Goal: Task Accomplishment & Management: Complete application form

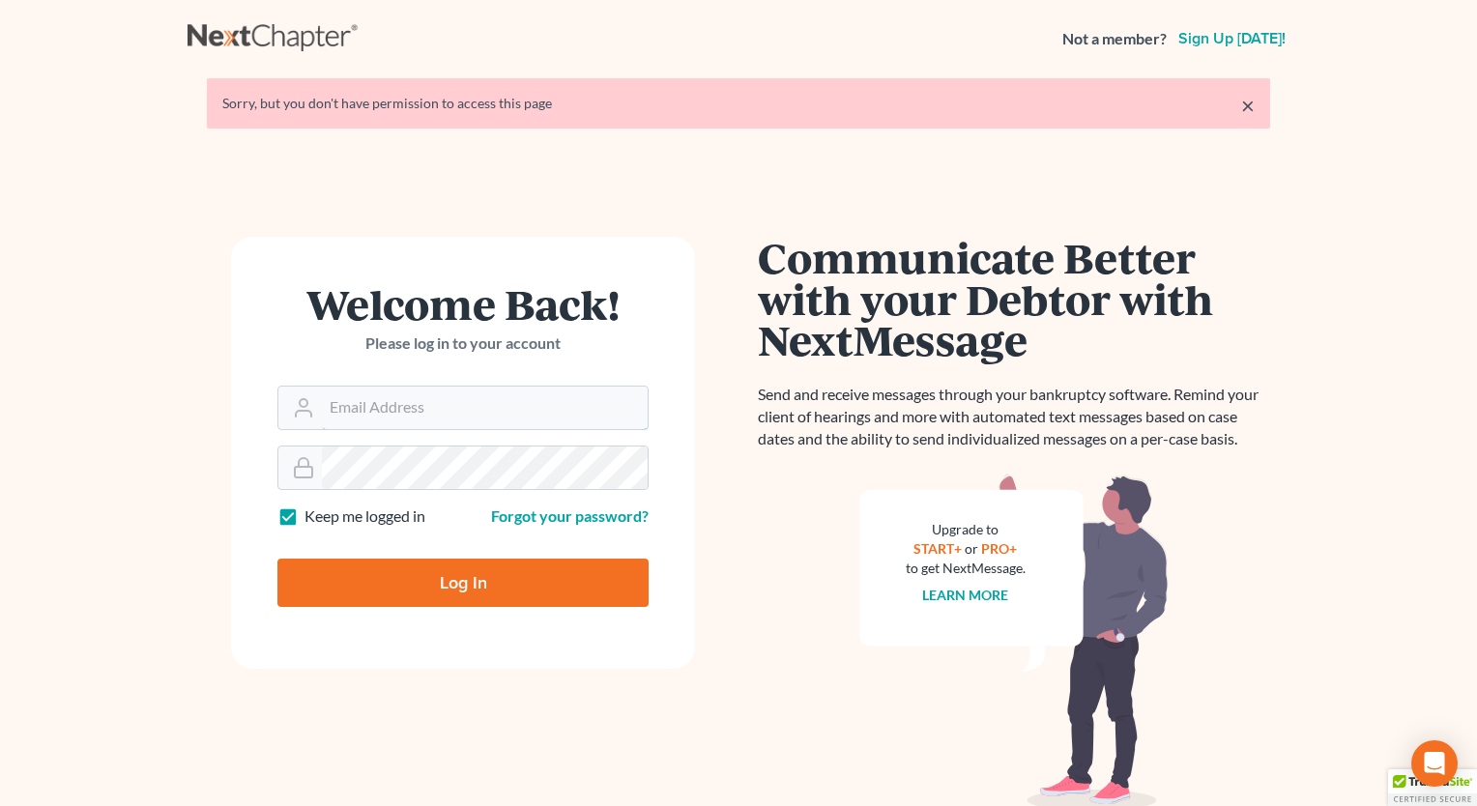
type input "[PERSON_NAME][EMAIL_ADDRESS][DOMAIN_NAME]"
click at [446, 582] on input "Log In" at bounding box center [463, 583] width 371 height 48
type input "Thinking..."
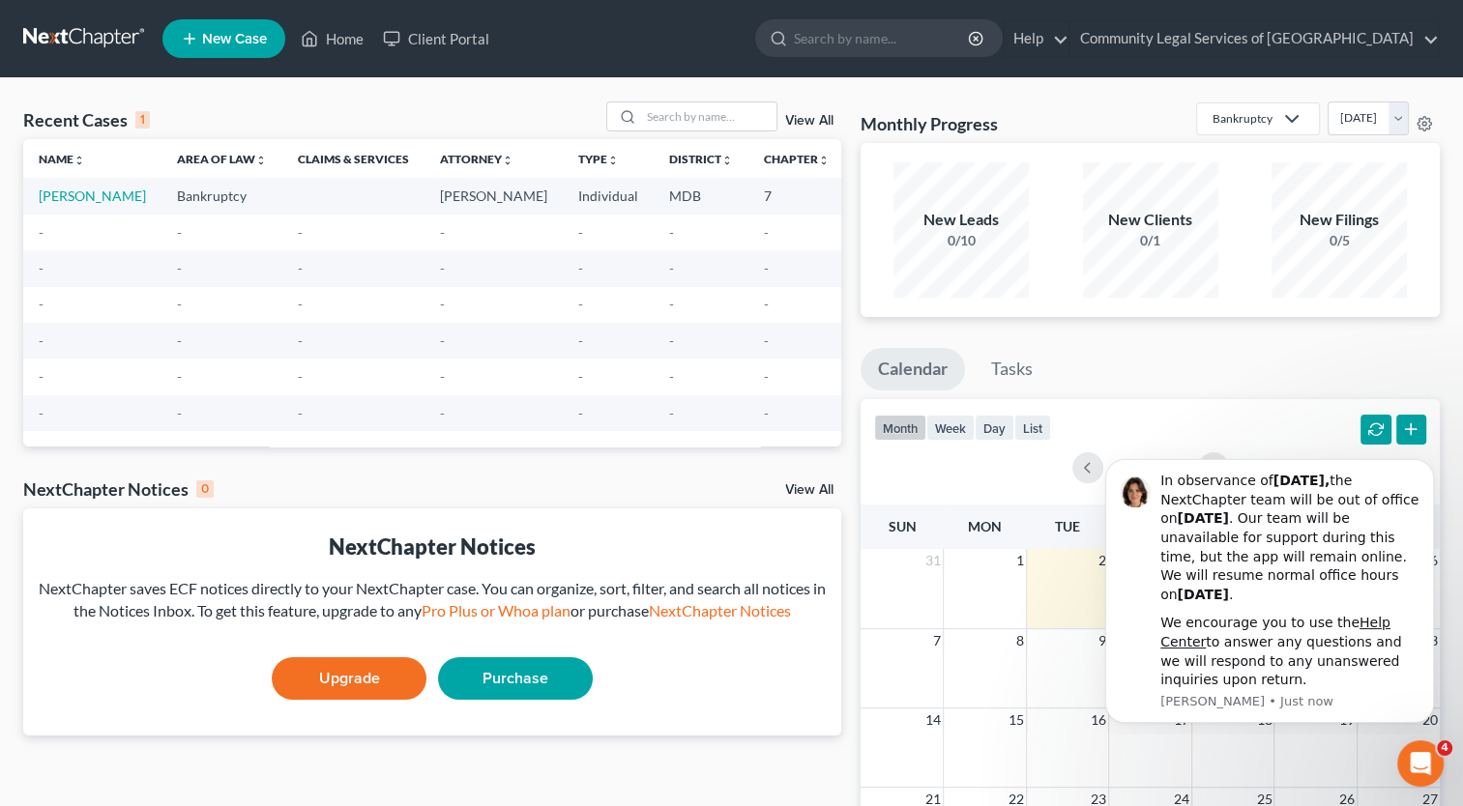
click at [1260, 357] on ul "Calendar Tasks" at bounding box center [1150, 373] width 579 height 51
click at [247, 35] on span "New Case" at bounding box center [234, 39] width 65 height 15
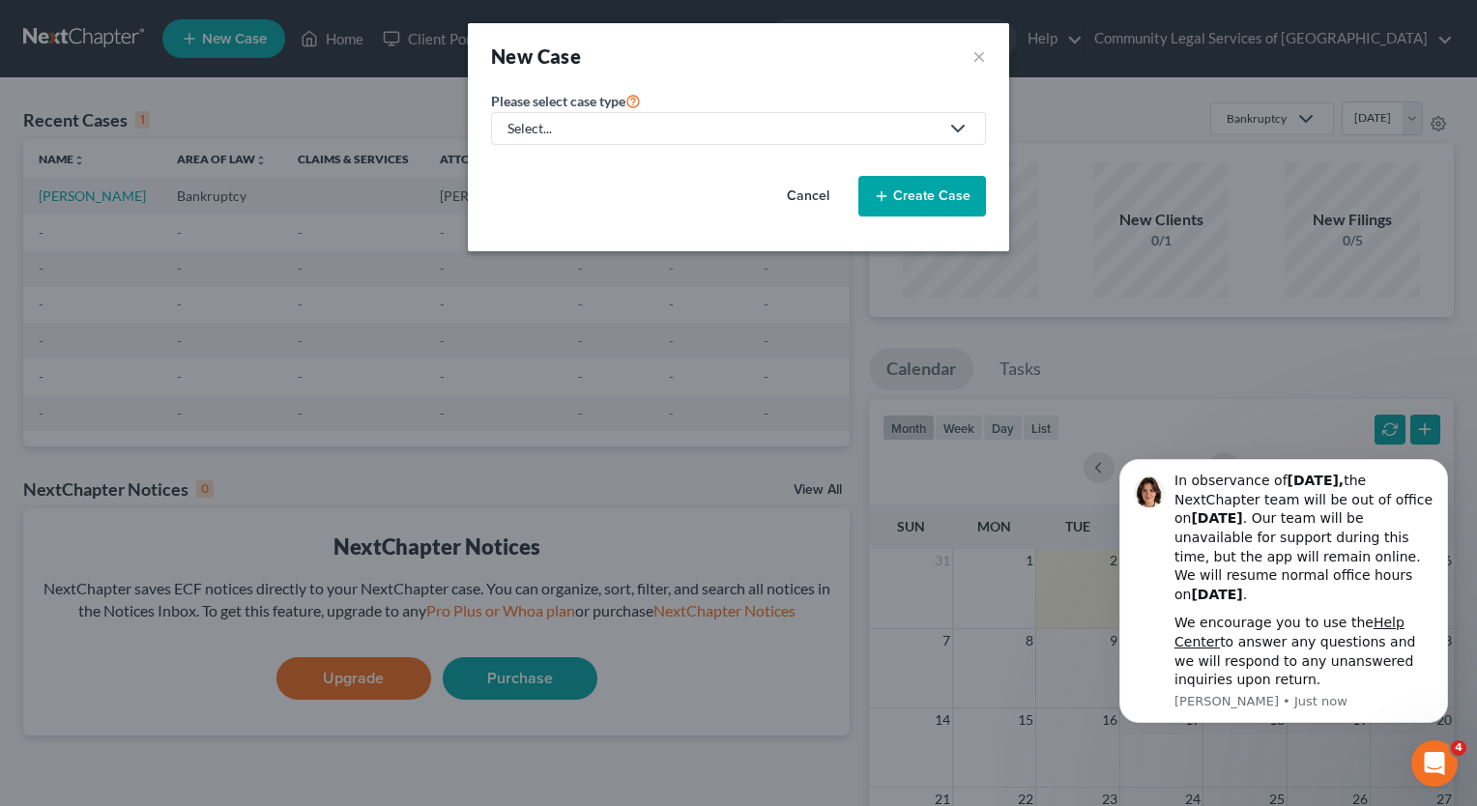
click at [576, 126] on div "Select..." at bounding box center [723, 128] width 431 height 19
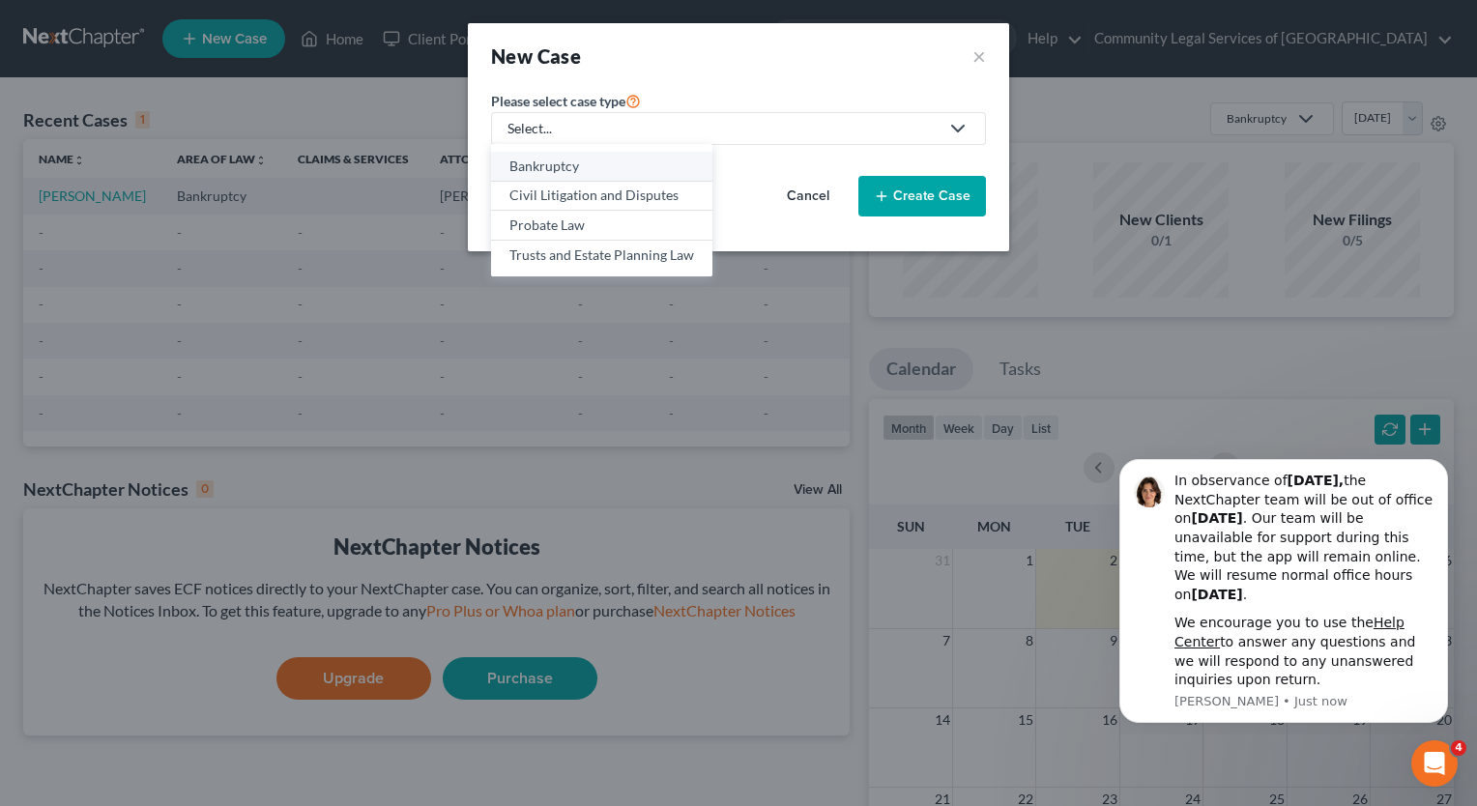
click at [576, 168] on div "Bankruptcy" at bounding box center [602, 166] width 185 height 19
select select "38"
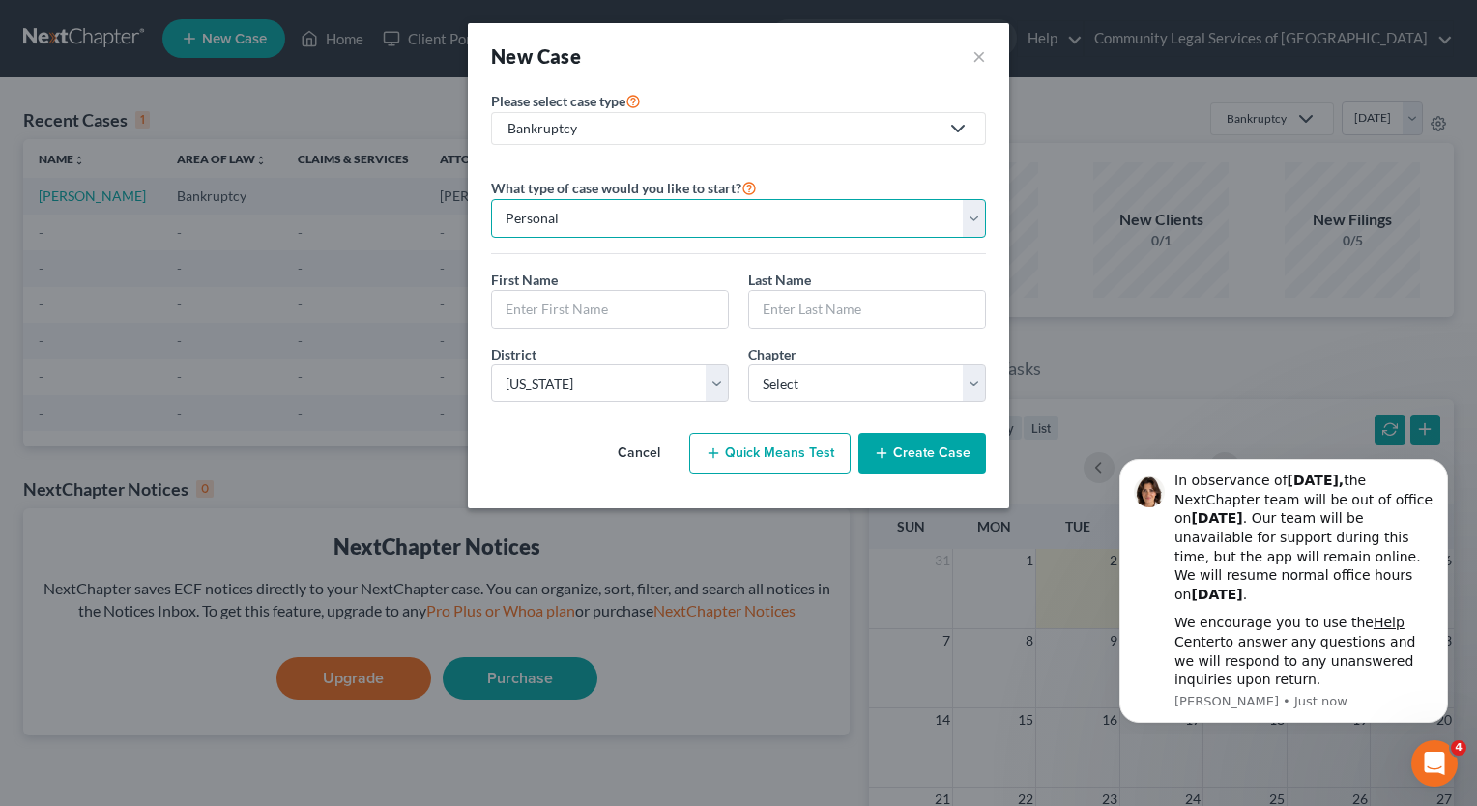
click at [585, 219] on select "Personal Business" at bounding box center [738, 218] width 495 height 39
click at [596, 313] on input "text" at bounding box center [610, 309] width 236 height 37
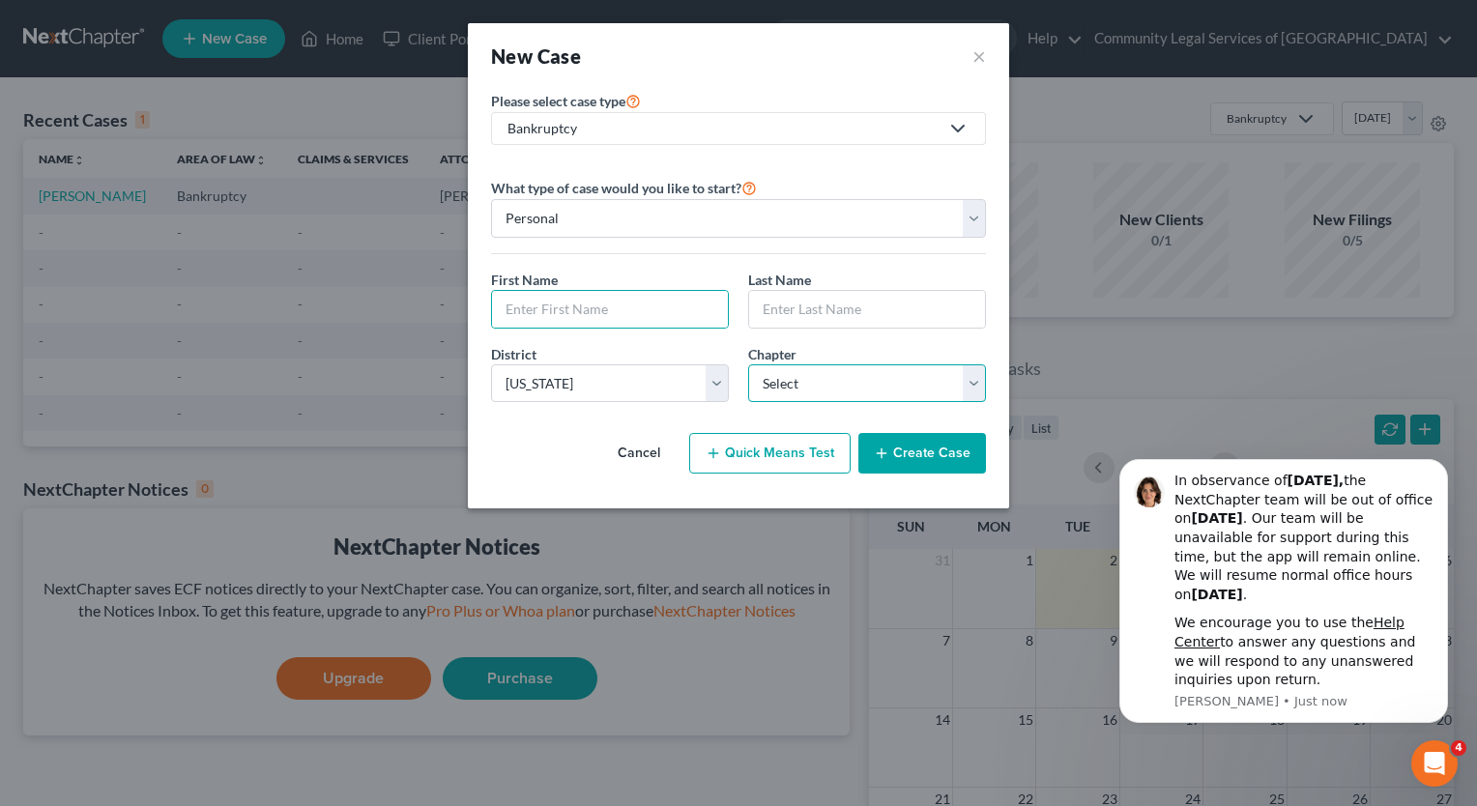
click at [900, 381] on select "Select 7 11 12 13" at bounding box center [867, 384] width 238 height 39
select select "0"
click at [748, 365] on select "Select 7 11 12 13" at bounding box center [867, 384] width 238 height 39
click at [651, 64] on div "New Case ×" at bounding box center [738, 56] width 495 height 27
click at [672, 321] on input "text" at bounding box center [610, 309] width 236 height 37
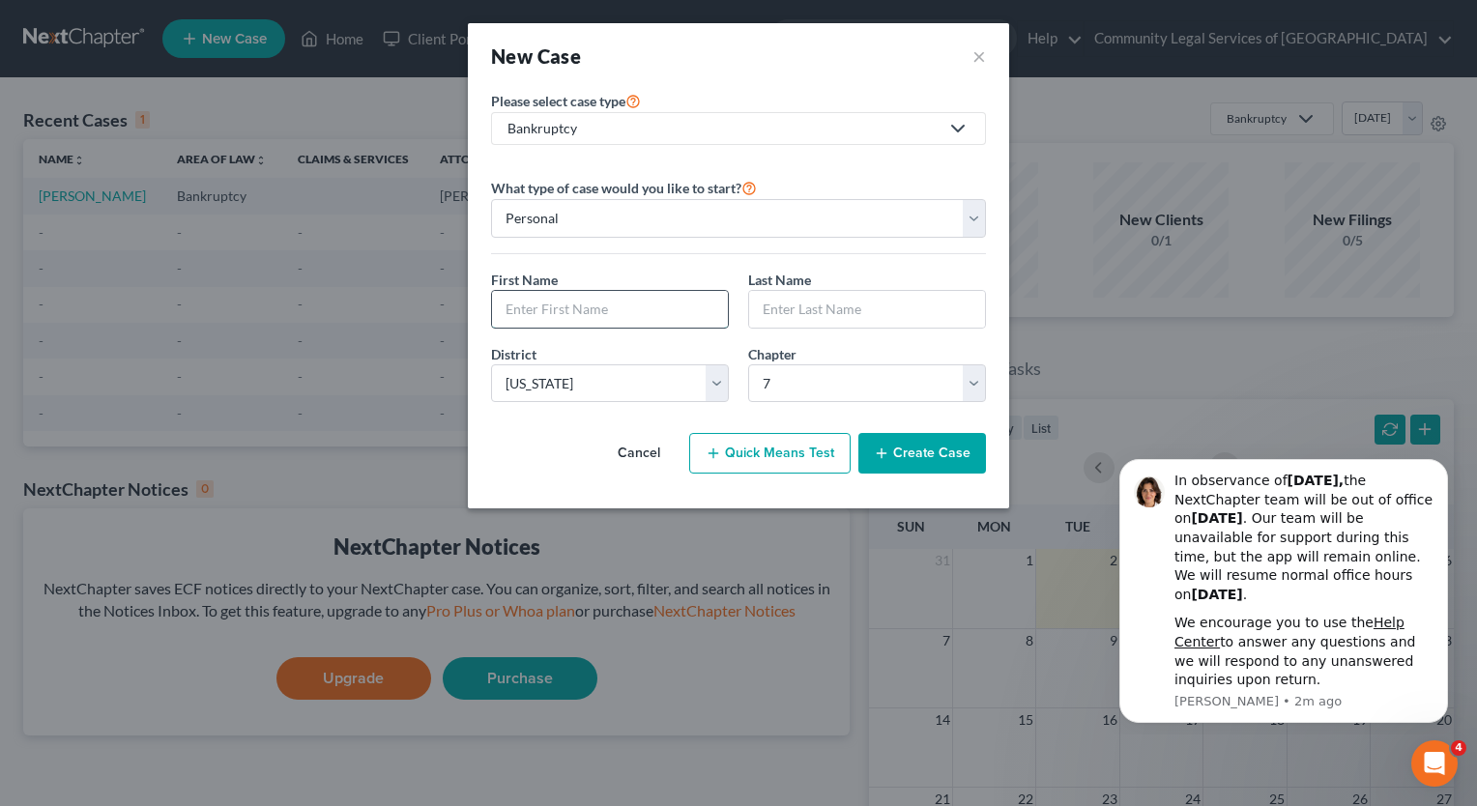
paste input "Garflield"
type input "Garflield"
click at [792, 314] on input "text" at bounding box center [867, 309] width 236 height 37
type input "[PERSON_NAME]"
click at [905, 454] on button "Create Case" at bounding box center [923, 453] width 128 height 41
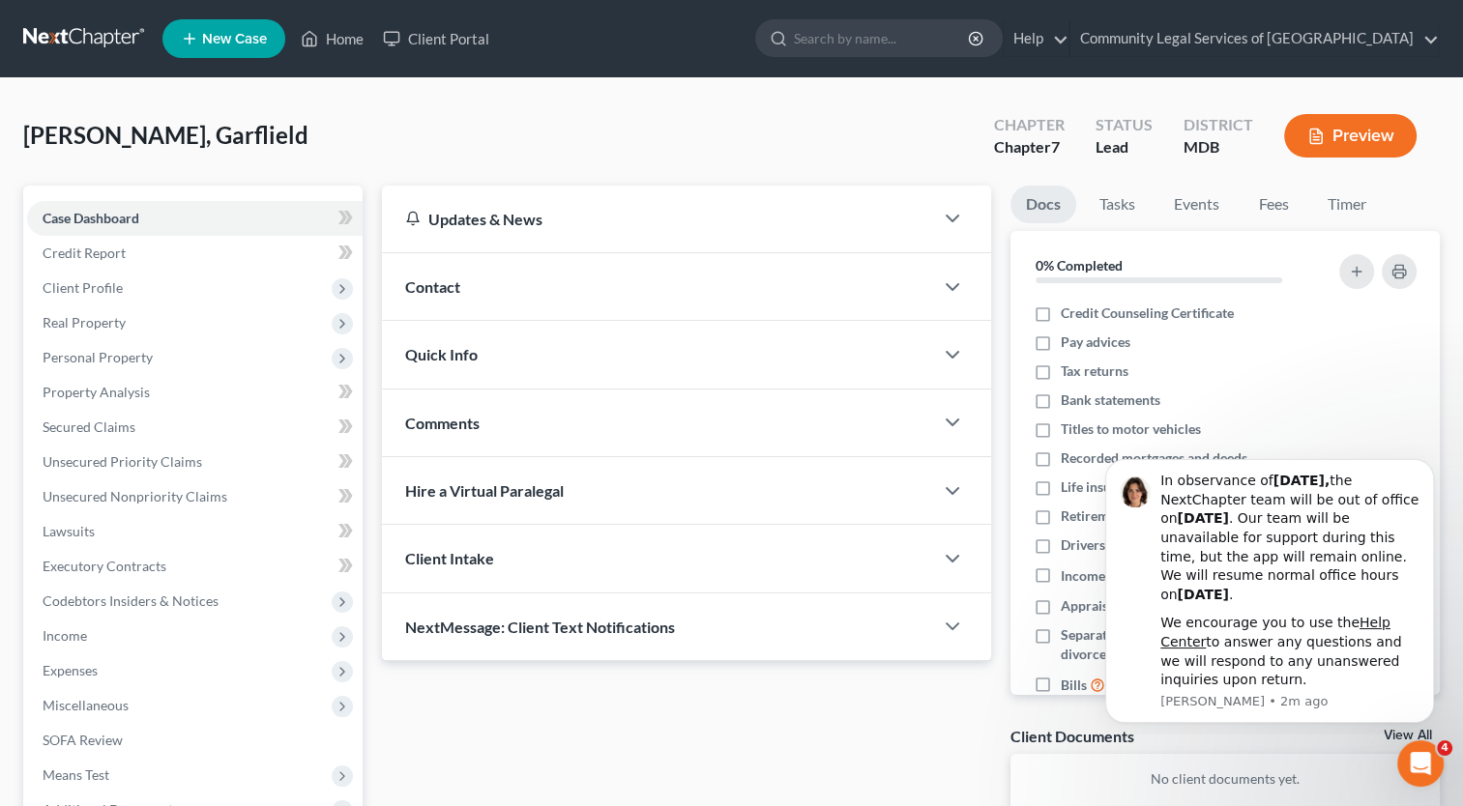
click at [672, 301] on div "Contact" at bounding box center [657, 286] width 551 height 67
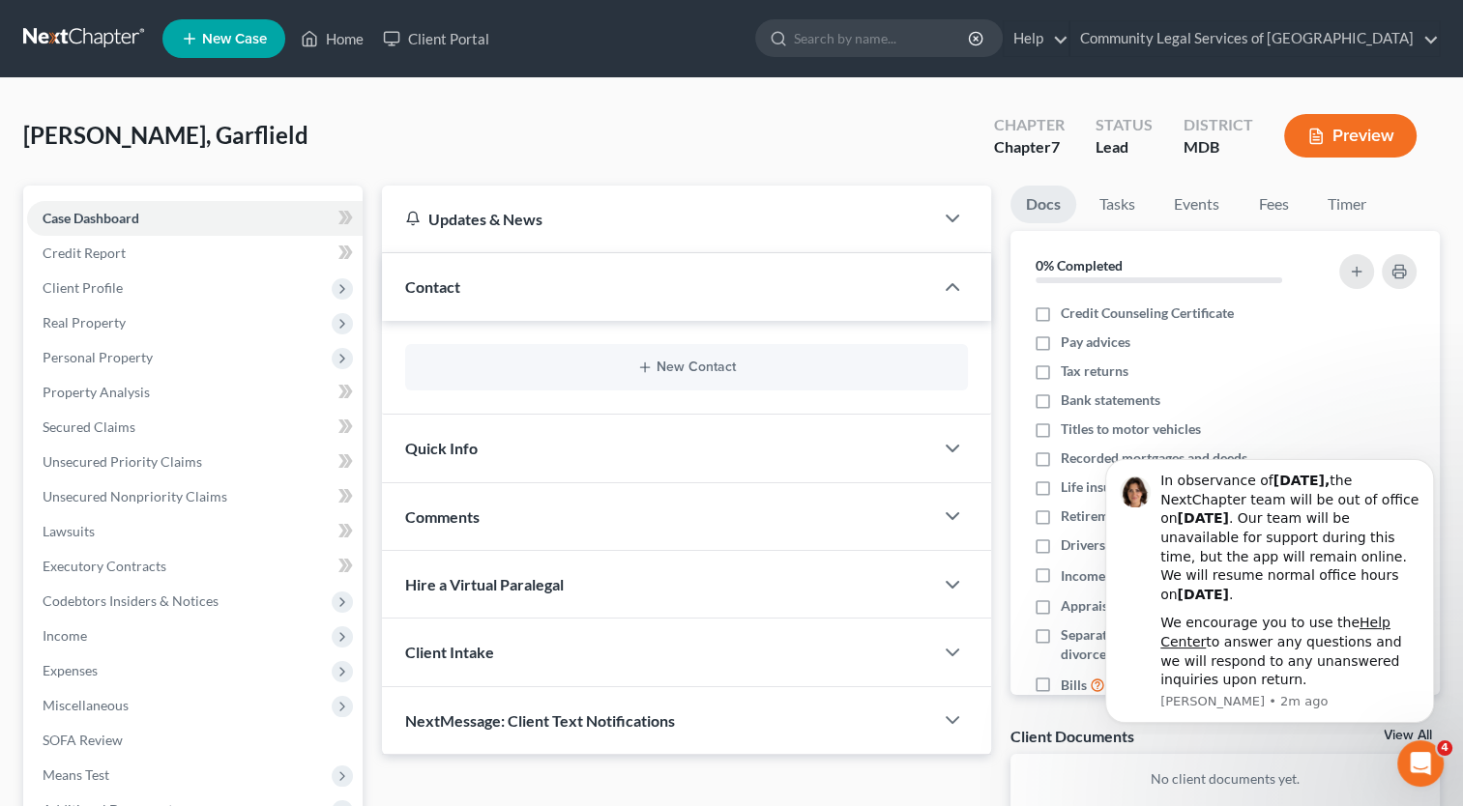
click at [578, 438] on div "Quick Info" at bounding box center [657, 448] width 551 height 67
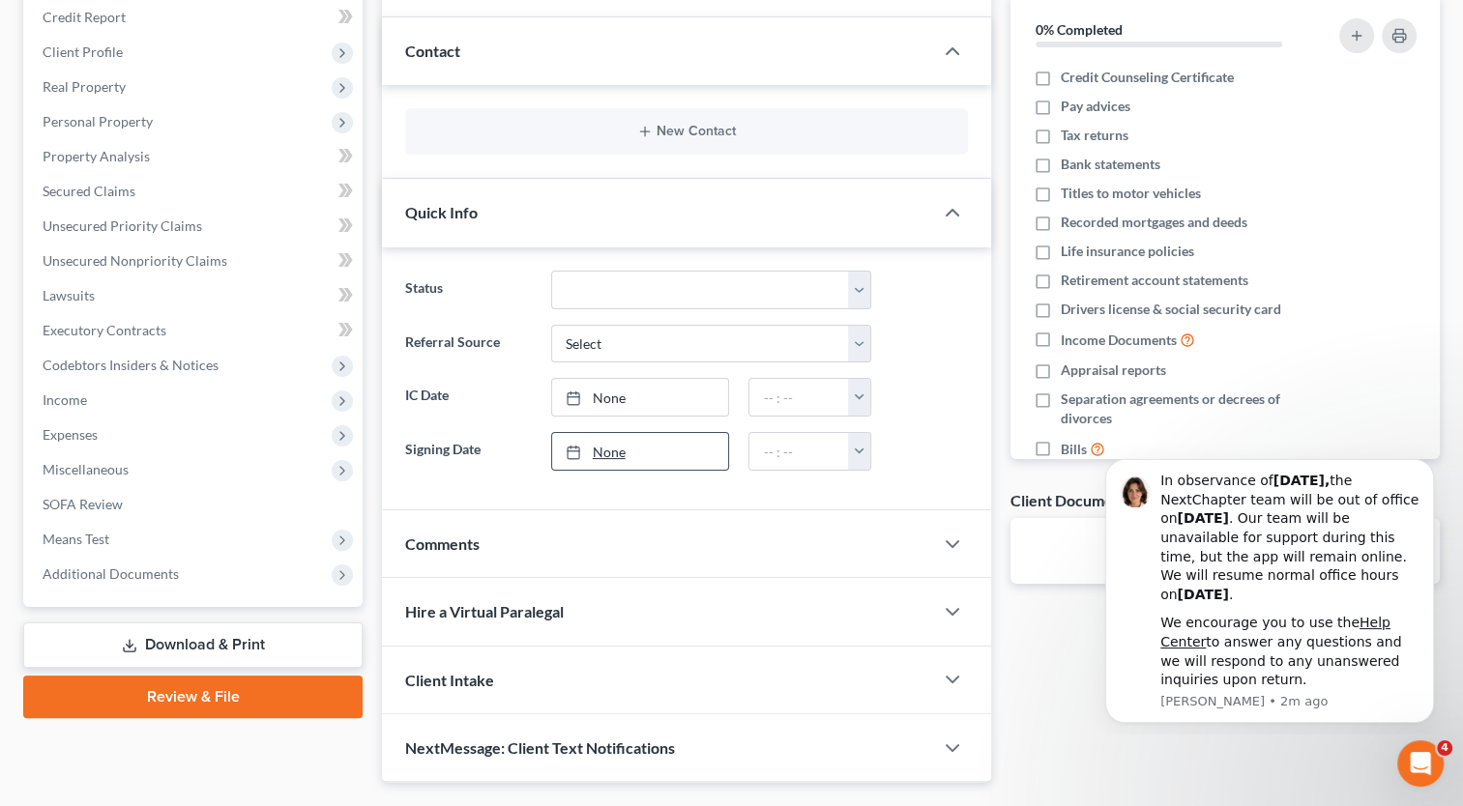
scroll to position [280, 0]
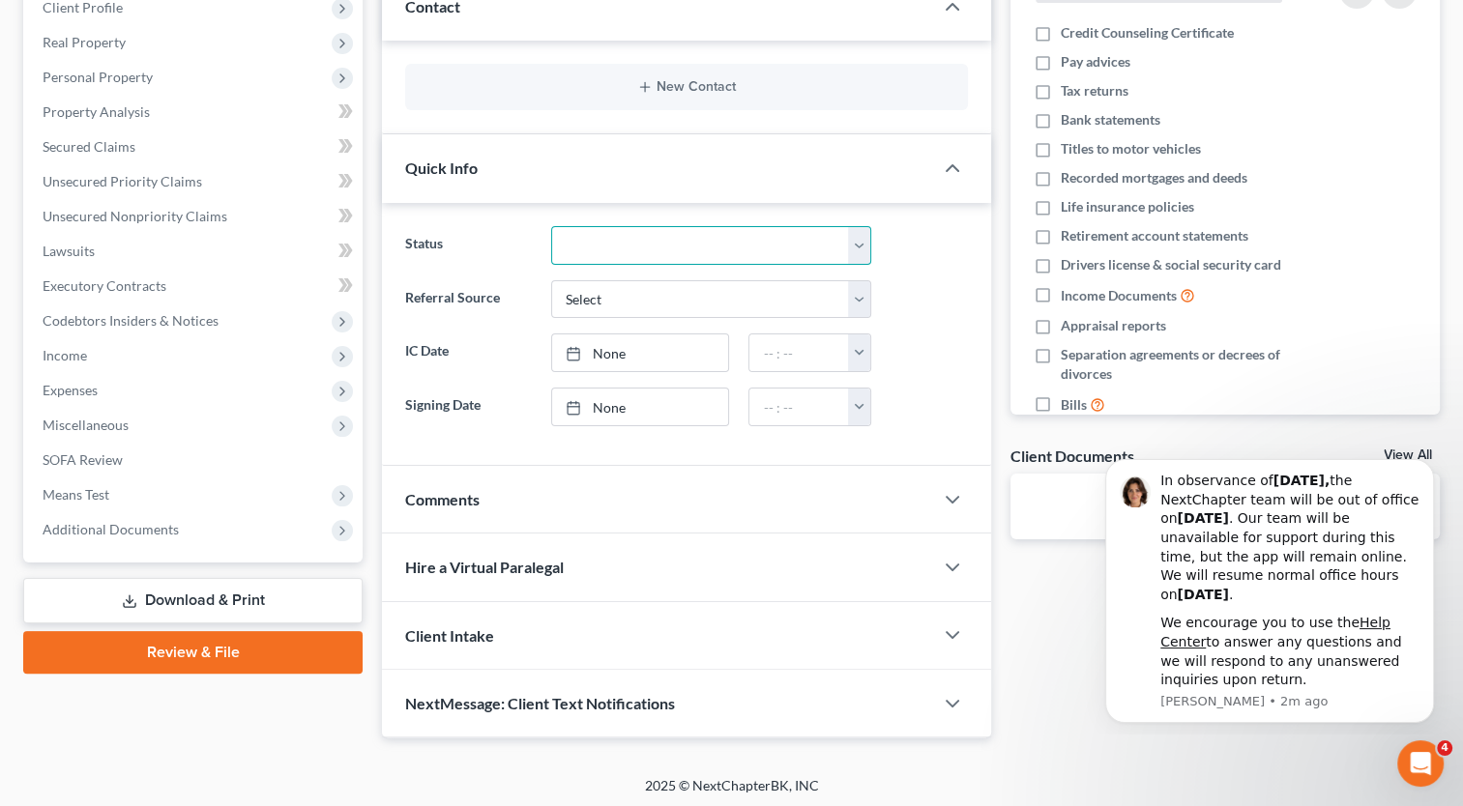
click at [657, 246] on select "Discharged Discharged & Reported Discharge Litigation Dismissal Notice Dismisse…" at bounding box center [711, 245] width 320 height 39
select select "9"
click at [551, 226] on select "Discharged Discharged & Reported Discharge Litigation Dismissal Notice Dismisse…" at bounding box center [711, 245] width 320 height 39
click at [522, 633] on div "Client Intake" at bounding box center [657, 635] width 551 height 67
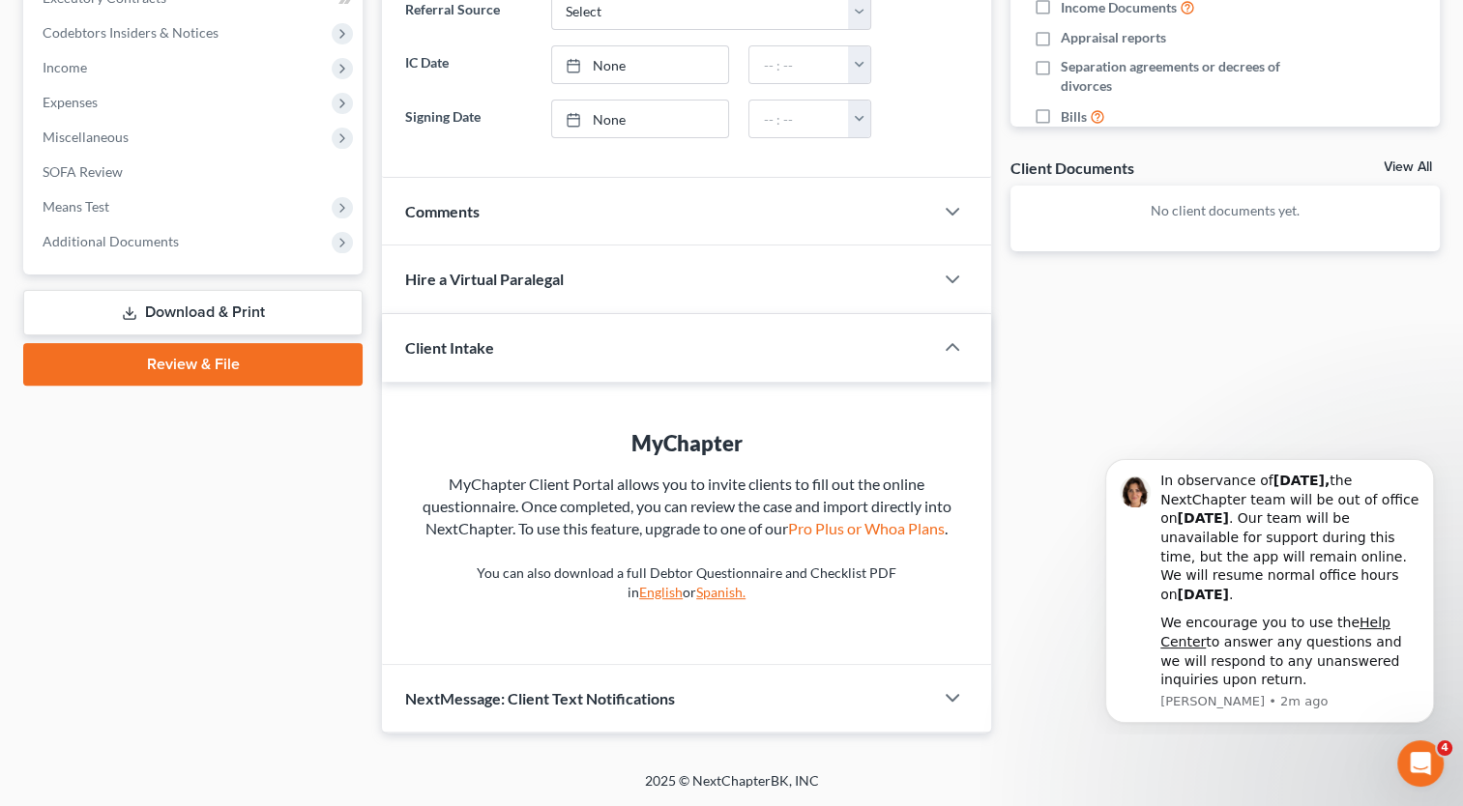
scroll to position [586, 0]
click at [683, 584] on link "English" at bounding box center [661, 592] width 44 height 16
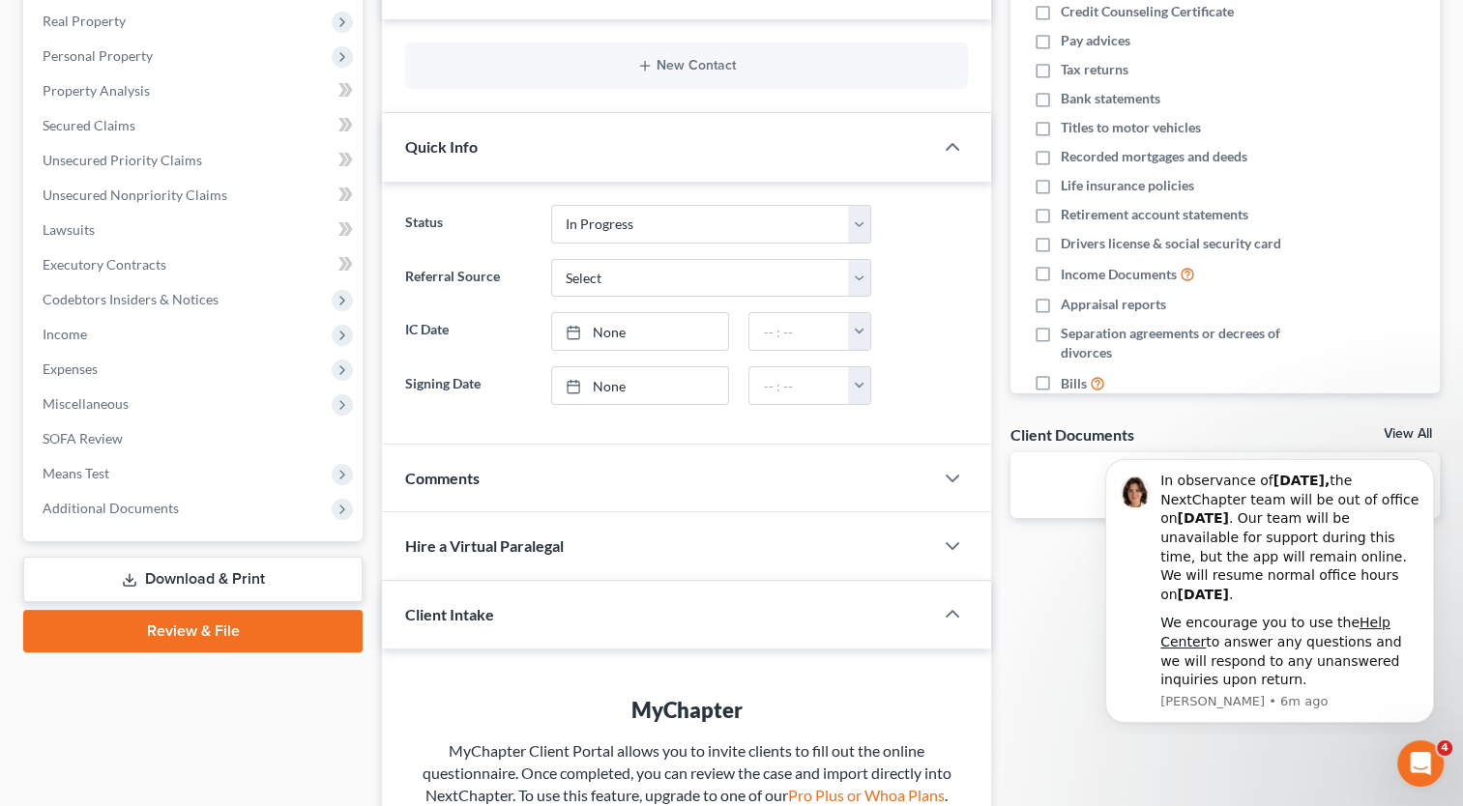
scroll to position [6, 0]
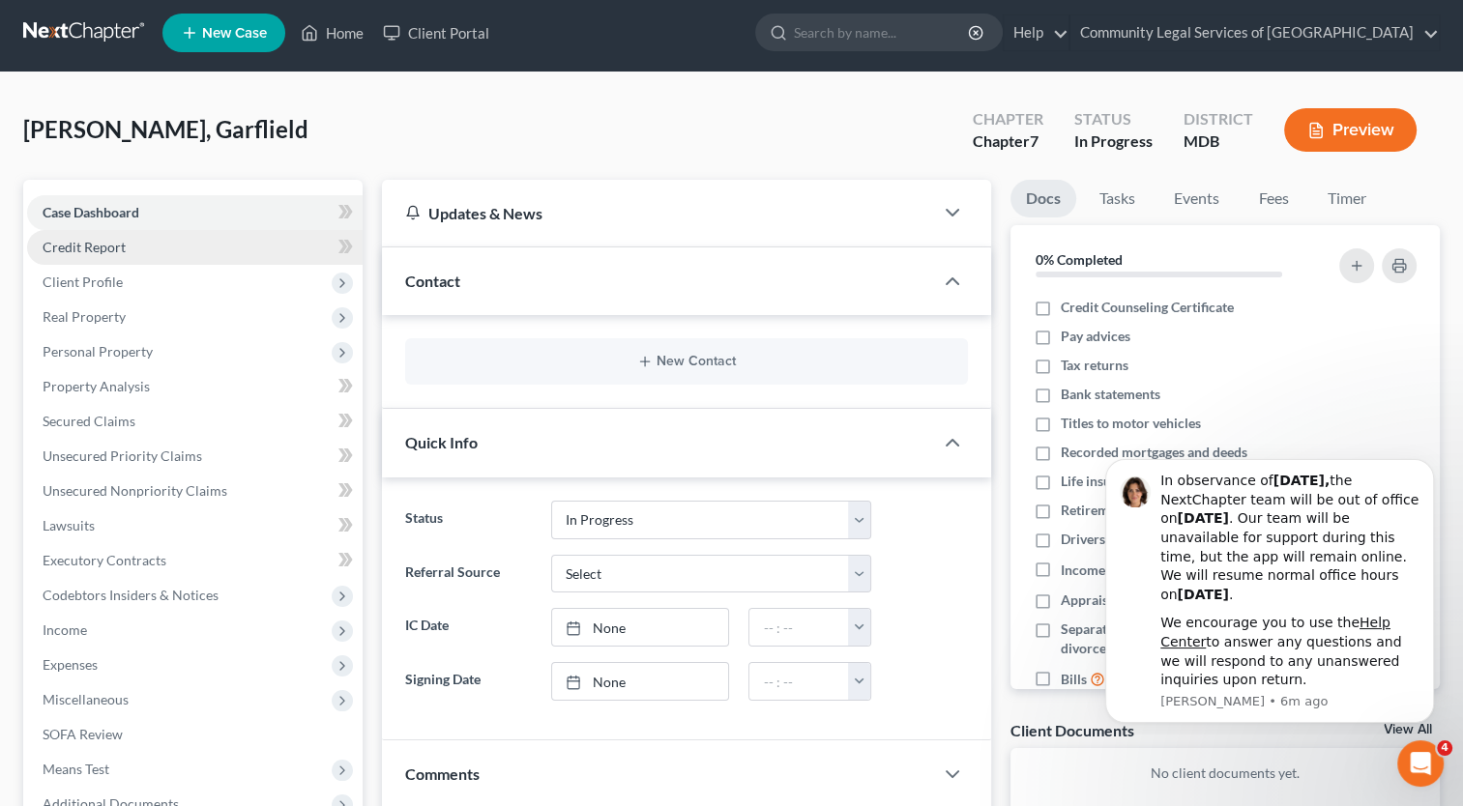
click at [173, 242] on link "Credit Report" at bounding box center [195, 247] width 336 height 35
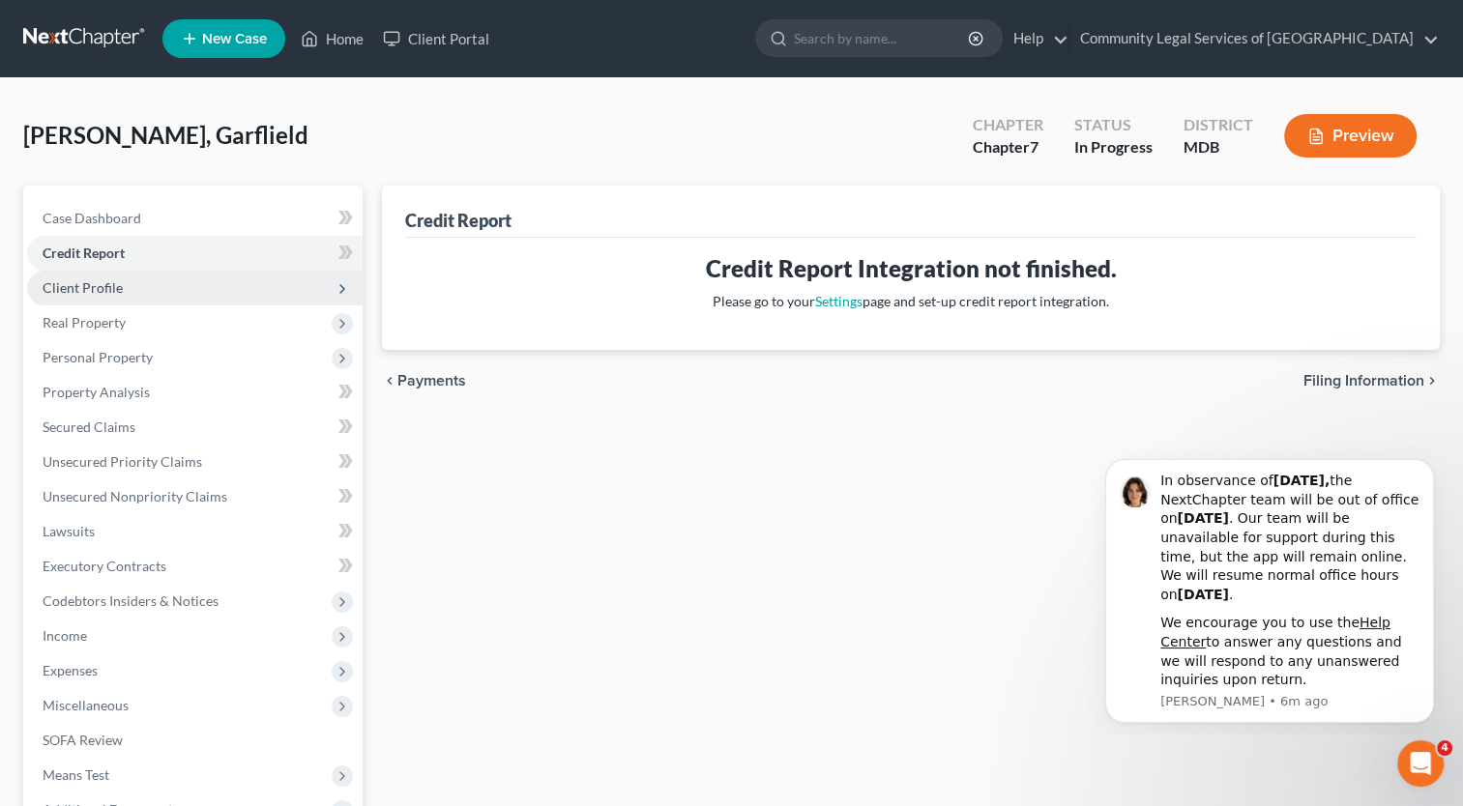
click at [208, 288] on span "Client Profile" at bounding box center [195, 288] width 336 height 35
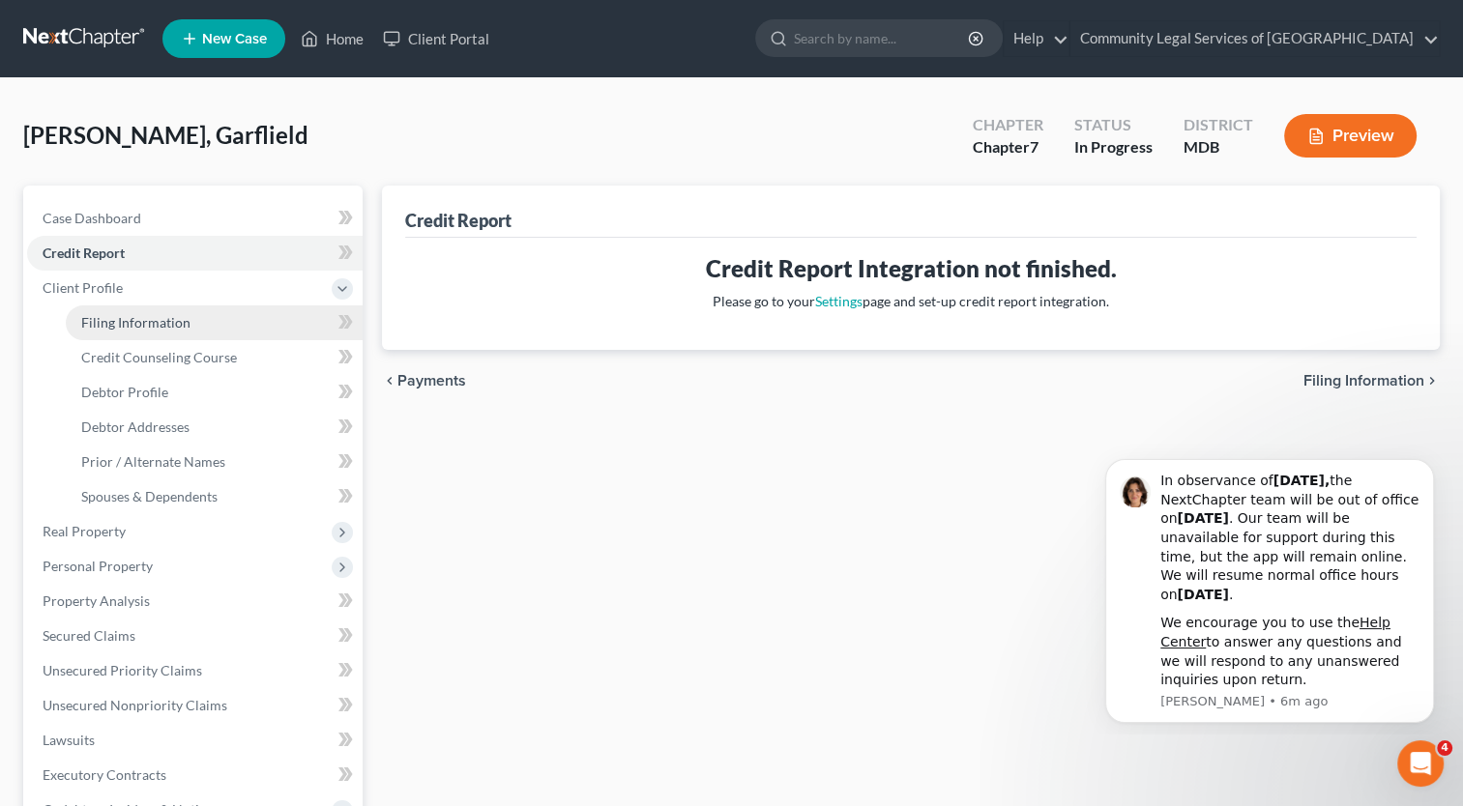
click at [213, 334] on link "Filing Information" at bounding box center [214, 323] width 297 height 35
select select "1"
select select "0"
select select "38"
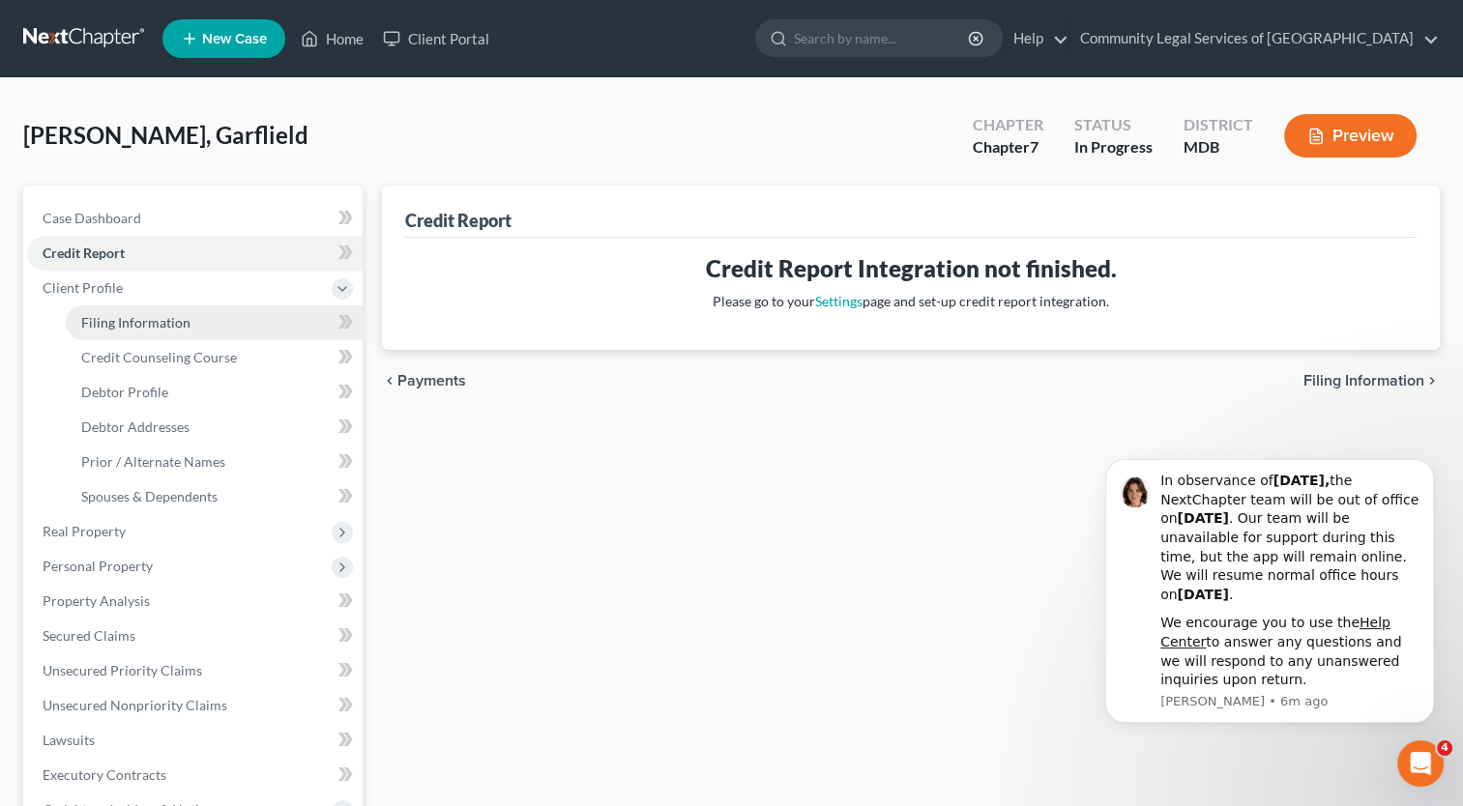
select select "21"
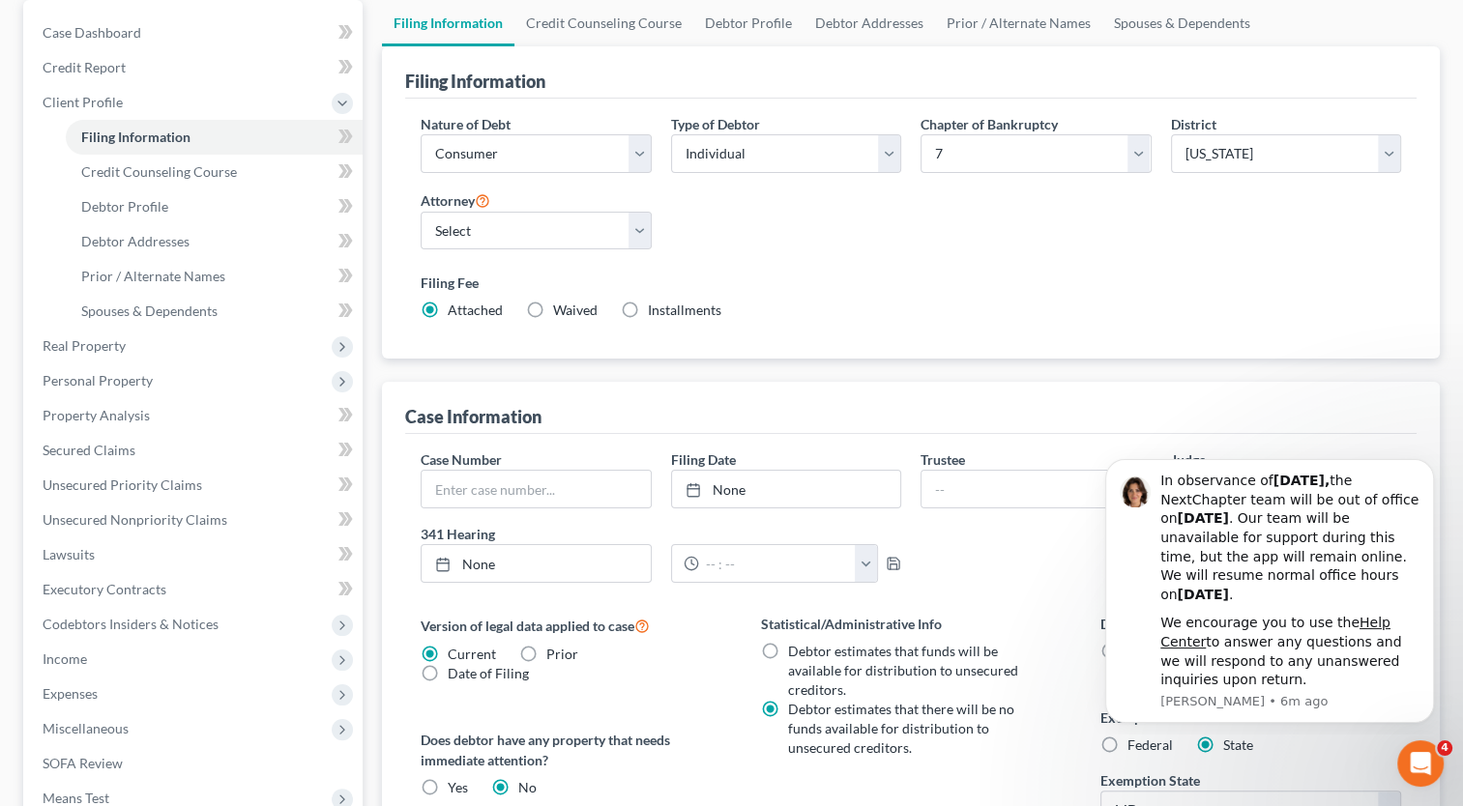
scroll to position [193, 0]
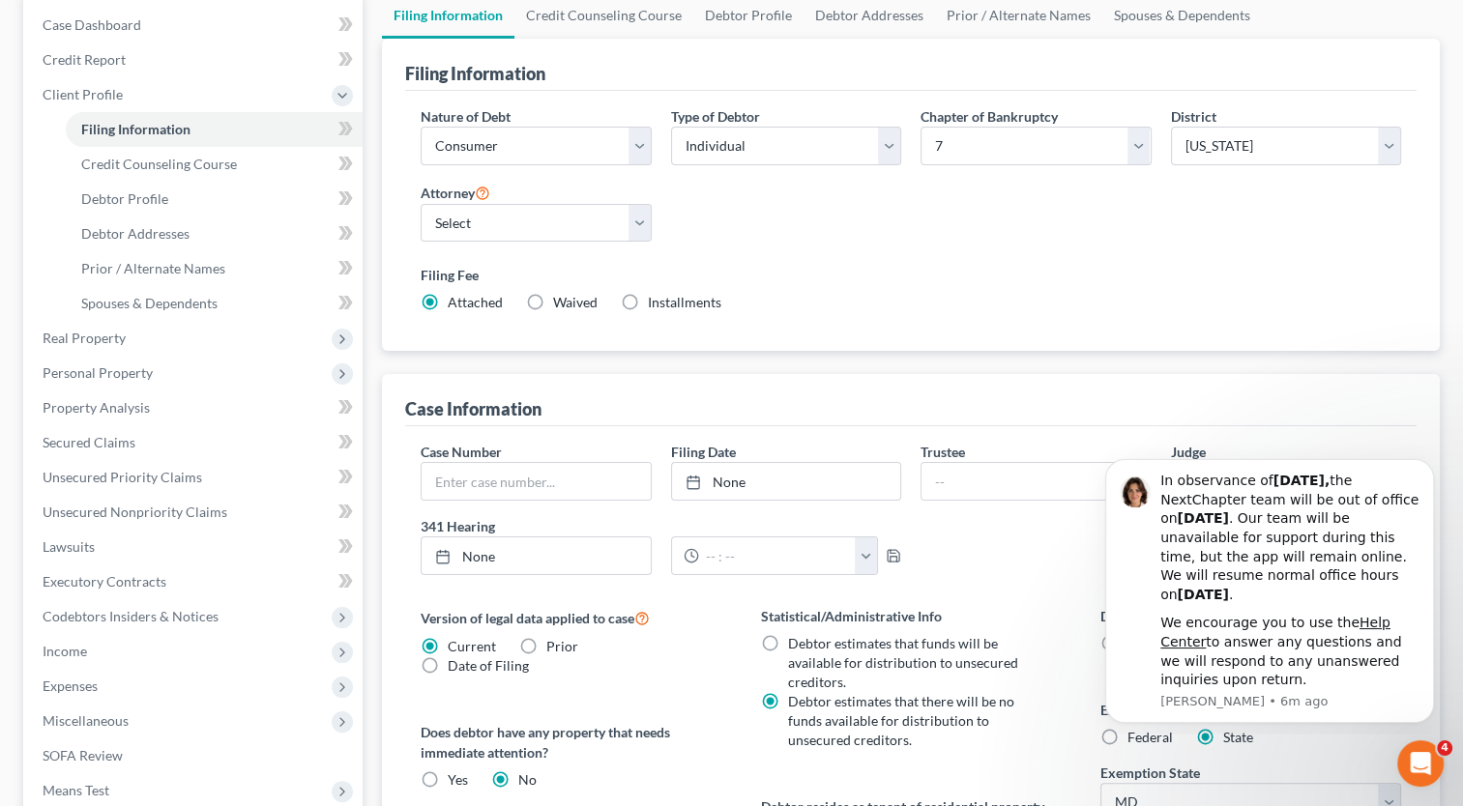
click at [557, 304] on span "Waived" at bounding box center [575, 302] width 44 height 16
click at [561, 304] on input "Waived Waived" at bounding box center [567, 299] width 13 height 13
radio input "true"
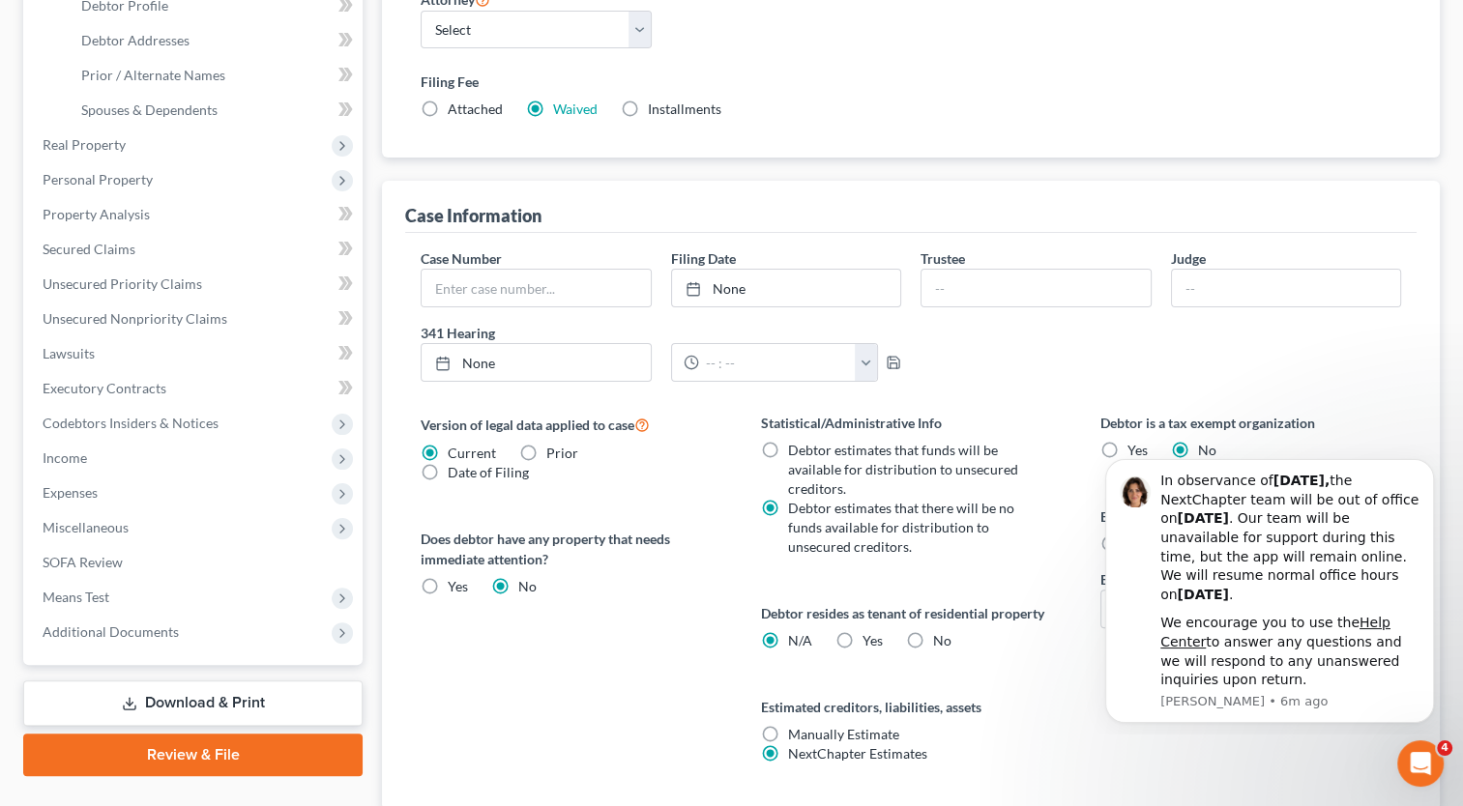
click at [448, 109] on label "Attached" at bounding box center [475, 109] width 55 height 19
click at [455, 109] on input "Attached" at bounding box center [461, 106] width 13 height 13
radio input "true"
radio input "false"
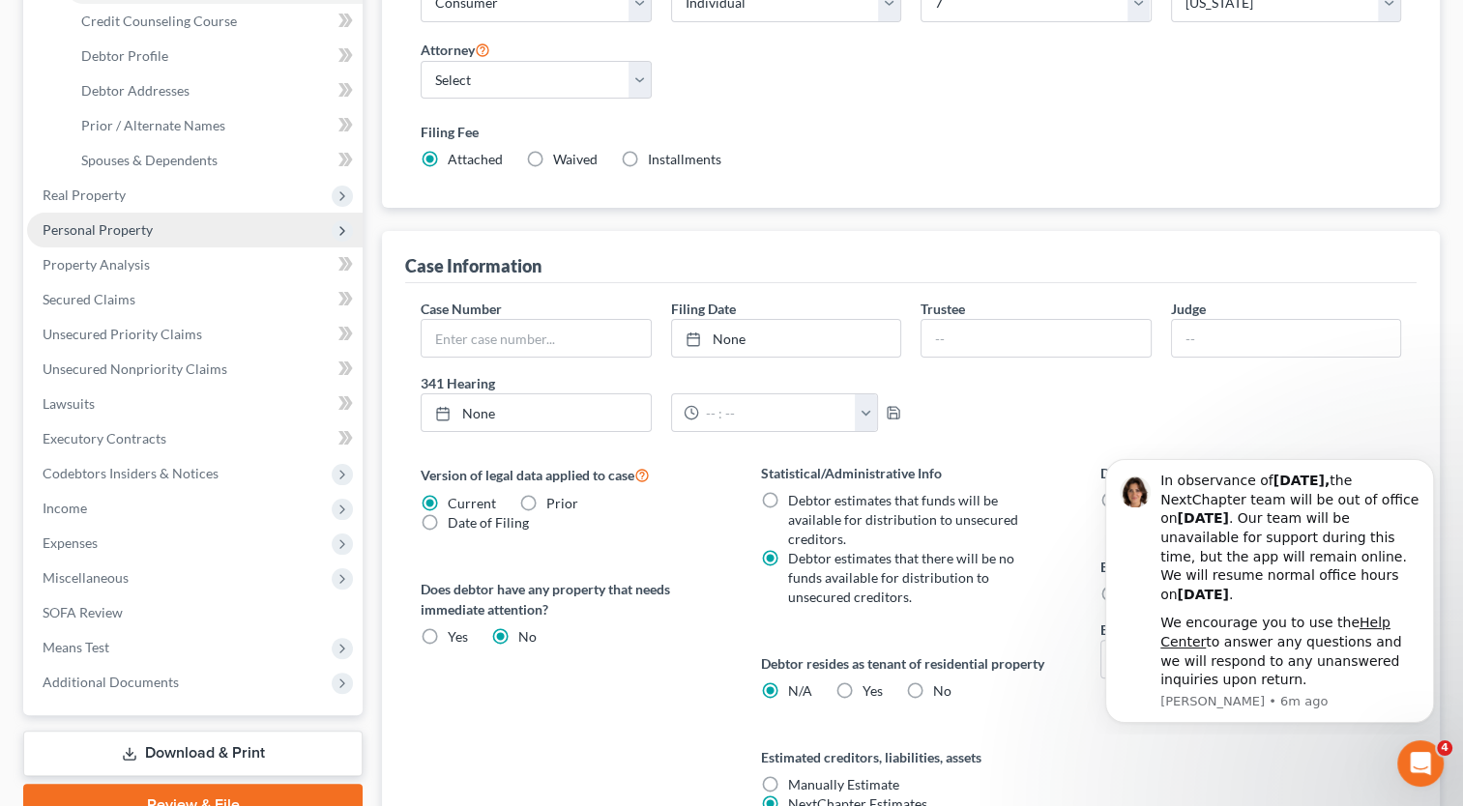
scroll to position [290, 0]
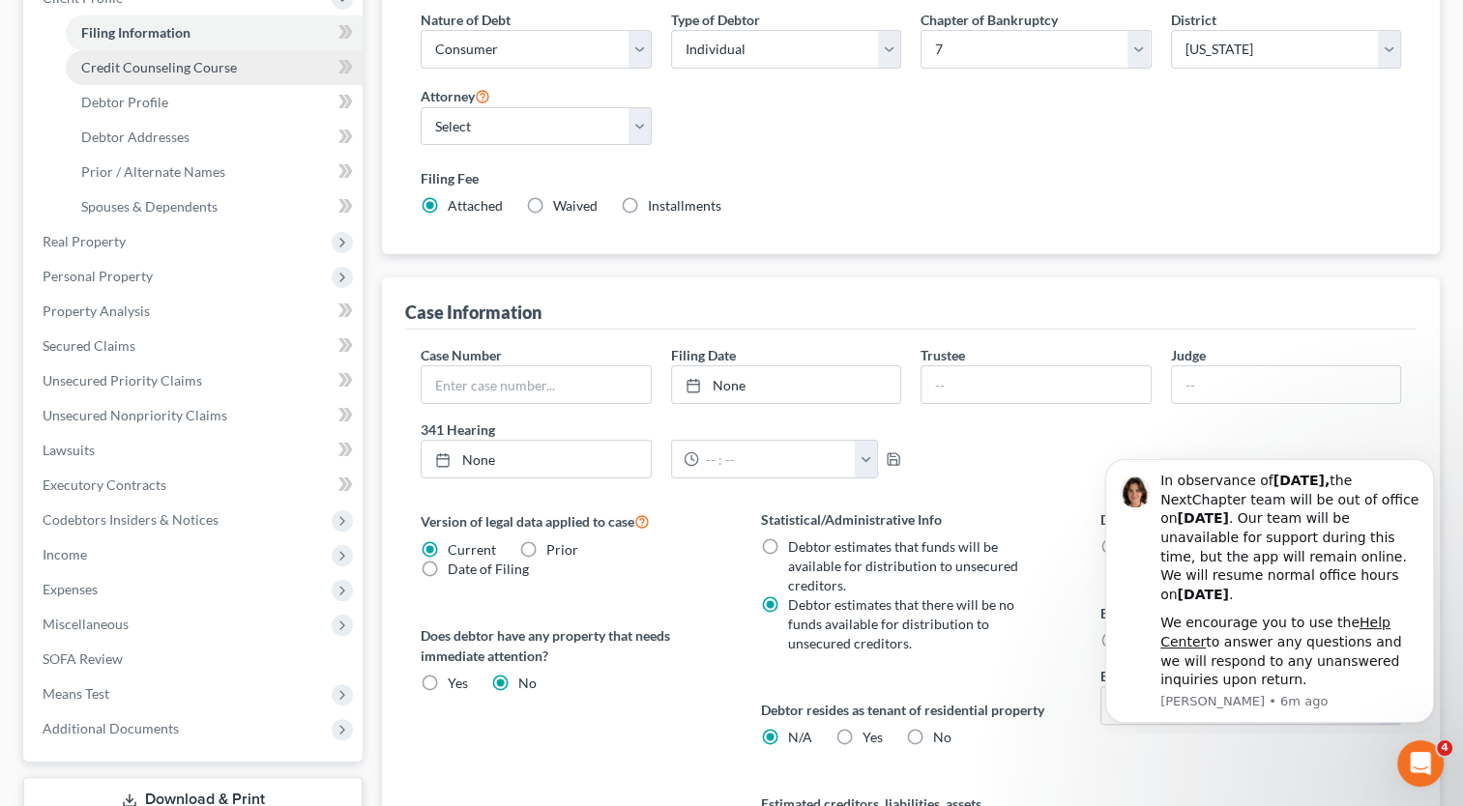
click at [229, 65] on span "Credit Counseling Course" at bounding box center [159, 67] width 156 height 16
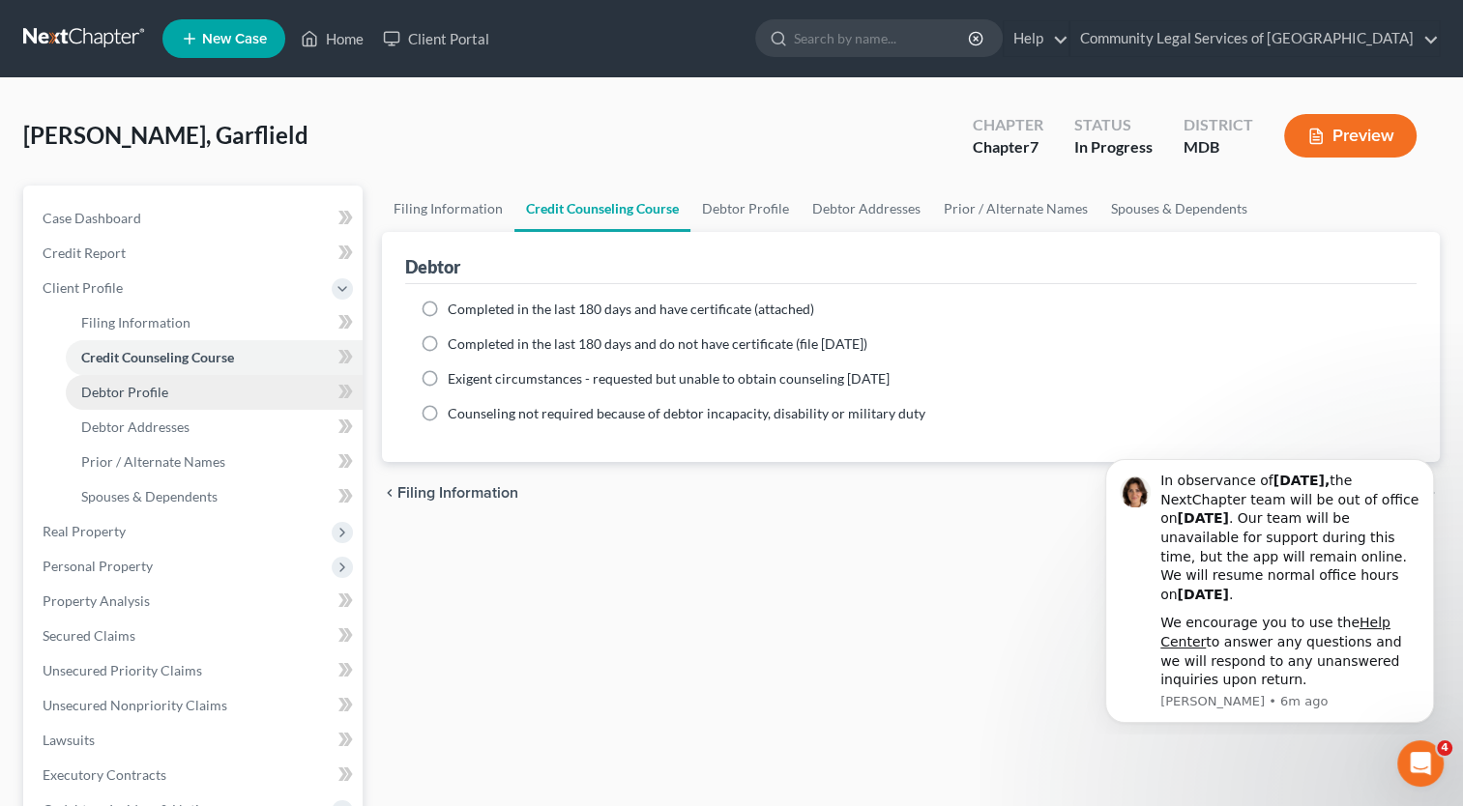
click at [135, 394] on span "Debtor Profile" at bounding box center [124, 392] width 87 height 16
select select "0"
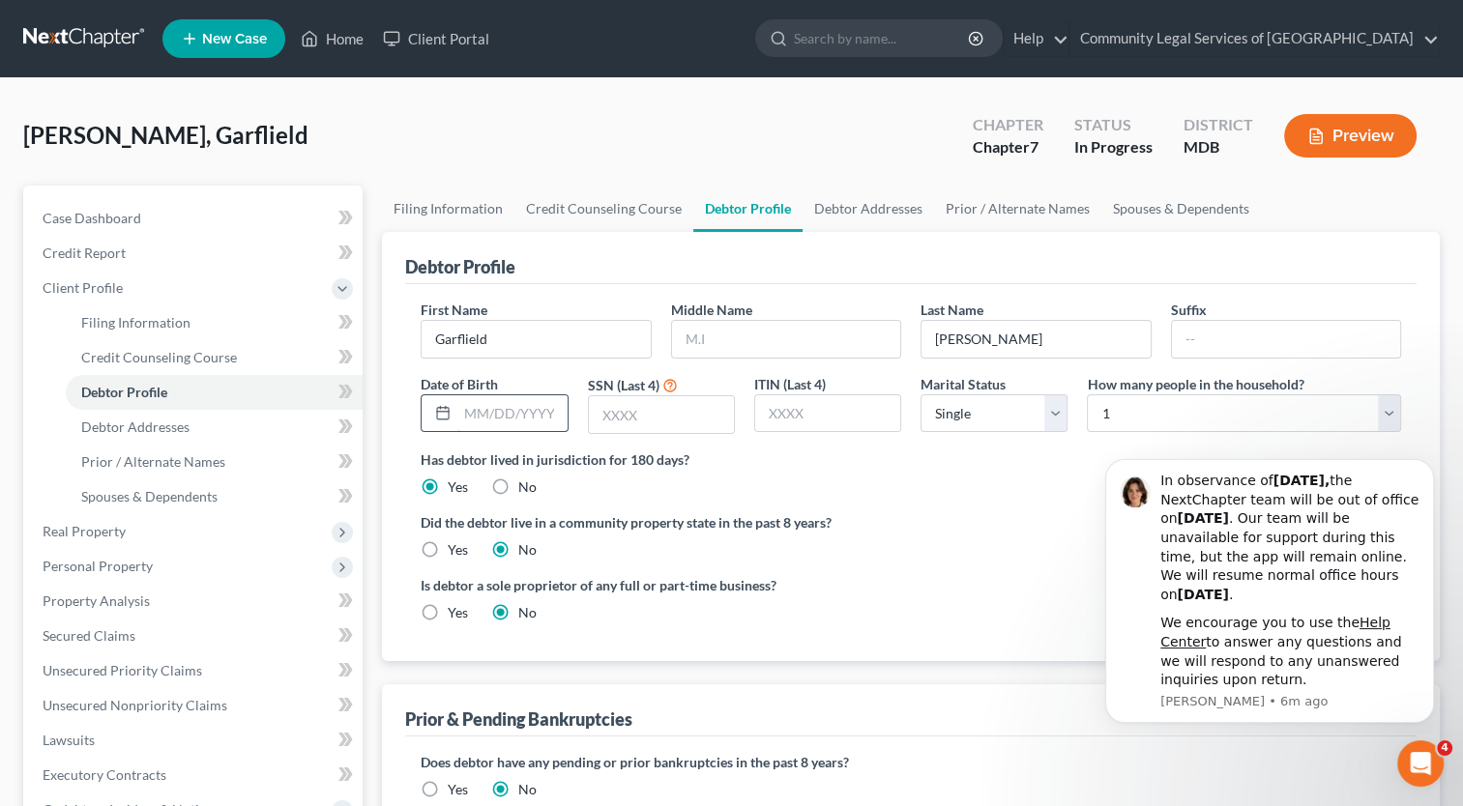
click at [524, 404] on input "text" at bounding box center [511, 413] width 109 height 37
type input "04091972"
click at [641, 417] on input "text" at bounding box center [661, 414] width 145 height 37
click at [671, 403] on input "text" at bounding box center [661, 414] width 145 height 37
click at [1048, 462] on label "Has debtor lived in jurisdiction for 180 days?" at bounding box center [911, 460] width 980 height 20
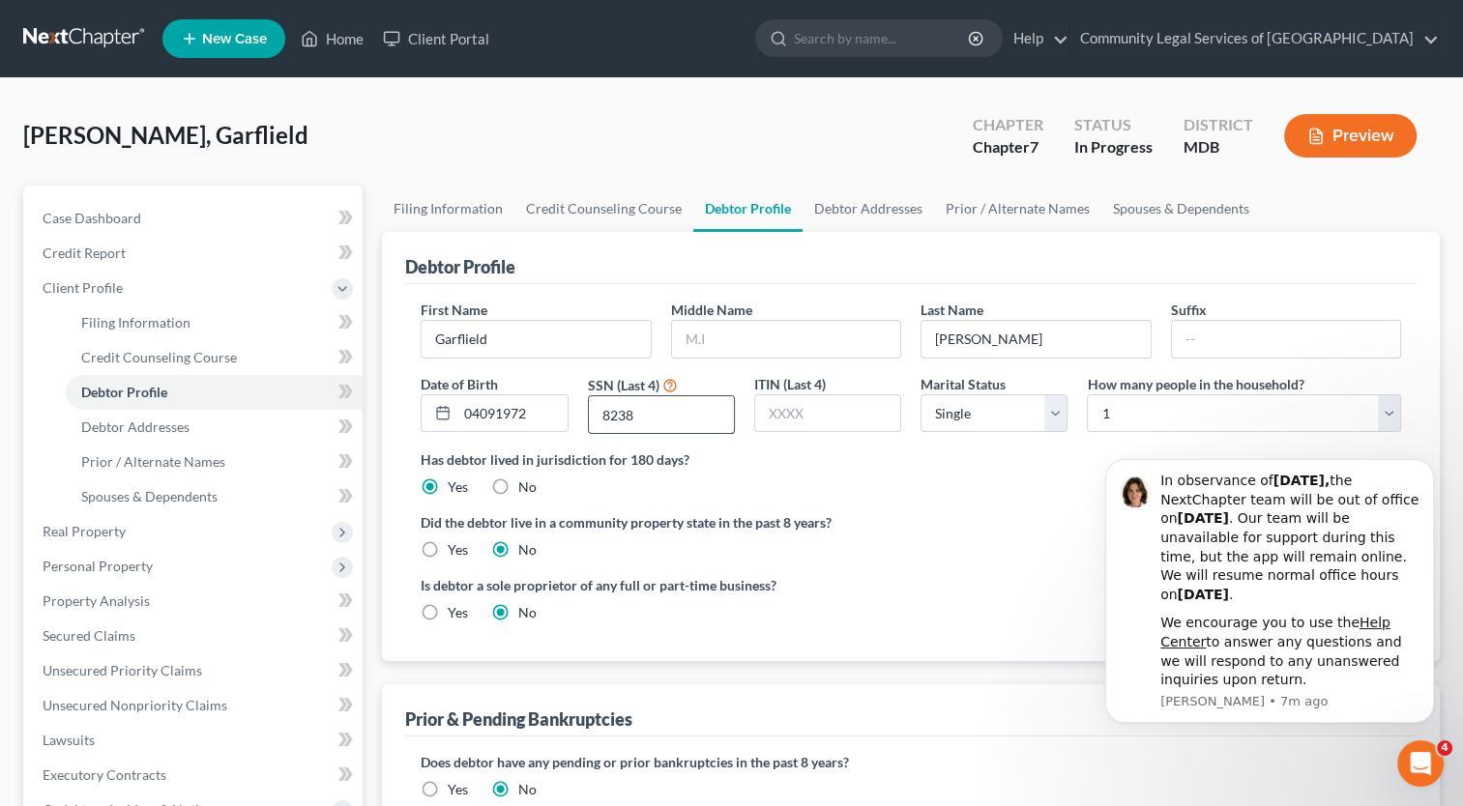
drag, startPoint x: 627, startPoint y: 416, endPoint x: 591, endPoint y: 406, distance: 37.1
click at [591, 406] on input "8238" at bounding box center [661, 414] width 145 height 37
type input "8338"
click at [745, 457] on label "Has debtor lived in jurisdiction for 180 days?" at bounding box center [911, 460] width 980 height 20
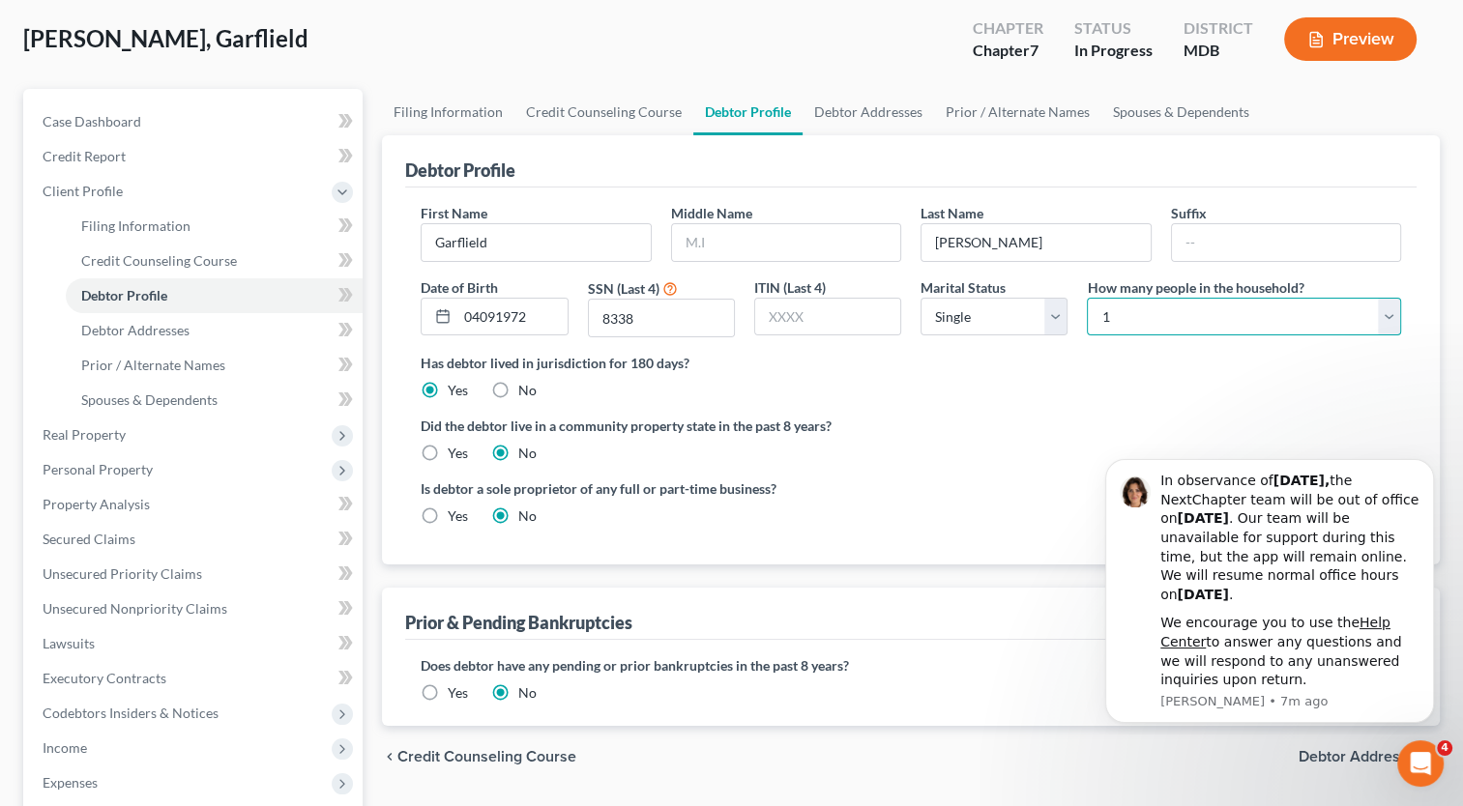
click at [1393, 315] on select "Select 1 2 3 4 5 6 7 8 9 10 11 12 13 14 15 16 17 18 19 20" at bounding box center [1244, 317] width 314 height 39
click at [974, 408] on ng-include "First Name [PERSON_NAME] Middle Name Last Name [PERSON_NAME] Date of Birth 0409…" at bounding box center [911, 372] width 980 height 338
click at [1245, 311] on select "Select 1 2 3 4 5 6 7 8 9 10 11 12 13 14 15 16 17 18 19 20" at bounding box center [1244, 317] width 314 height 39
click at [1087, 298] on select "Select 1 2 3 4 5 6 7 8 9 10 11 12 13 14 15 16 17 18 19 20" at bounding box center [1244, 317] width 314 height 39
click at [1271, 312] on select "Select 1 2 3 4 5 6 7 8 9 10 11 12 13 14 15 16 17 18 19 20" at bounding box center [1244, 317] width 314 height 39
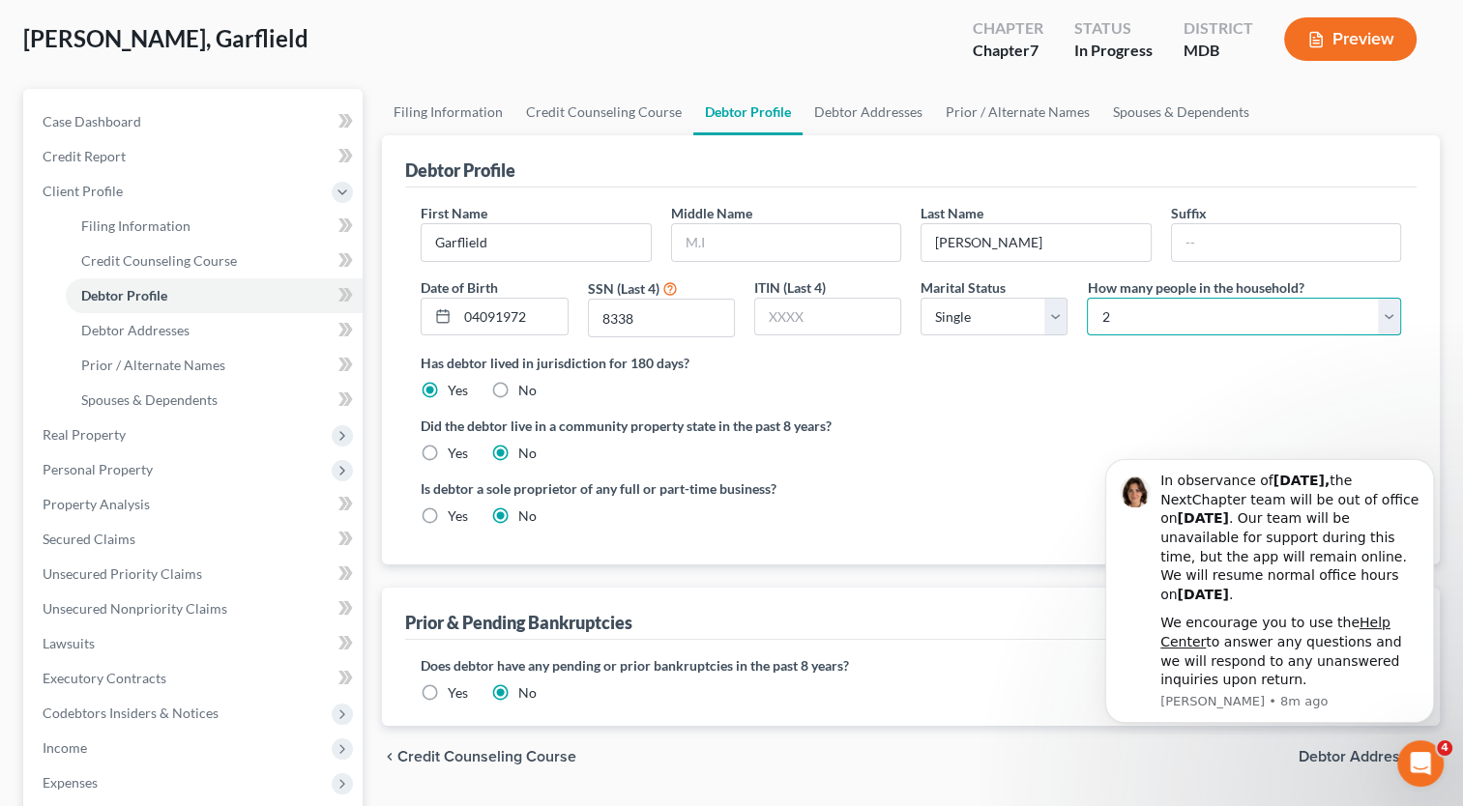
select select "2"
click at [1087, 298] on select "Select 1 2 3 4 5 6 7 8 9 10 11 12 13 14 15 16 17 18 19 20" at bounding box center [1244, 317] width 314 height 39
click at [1094, 402] on ng-include "First Name [PERSON_NAME] Middle Name Last Name [PERSON_NAME] Date of Birth 0409…" at bounding box center [911, 372] width 980 height 338
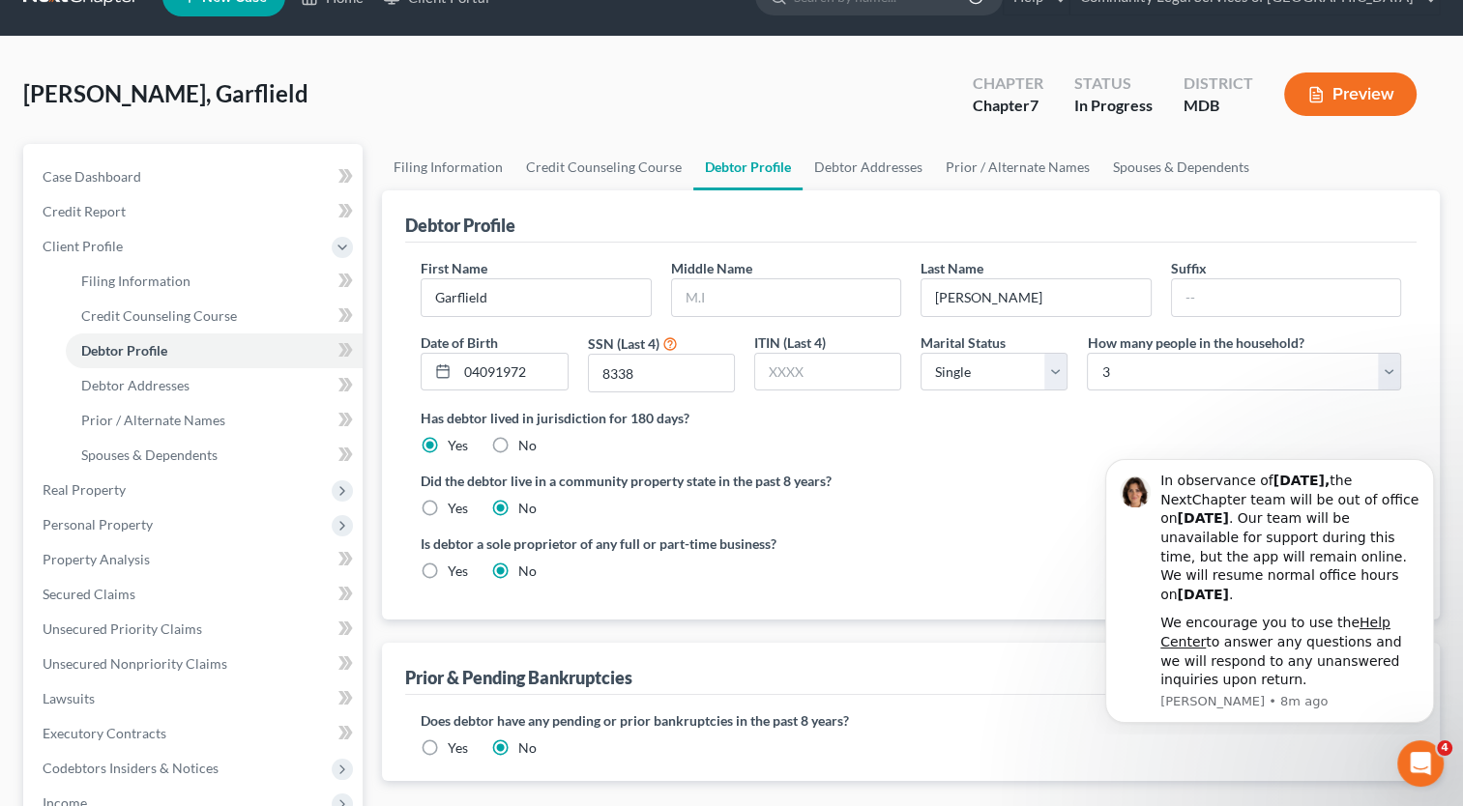
scroll to position [428, 0]
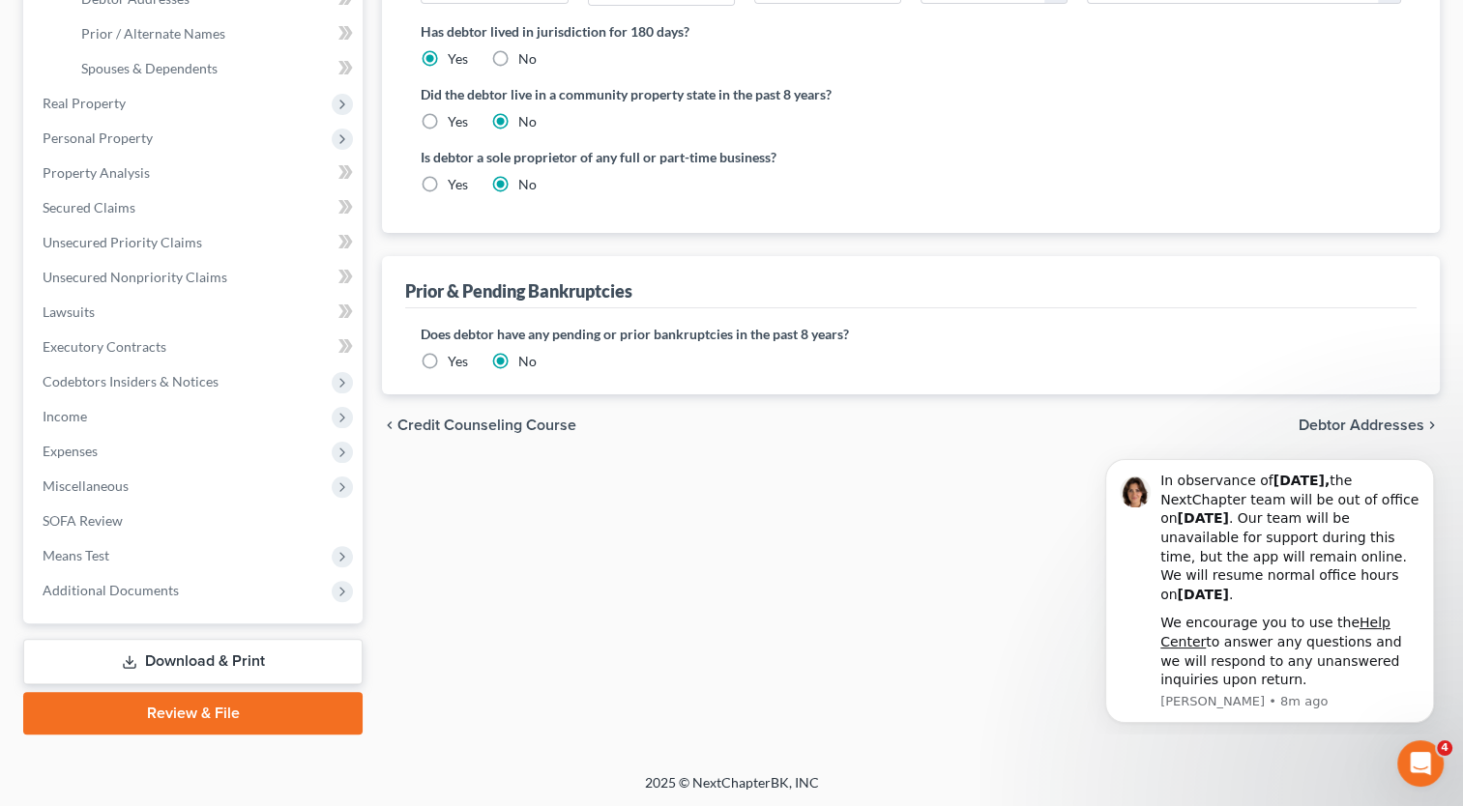
click at [1378, 419] on span "Debtor Addresses" at bounding box center [1362, 425] width 126 height 15
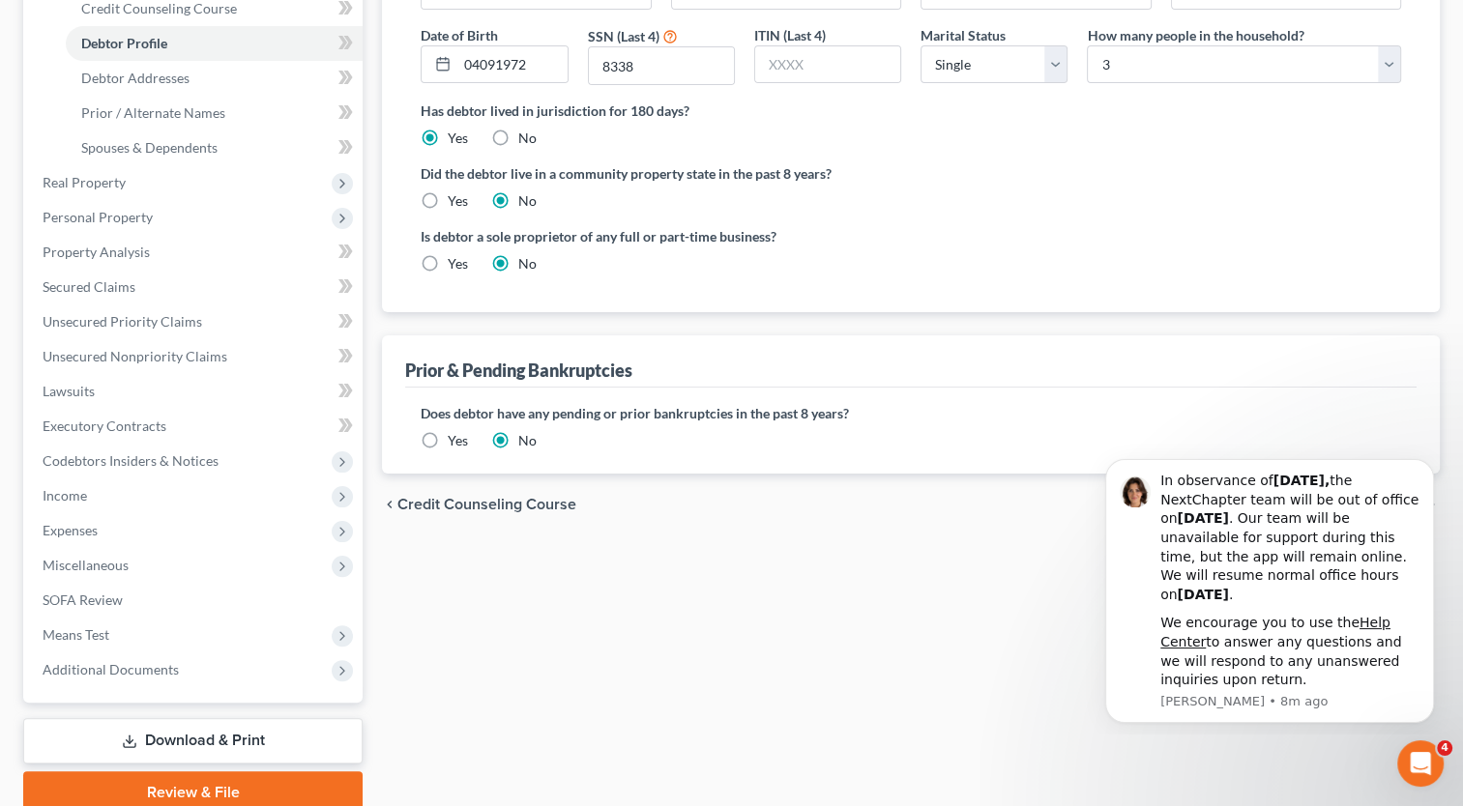
select select "0"
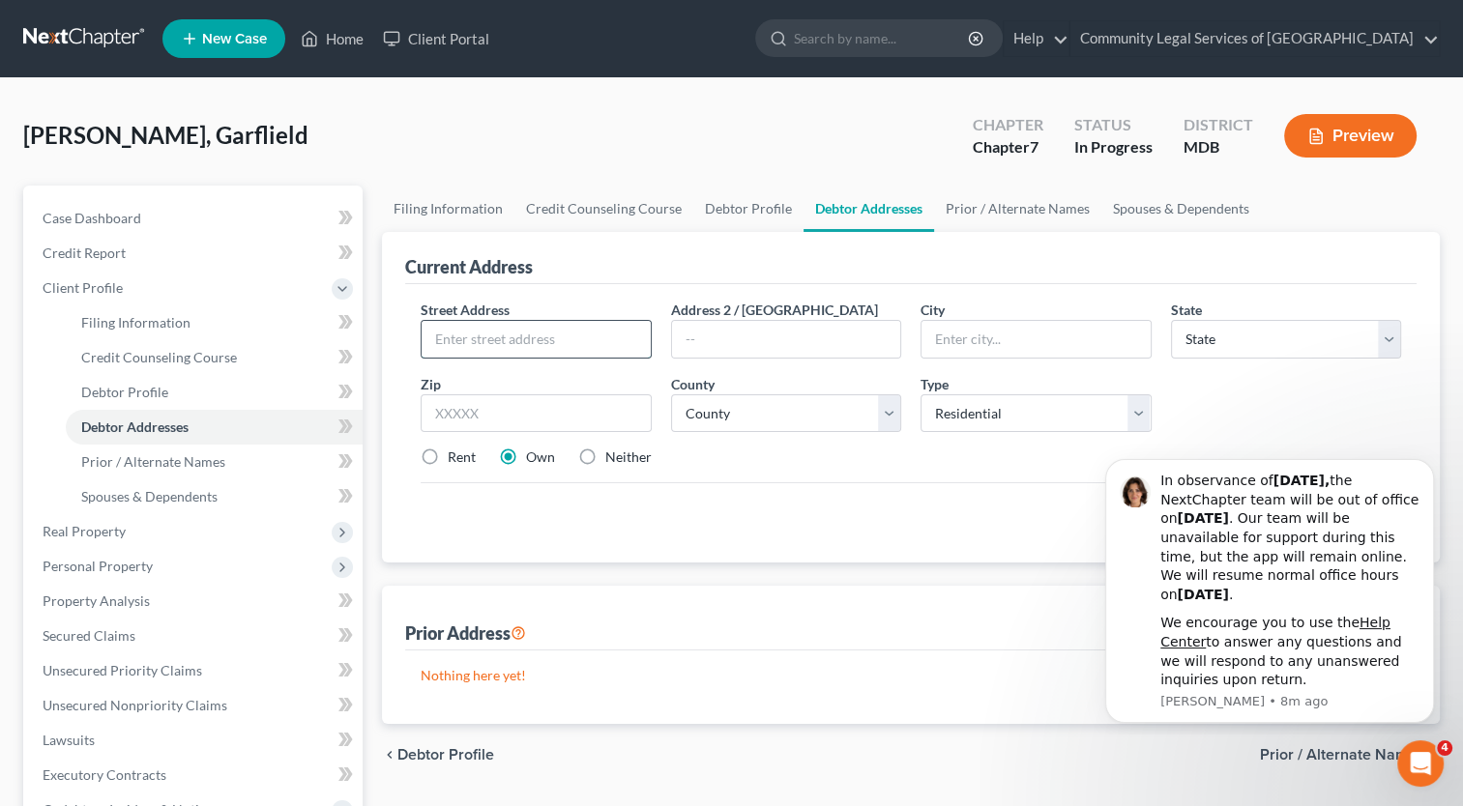
click at [584, 337] on input "text" at bounding box center [536, 339] width 228 height 37
paste input "[STREET_ADDRESS][PERSON_NAME]"
type input "[STREET_ADDRESS][PERSON_NAME]"
click at [975, 346] on input "text" at bounding box center [1035, 339] width 228 height 37
type input "[PERSON_NAME]"
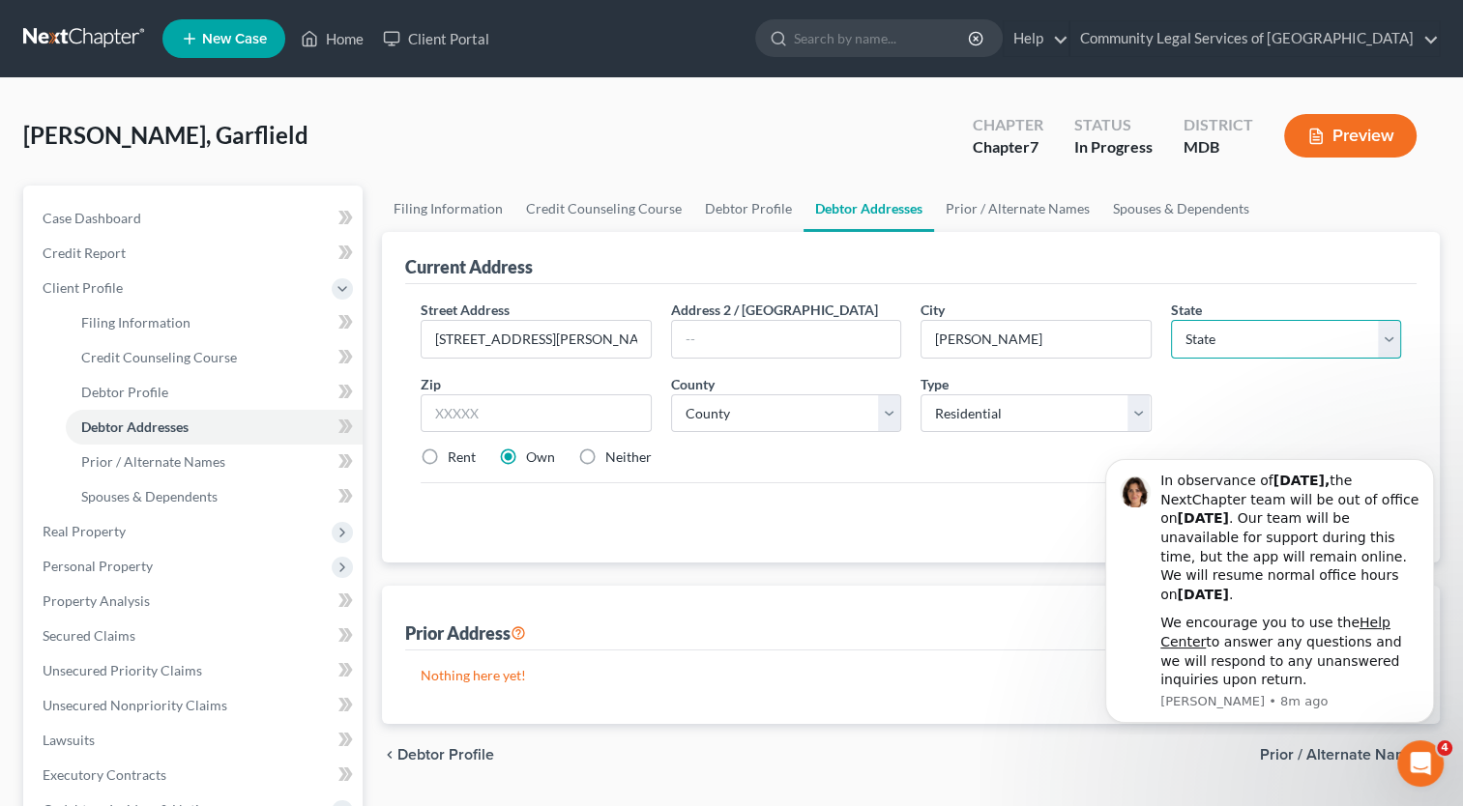
click at [1298, 344] on select "State [US_STATE] AK AR AZ CA CO CT DE DC [GEOGRAPHIC_DATA] [GEOGRAPHIC_DATA] GU…" at bounding box center [1286, 339] width 230 height 39
select select "21"
click at [1171, 320] on select "State [US_STATE] AK AR AZ CA CO CT DE DC [GEOGRAPHIC_DATA] [GEOGRAPHIC_DATA] GU…" at bounding box center [1286, 339] width 230 height 39
drag, startPoint x: 576, startPoint y: 408, endPoint x: 599, endPoint y: 377, distance: 38.1
click at [576, 408] on input "text" at bounding box center [536, 413] width 230 height 39
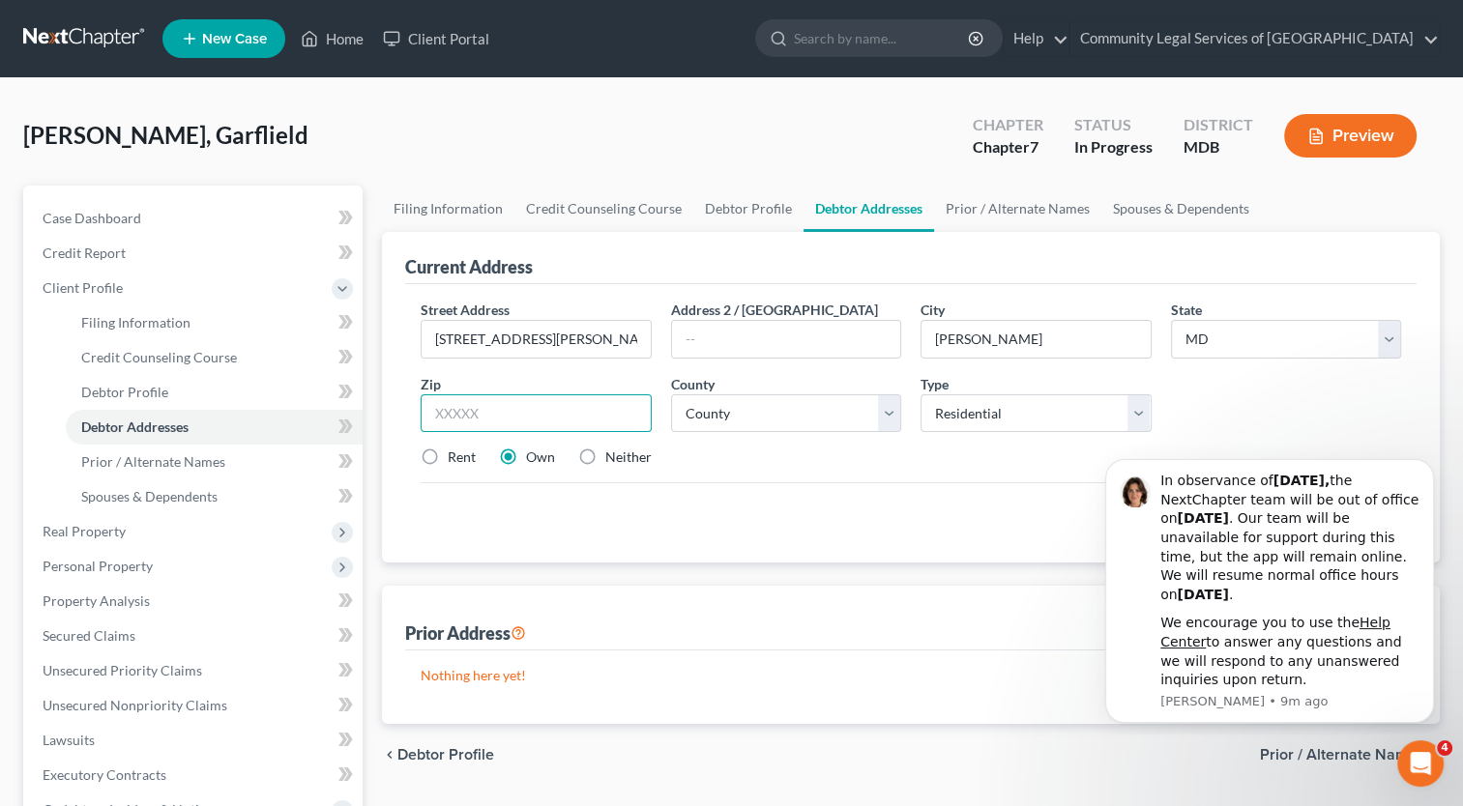
paste input "20706"
type input "20706"
click at [757, 417] on select "County [GEOGRAPHIC_DATA] [GEOGRAPHIC_DATA] [GEOGRAPHIC_DATA] [GEOGRAPHIC_DATA] …" at bounding box center [786, 413] width 230 height 39
select select "16"
click at [671, 394] on select "County [GEOGRAPHIC_DATA] [GEOGRAPHIC_DATA] [GEOGRAPHIC_DATA] [GEOGRAPHIC_DATA] …" at bounding box center [786, 413] width 230 height 39
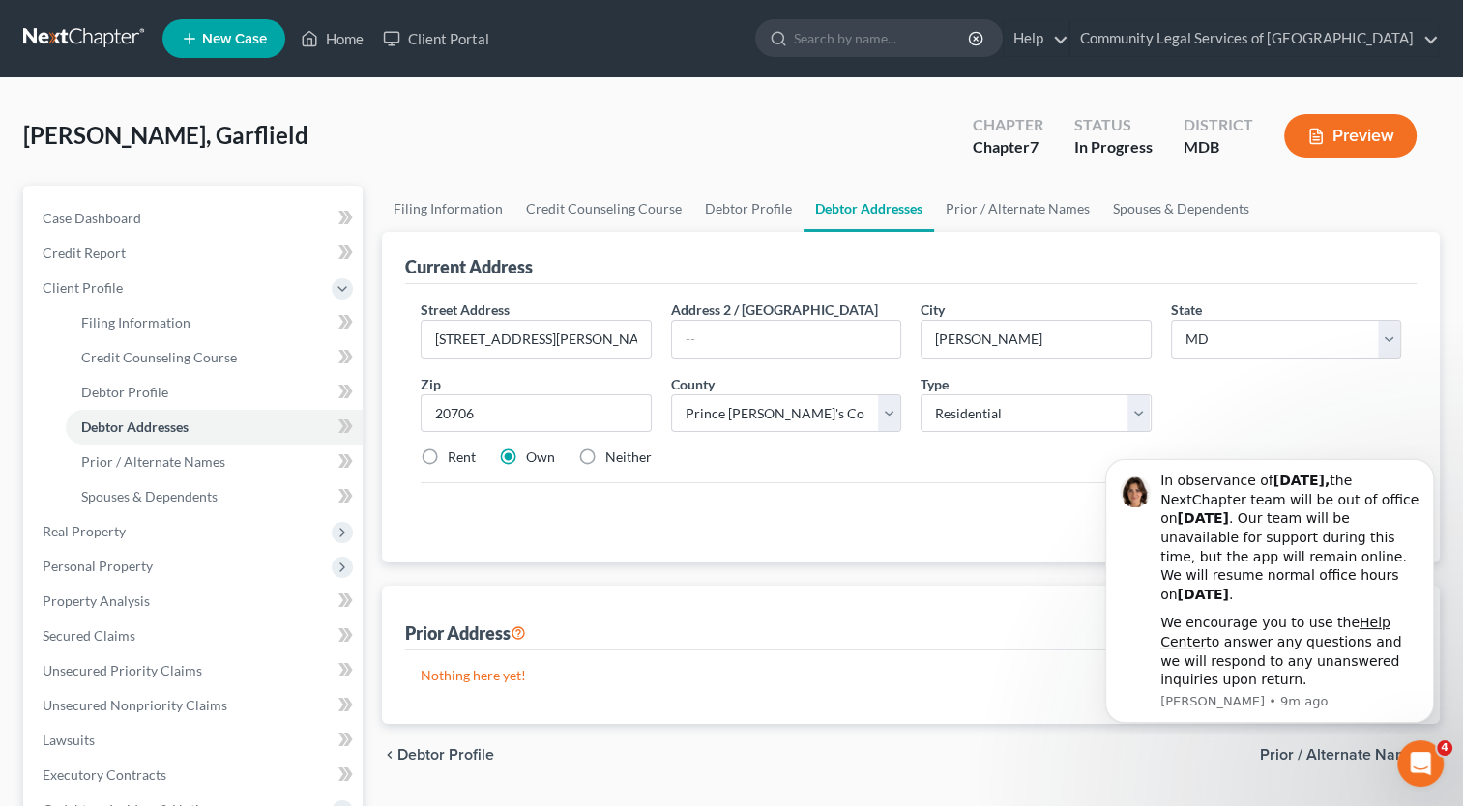
click at [605, 455] on label "Neither" at bounding box center [628, 457] width 46 height 19
click at [613, 455] on input "Neither" at bounding box center [619, 454] width 13 height 13
radio input "true"
click at [1426, 467] on icon "Dismiss notification" at bounding box center [1427, 465] width 7 height 7
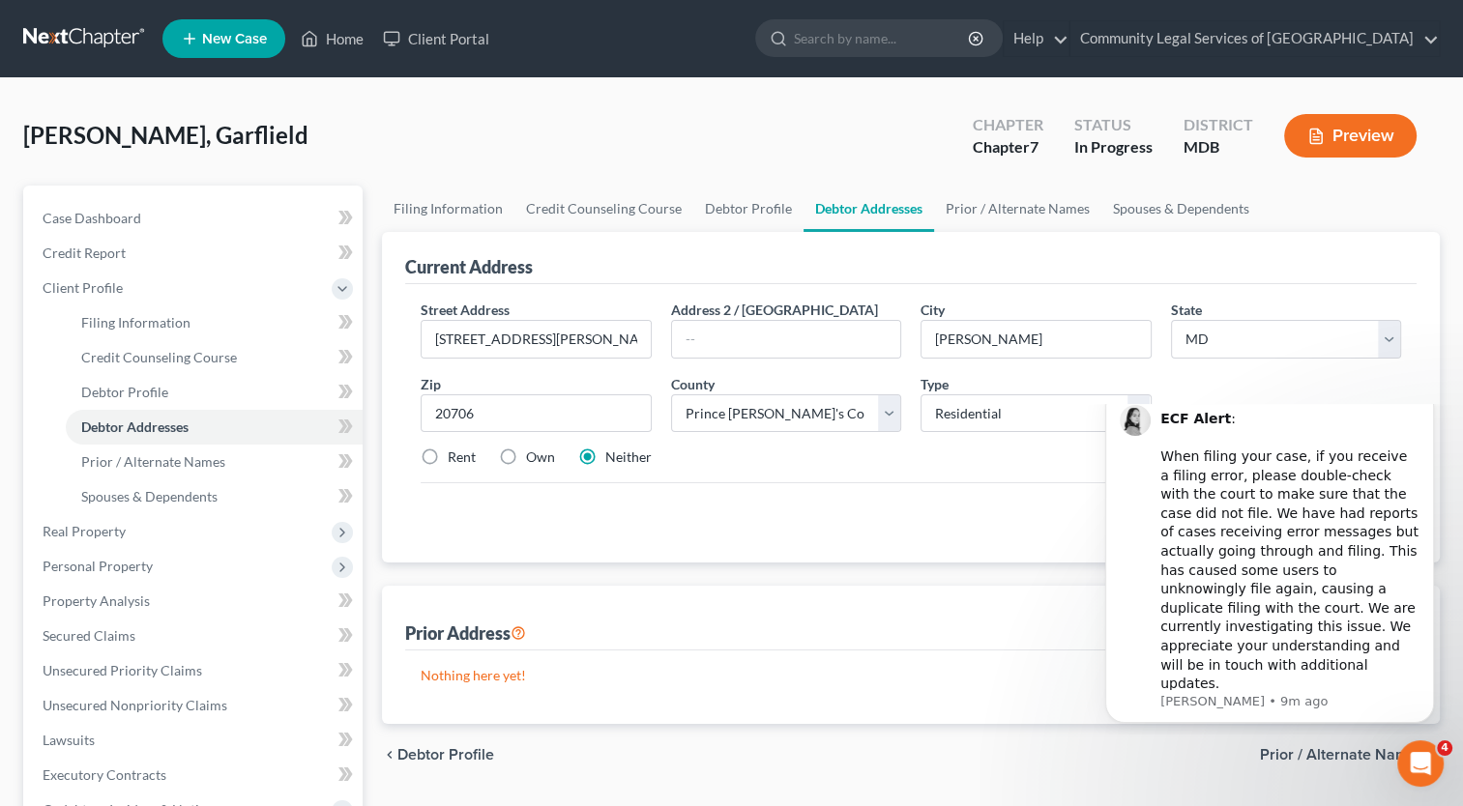
click at [1434, 403] on button "Dismiss notification" at bounding box center [1428, 393] width 20 height 20
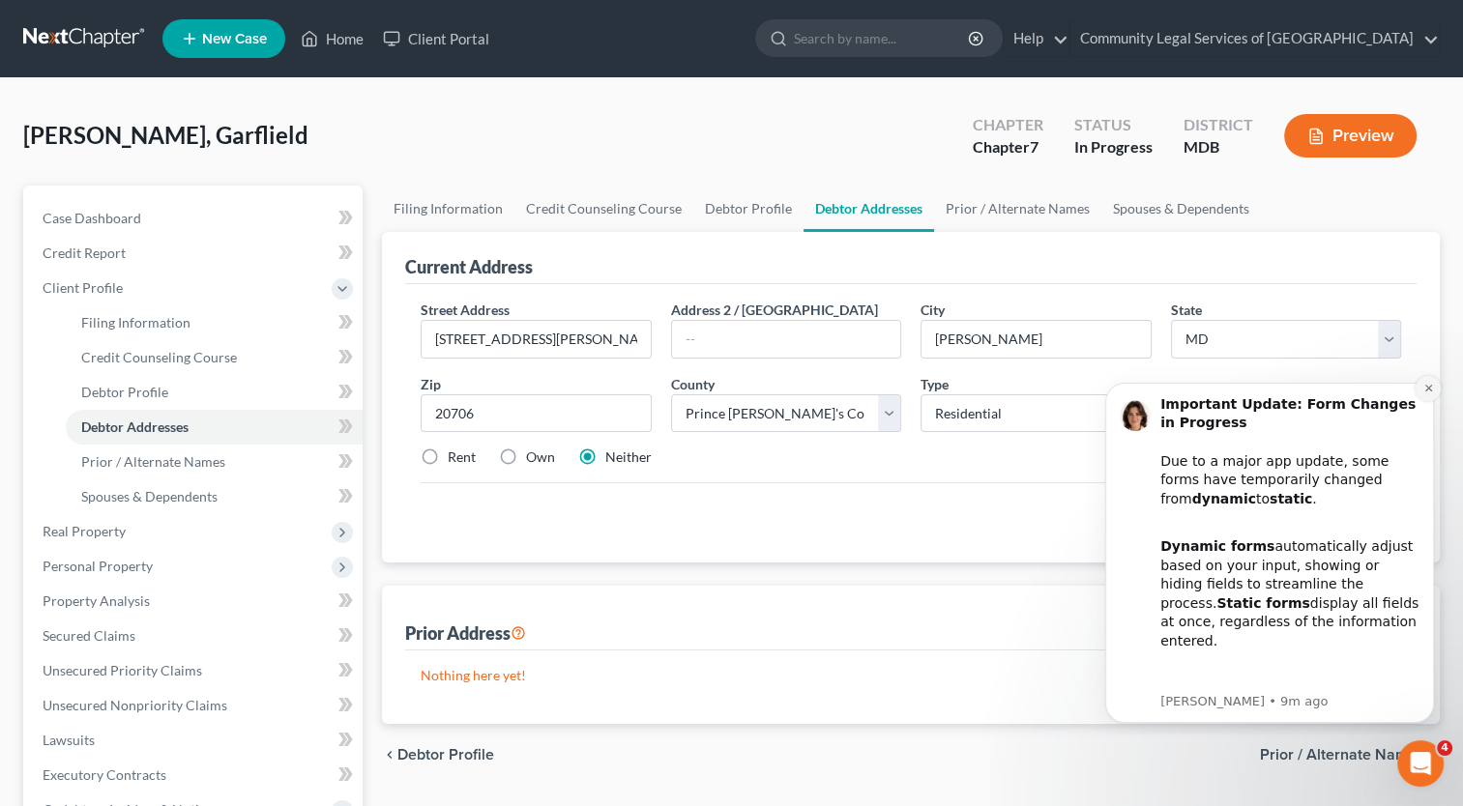
click at [1424, 384] on icon "Dismiss notification" at bounding box center [1428, 388] width 11 height 11
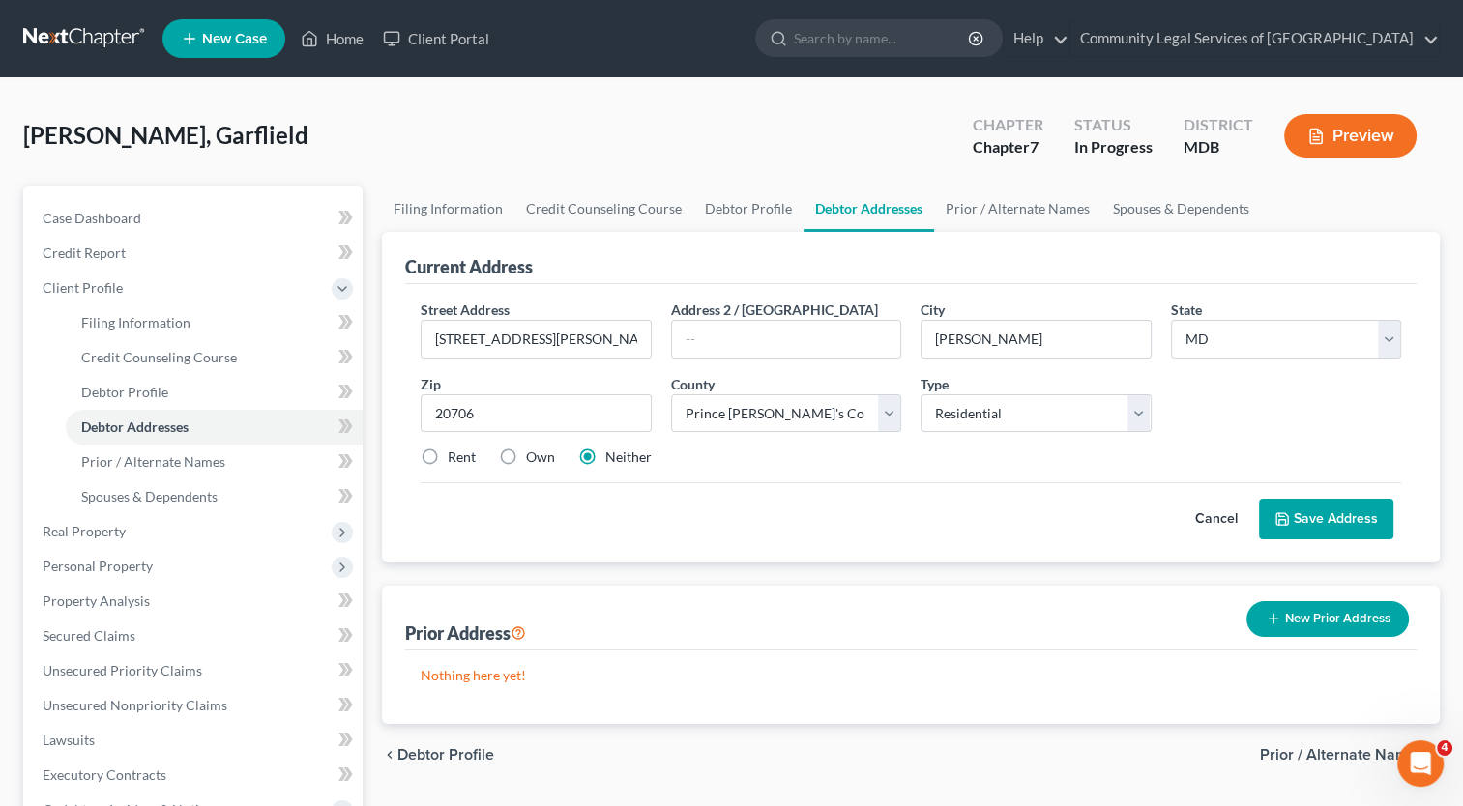
click at [1316, 512] on button "Save Address" at bounding box center [1326, 519] width 134 height 41
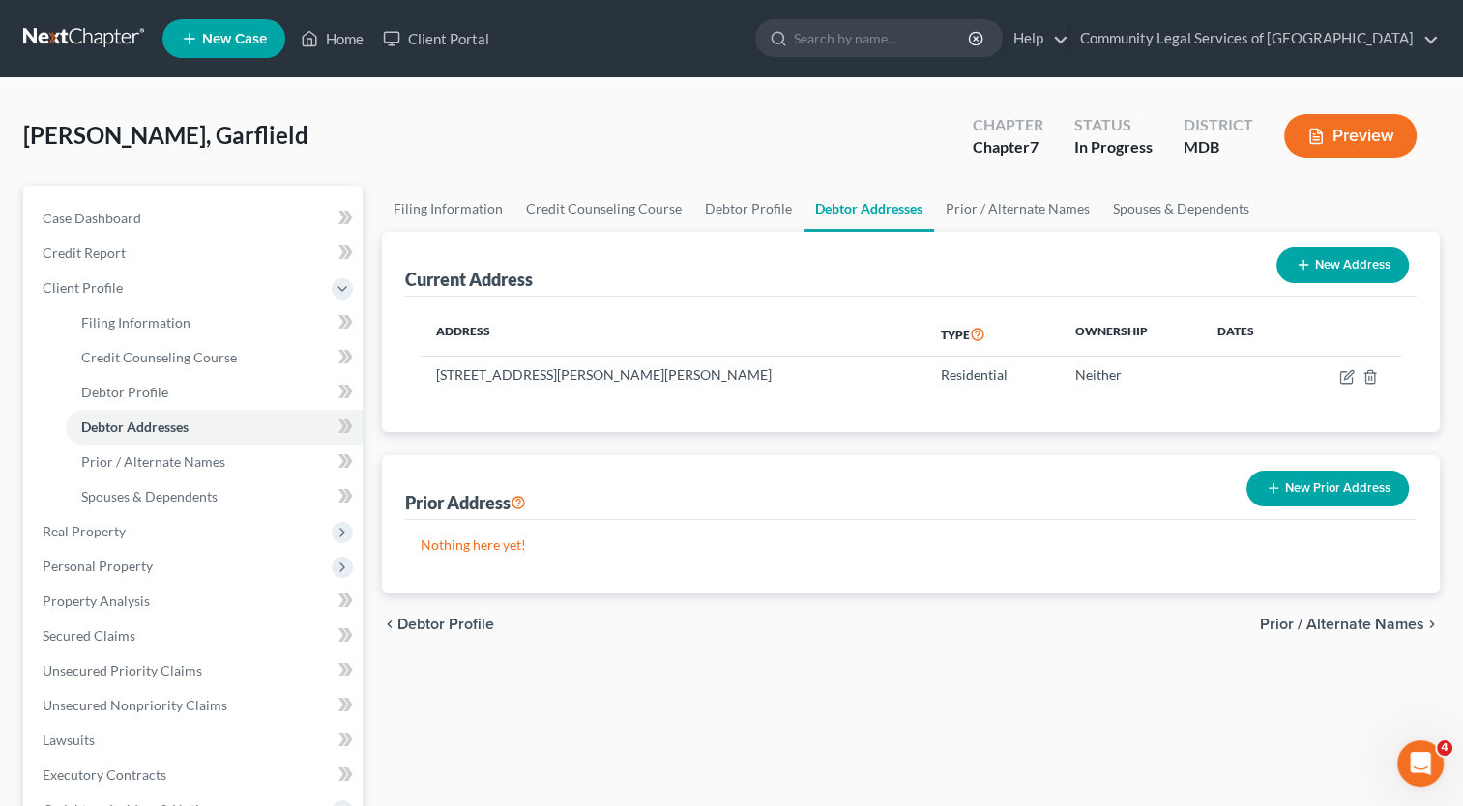
click at [1374, 621] on span "Prior / Alternate Names" at bounding box center [1342, 624] width 164 height 15
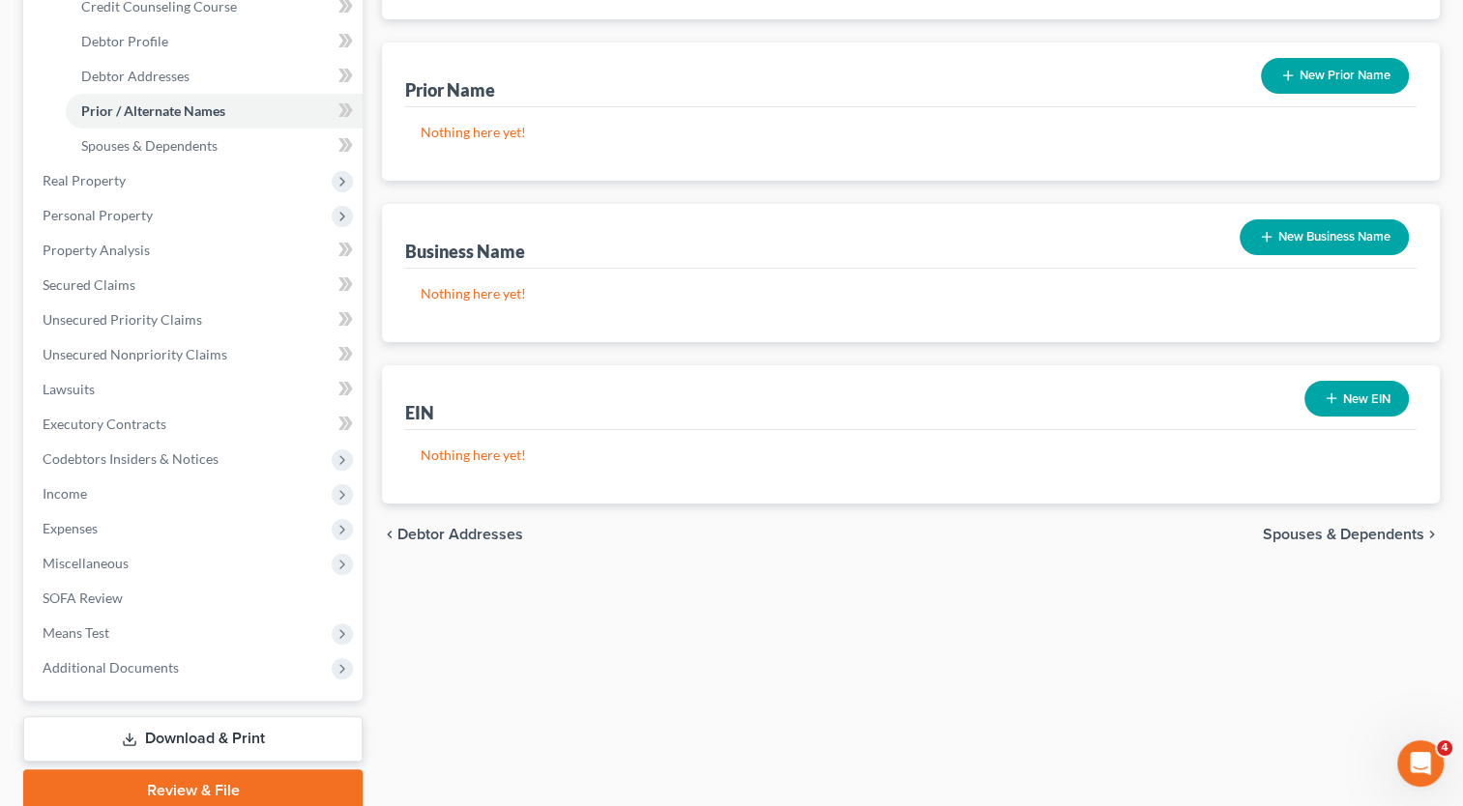
scroll to position [387, 0]
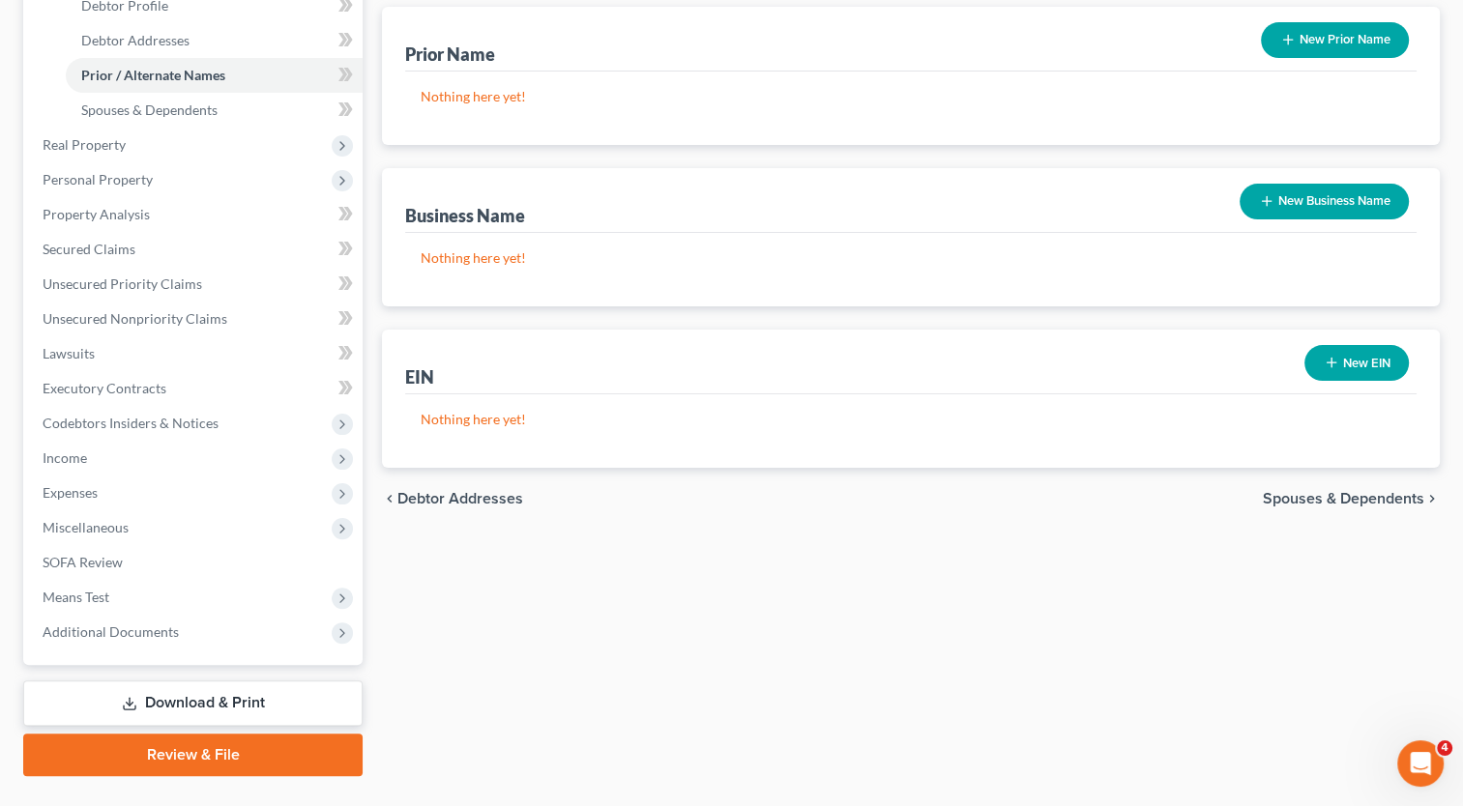
click at [1342, 493] on span "Spouses & Dependents" at bounding box center [1343, 498] width 161 height 15
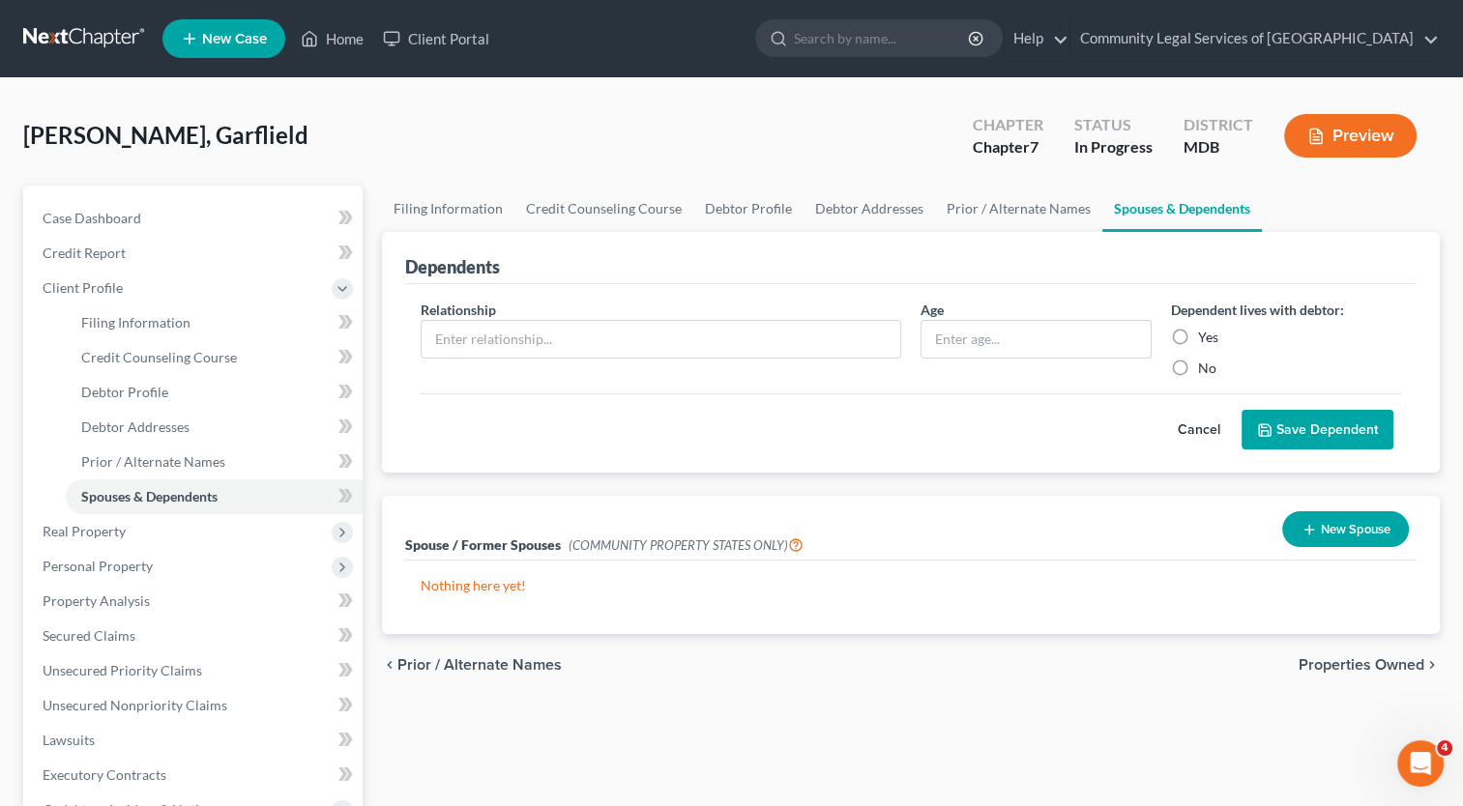
click at [1346, 658] on span "Properties Owned" at bounding box center [1362, 664] width 126 height 15
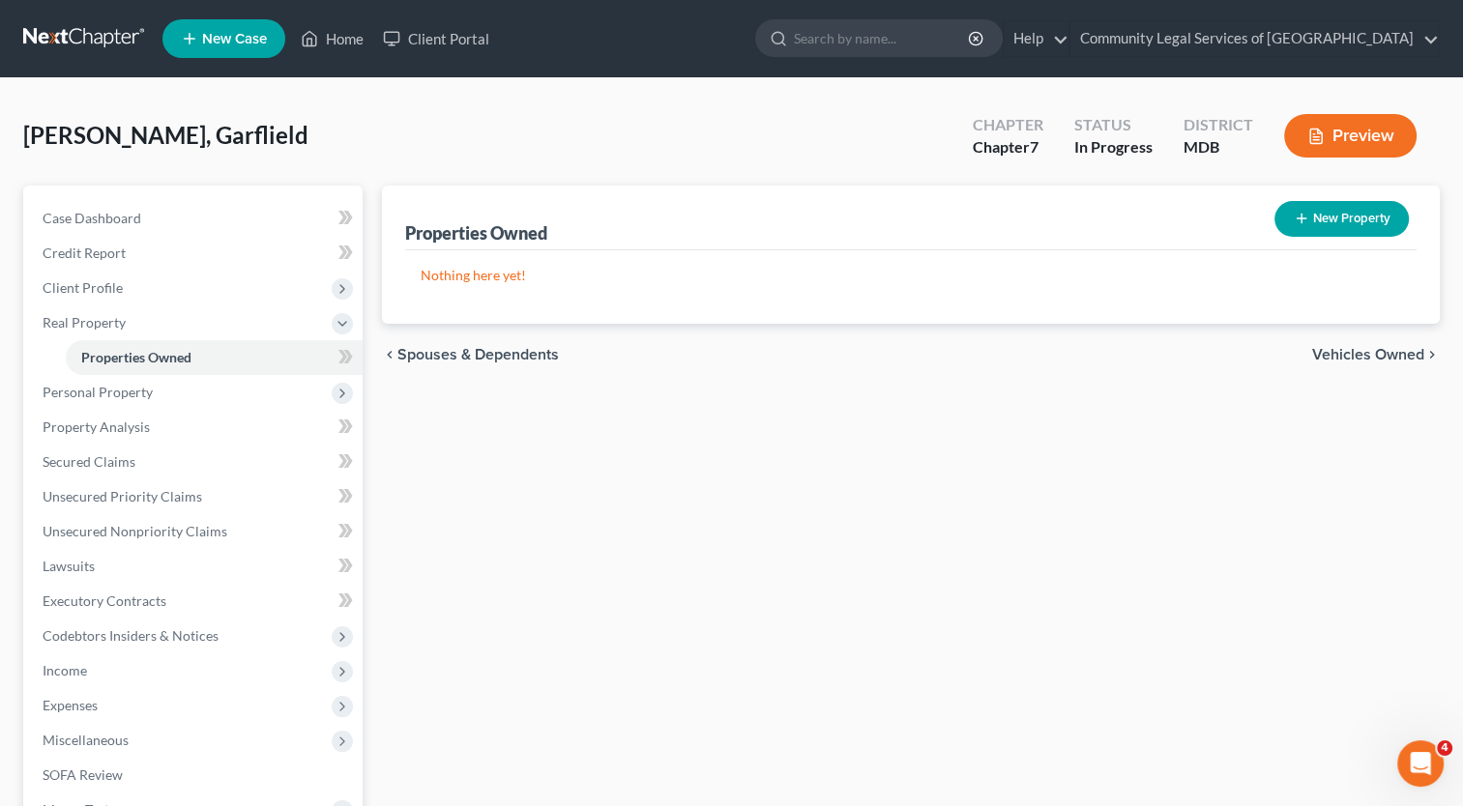
click at [1354, 352] on span "Vehicles Owned" at bounding box center [1368, 354] width 112 height 15
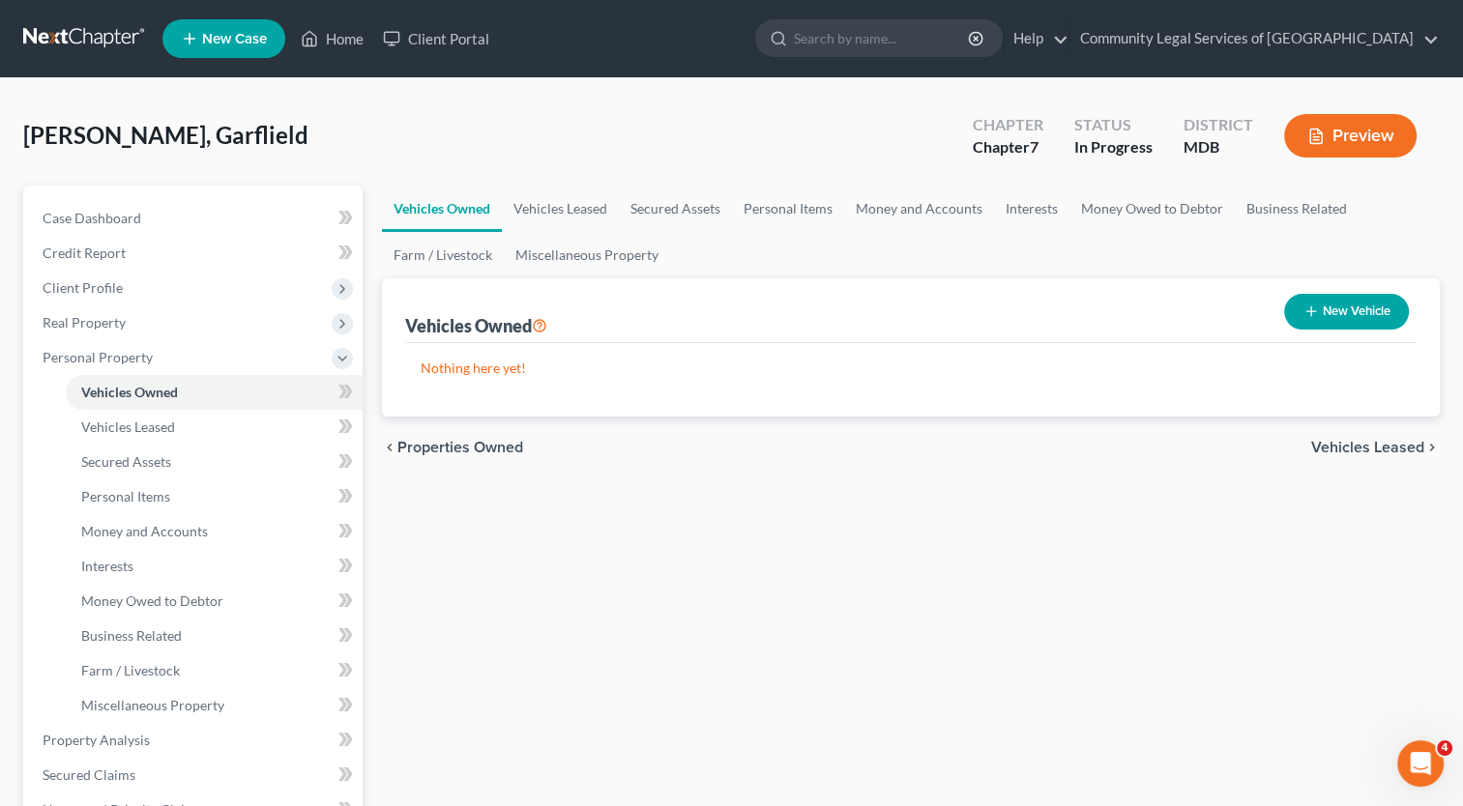
click at [1393, 309] on button "New Vehicle" at bounding box center [1346, 312] width 125 height 36
select select "0"
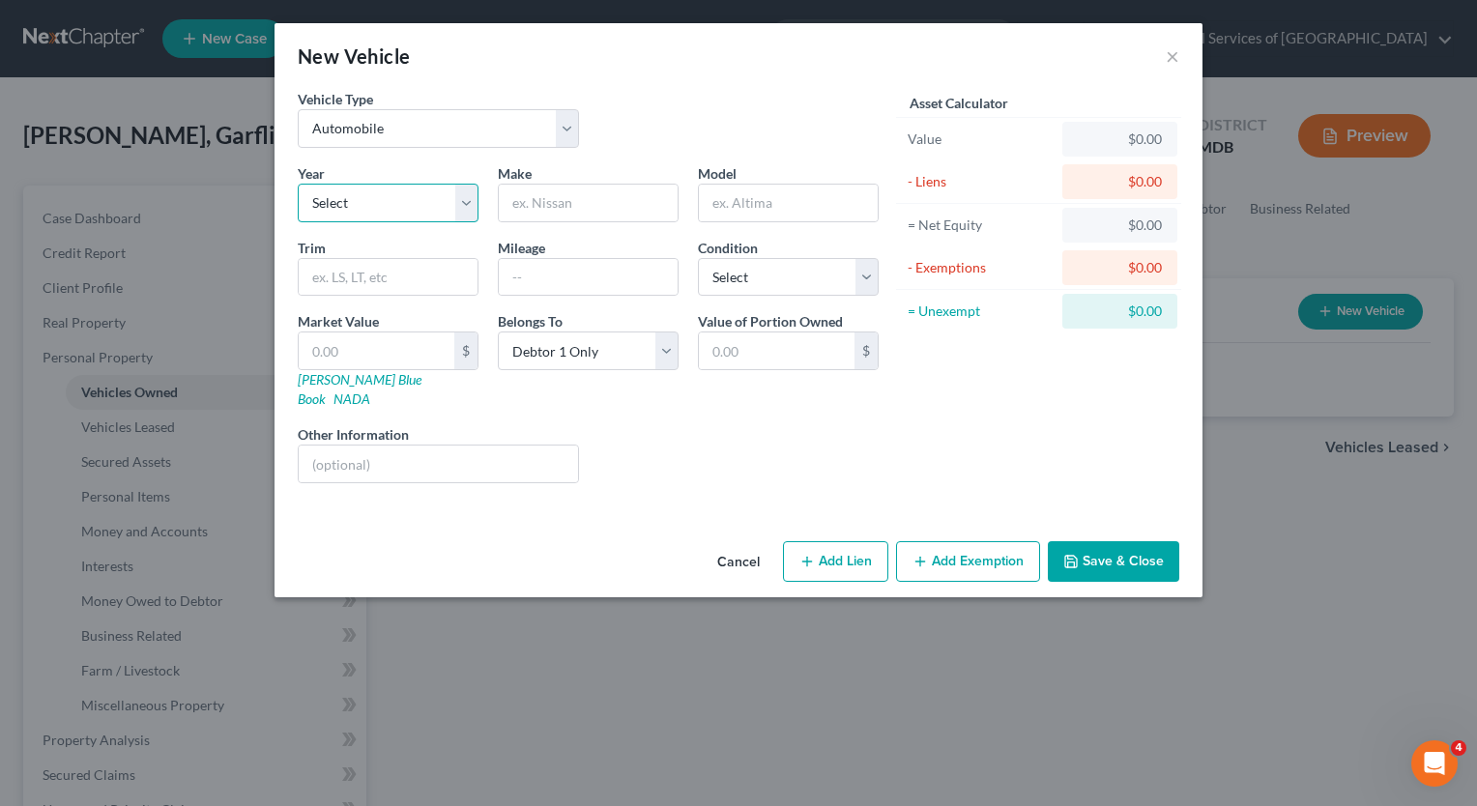
click at [473, 200] on select "Select 2026 2025 2024 2023 2022 2021 2020 2019 2018 2017 2016 2015 2014 2013 20…" at bounding box center [388, 203] width 181 height 39
click at [471, 199] on select "Select 2026 2025 2024 2023 2022 2021 2020 2019 2018 2017 2016 2015 2014 2013 20…" at bounding box center [388, 203] width 181 height 39
select select "5"
click at [298, 184] on select "Select 2026 2025 2024 2023 2022 2021 2020 2019 2018 2017 2016 2015 2014 2013 20…" at bounding box center [388, 203] width 181 height 39
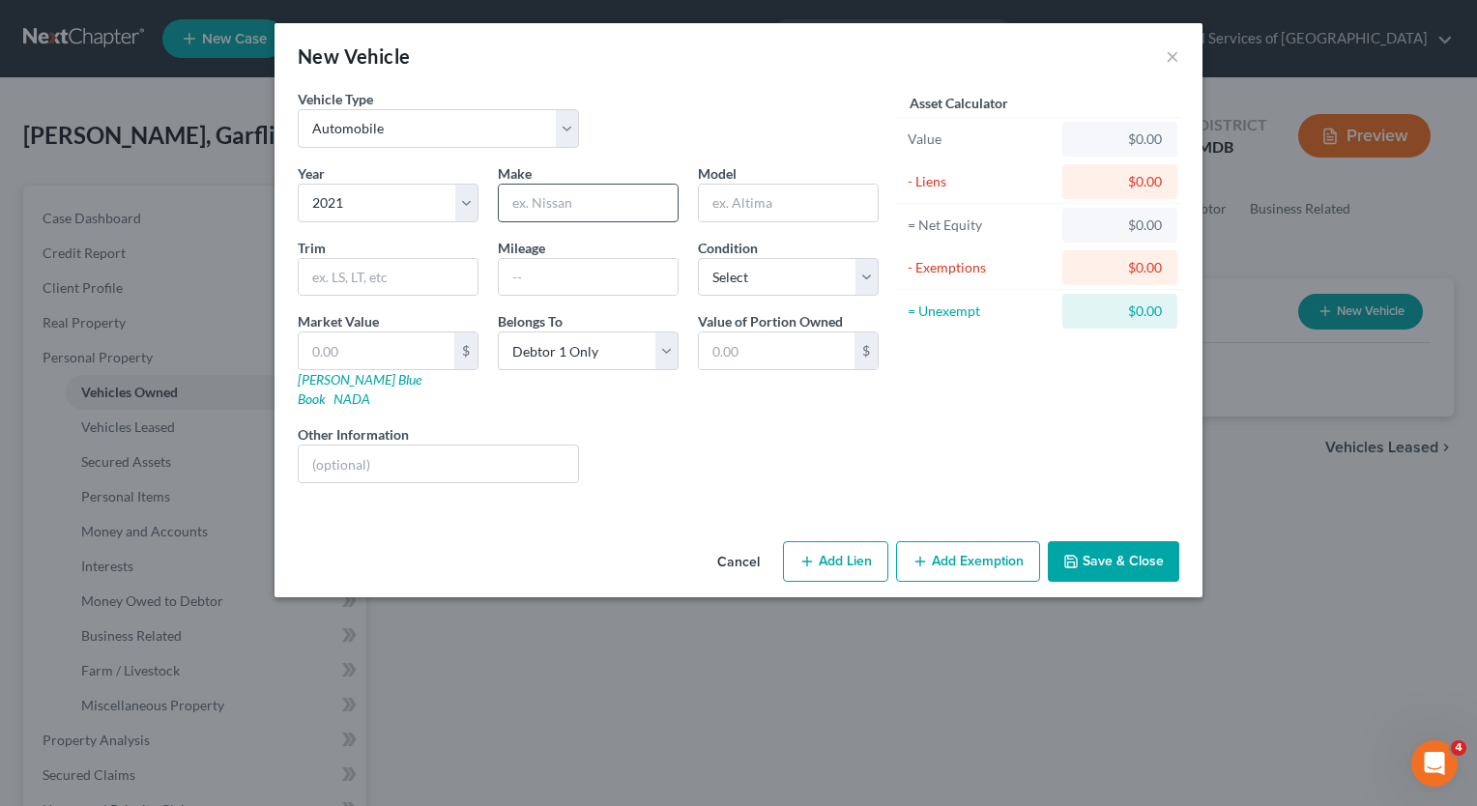
click at [596, 207] on input "text" at bounding box center [588, 203] width 179 height 37
type input "Toyota"
type input "Carolla"
click at [552, 296] on div "Year Select 2026 2025 2024 2023 2022 2021 2020 2019 2018 2017 2016 2015 2014 20…" at bounding box center [588, 331] width 600 height 336
click at [574, 280] on input "text" at bounding box center [588, 277] width 179 height 37
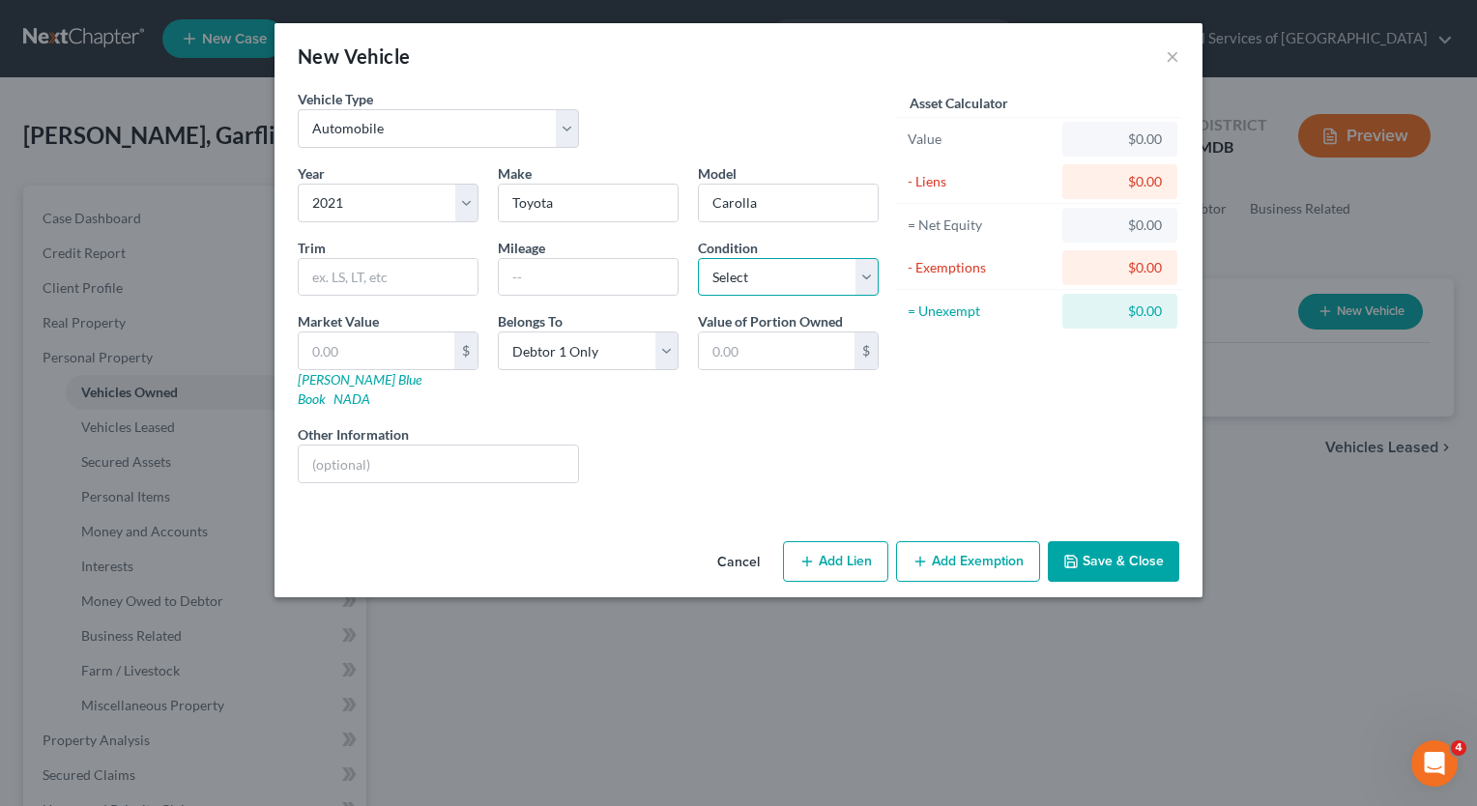
click at [833, 274] on select "Select Excellent Very Good Good Fair Poor" at bounding box center [788, 277] width 181 height 39
select select "2"
click at [698, 258] on select "Select Excellent Very Good Good Fair Poor" at bounding box center [788, 277] width 181 height 39
click at [371, 377] on link "[PERSON_NAME] Blue Book" at bounding box center [360, 389] width 124 height 36
click at [433, 348] on input "text" at bounding box center [377, 351] width 156 height 37
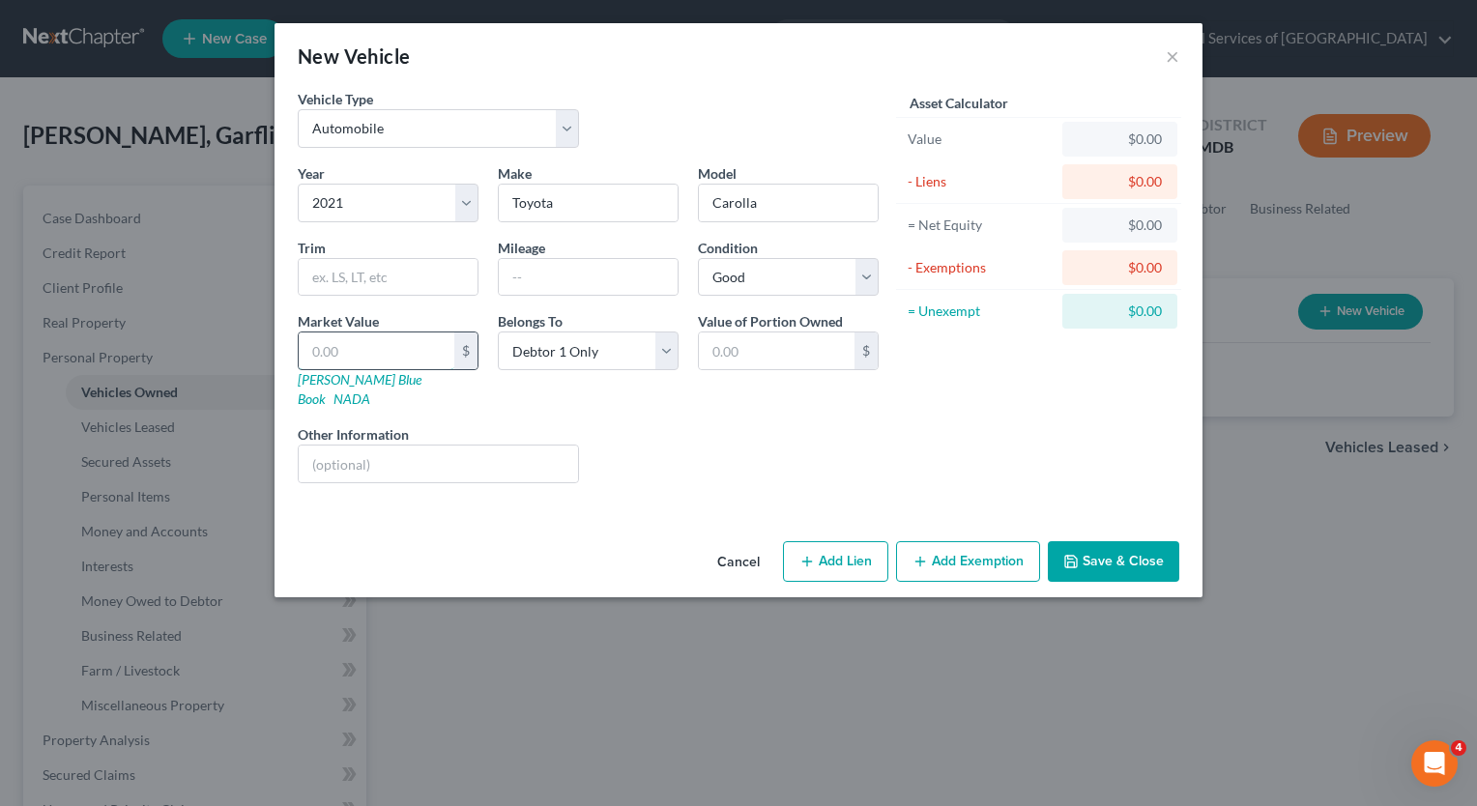
type input "1"
type input "1.00"
type input "13"
type input "13.00"
type input "137"
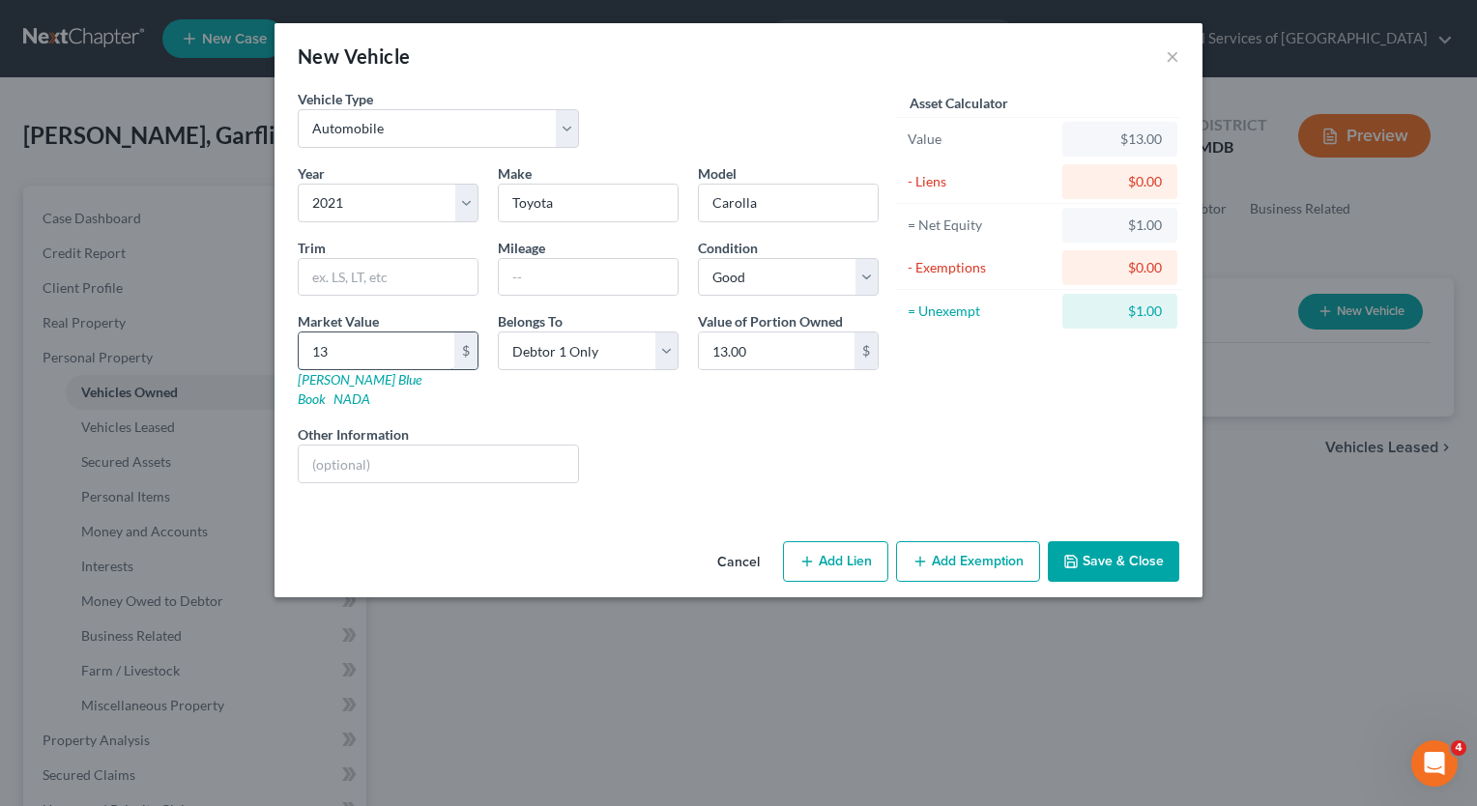
type input "137.00"
type input "1377"
type input "1,377.00"
type input "1,3778"
type input "13,778.00"
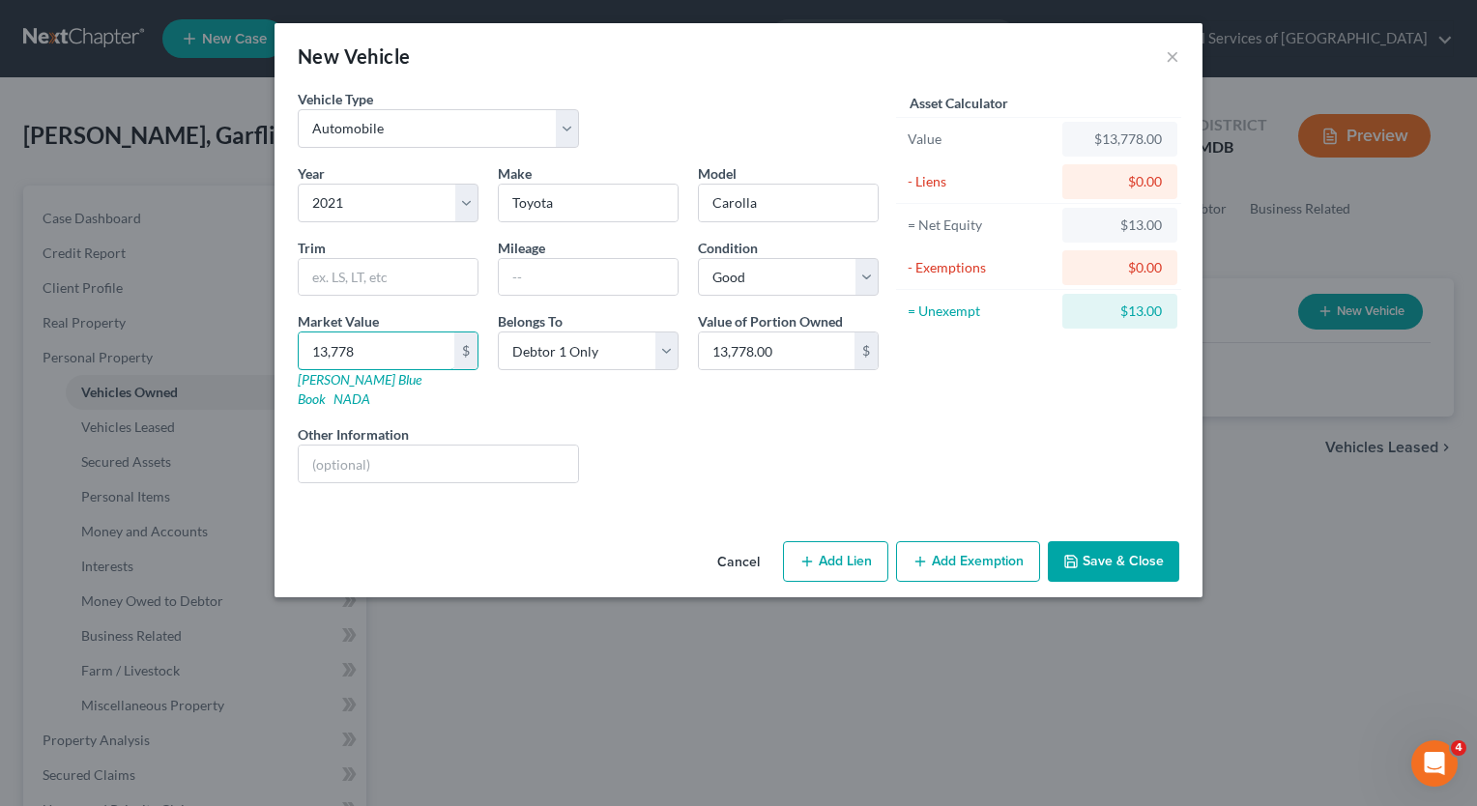
type input "13,778"
click at [739, 424] on div "Liens Select" at bounding box center [739, 453] width 301 height 59
click at [642, 272] on input "text" at bounding box center [588, 277] width 179 height 37
type input "62000"
click at [800, 270] on select "Select Excellent Very Good Good Fair Poor" at bounding box center [788, 277] width 181 height 39
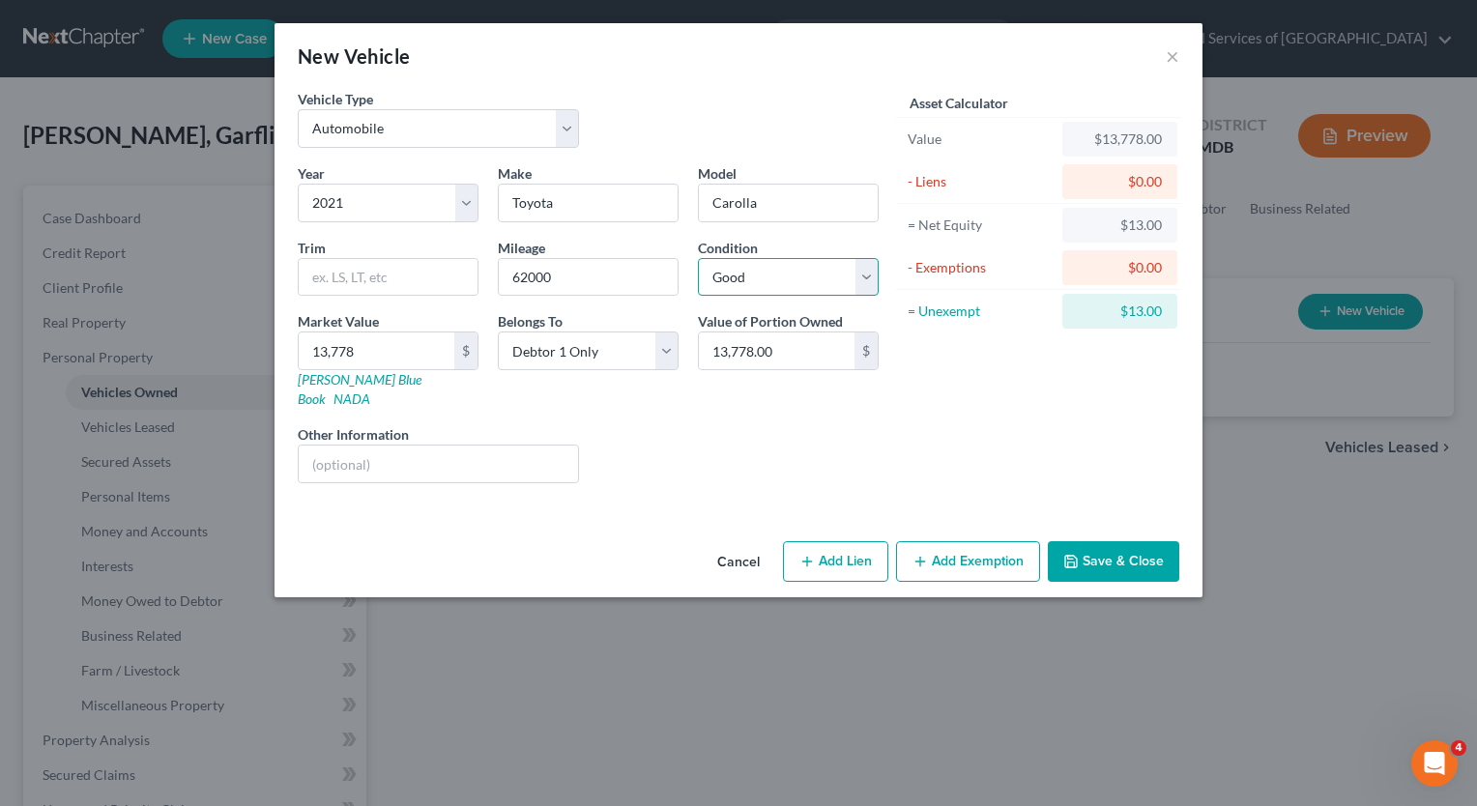
click at [800, 270] on select "Select Excellent Very Good Good Fair Poor" at bounding box center [788, 277] width 181 height 39
click at [979, 383] on div "Asset Calculator Value $13,778.00 - Liens $0.00 = Net Equity $13.00 - Exemption…" at bounding box center [1039, 294] width 301 height 410
click at [350, 268] on input "text" at bounding box center [388, 277] width 179 height 37
type input "L"
click at [418, 350] on input "13,778" at bounding box center [377, 351] width 156 height 37
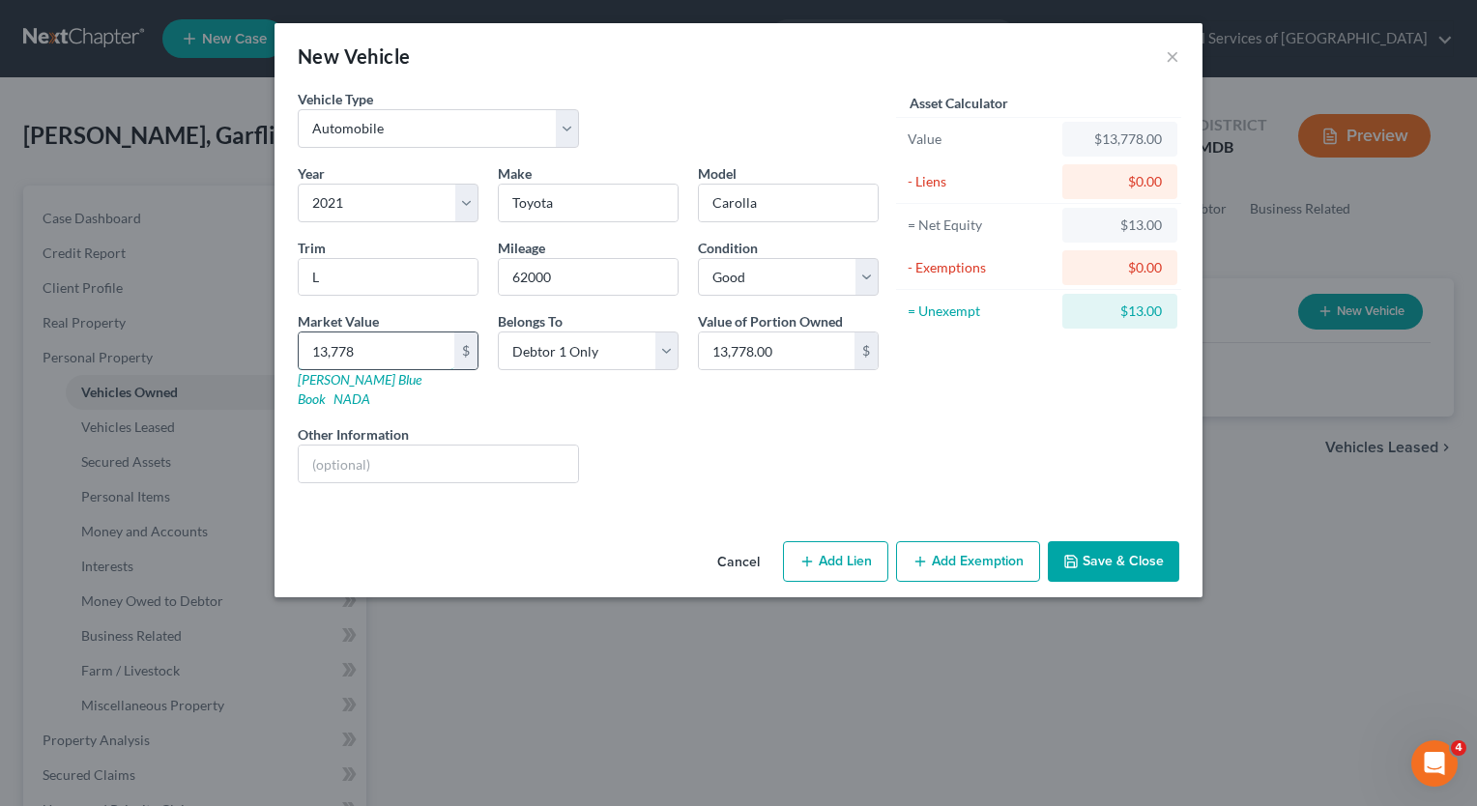
click at [418, 350] on input "13,778" at bounding box center [377, 351] width 156 height 37
type input "1"
type input "1.00"
type input "10"
type input "10.00"
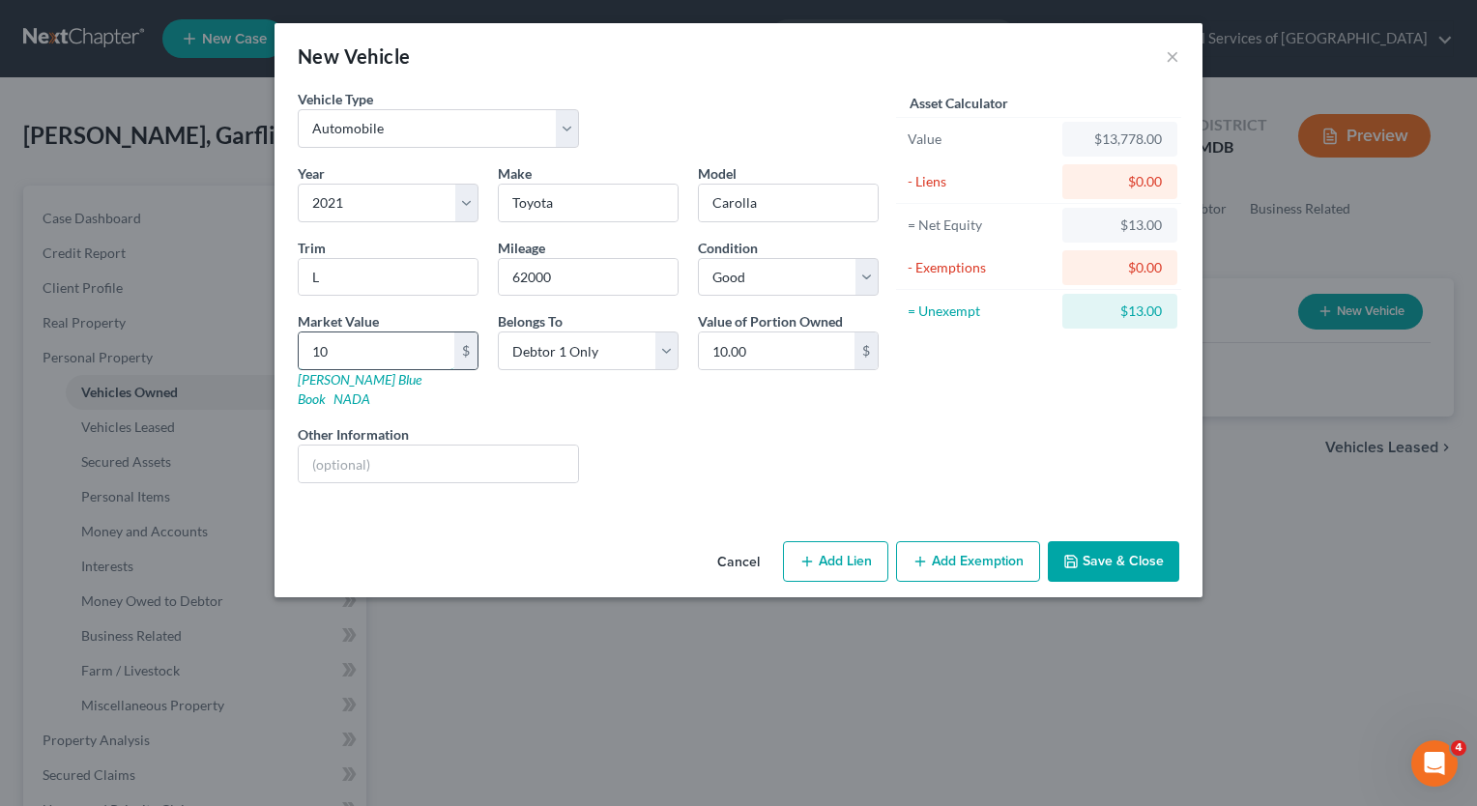
type input "102"
type input "102.00"
type input "1021"
type input "1,021.00"
type input "1,0215"
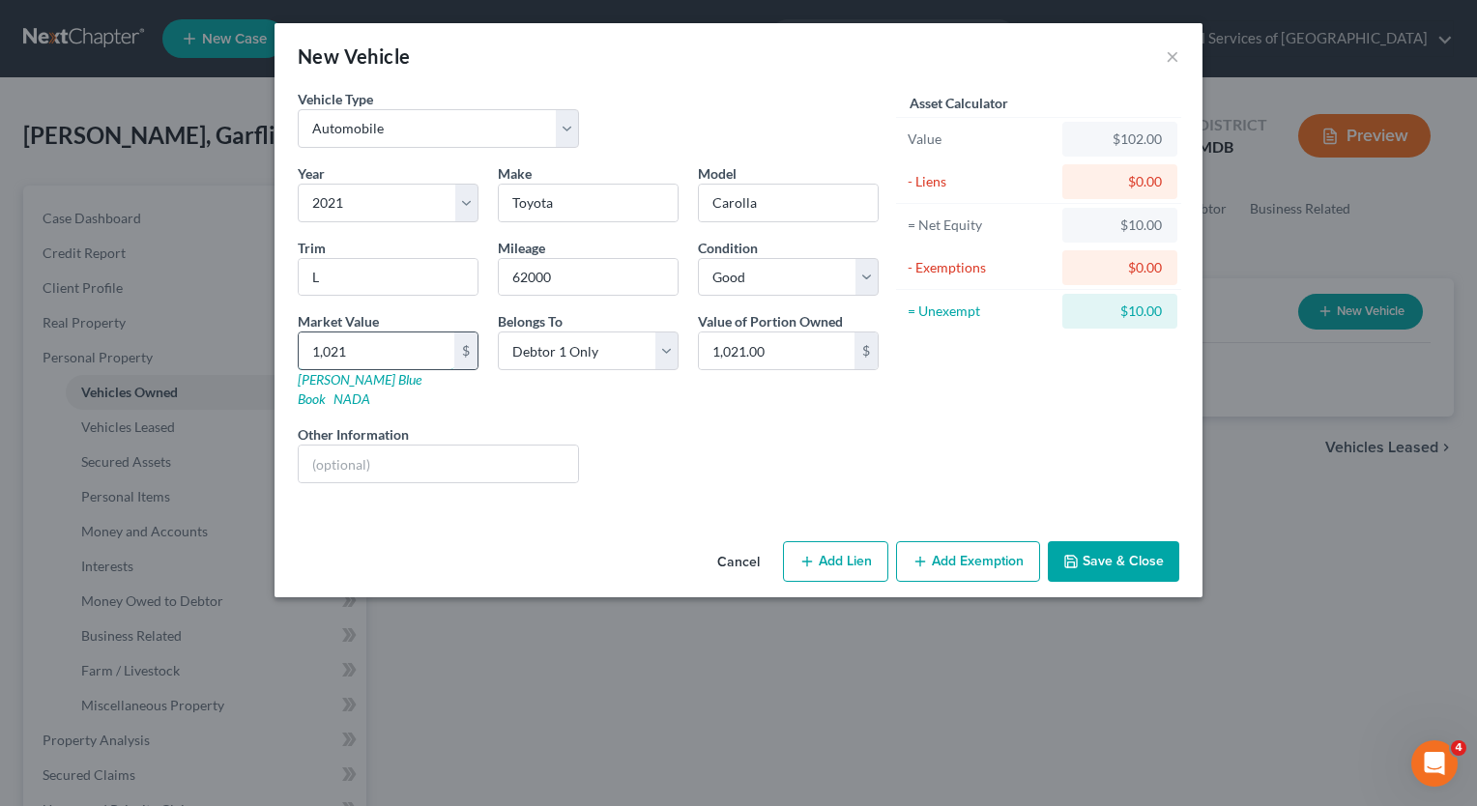
type input "10,215.00"
type input "10,215"
click at [585, 259] on input "62000" at bounding box center [588, 277] width 179 height 37
drag, startPoint x: 585, startPoint y: 257, endPoint x: 558, endPoint y: 276, distance: 32.7
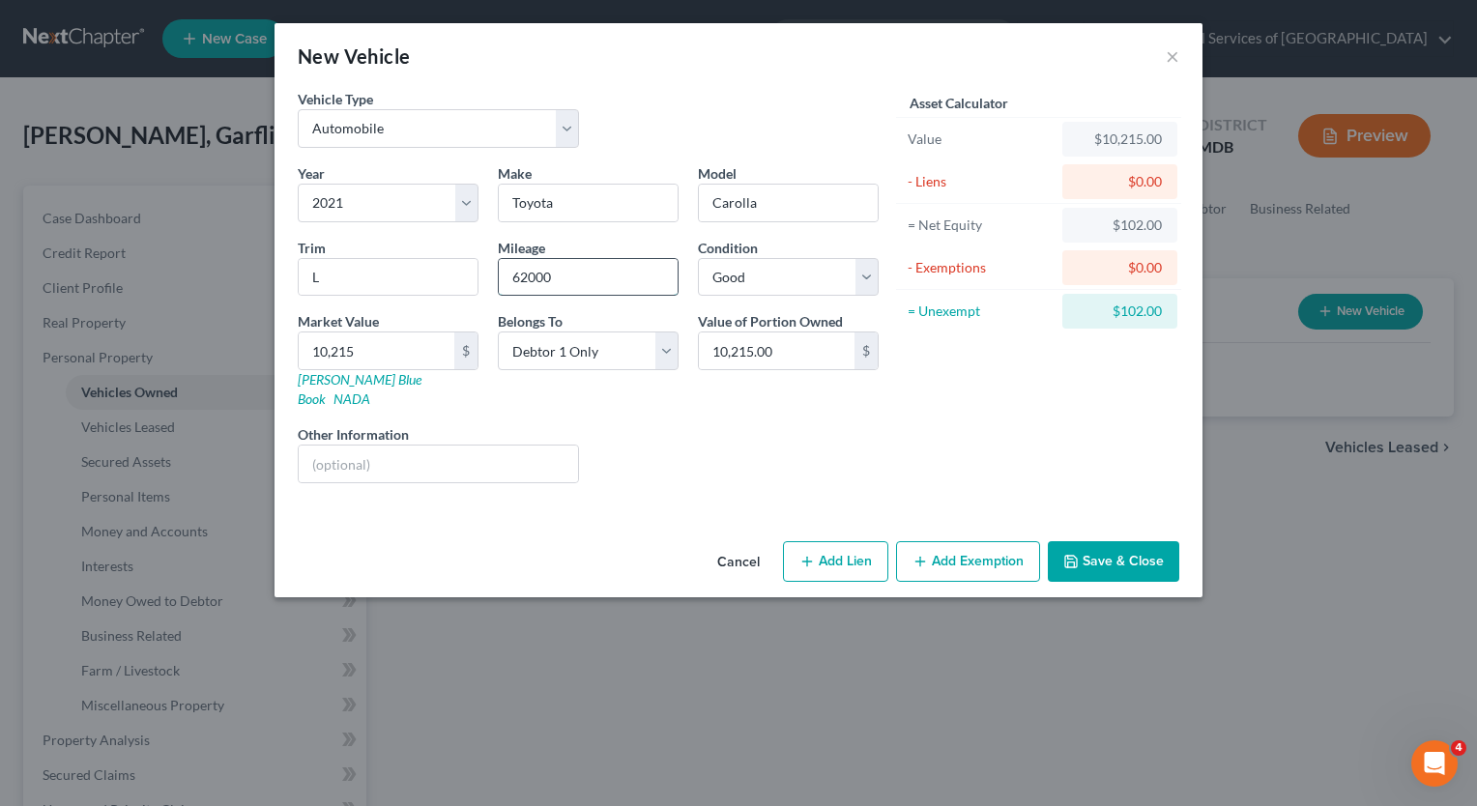
click at [584, 259] on input "62000" at bounding box center [588, 277] width 179 height 37
type input "121222"
click at [704, 478] on div "Vehicle Type Select Automobile Truck Trailer Watercraft Aircraft Motor Home Atv…" at bounding box center [739, 311] width 928 height 445
click at [1109, 541] on button "Save & Close" at bounding box center [1113, 561] width 131 height 41
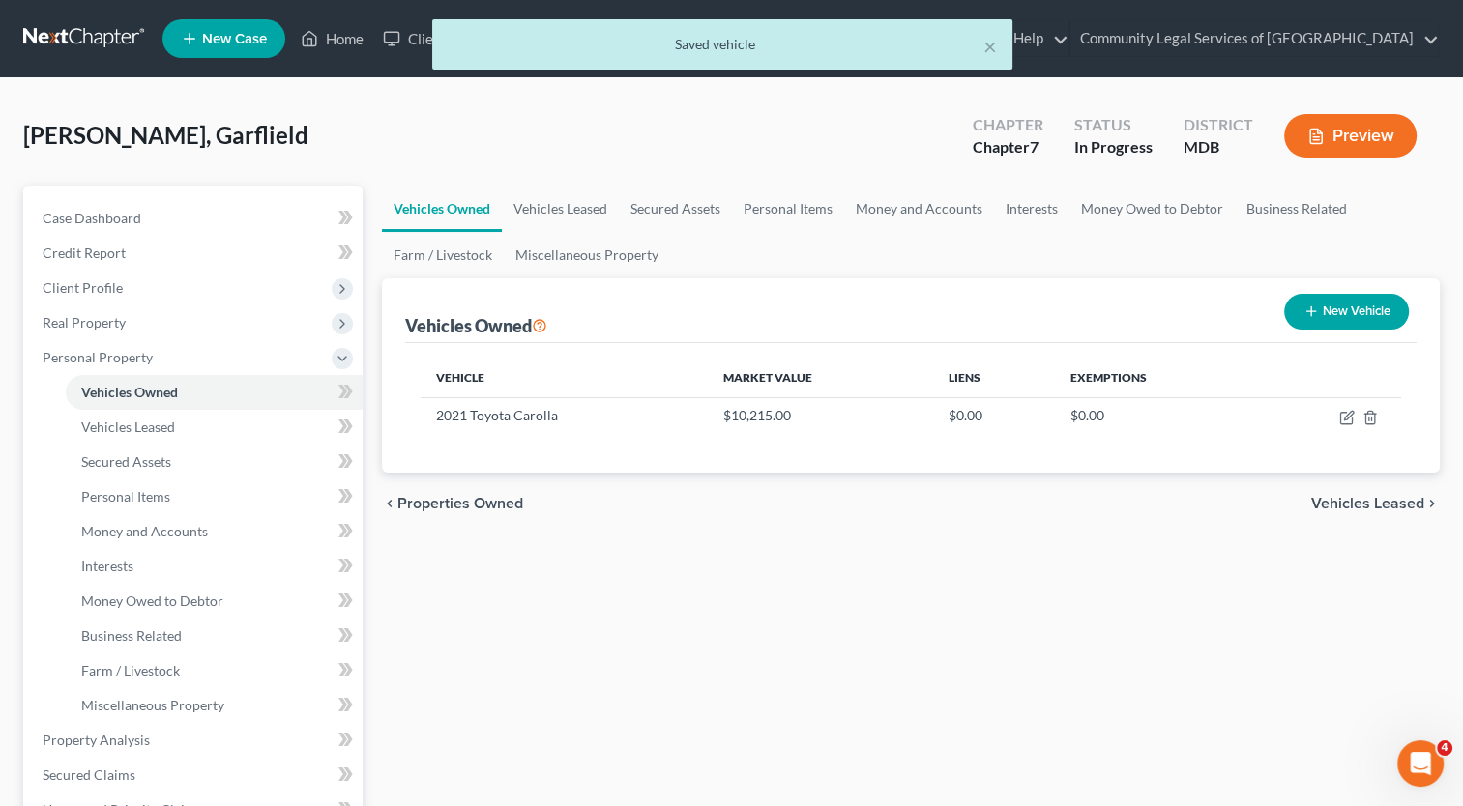
click at [1385, 501] on span "Vehicles Leased" at bounding box center [1367, 503] width 113 height 15
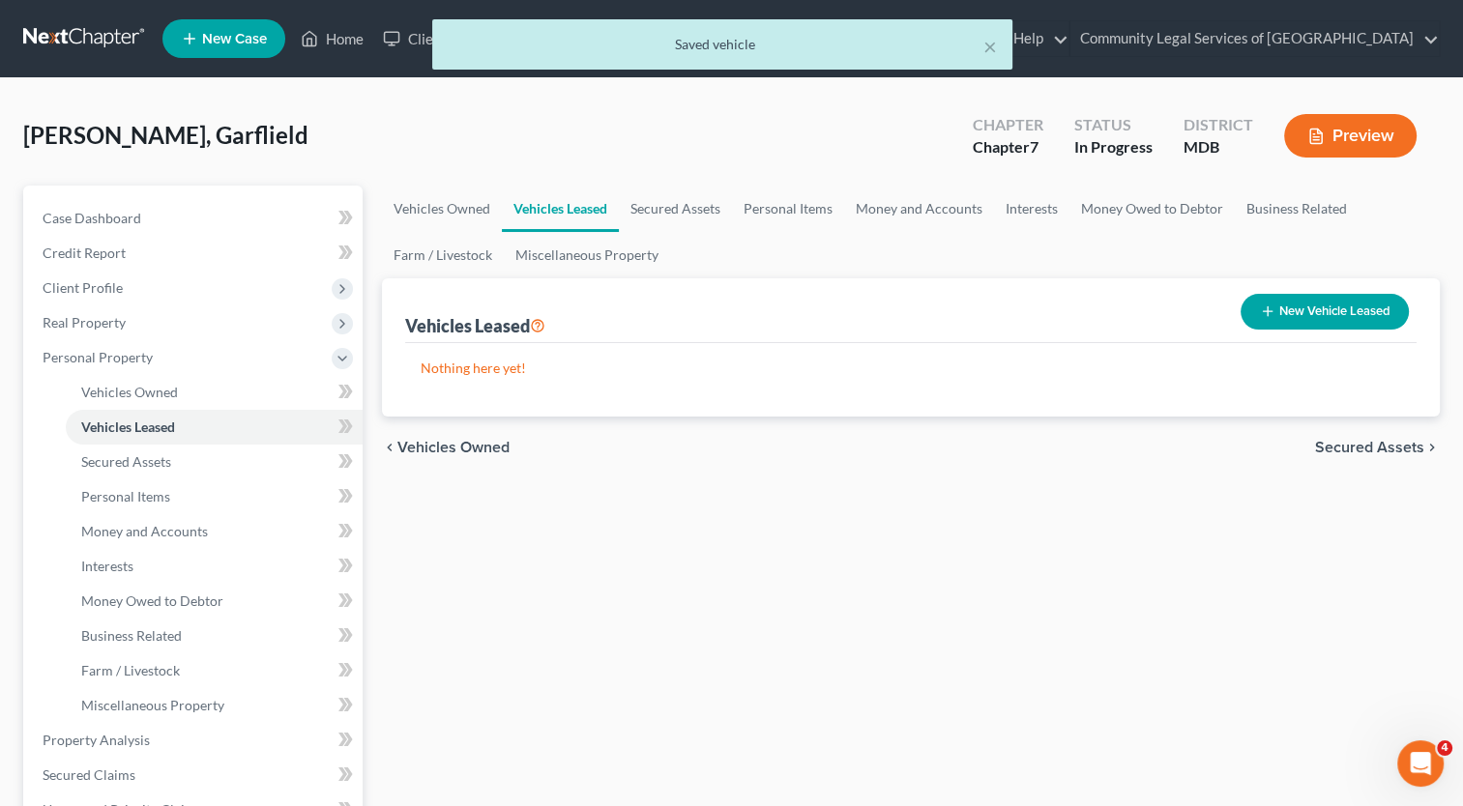
click at [435, 440] on span "Vehicles Owned" at bounding box center [453, 447] width 112 height 15
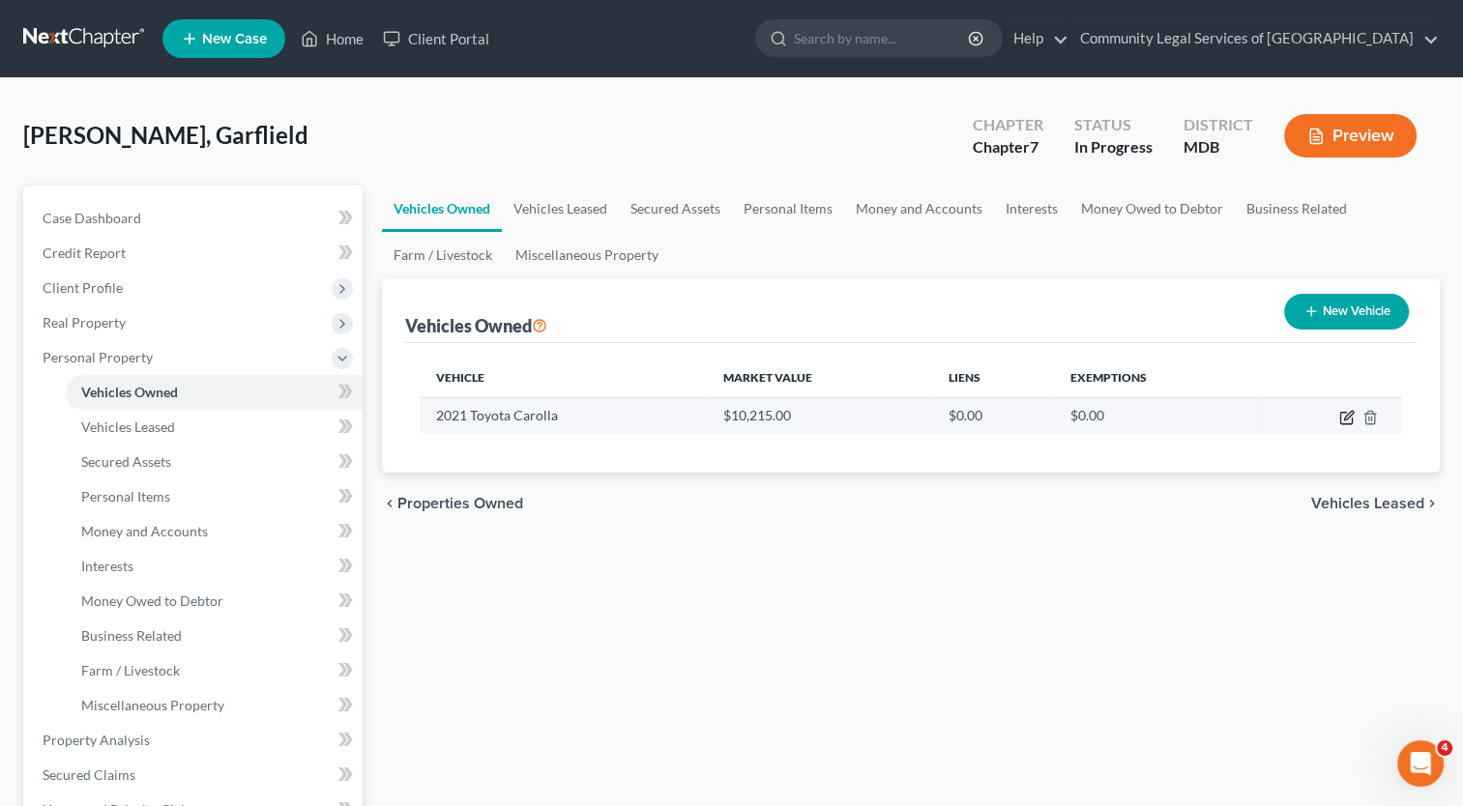
click at [1339, 413] on icon "button" at bounding box center [1346, 417] width 15 height 15
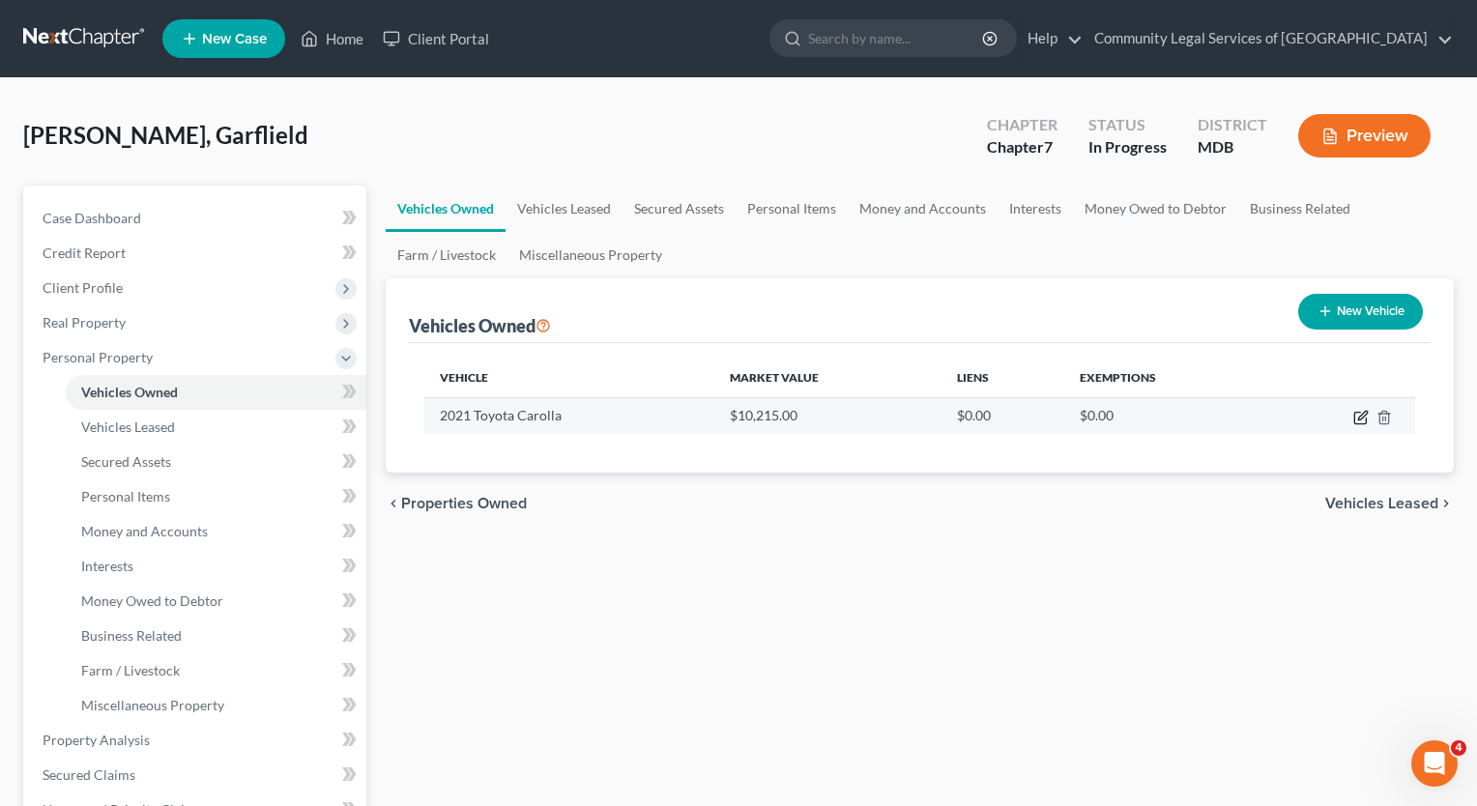
select select "0"
select select "5"
select select "2"
select select "0"
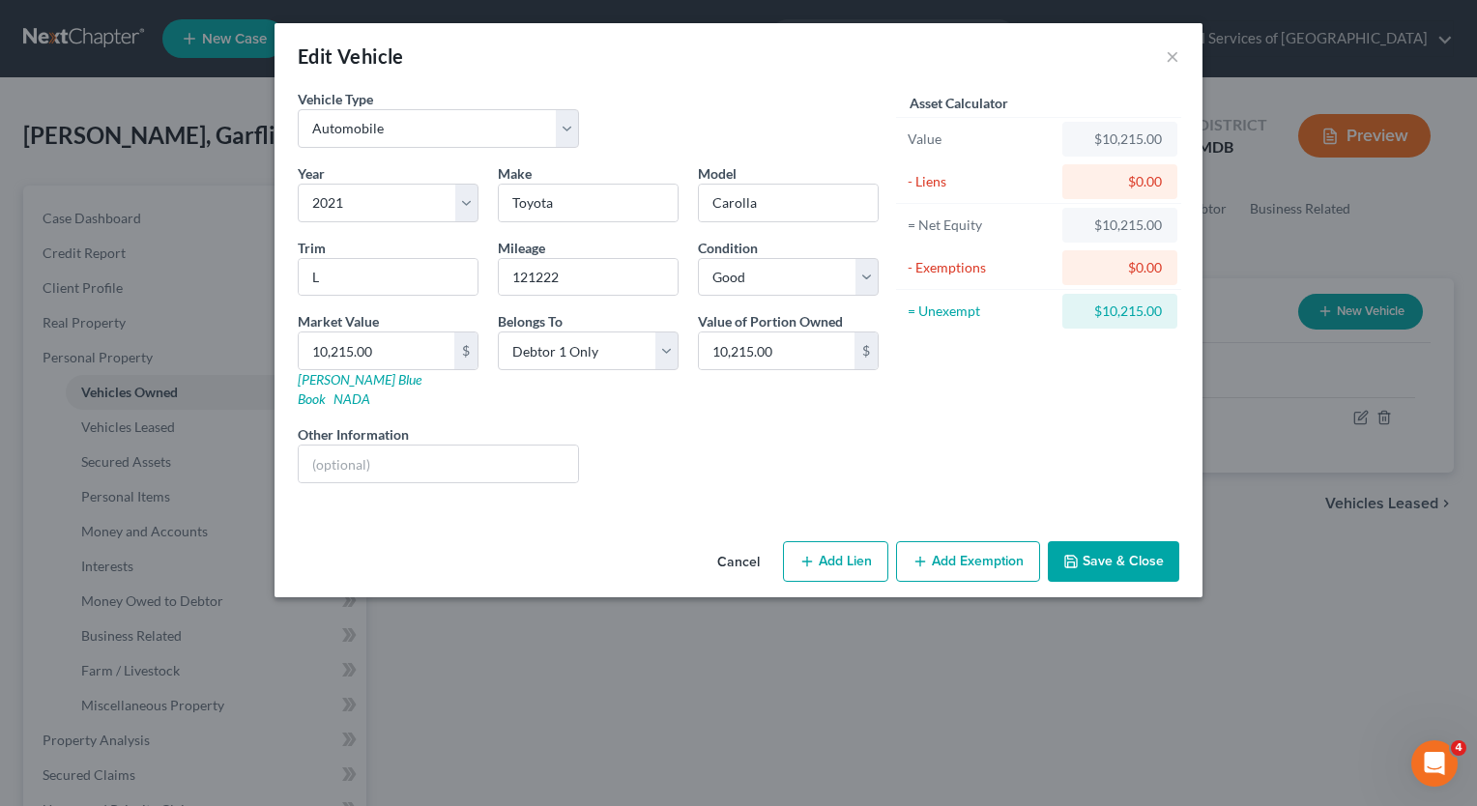
click at [830, 541] on button "Add Lien" at bounding box center [835, 561] width 105 height 41
select select "0"
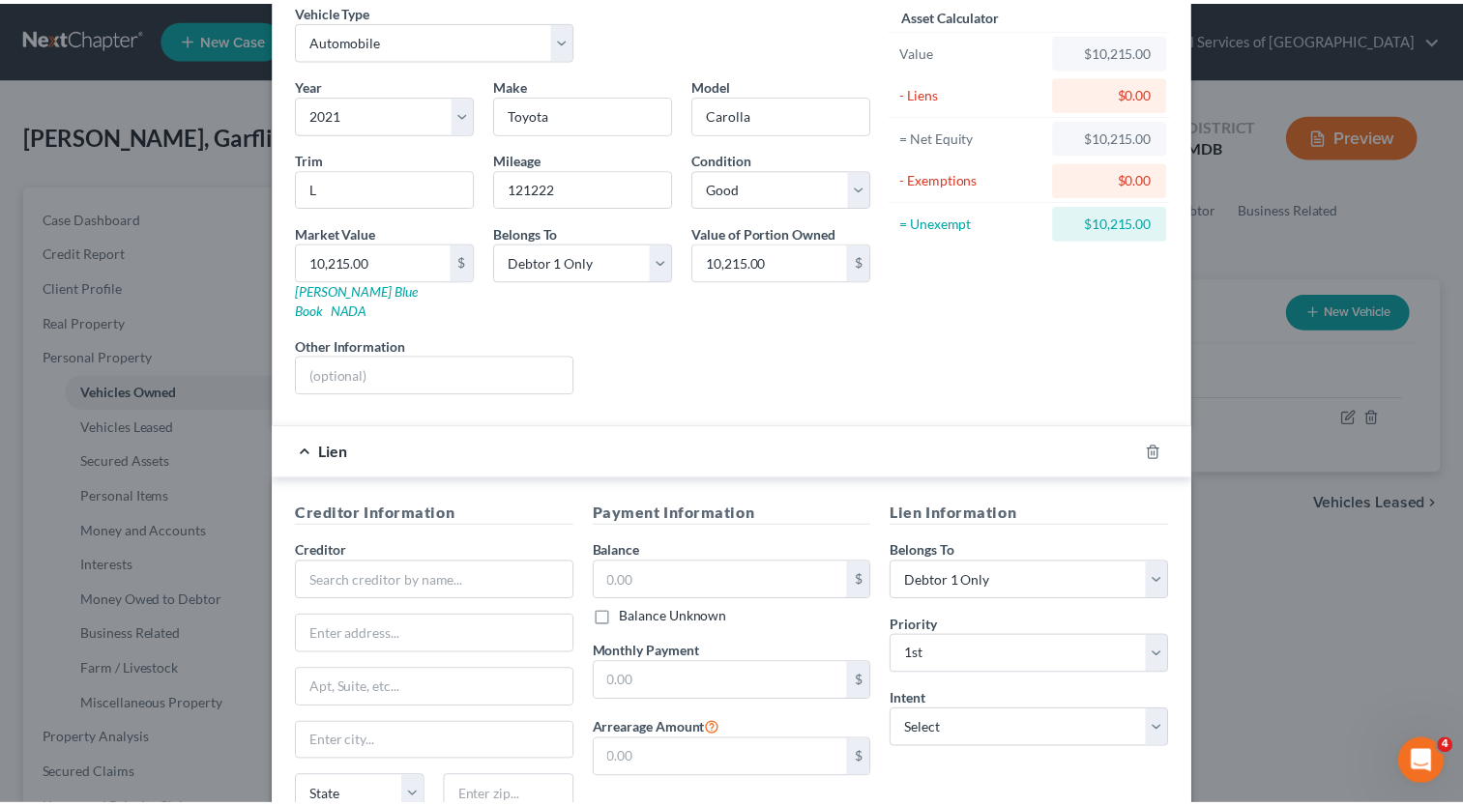
scroll to position [247, 0]
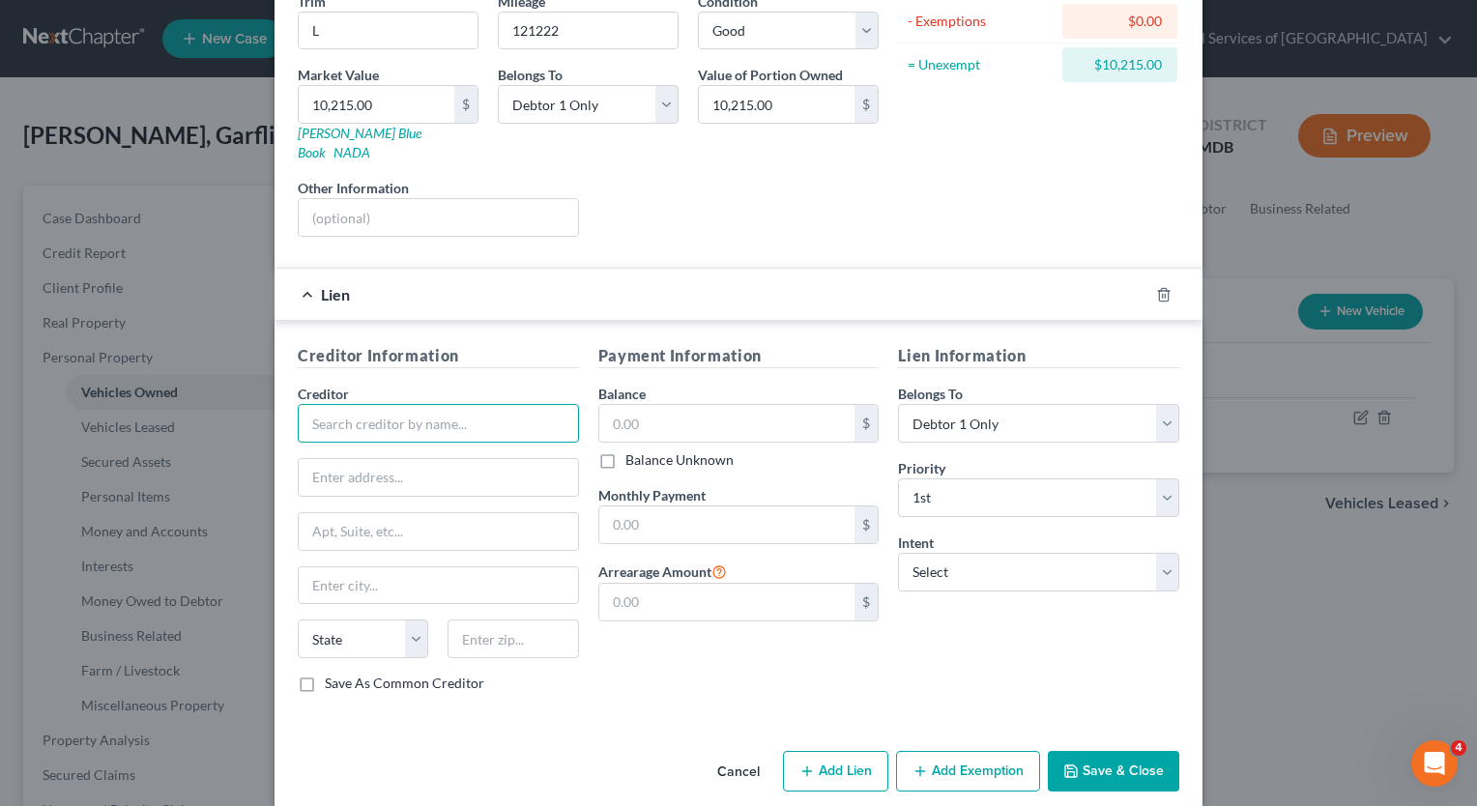
click at [446, 404] on input "text" at bounding box center [438, 423] width 281 height 39
type input "S"
paste input "Sun East Federal Credit Union"
type input "Sun East Federal Credit Union"
click at [430, 459] on input "text" at bounding box center [438, 477] width 279 height 37
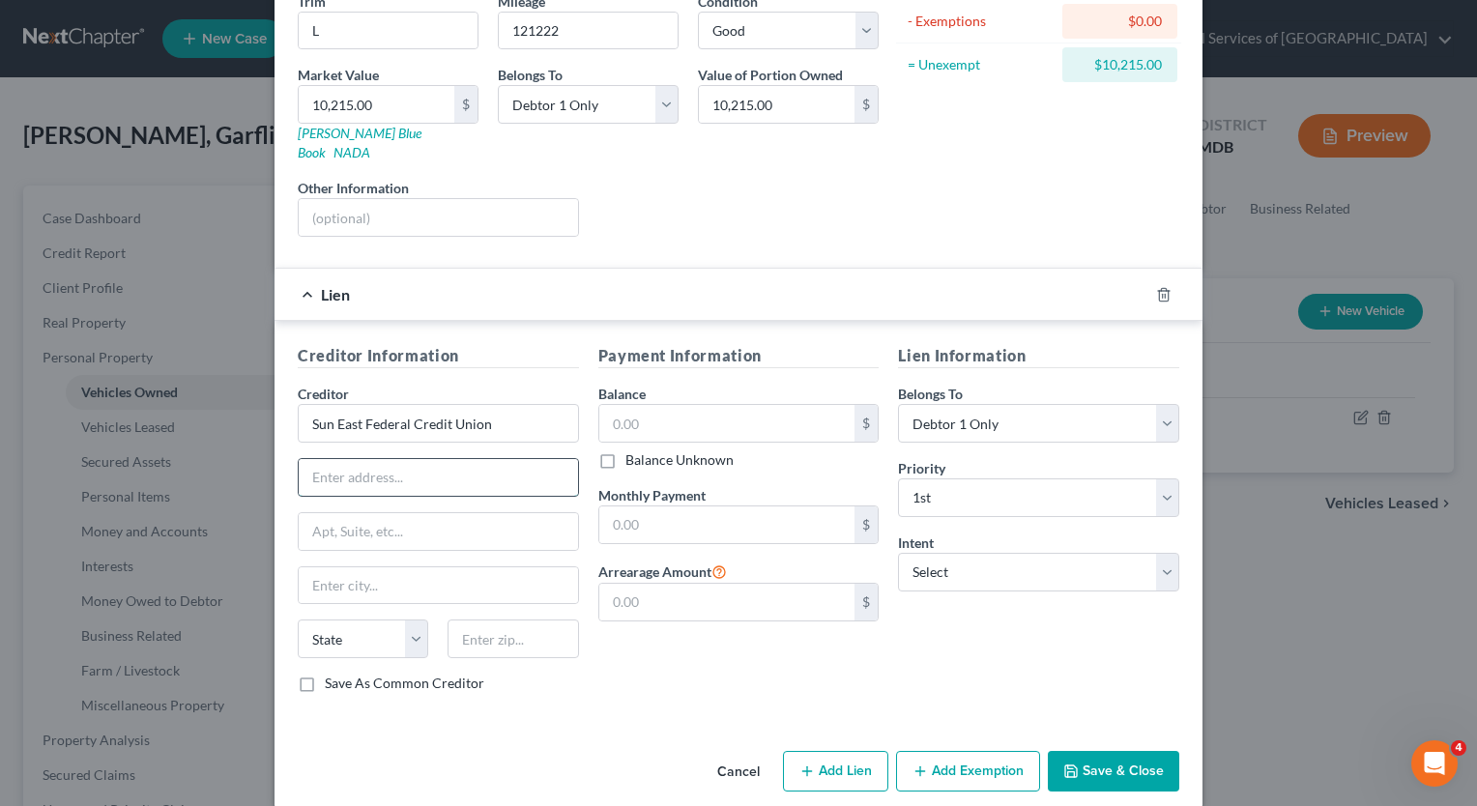
paste input "[STREET_ADDRESS][PERSON_NAME]"
click at [414, 459] on input "[STREET_ADDRESS][PERSON_NAME]" at bounding box center [438, 477] width 279 height 37
type input "[STREET_ADDRESS][PERSON_NAME]"
type input "Aston"
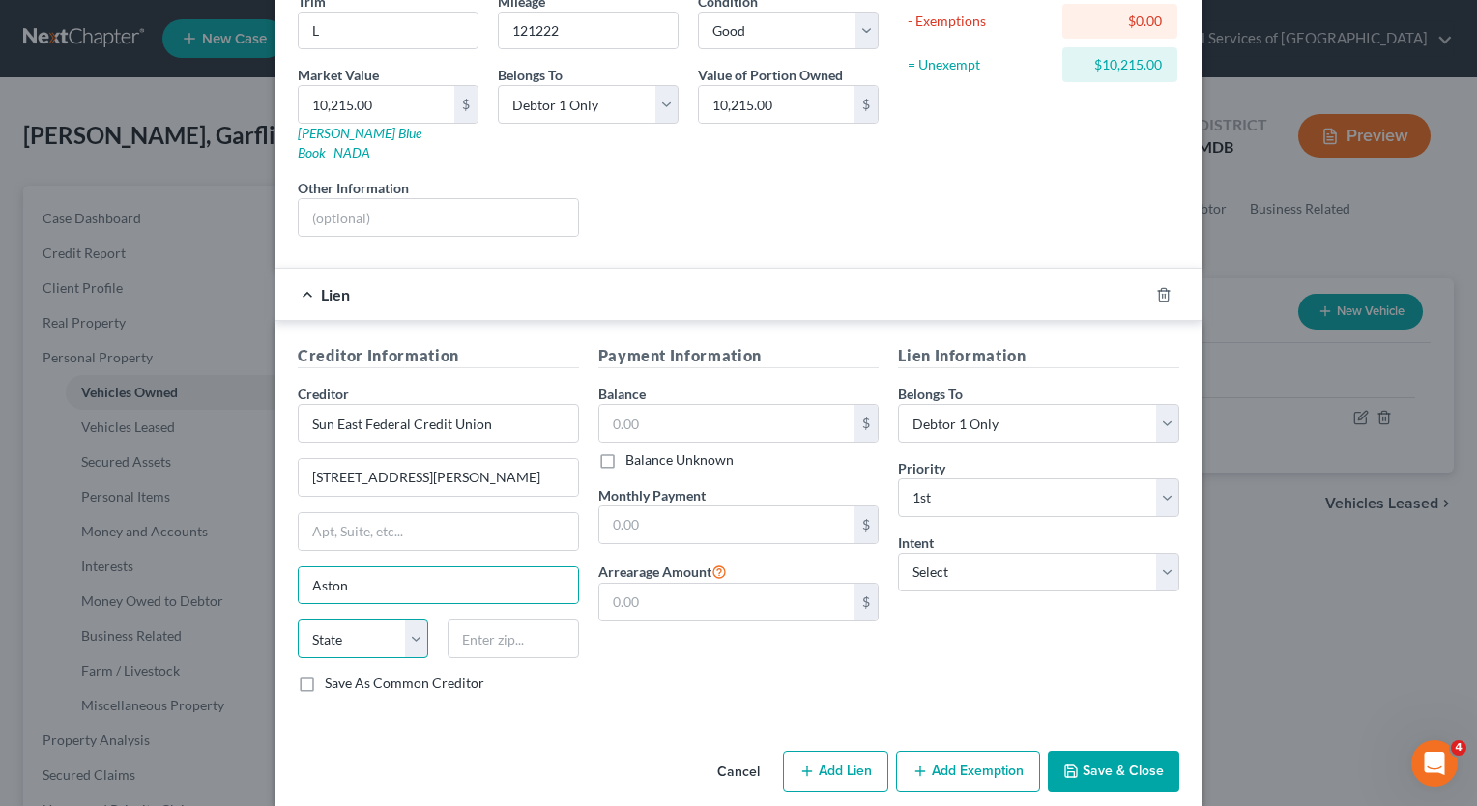
click at [410, 623] on select "State [US_STATE] AK AR AZ CA CO CT DE DC [GEOGRAPHIC_DATA] [GEOGRAPHIC_DATA] GU…" at bounding box center [363, 639] width 131 height 39
select select "39"
click at [298, 620] on select "State [US_STATE] AK AR AZ CA CO CT DE DC [GEOGRAPHIC_DATA] [GEOGRAPHIC_DATA] GU…" at bounding box center [363, 639] width 131 height 39
click at [453, 463] on input "[STREET_ADDRESS][PERSON_NAME]" at bounding box center [438, 477] width 279 height 37
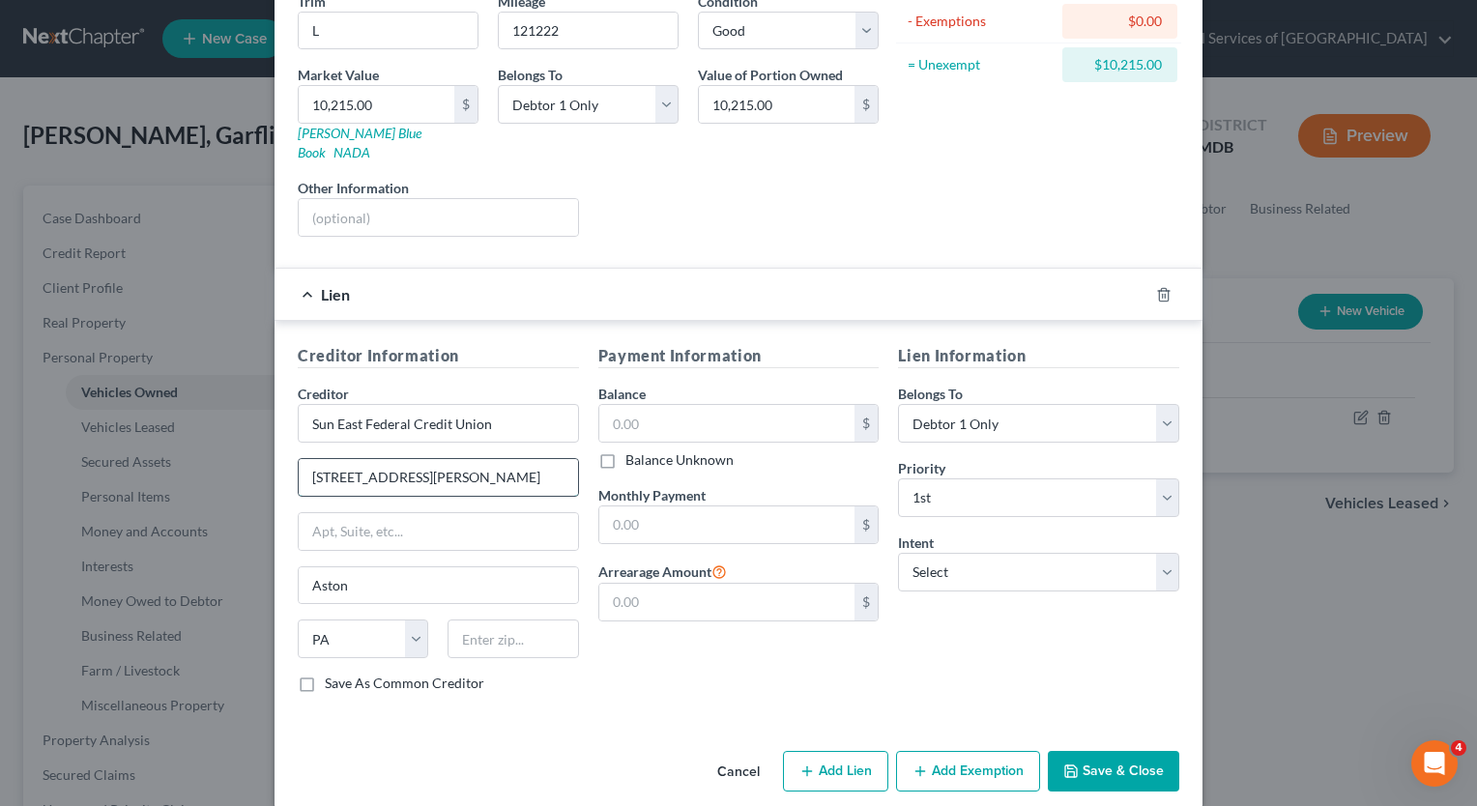
type input "[STREET_ADDRESS][PERSON_NAME]"
type input "19014"
click at [472, 460] on input "[STREET_ADDRESS][PERSON_NAME]" at bounding box center [438, 477] width 279 height 37
type input "[STREET_ADDRESS][PERSON_NAME]"
click at [799, 405] on input "text" at bounding box center [727, 423] width 256 height 37
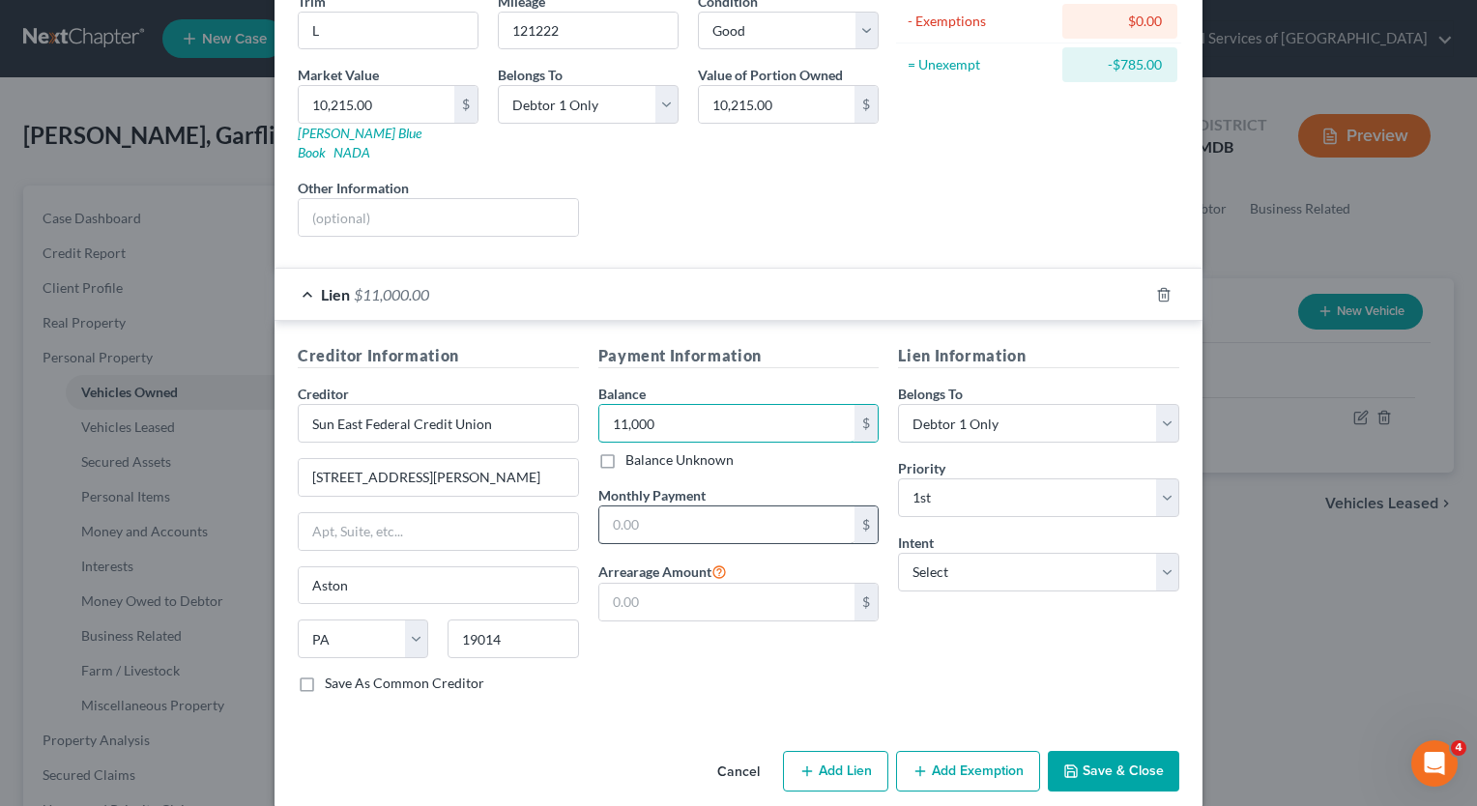
type input "11,000"
click at [782, 507] on input "text" at bounding box center [727, 525] width 256 height 37
type input "436"
click at [731, 584] on input "text" at bounding box center [727, 602] width 256 height 37
click at [601, 627] on div "Payment Information Balance 11,000.00 $ Balance Unknown Balance Undetermined 11…" at bounding box center [739, 526] width 301 height 365
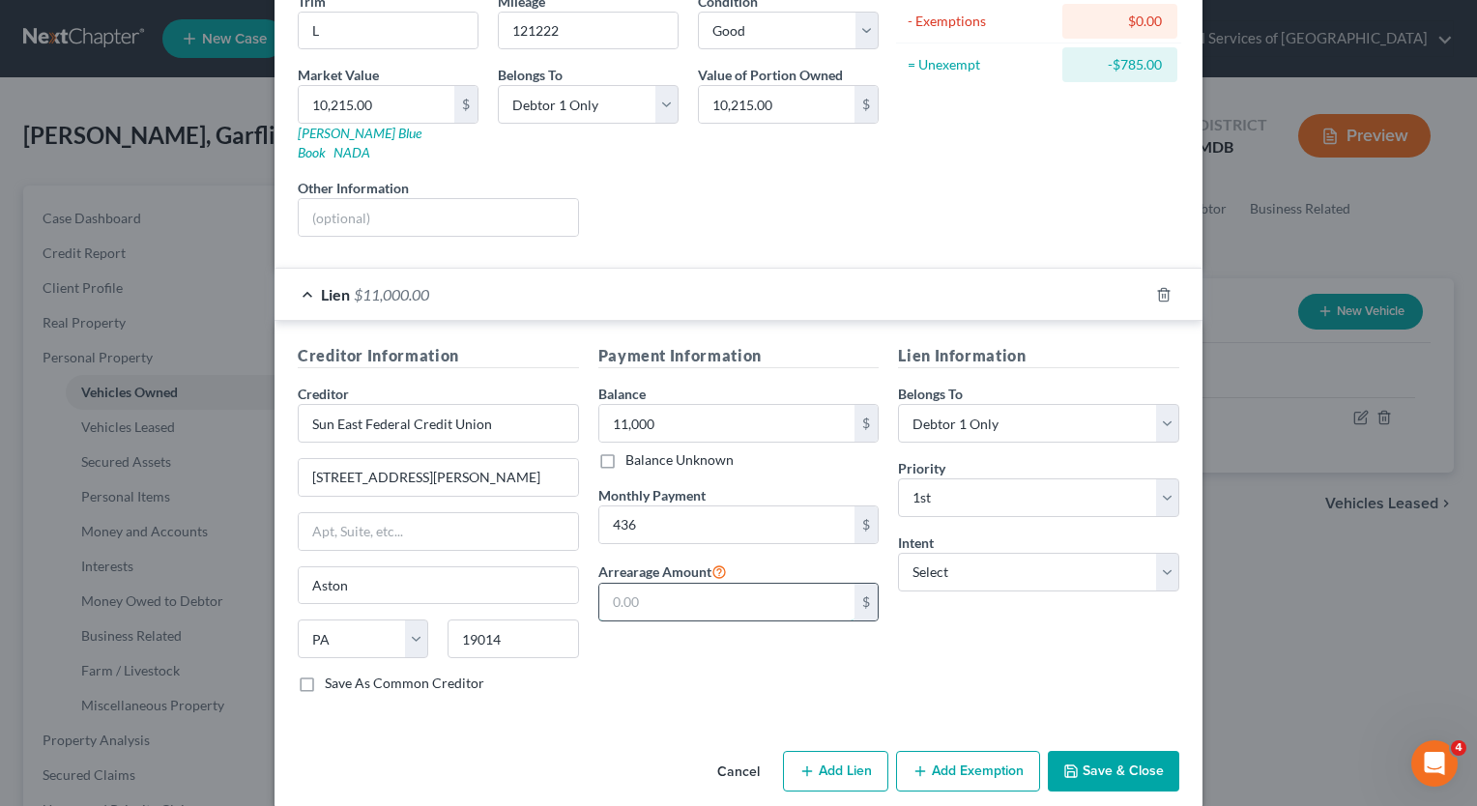
click at [607, 584] on input "text" at bounding box center [727, 602] width 256 height 37
type input "8"
type input "901"
click at [1028, 623] on div "Lien Information Belongs To * Select Debtor 1 Only Debtor 2 Only Debtor 1 And D…" at bounding box center [1039, 526] width 301 height 365
click at [1024, 553] on select "Select Surrender Redeem Reaffirm Avoid Other" at bounding box center [1038, 572] width 281 height 39
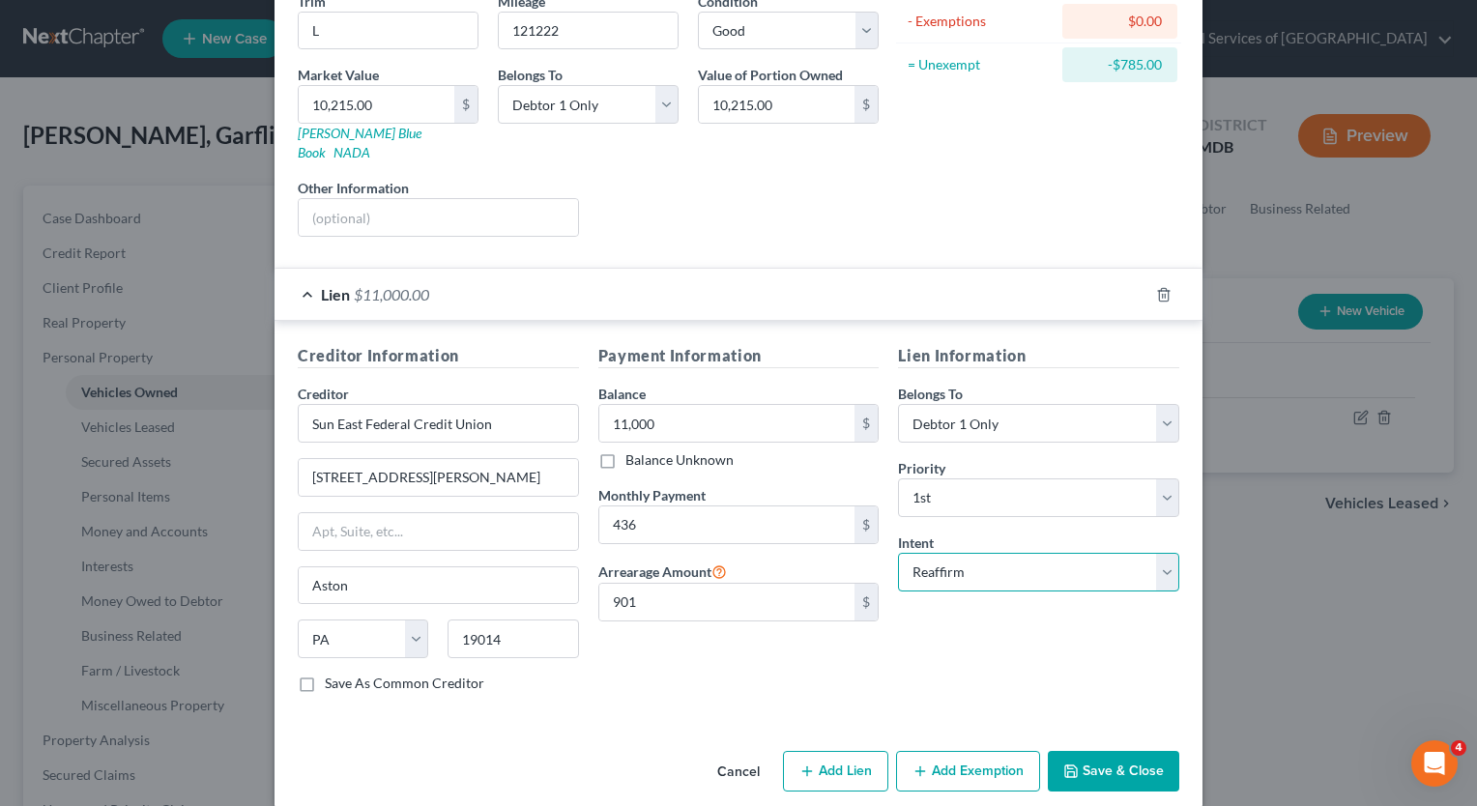
click at [898, 553] on select "Select Surrender Redeem Reaffirm Avoid Other" at bounding box center [1038, 572] width 281 height 39
click at [1025, 553] on select "Select Surrender Redeem Reaffirm Avoid Other" at bounding box center [1038, 572] width 281 height 39
select select "0"
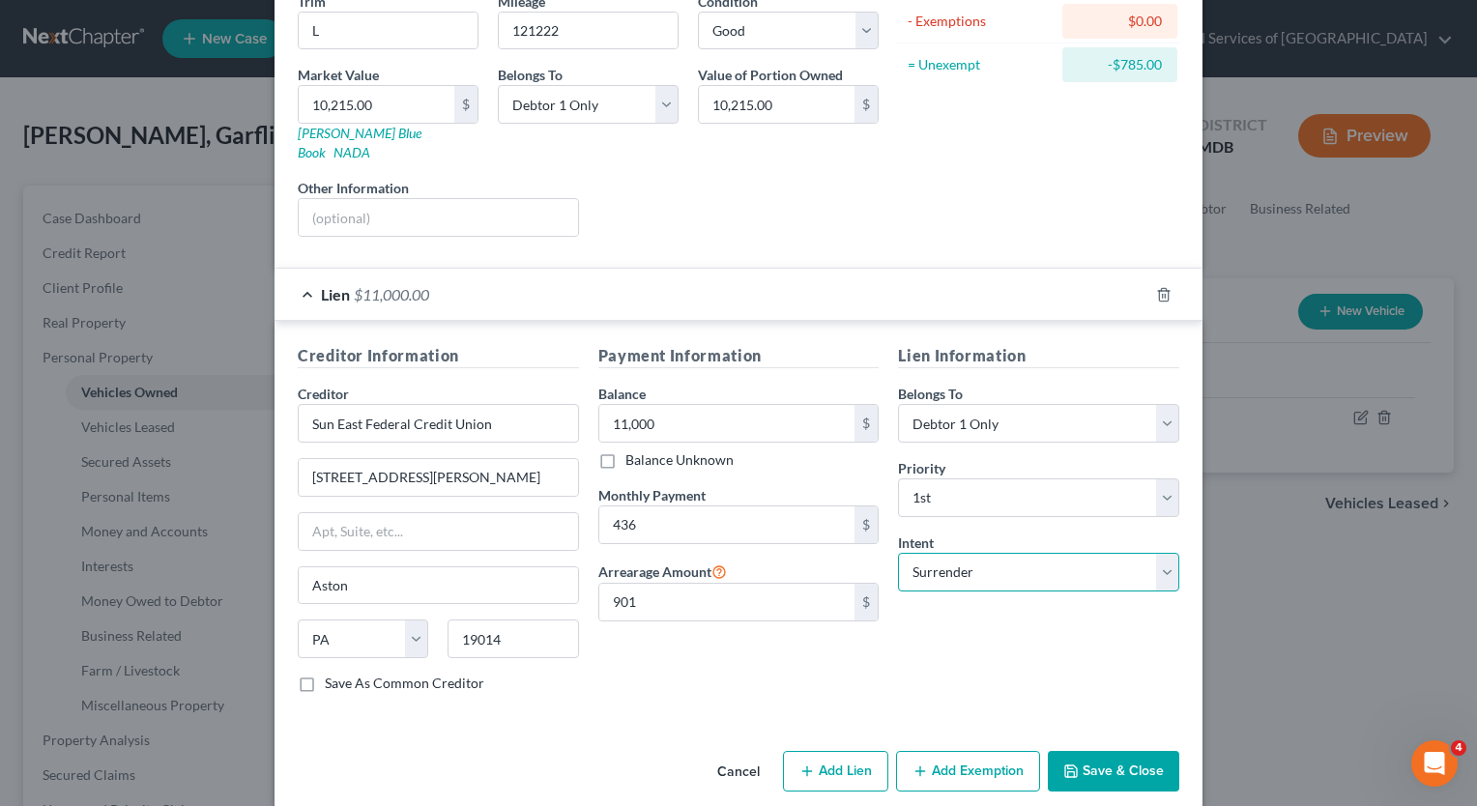
click at [898, 553] on select "Select Surrender Redeem Reaffirm Avoid Other" at bounding box center [1038, 572] width 281 height 39
click at [1083, 752] on button "Save & Close" at bounding box center [1113, 771] width 131 height 41
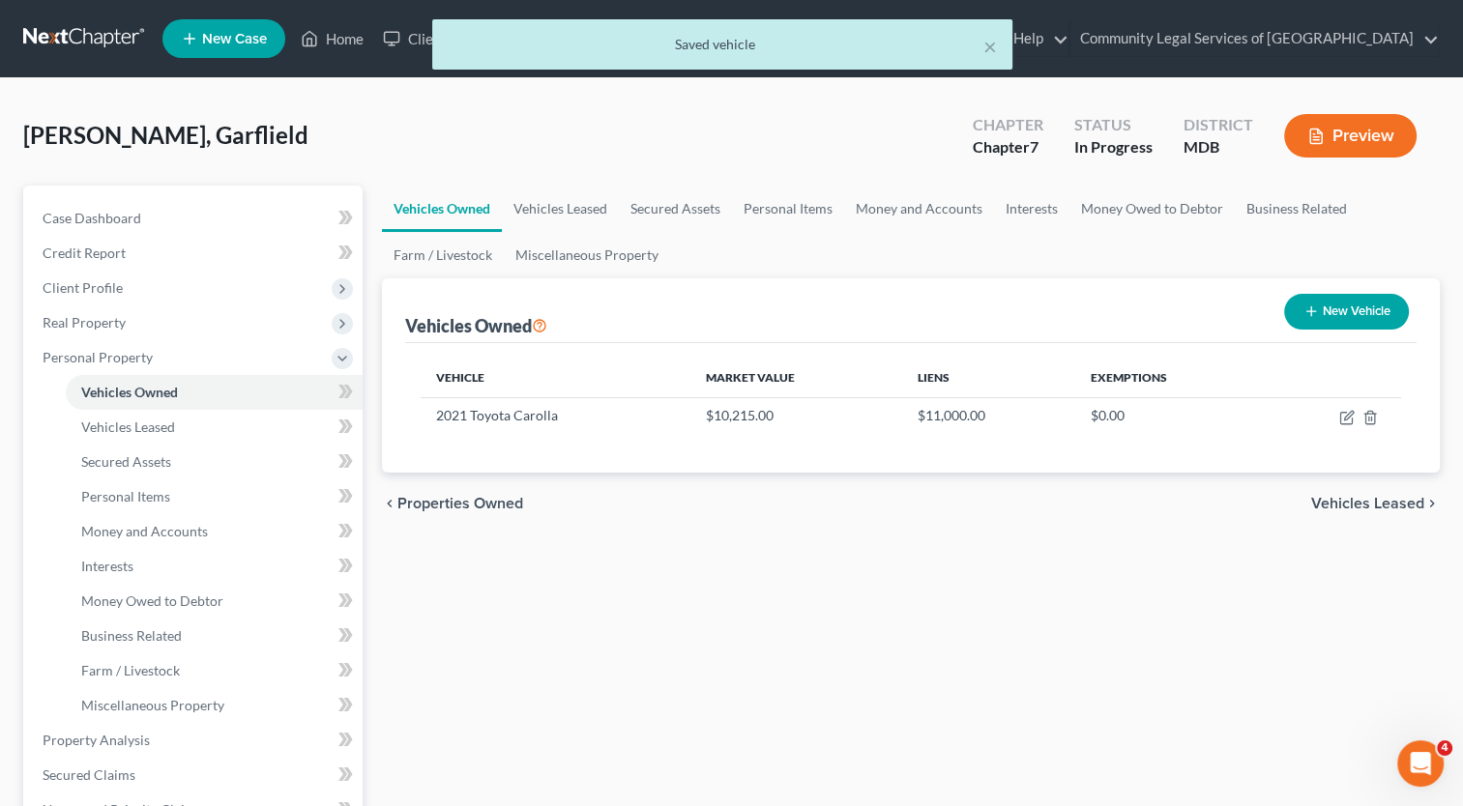
click at [1392, 505] on span "Vehicles Leased" at bounding box center [1367, 503] width 113 height 15
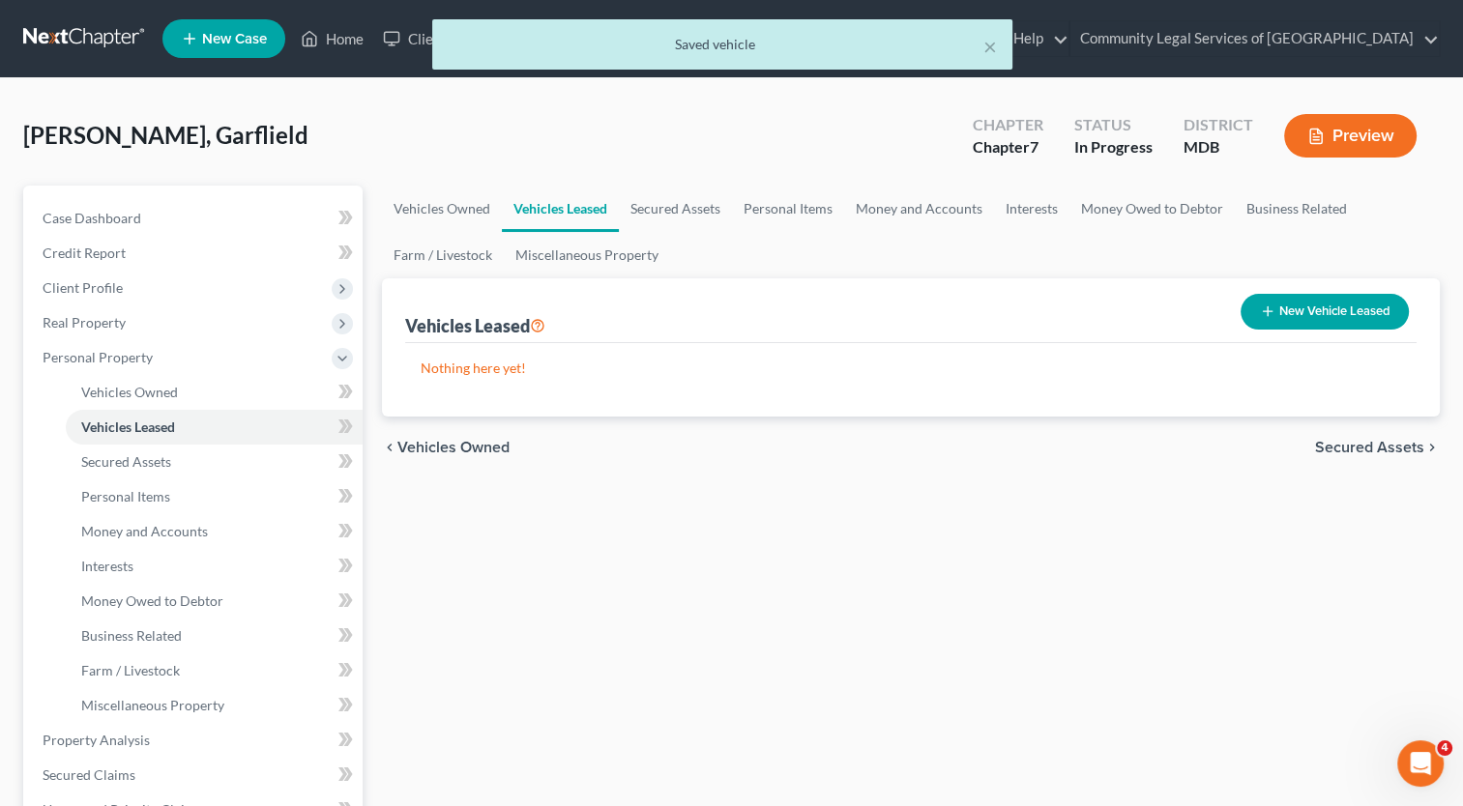
click at [1396, 450] on span "Secured Assets" at bounding box center [1369, 447] width 109 height 15
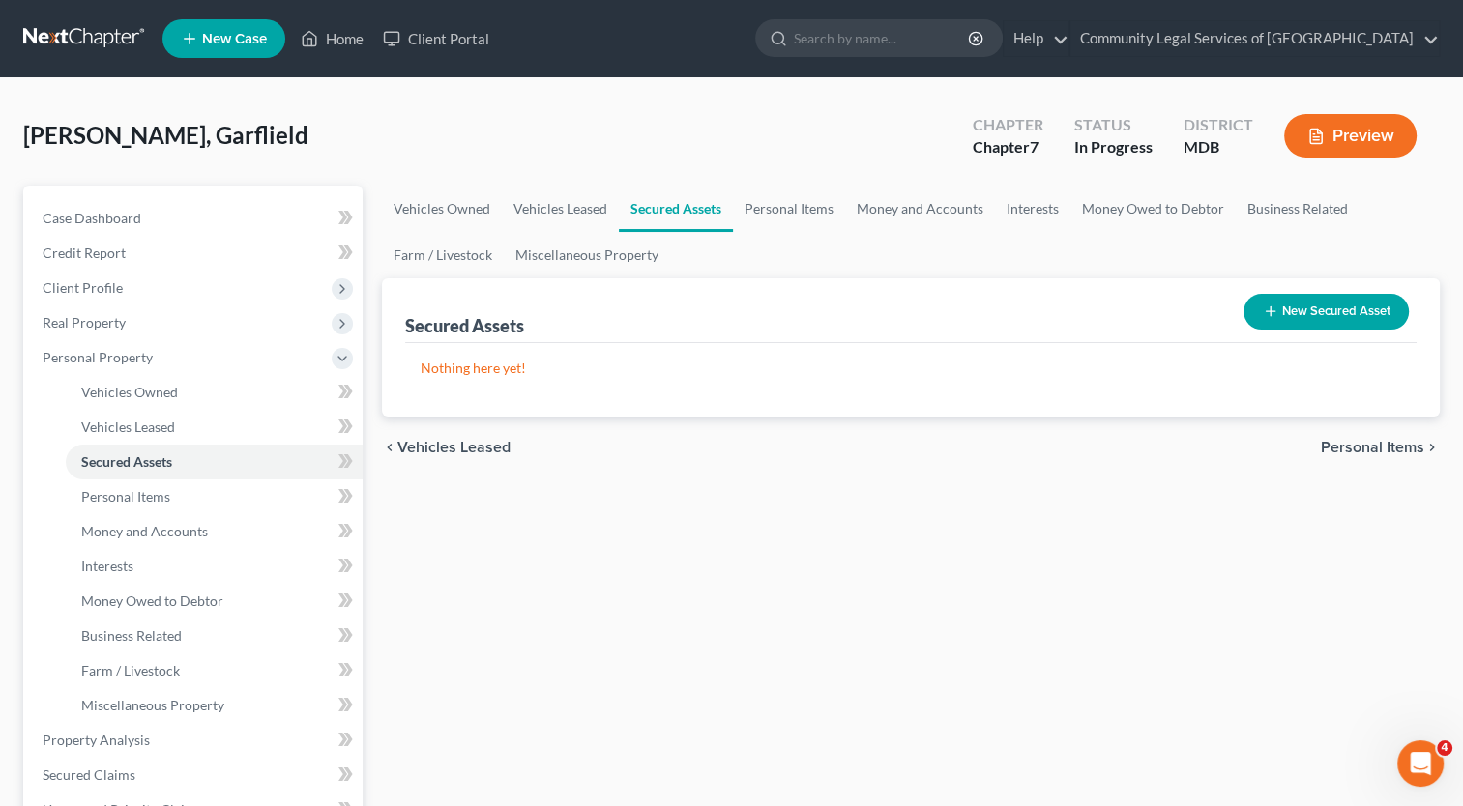
click at [1396, 449] on span "Personal Items" at bounding box center [1372, 447] width 103 height 15
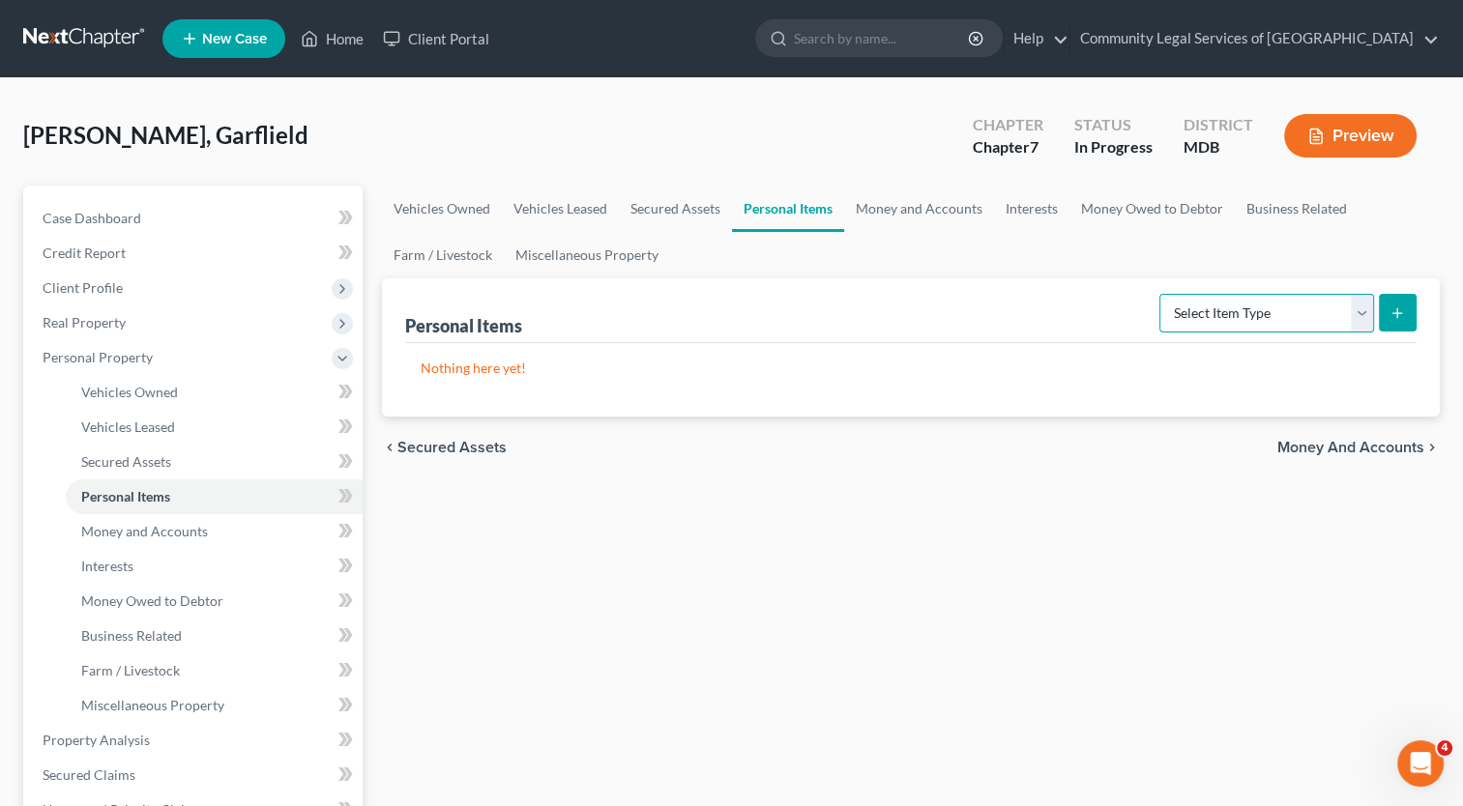
click at [1357, 303] on select "Select Item Type Clothing Collectibles Of Value Electronics Firearms Household …" at bounding box center [1266, 313] width 215 height 39
select select "clothing"
click at [1161, 294] on select "Select Item Type Clothing Collectibles Of Value Electronics Firearms Household …" at bounding box center [1266, 313] width 215 height 39
click at [1398, 300] on button "submit" at bounding box center [1398, 313] width 38 height 38
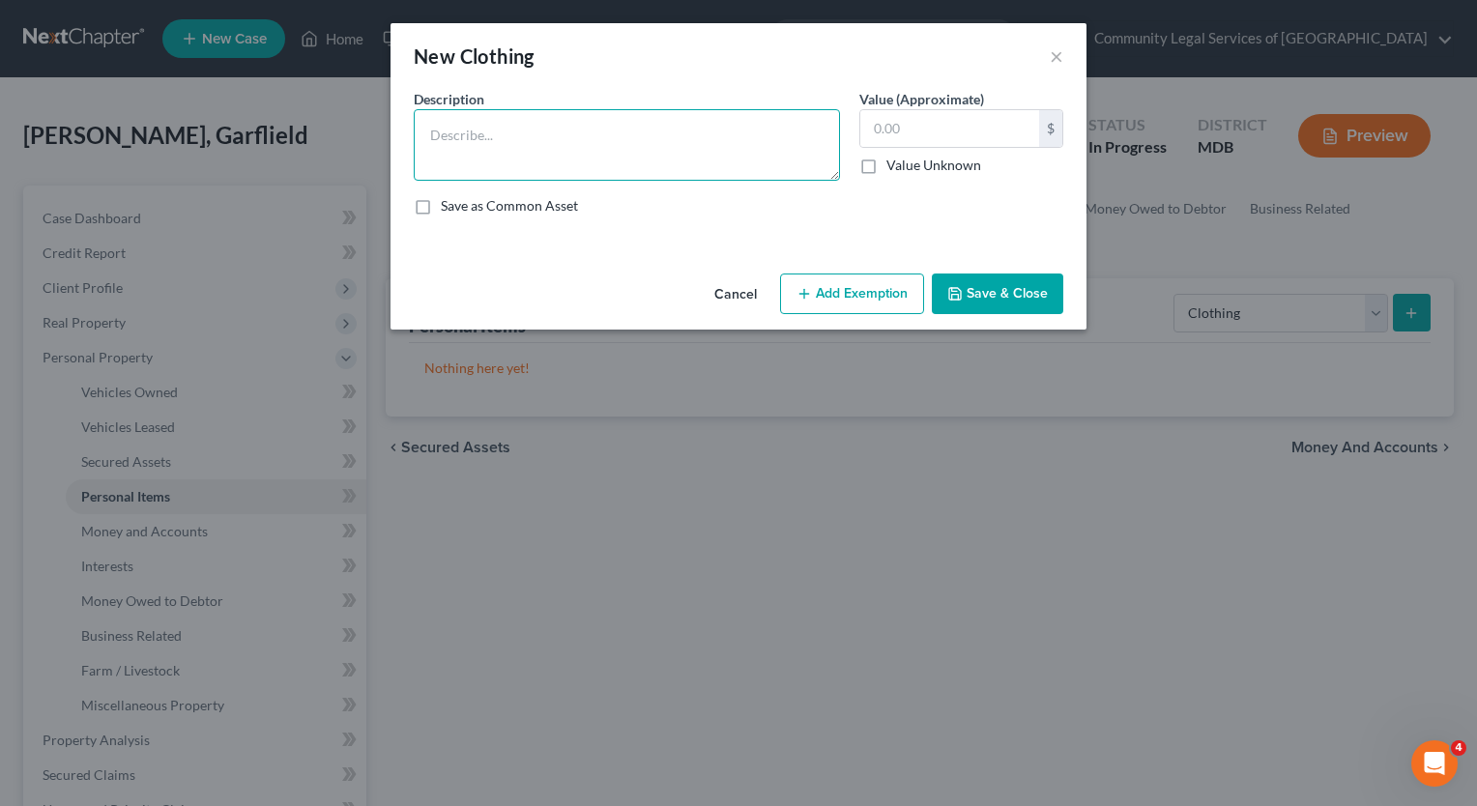
click at [582, 113] on textarea at bounding box center [627, 145] width 426 height 72
type textarea "Day to Day clothing"
click at [887, 167] on label "Value Unknown" at bounding box center [934, 165] width 95 height 19
click at [894, 167] on input "Value Unknown" at bounding box center [900, 162] width 13 height 13
checkbox input "true"
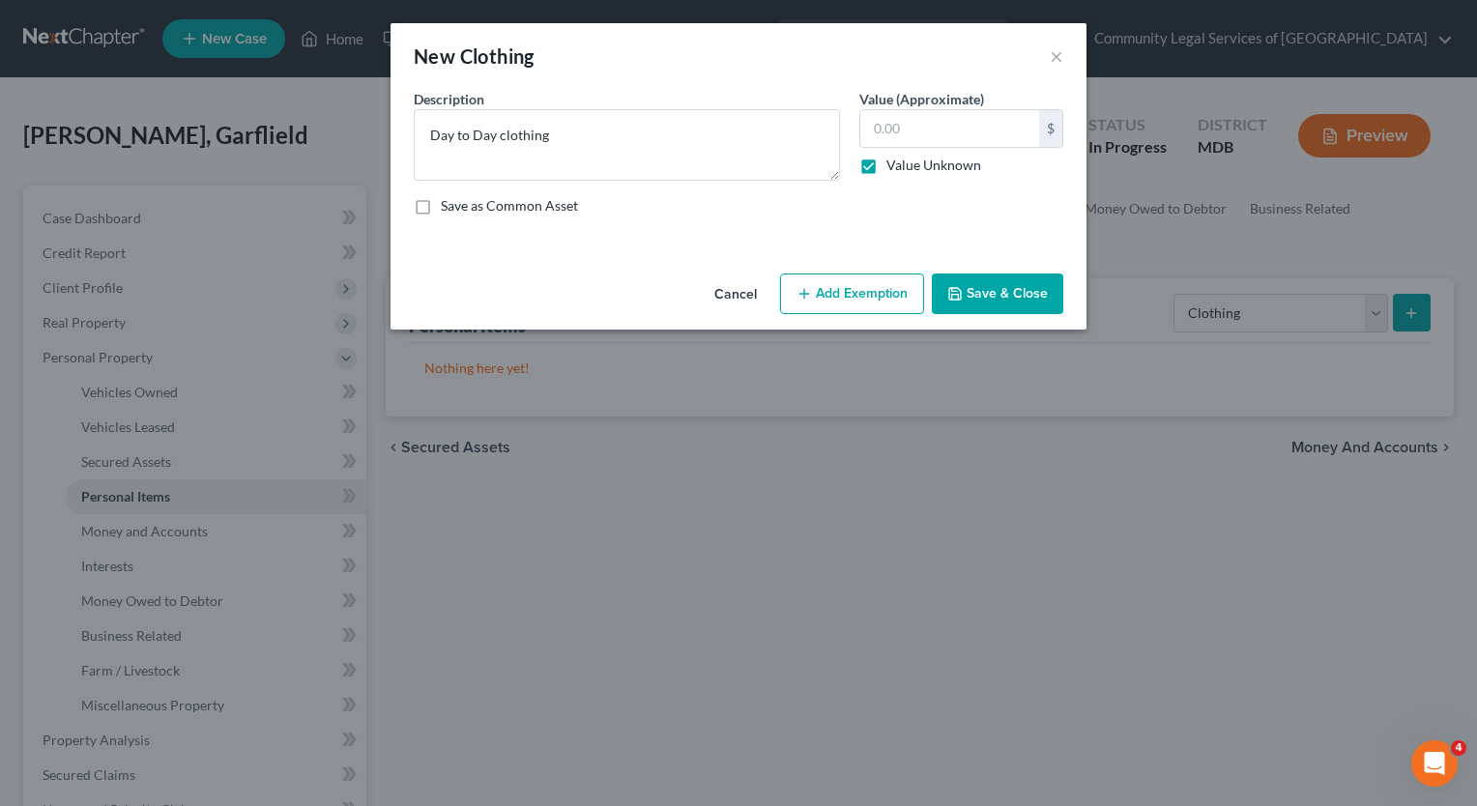
type input "0.00"
click at [1017, 308] on button "Save & Close" at bounding box center [997, 294] width 131 height 41
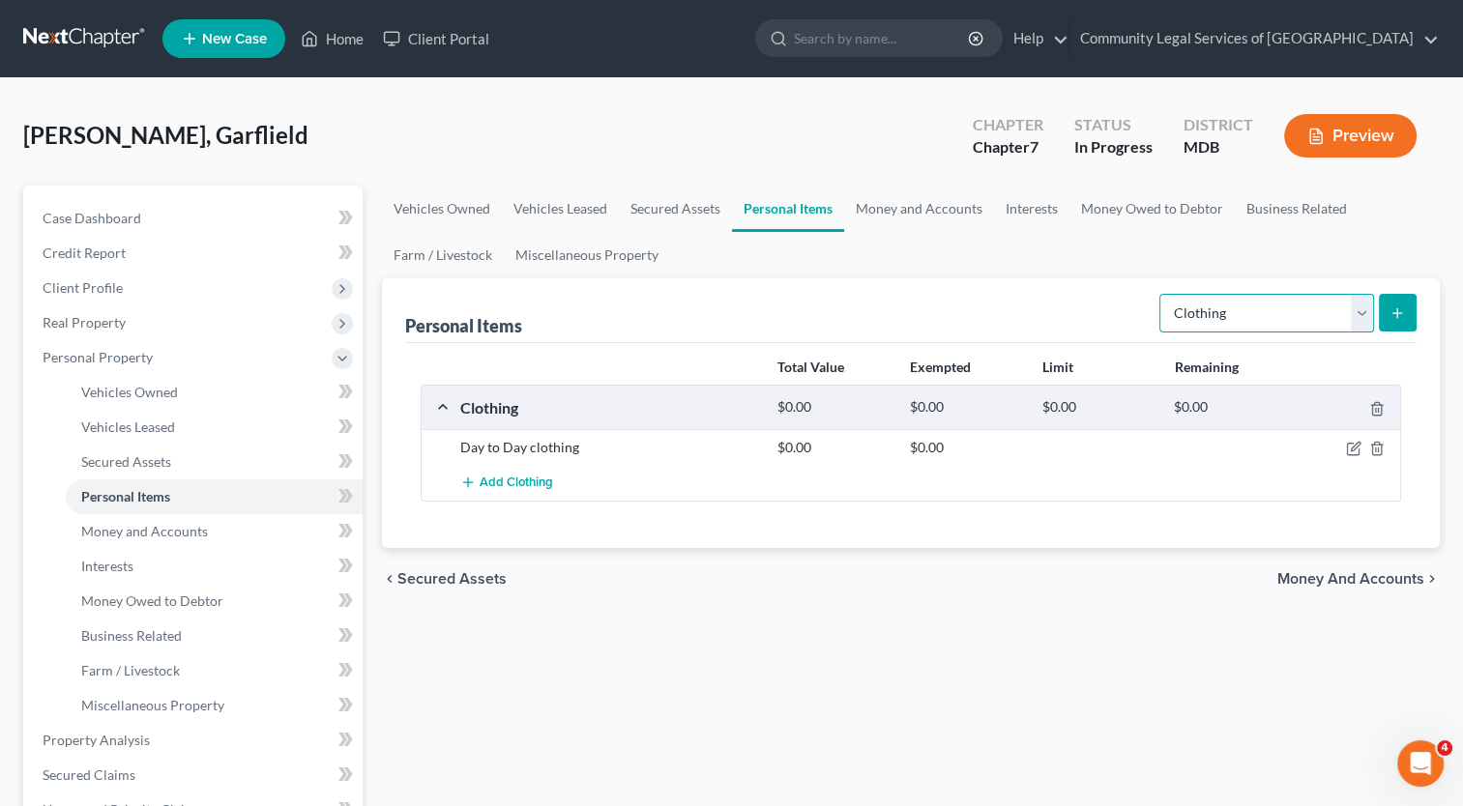
click at [1362, 307] on select "Select Item Type Clothing Collectibles Of Value Electronics Firearms Household …" at bounding box center [1266, 313] width 215 height 39
select select "electronics"
click at [1161, 294] on select "Select Item Type Clothing Collectibles Of Value Electronics Firearms Household …" at bounding box center [1266, 313] width 215 height 39
click at [1400, 310] on icon "submit" at bounding box center [1396, 313] width 15 height 15
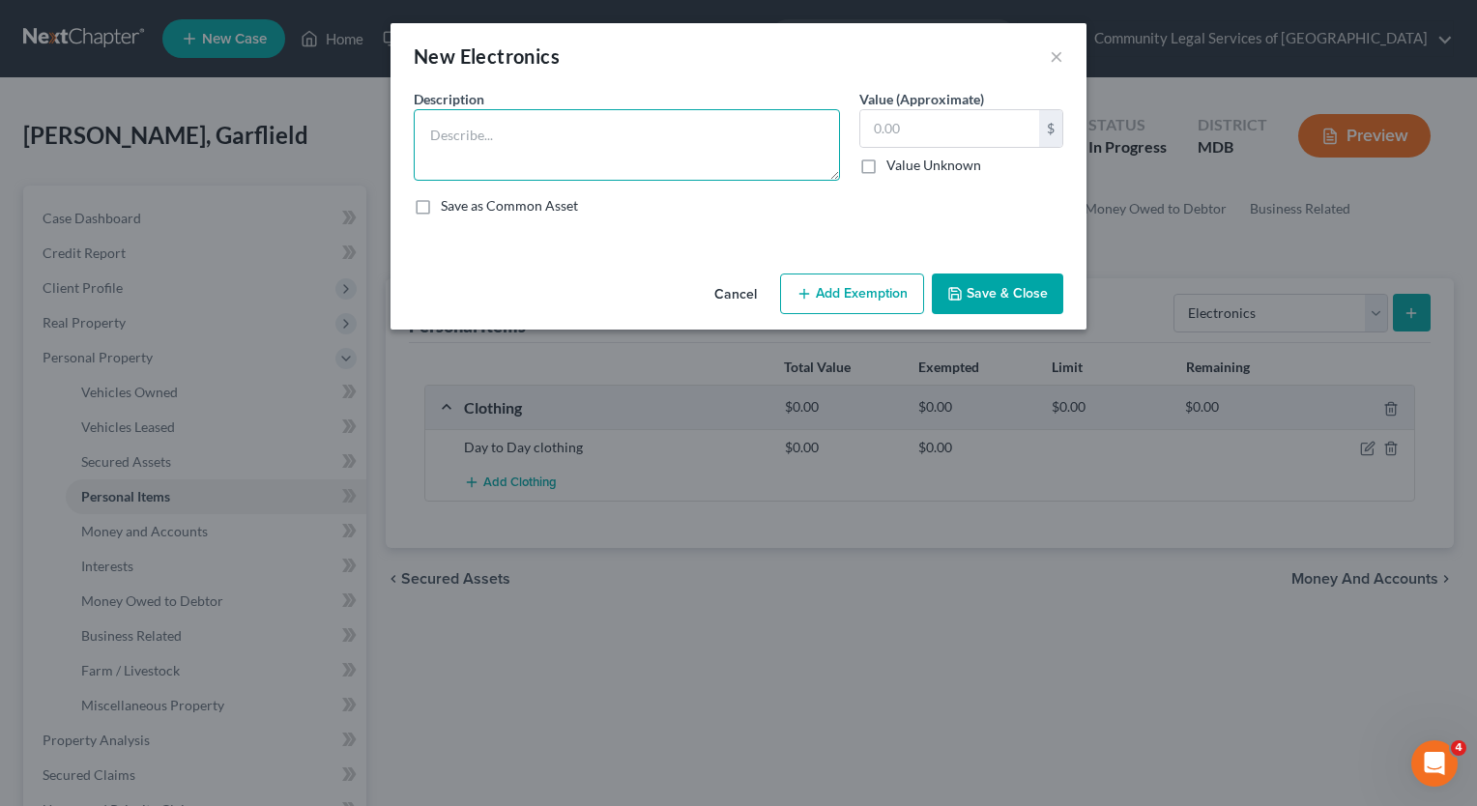
click at [511, 137] on textarea at bounding box center [627, 145] width 426 height 72
type textarea "2022 Laptop"
click at [887, 165] on label "Value Unknown" at bounding box center [934, 165] width 95 height 19
click at [894, 165] on input "Value Unknown" at bounding box center [900, 162] width 13 height 13
checkbox input "true"
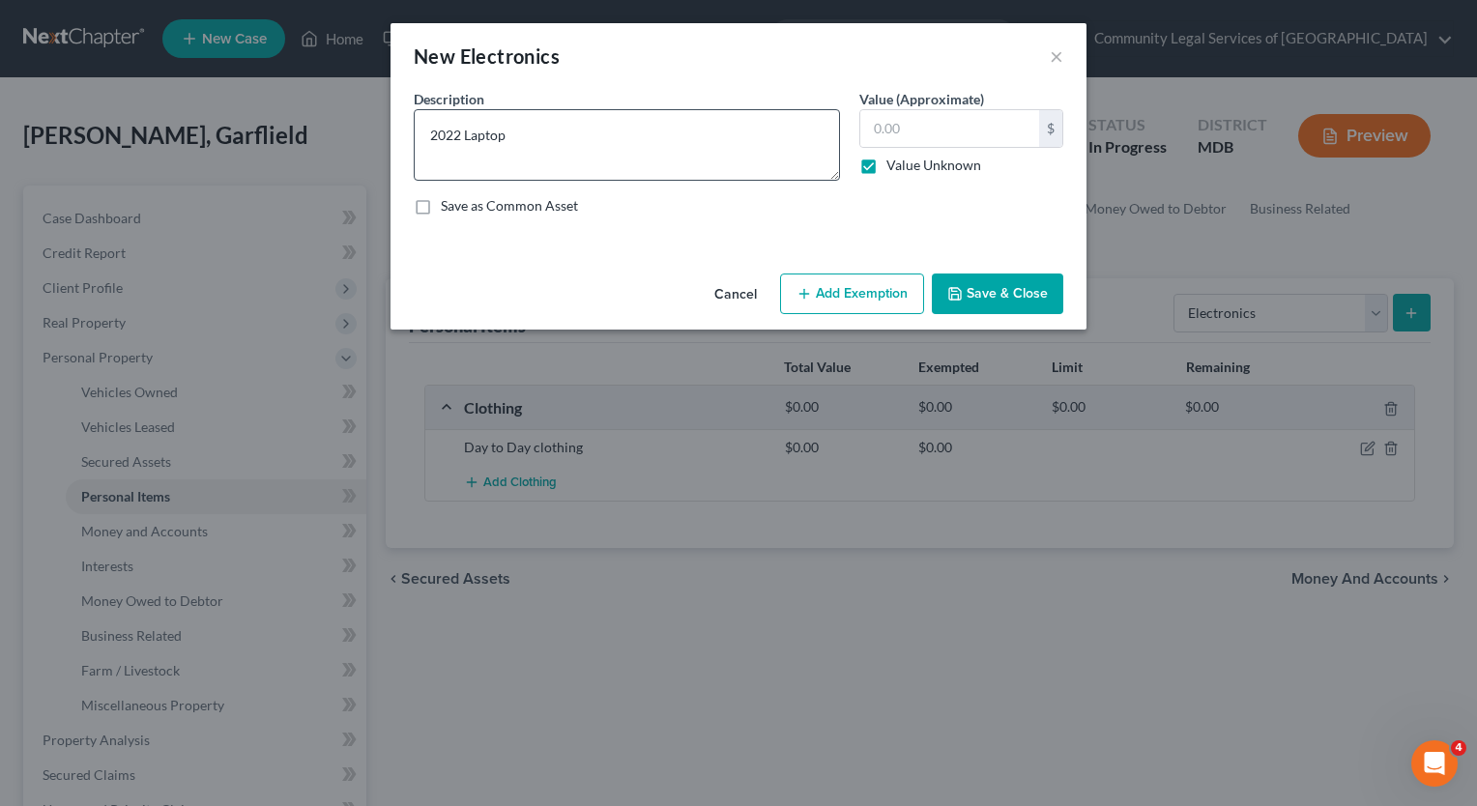
type input "0.00"
click at [551, 205] on label "Save as Common Asset" at bounding box center [509, 205] width 137 height 19
click at [461, 205] on input "Save as Common Asset" at bounding box center [455, 202] width 13 height 13
checkbox input "true"
click at [965, 296] on button "Save & Close" at bounding box center [997, 294] width 131 height 41
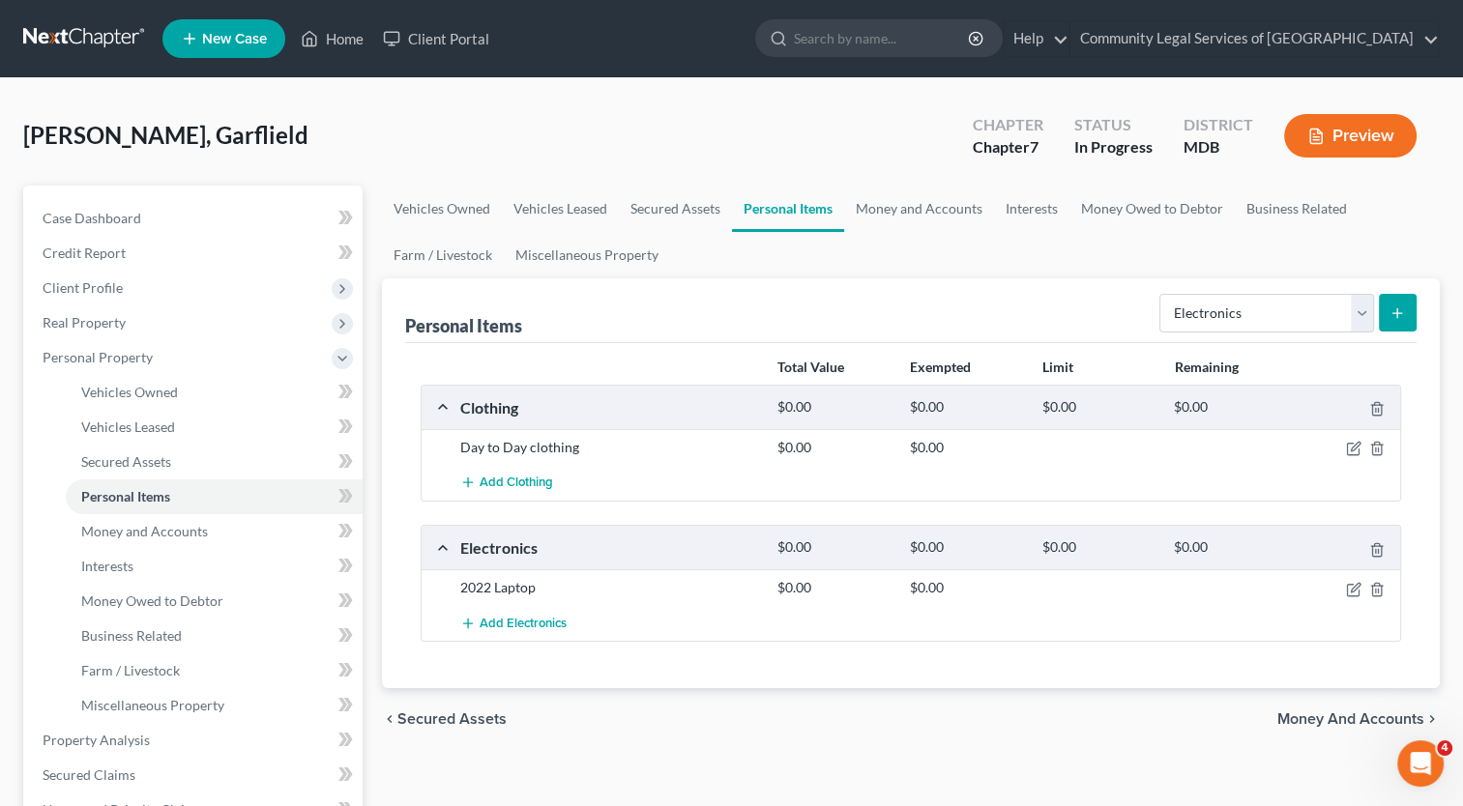
click at [1348, 438] on div at bounding box center [1349, 447] width 105 height 19
click at [1350, 441] on icon "button" at bounding box center [1353, 448] width 15 height 15
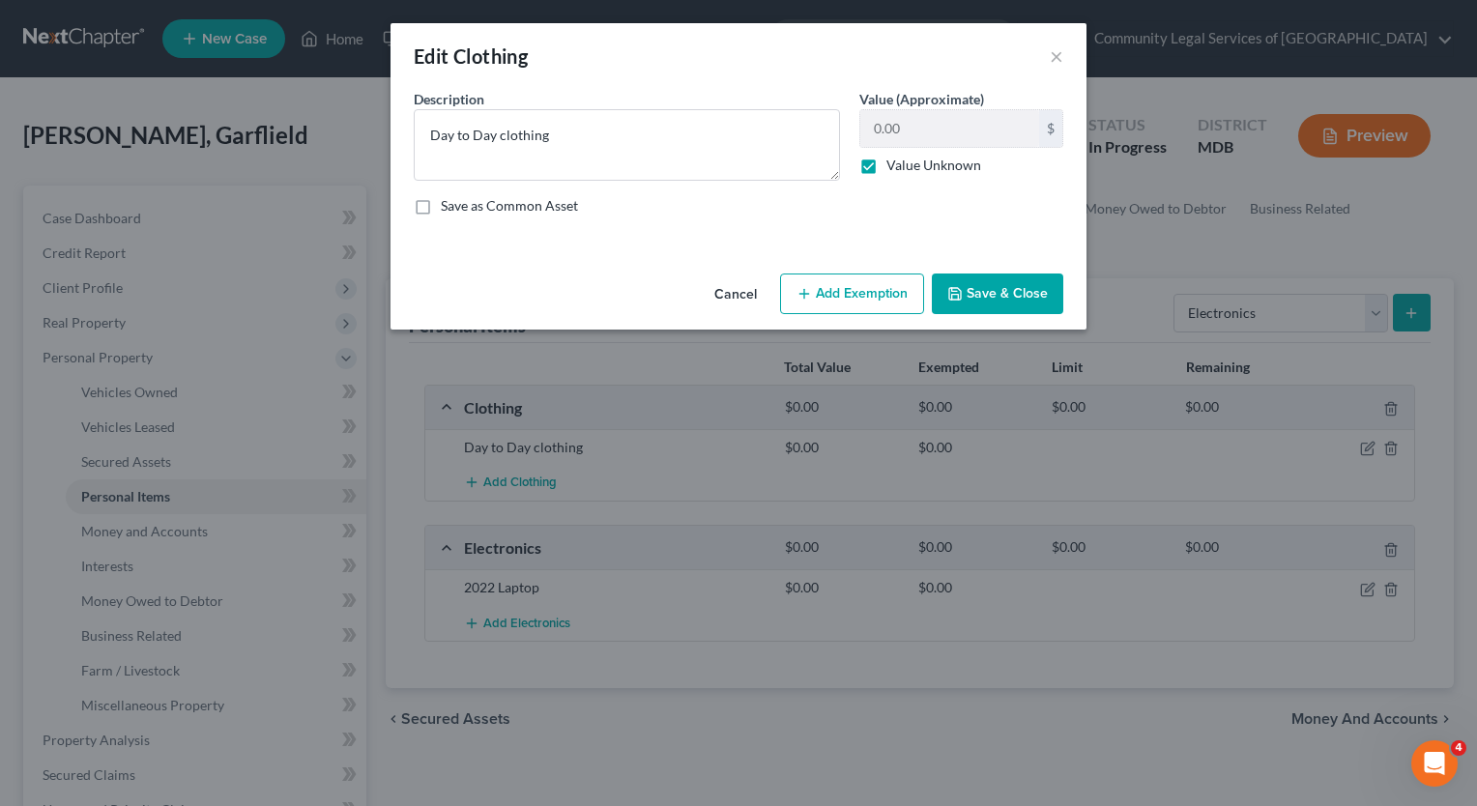
click at [506, 197] on label "Save as Common Asset" at bounding box center [509, 205] width 137 height 19
click at [461, 197] on input "Save as Common Asset" at bounding box center [455, 202] width 13 height 13
checkbox input "true"
click at [979, 309] on button "Save & Close" at bounding box center [997, 294] width 131 height 41
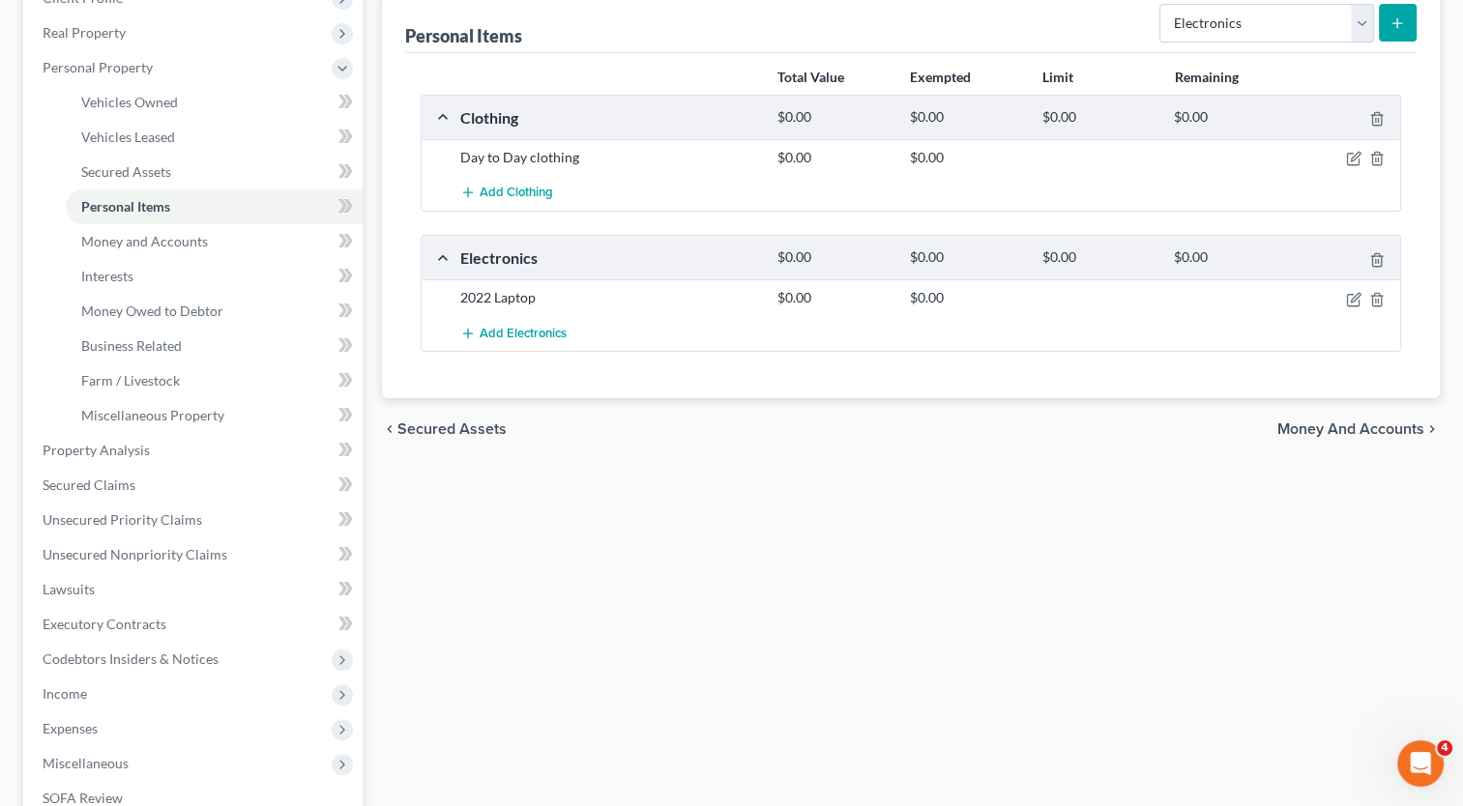
click at [1395, 424] on span "Money and Accounts" at bounding box center [1350, 429] width 147 height 15
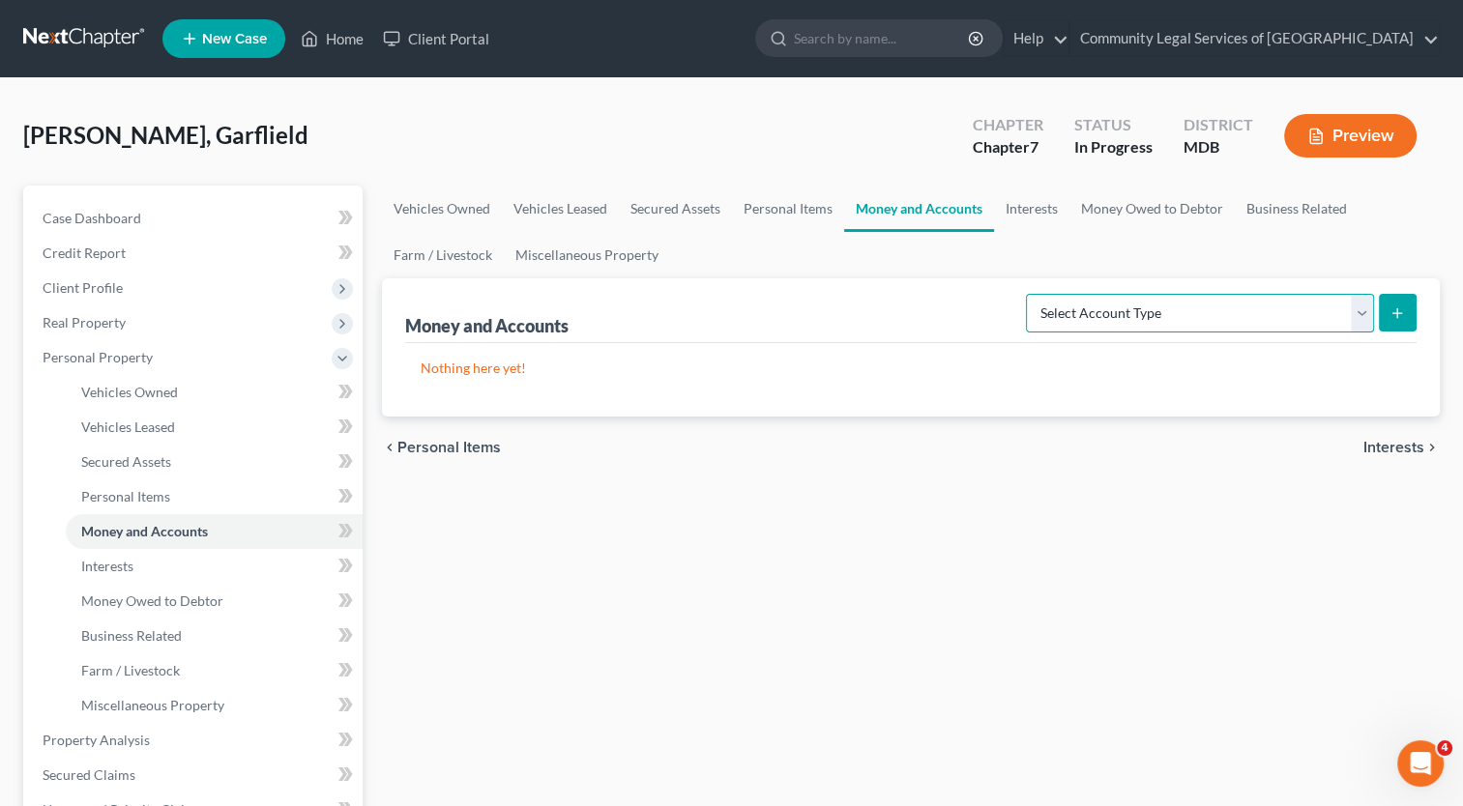
click at [1338, 316] on select "Select Account Type Brokerage Cash on Hand Certificates of Deposit Checking Acc…" at bounding box center [1200, 313] width 348 height 39
select select "checking"
click at [1030, 294] on select "Select Account Type Brokerage Cash on Hand Certificates of Deposit Checking Acc…" at bounding box center [1200, 313] width 348 height 39
click at [1398, 313] on line "submit" at bounding box center [1397, 313] width 9 height 0
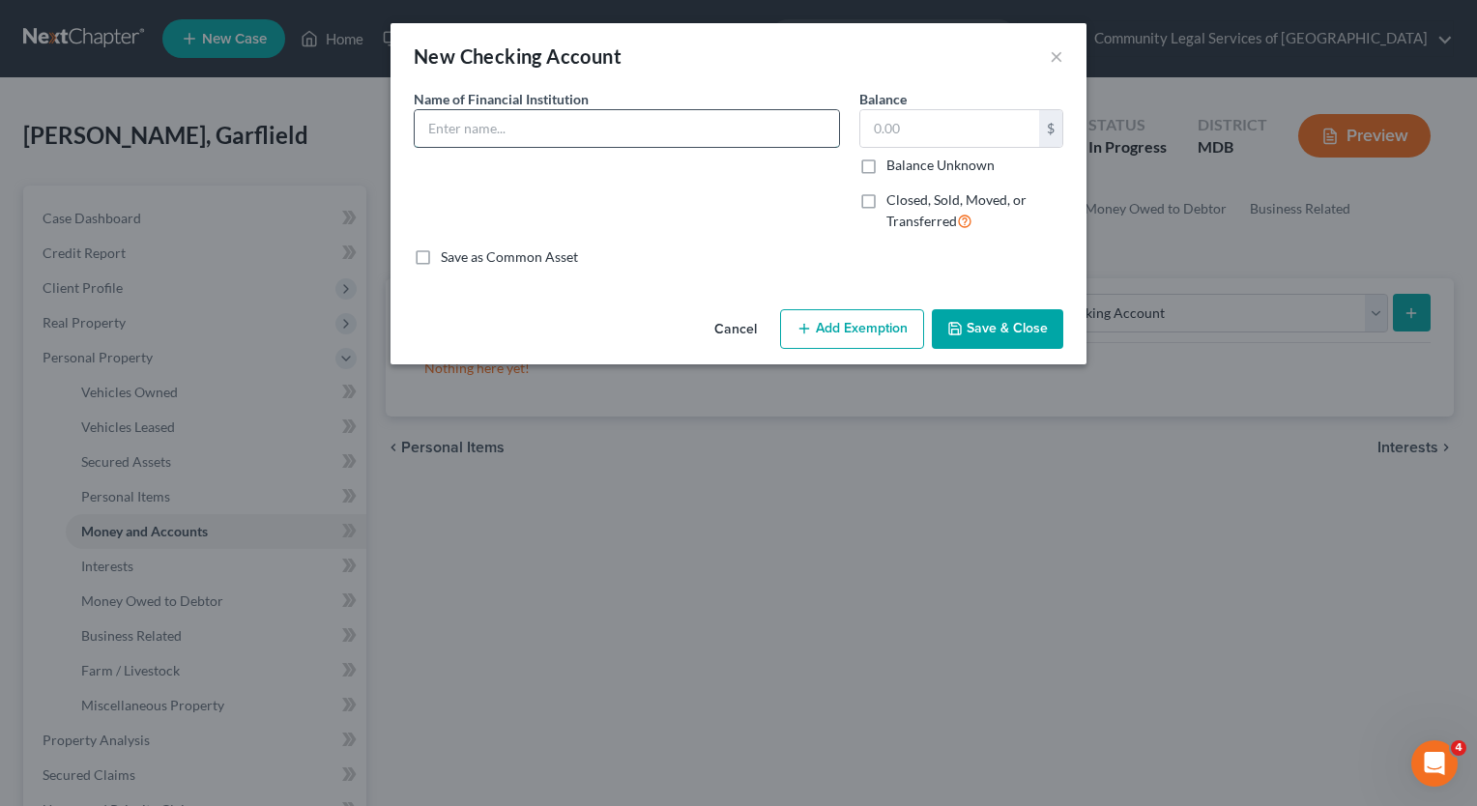
click at [758, 122] on input "text" at bounding box center [627, 128] width 424 height 37
click at [887, 133] on input "text" at bounding box center [950, 128] width 179 height 37
type input "18"
click at [798, 119] on input "text" at bounding box center [627, 128] width 424 height 37
type input "Bank of America"
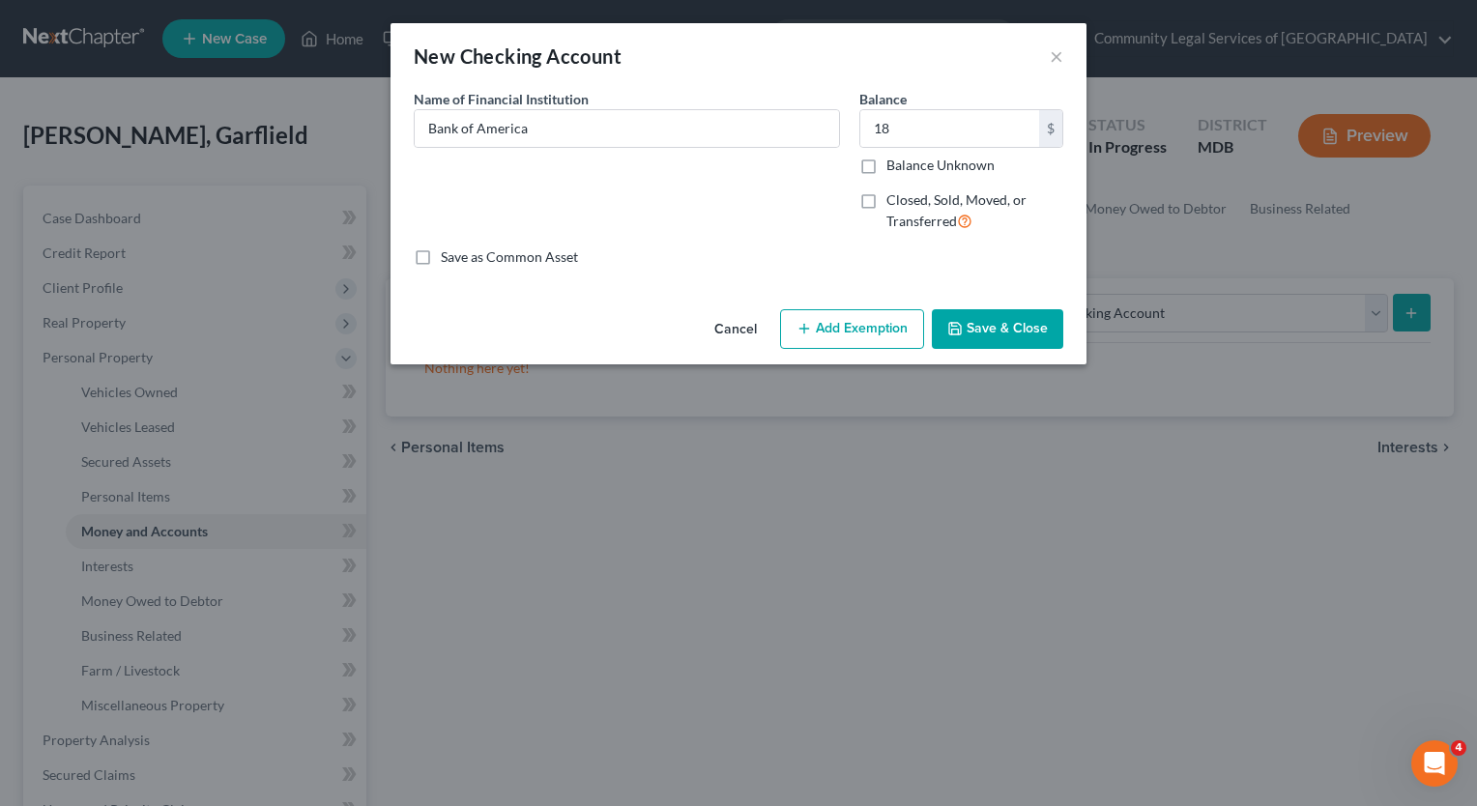
click at [1027, 329] on button "Save & Close" at bounding box center [997, 329] width 131 height 41
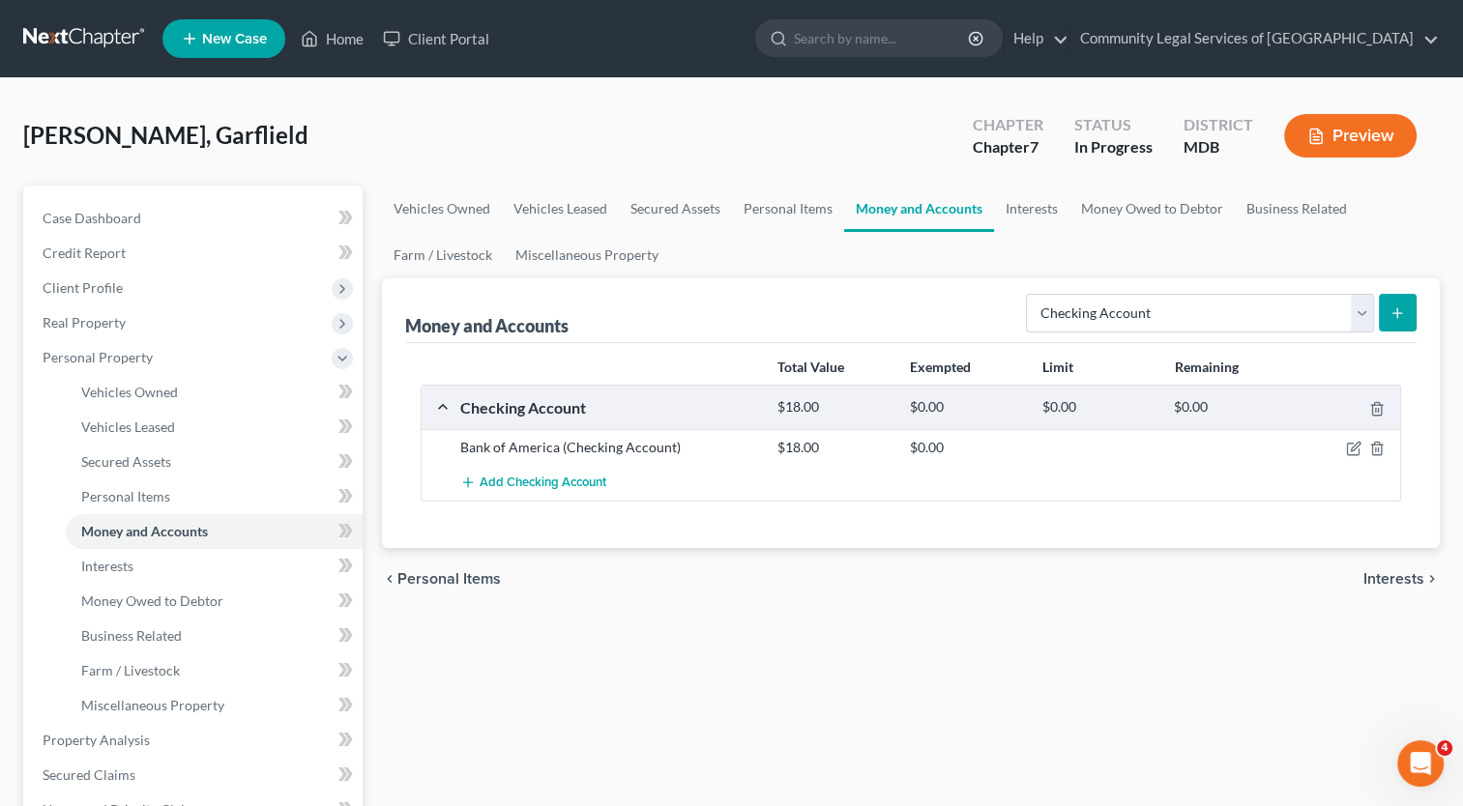
click at [1392, 578] on span "Interests" at bounding box center [1393, 578] width 61 height 15
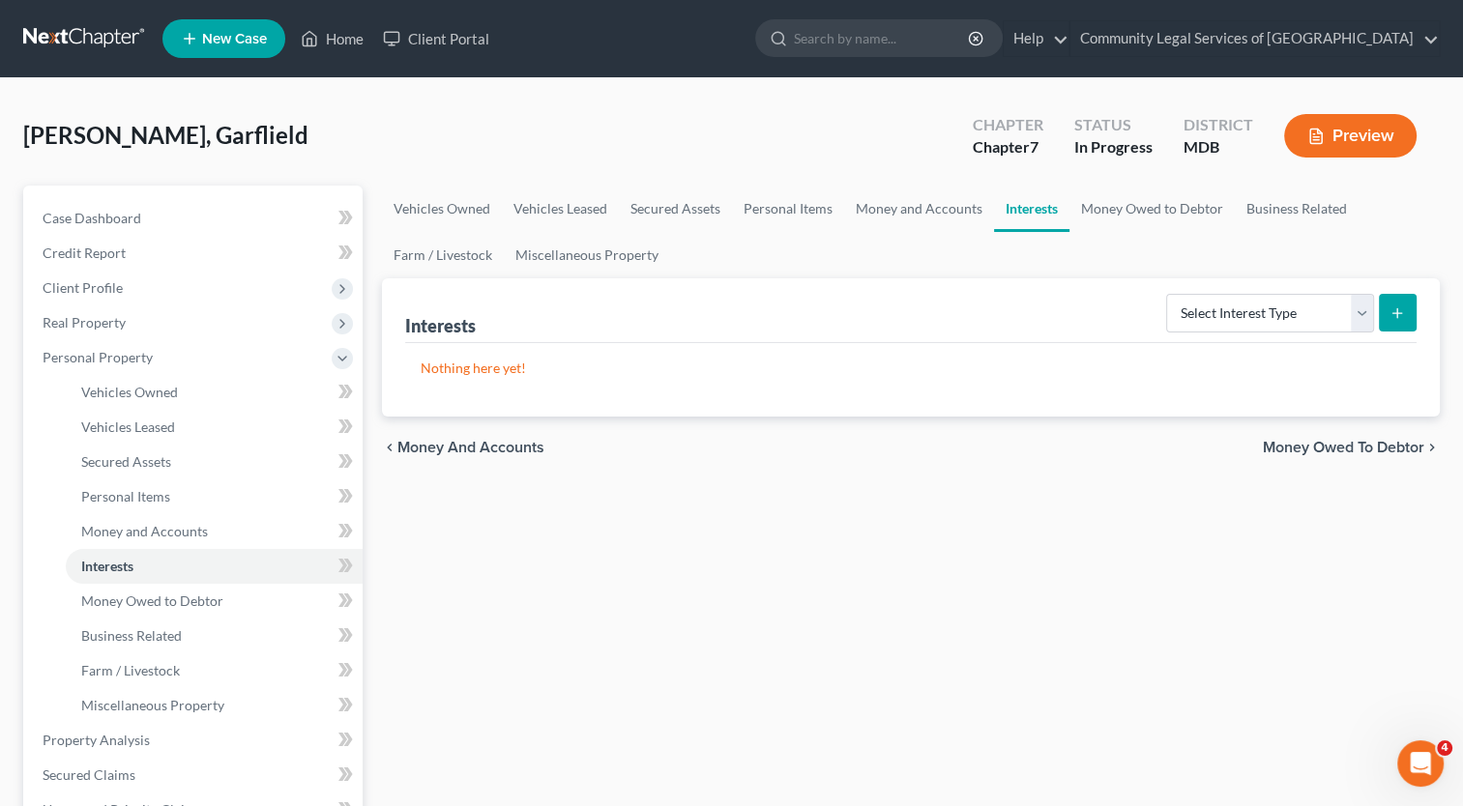
click at [1387, 447] on span "Money Owed to Debtor" at bounding box center [1343, 447] width 161 height 15
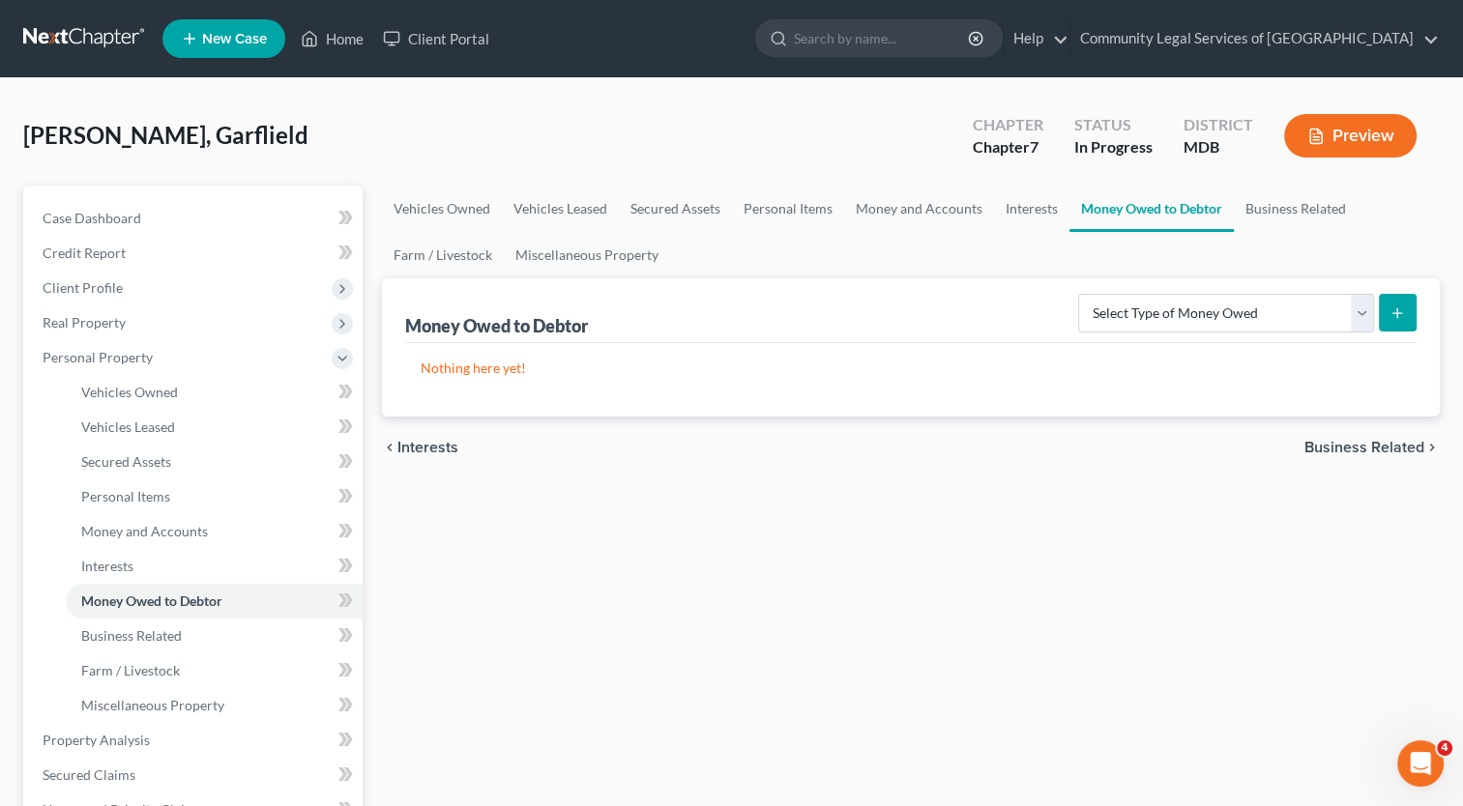
click at [1387, 443] on span "Business Related" at bounding box center [1364, 447] width 120 height 15
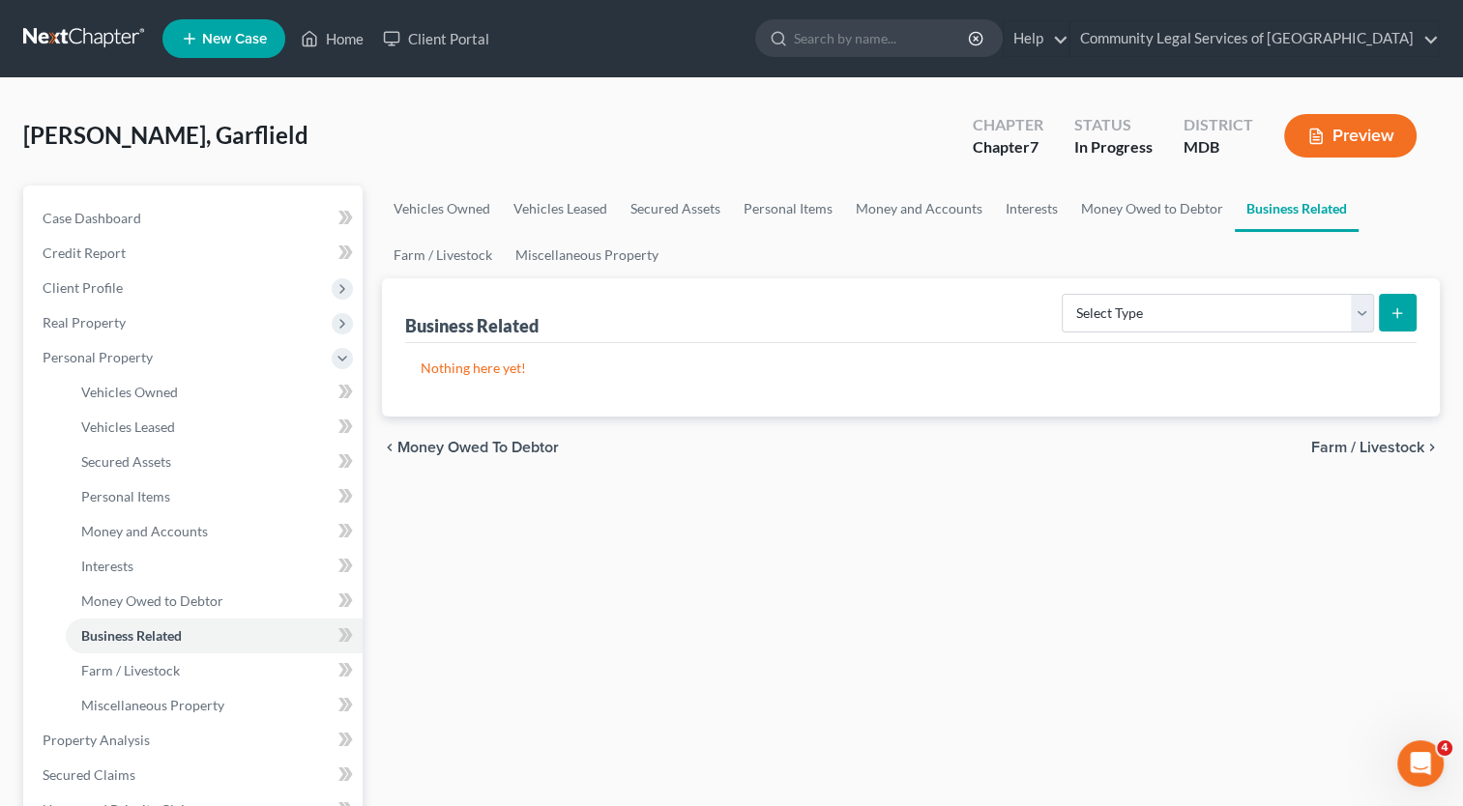
click at [1365, 451] on span "Farm / Livestock" at bounding box center [1367, 447] width 113 height 15
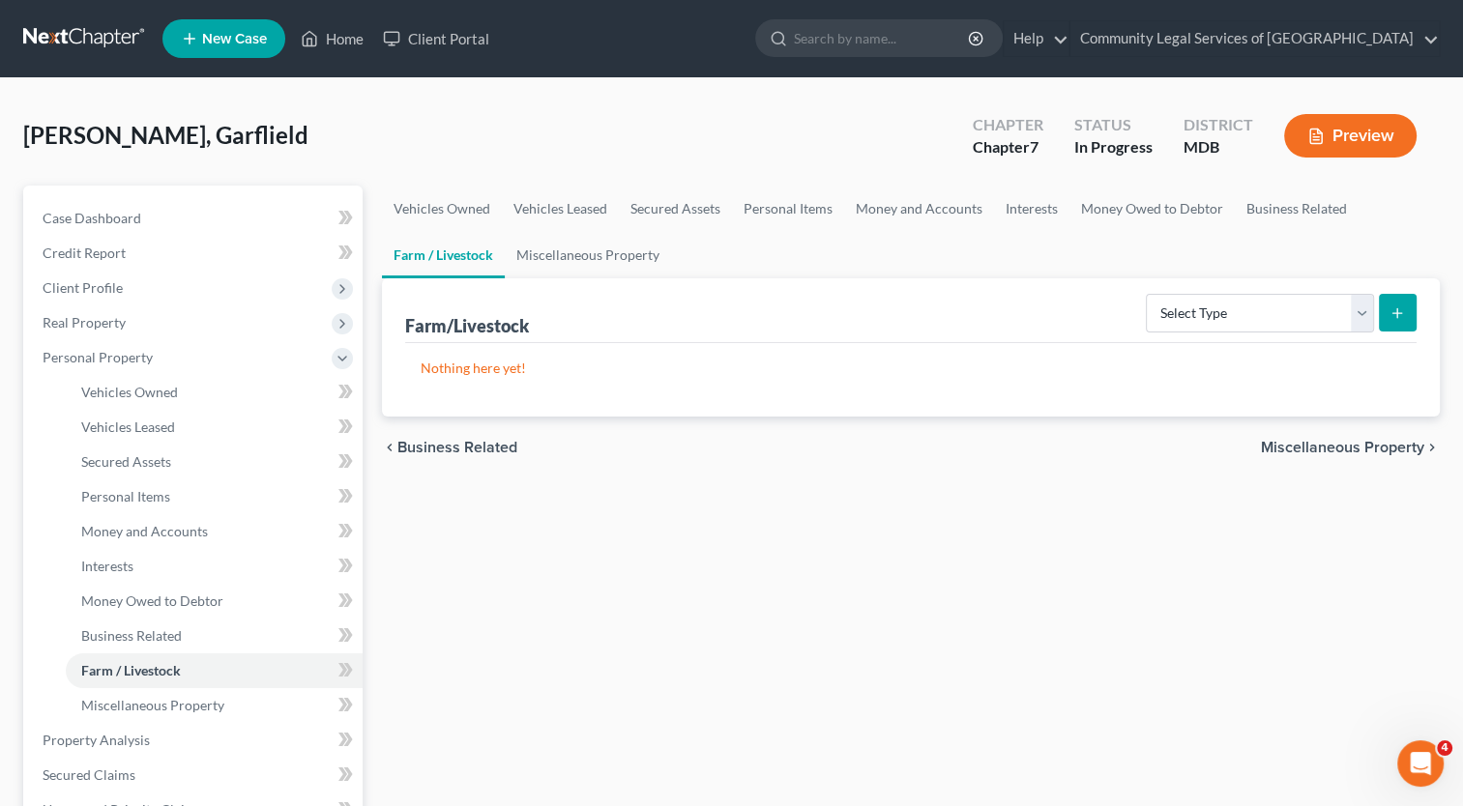
click at [1365, 451] on span "Miscellaneous Property" at bounding box center [1342, 447] width 163 height 15
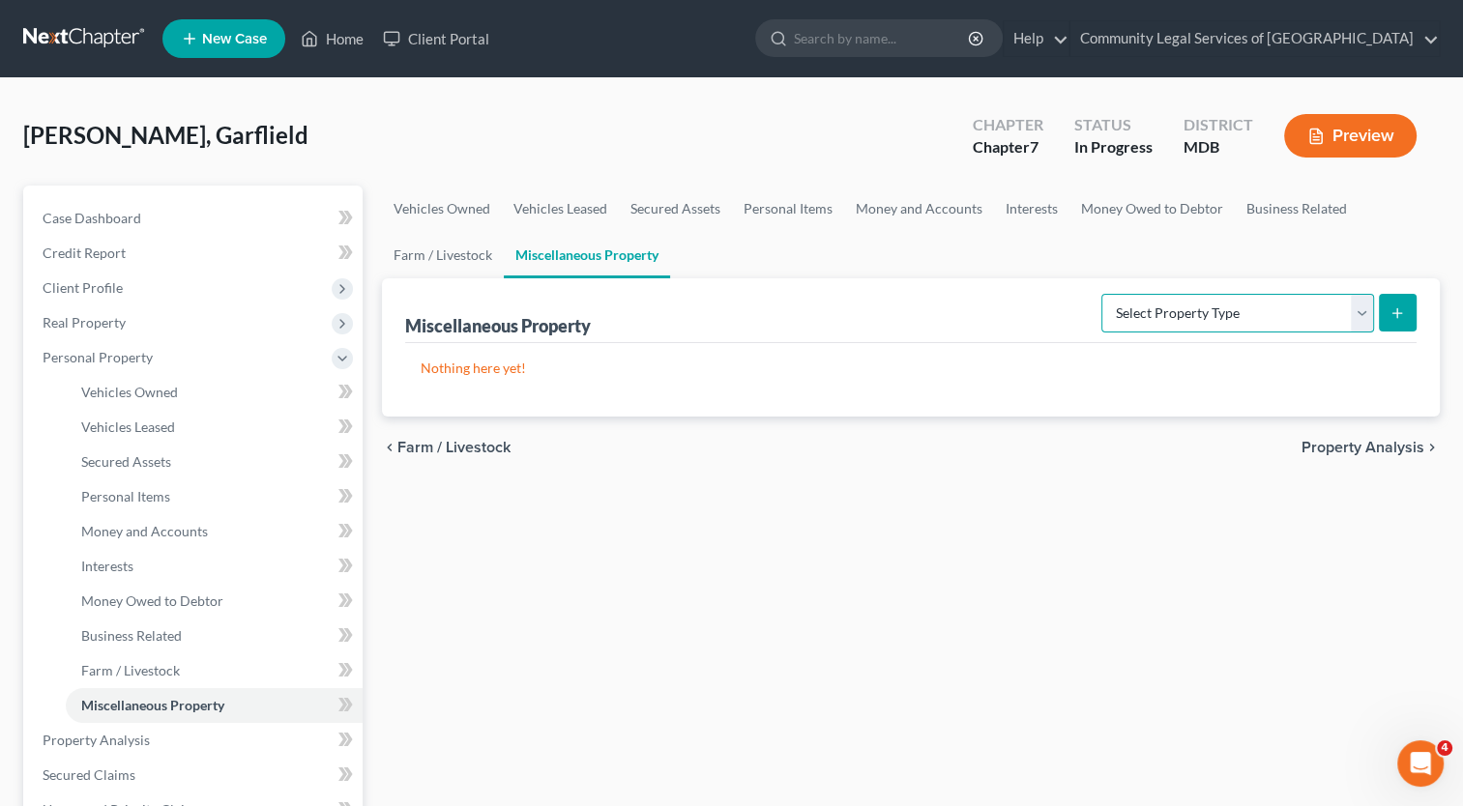
click at [1357, 315] on select "Select Property Type Assigned for Creditor Benefit [DATE] Holding for Another N…" at bounding box center [1237, 313] width 273 height 39
click at [1345, 440] on span "Property Analysis" at bounding box center [1362, 447] width 123 height 15
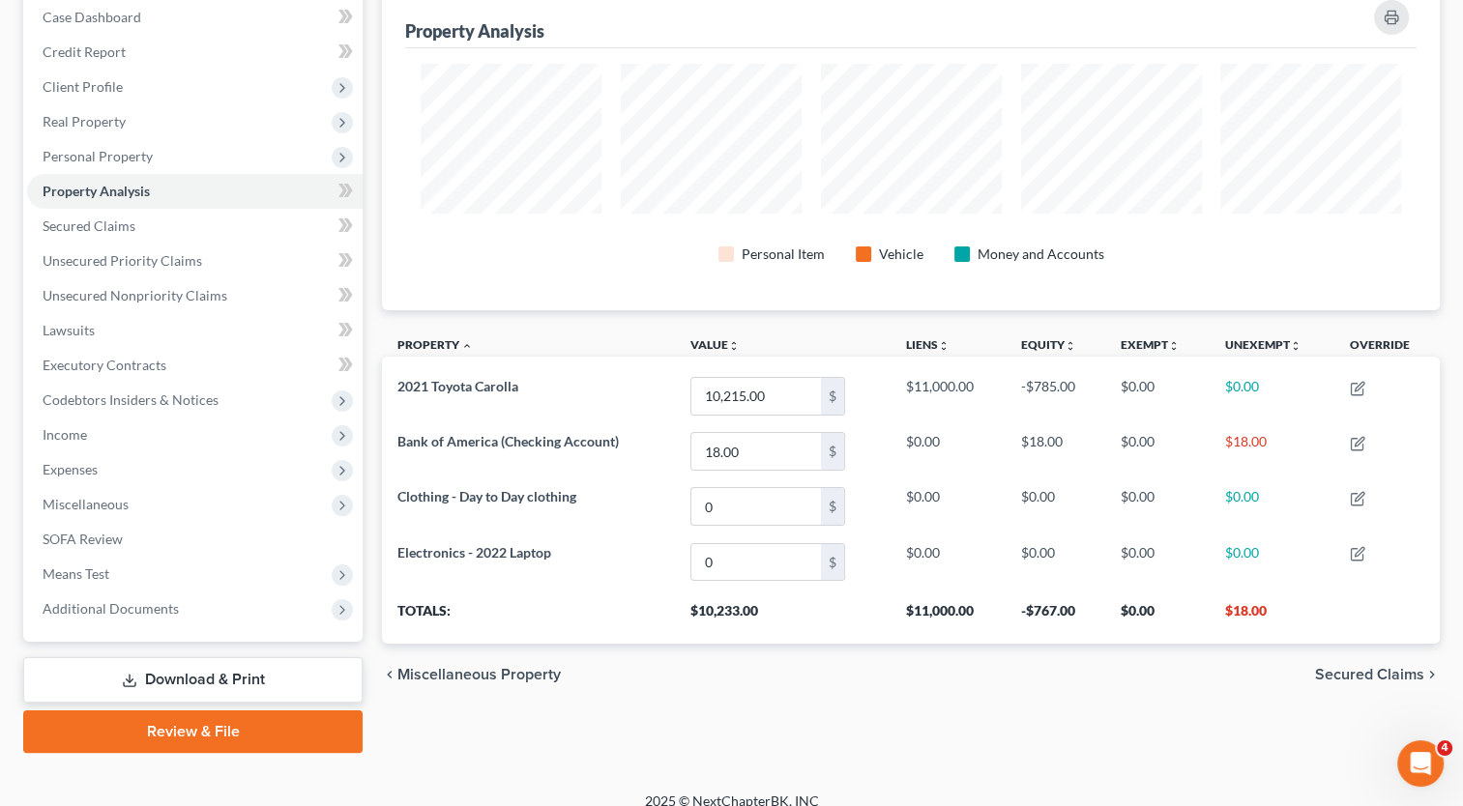
scroll to position [219, 0]
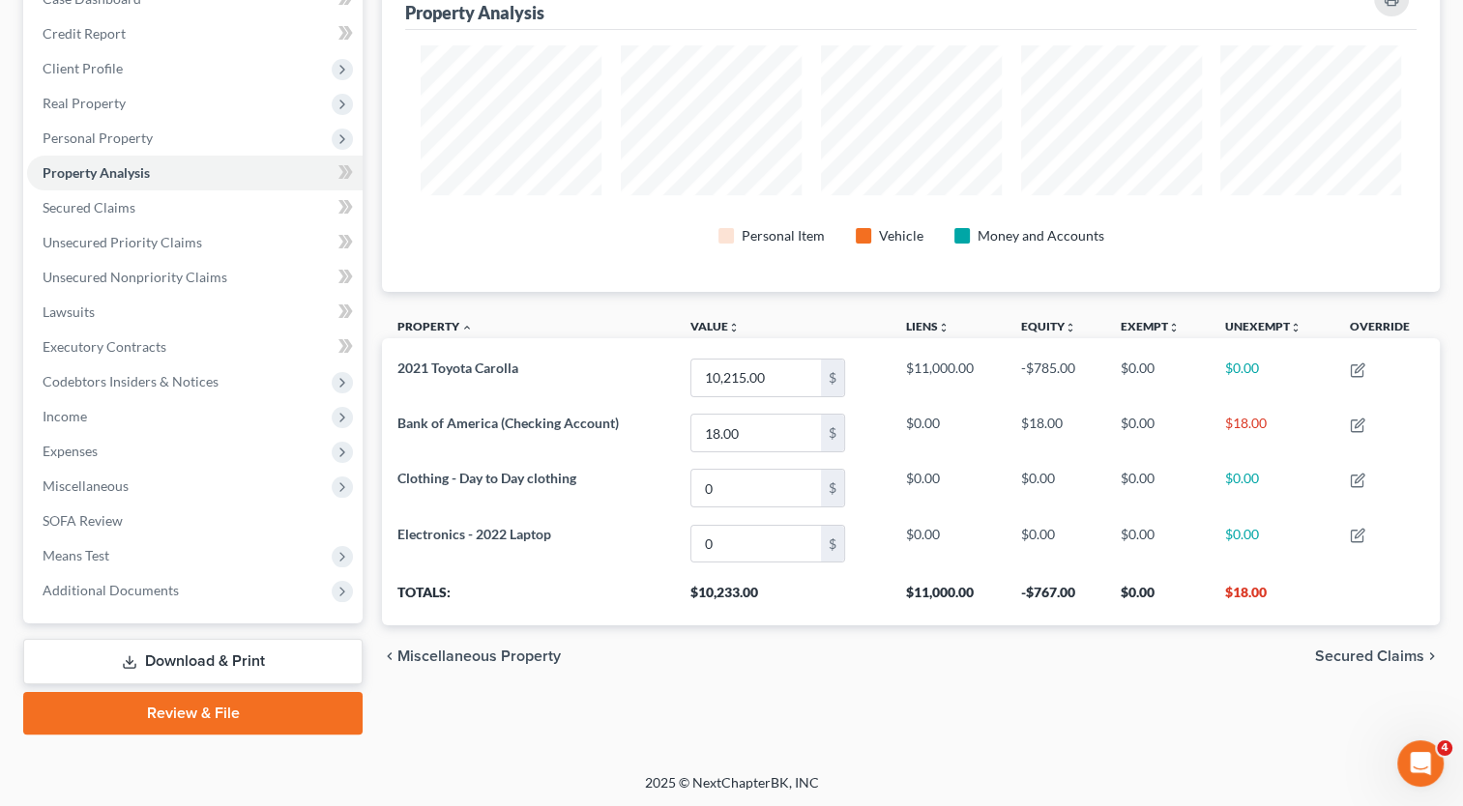
click at [1413, 659] on span "Secured Claims" at bounding box center [1369, 656] width 109 height 15
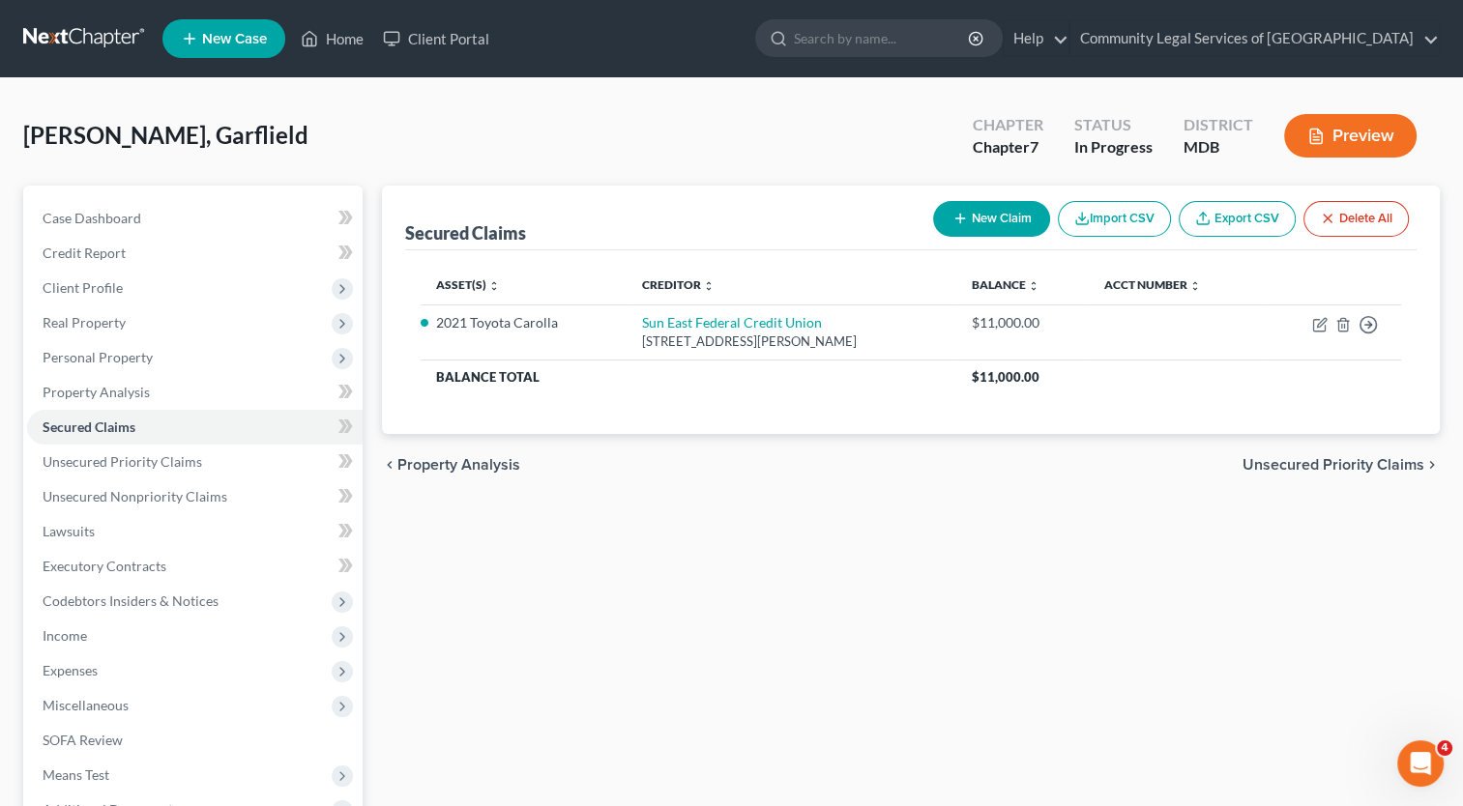
click at [1323, 458] on span "Unsecured Priority Claims" at bounding box center [1333, 464] width 182 height 15
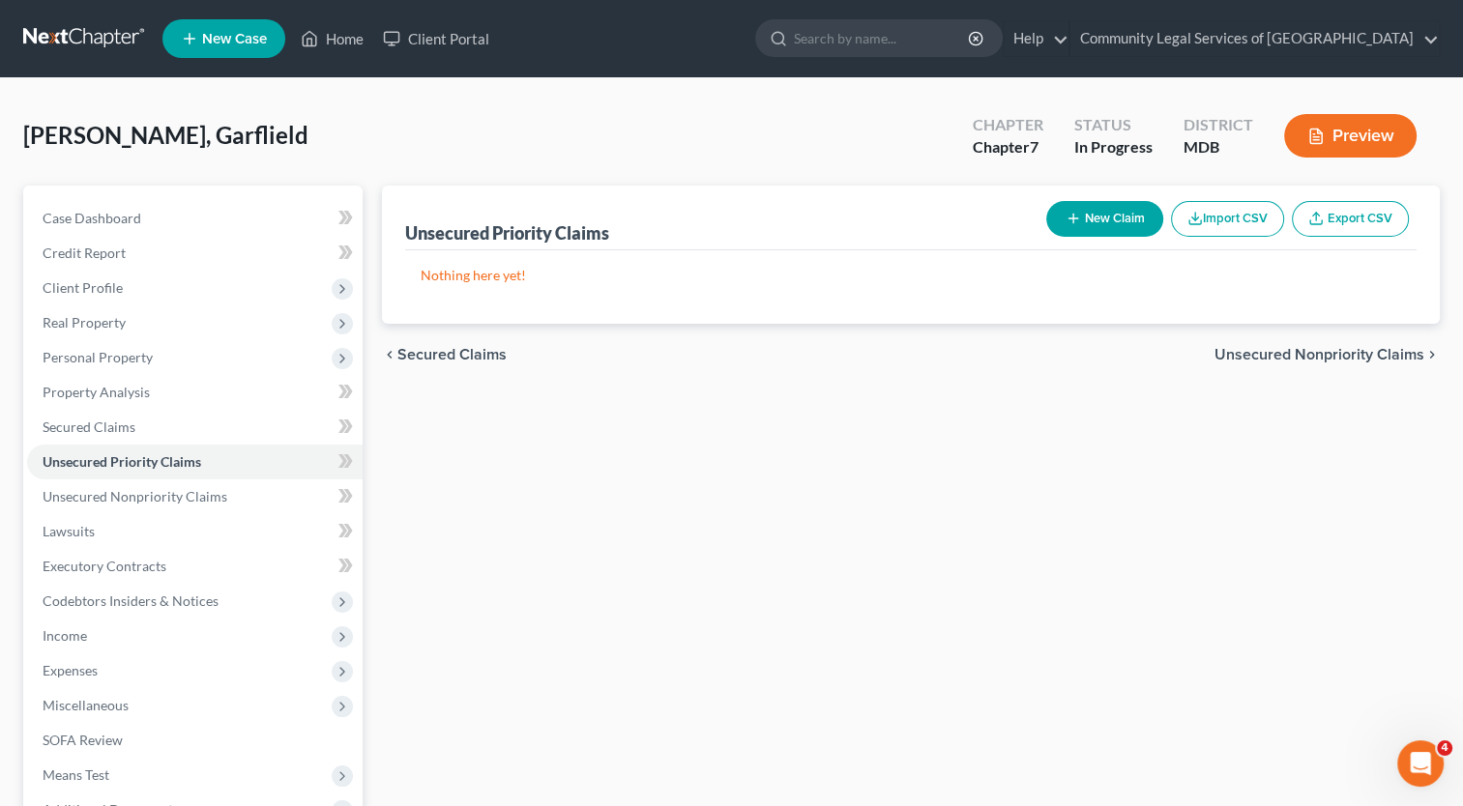
click at [1338, 354] on span "Unsecured Nonpriority Claims" at bounding box center [1319, 354] width 210 height 15
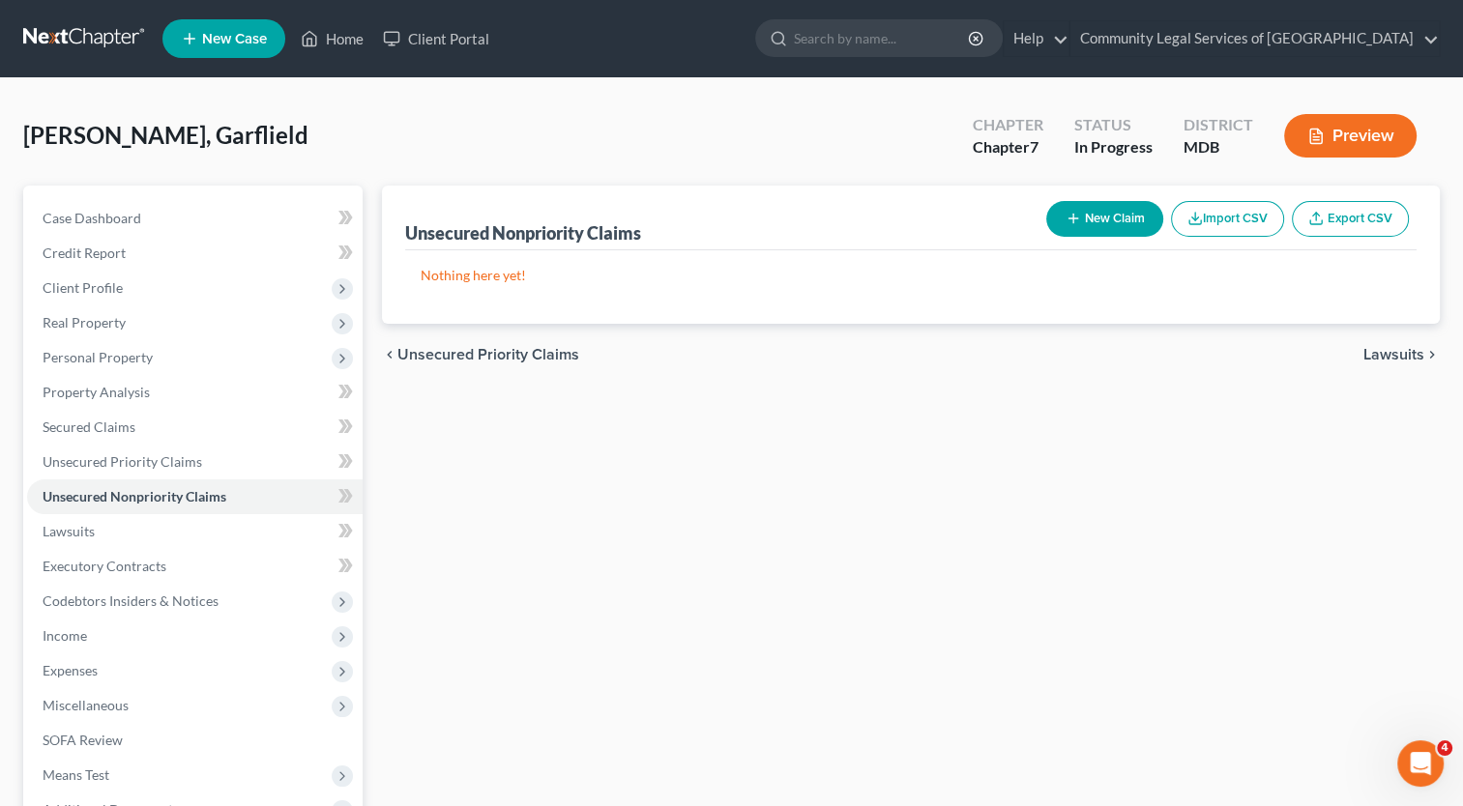
click at [1068, 222] on icon "button" at bounding box center [1073, 218] width 15 height 15
select select "0"
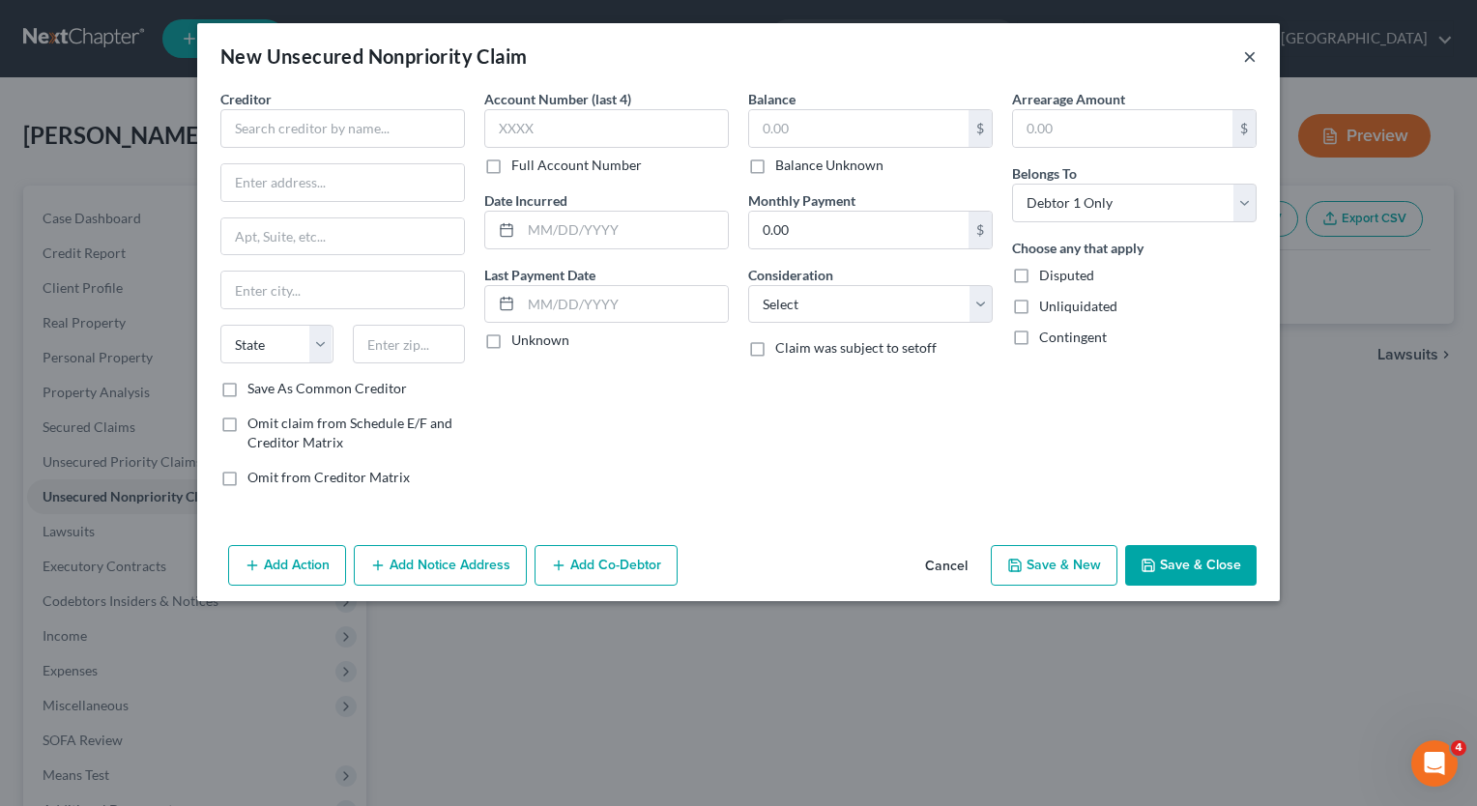
click at [1249, 53] on button "×" at bounding box center [1250, 55] width 14 height 23
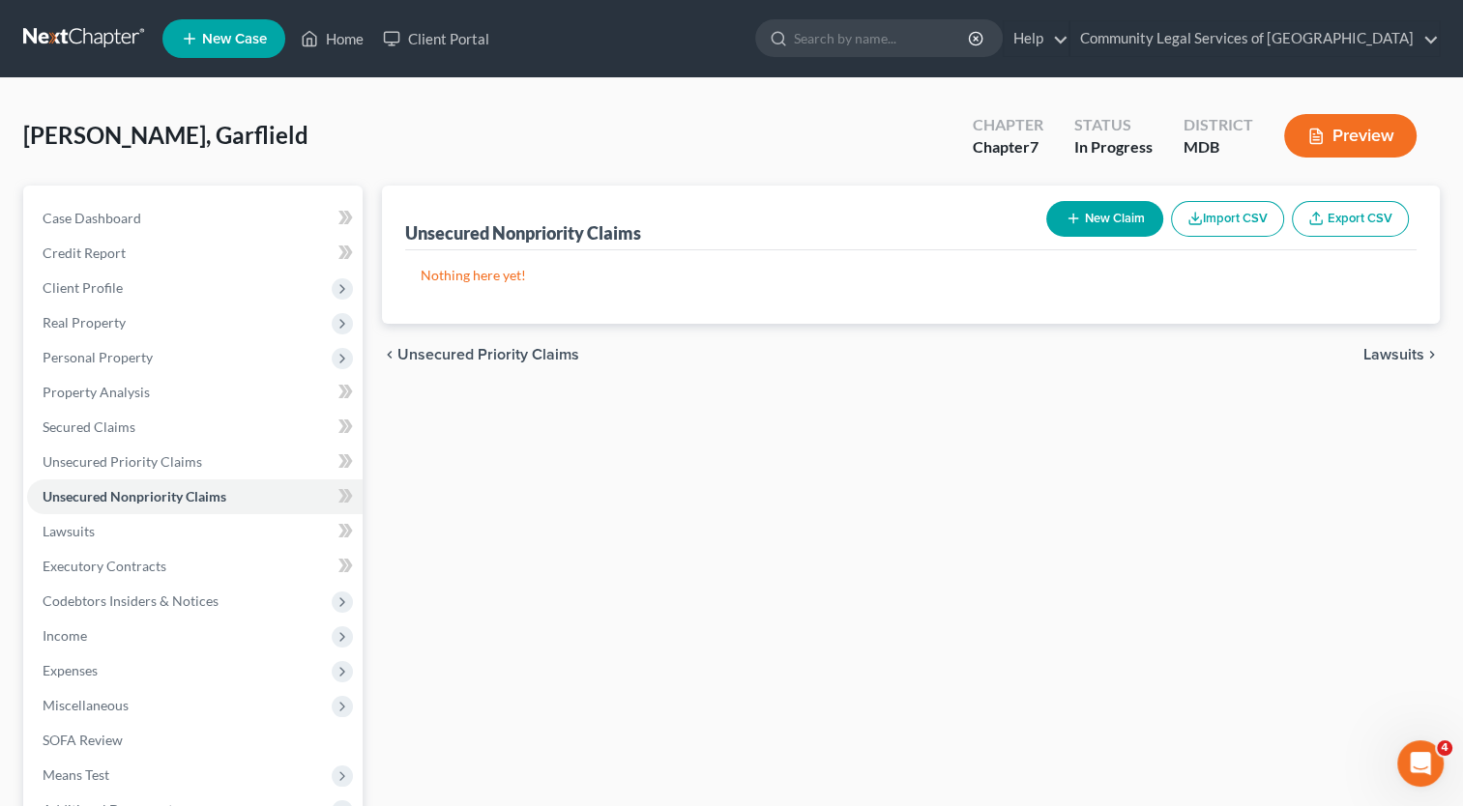
click at [442, 357] on span "Unsecured Priority Claims" at bounding box center [488, 354] width 182 height 15
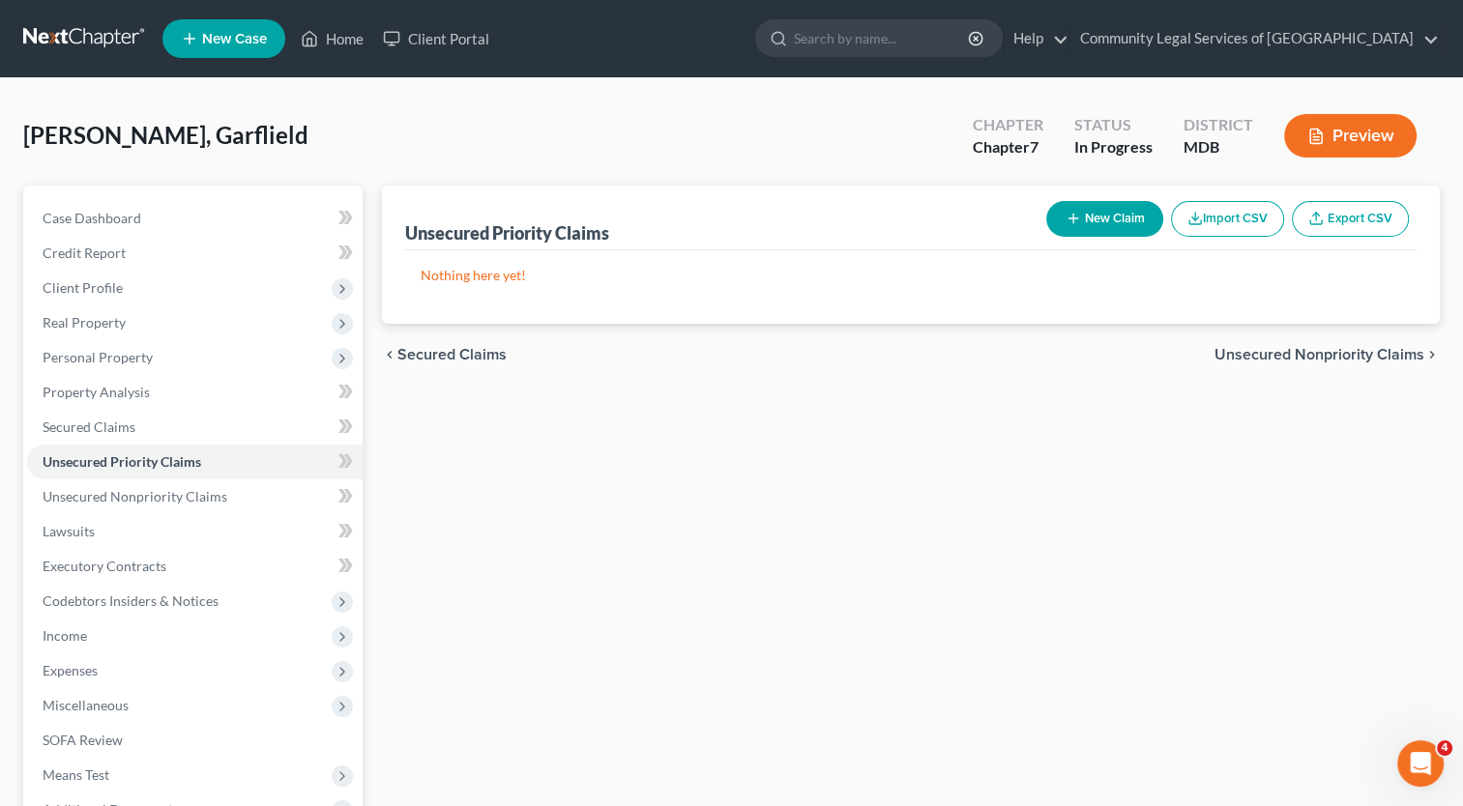
click at [442, 357] on span "Secured Claims" at bounding box center [451, 354] width 109 height 15
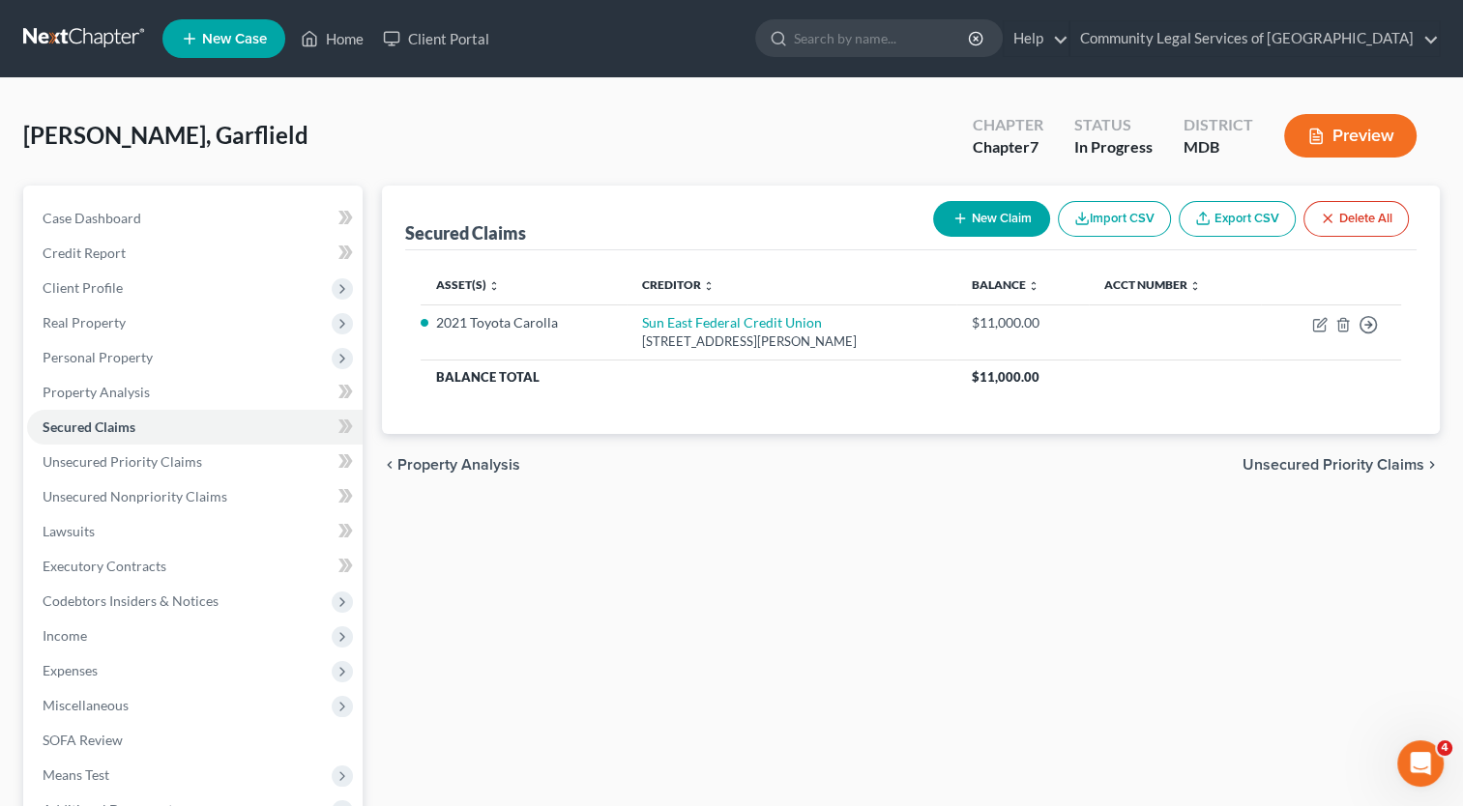
click at [453, 470] on span "Property Analysis" at bounding box center [458, 464] width 123 height 15
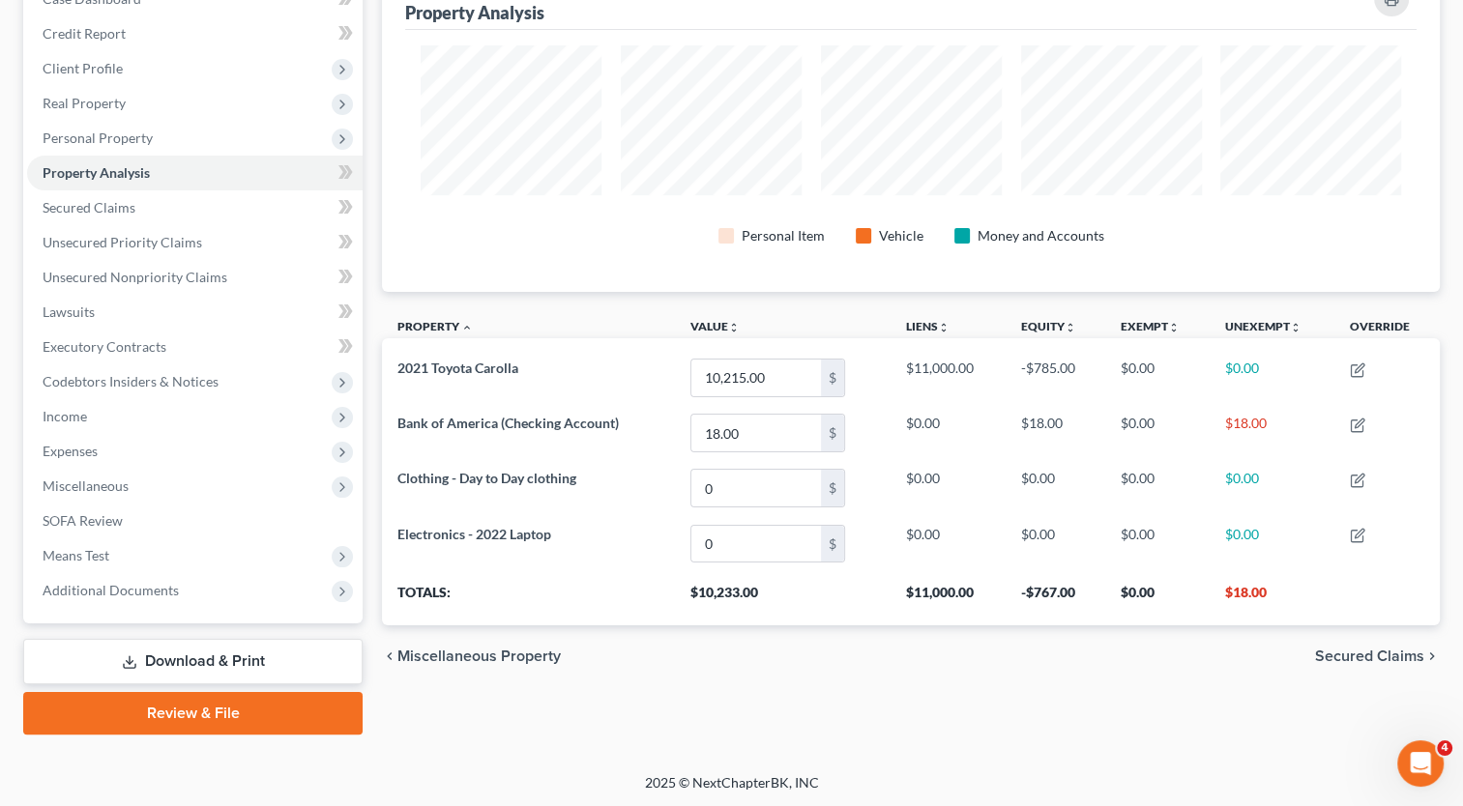
click at [536, 663] on span "Miscellaneous Property" at bounding box center [478, 656] width 163 height 15
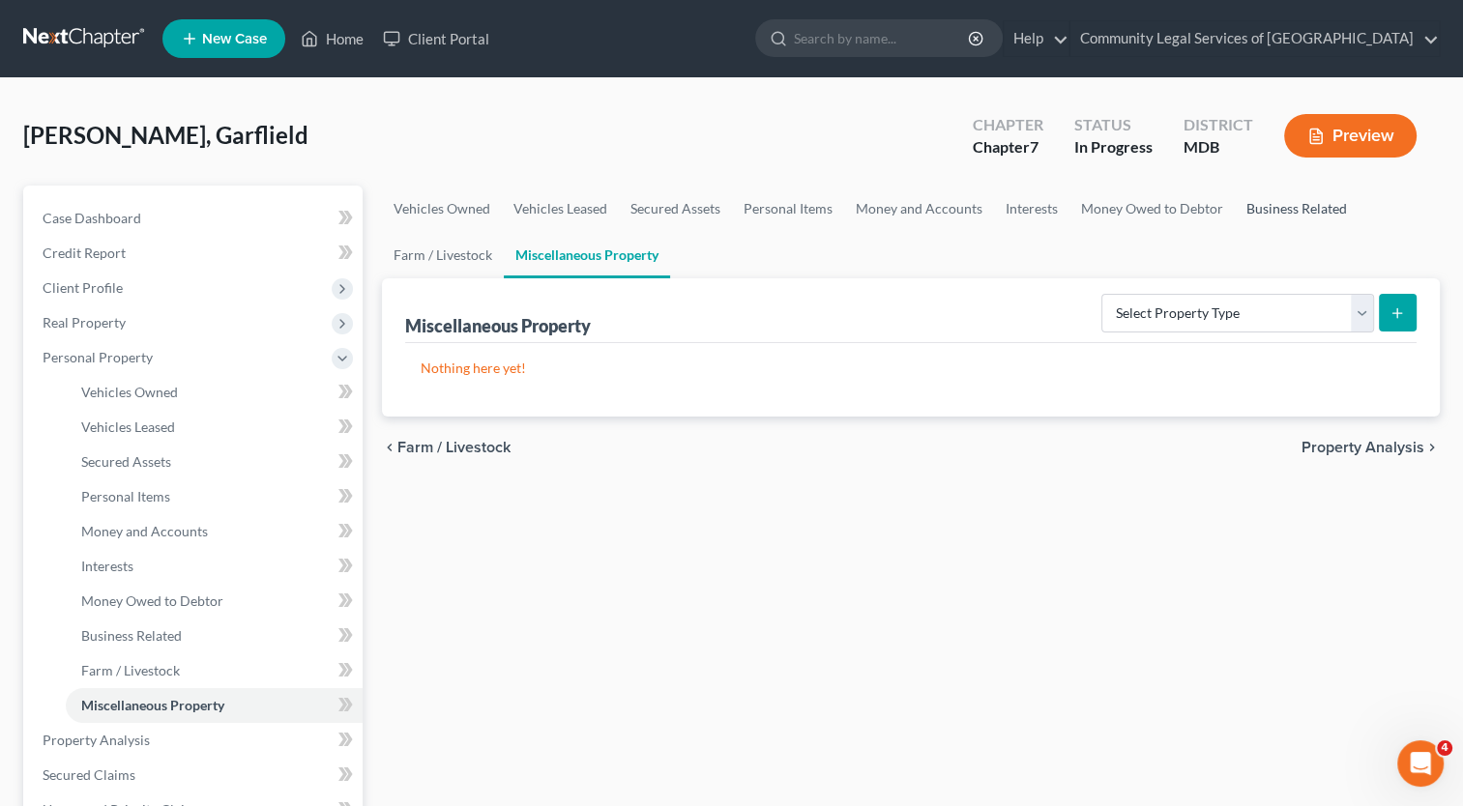
click at [1315, 211] on link "Business Related" at bounding box center [1297, 209] width 124 height 46
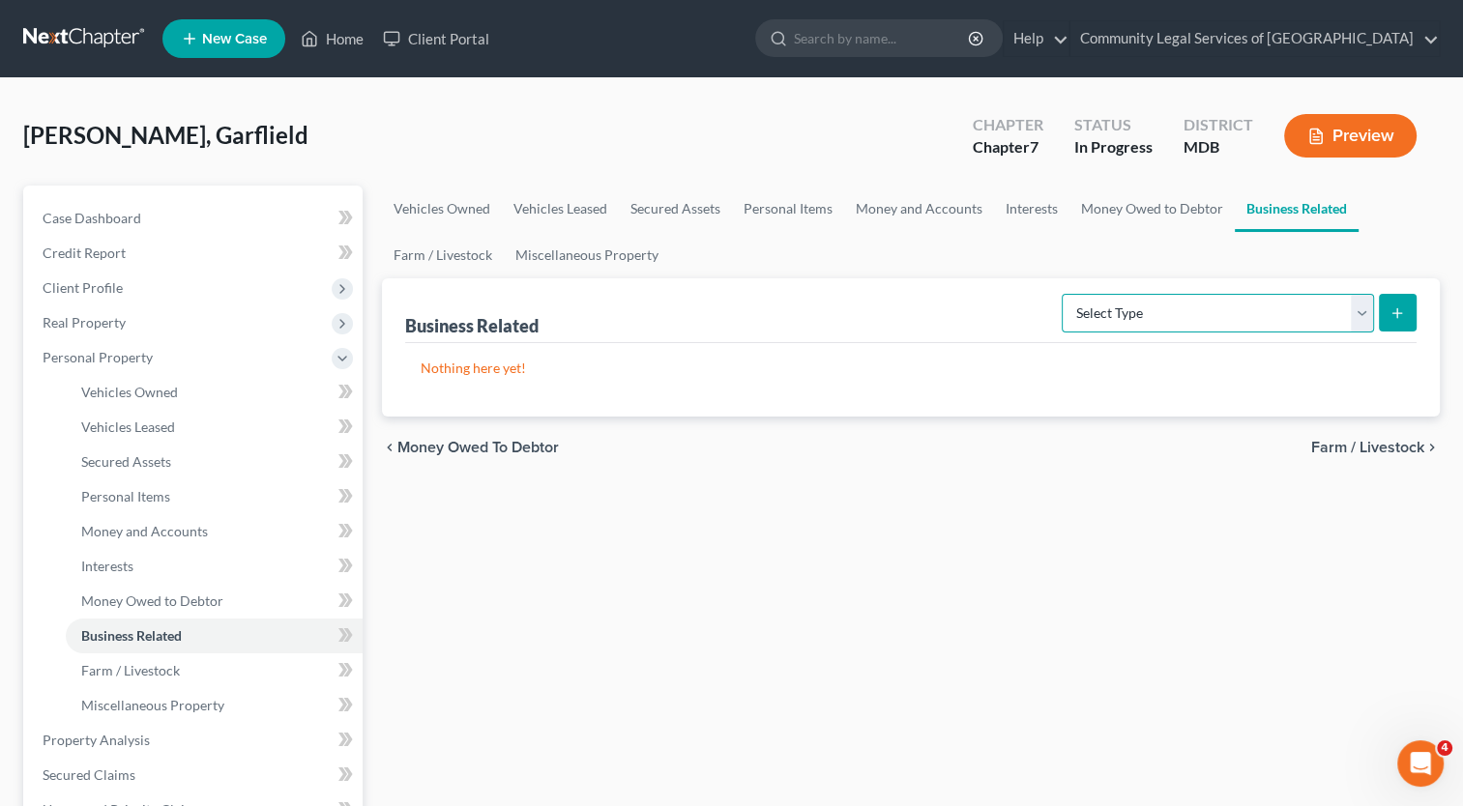
click at [1296, 318] on select "Select Type Customer Lists Franchises Inventory Licenses Machinery Office Equip…" at bounding box center [1218, 313] width 312 height 39
drag, startPoint x: 777, startPoint y: 466, endPoint x: 802, endPoint y: 466, distance: 24.2
click at [777, 466] on div "chevron_left Money Owed to Debtor Farm / Livestock chevron_right" at bounding box center [911, 448] width 1058 height 62
click at [1353, 449] on span "Farm / Livestock" at bounding box center [1367, 447] width 113 height 15
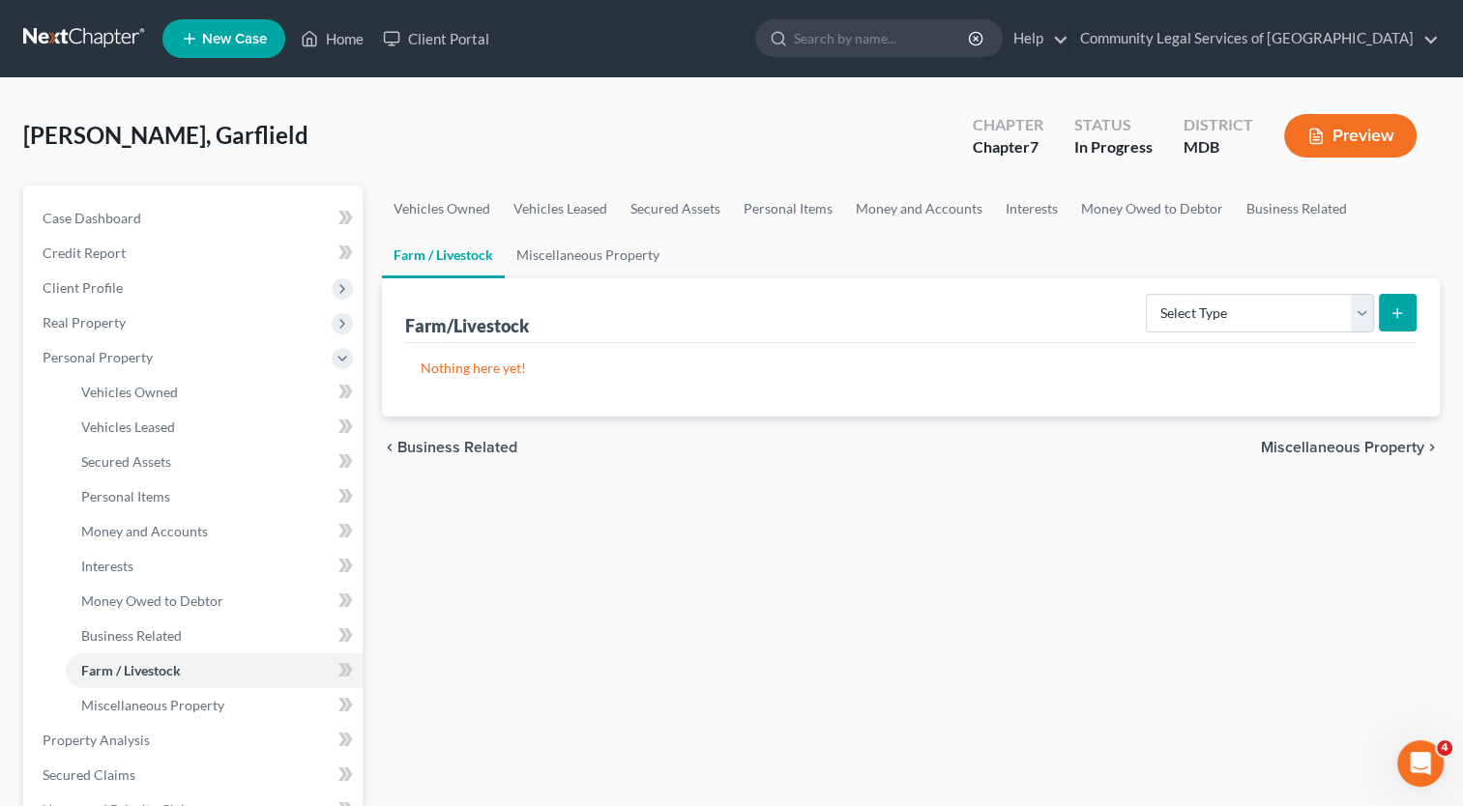
click at [1370, 440] on span "Miscellaneous Property" at bounding box center [1342, 447] width 163 height 15
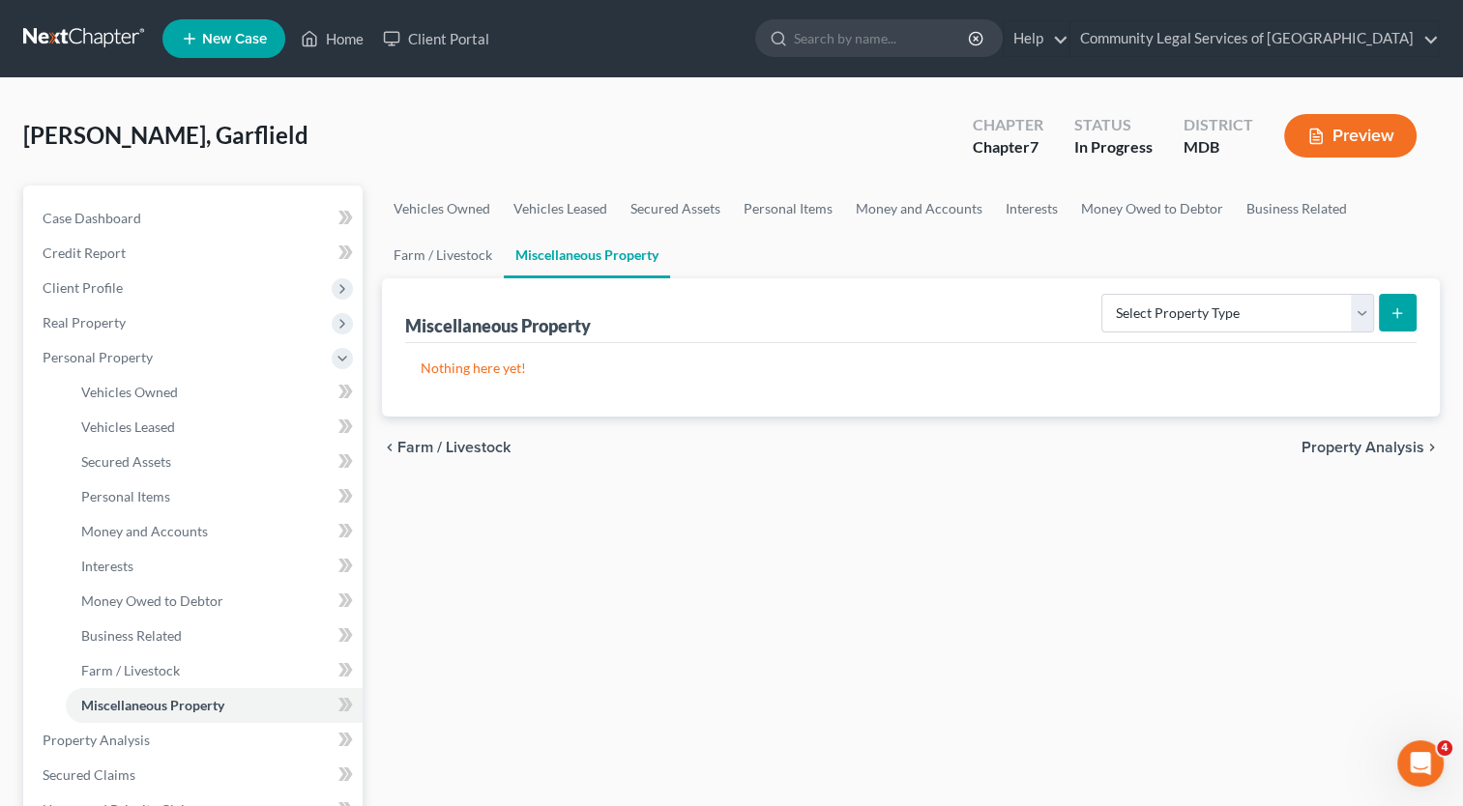
click at [1346, 440] on span "Property Analysis" at bounding box center [1362, 447] width 123 height 15
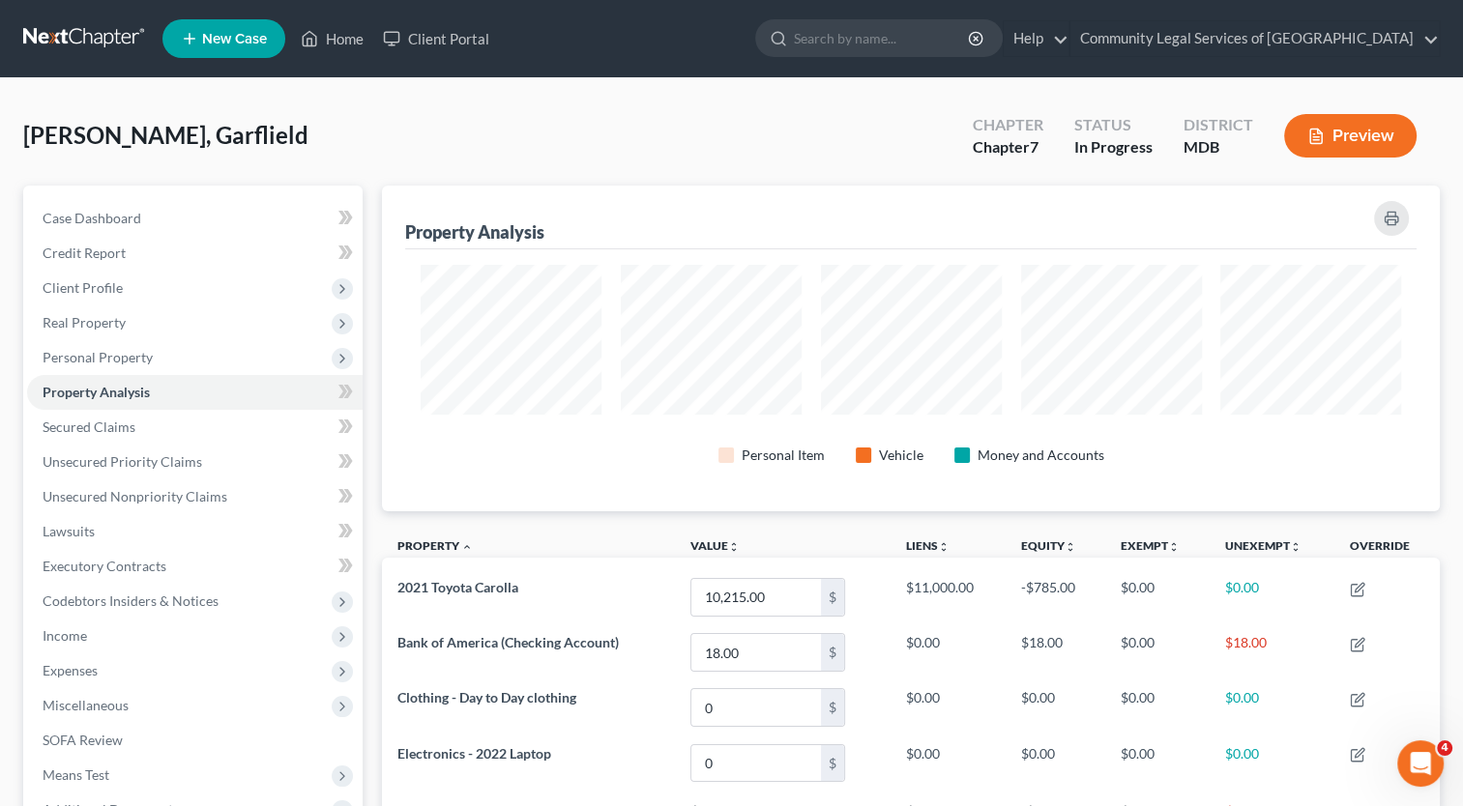
scroll to position [325, 1057]
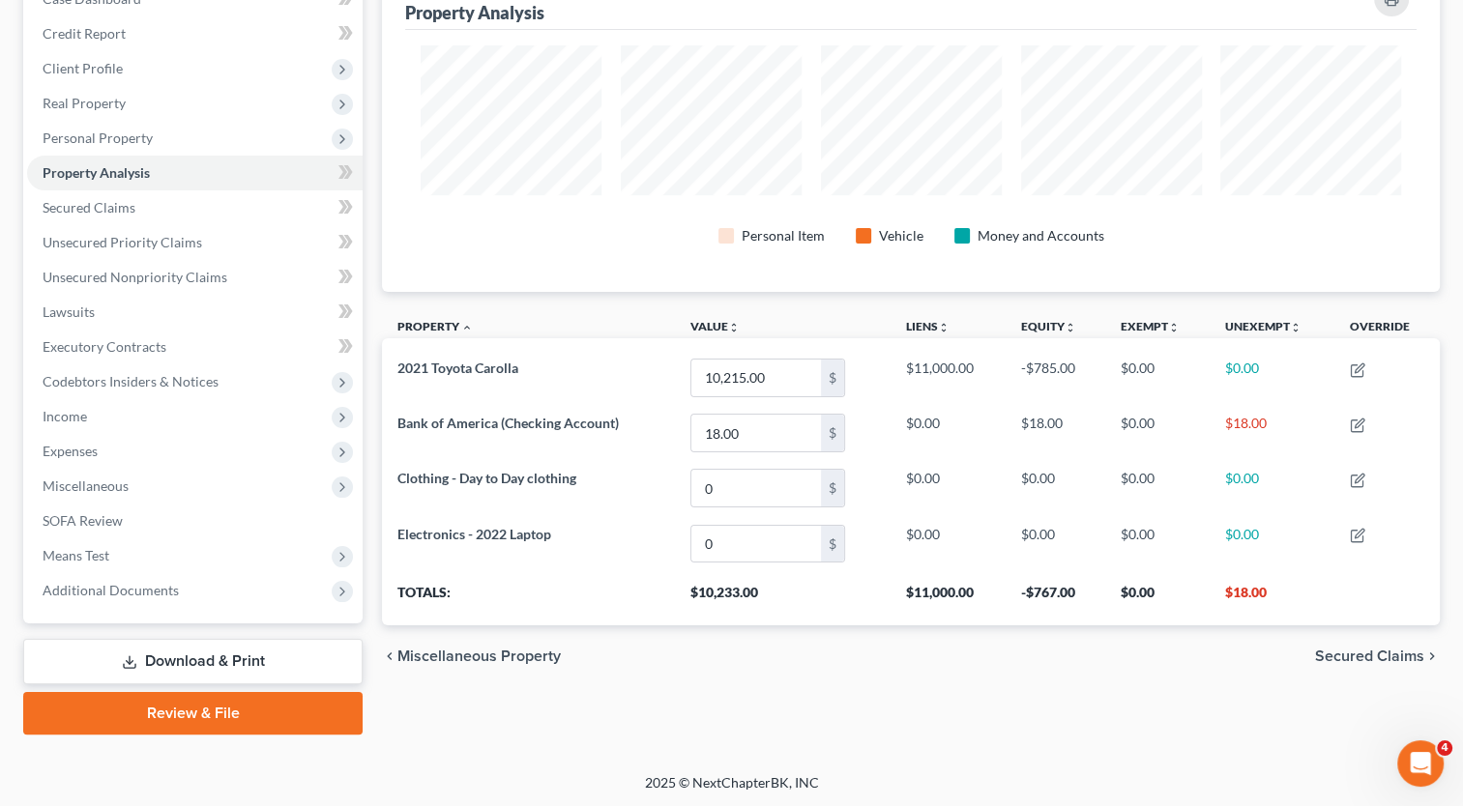
click at [1353, 661] on span "Secured Claims" at bounding box center [1369, 656] width 109 height 15
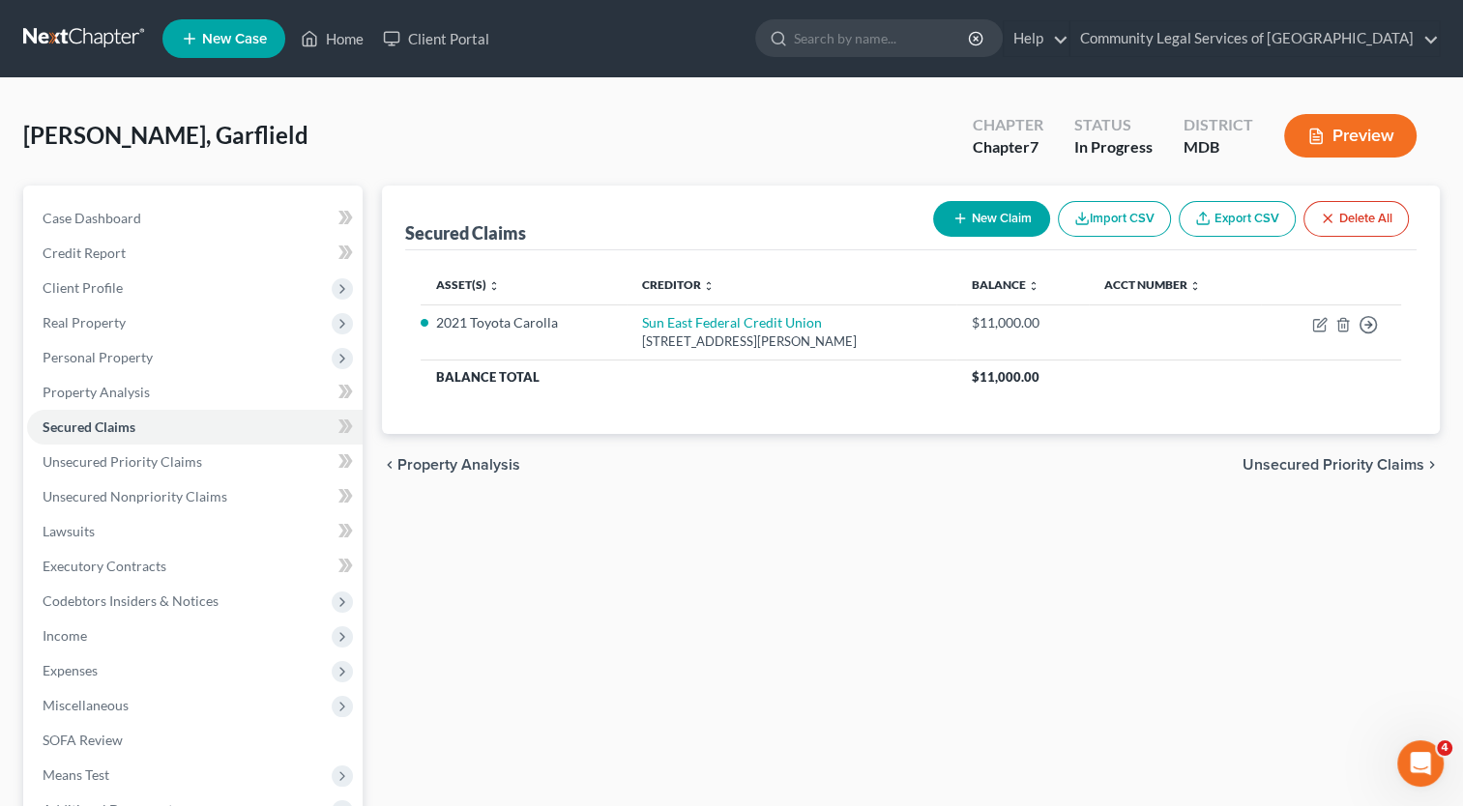
click at [1353, 514] on div "Secured Claims New Claim Import CSV Export CSV Delete All Asset(s) expand_more …" at bounding box center [910, 570] width 1077 height 769
click at [216, 459] on link "Unsecured Priority Claims" at bounding box center [195, 462] width 336 height 35
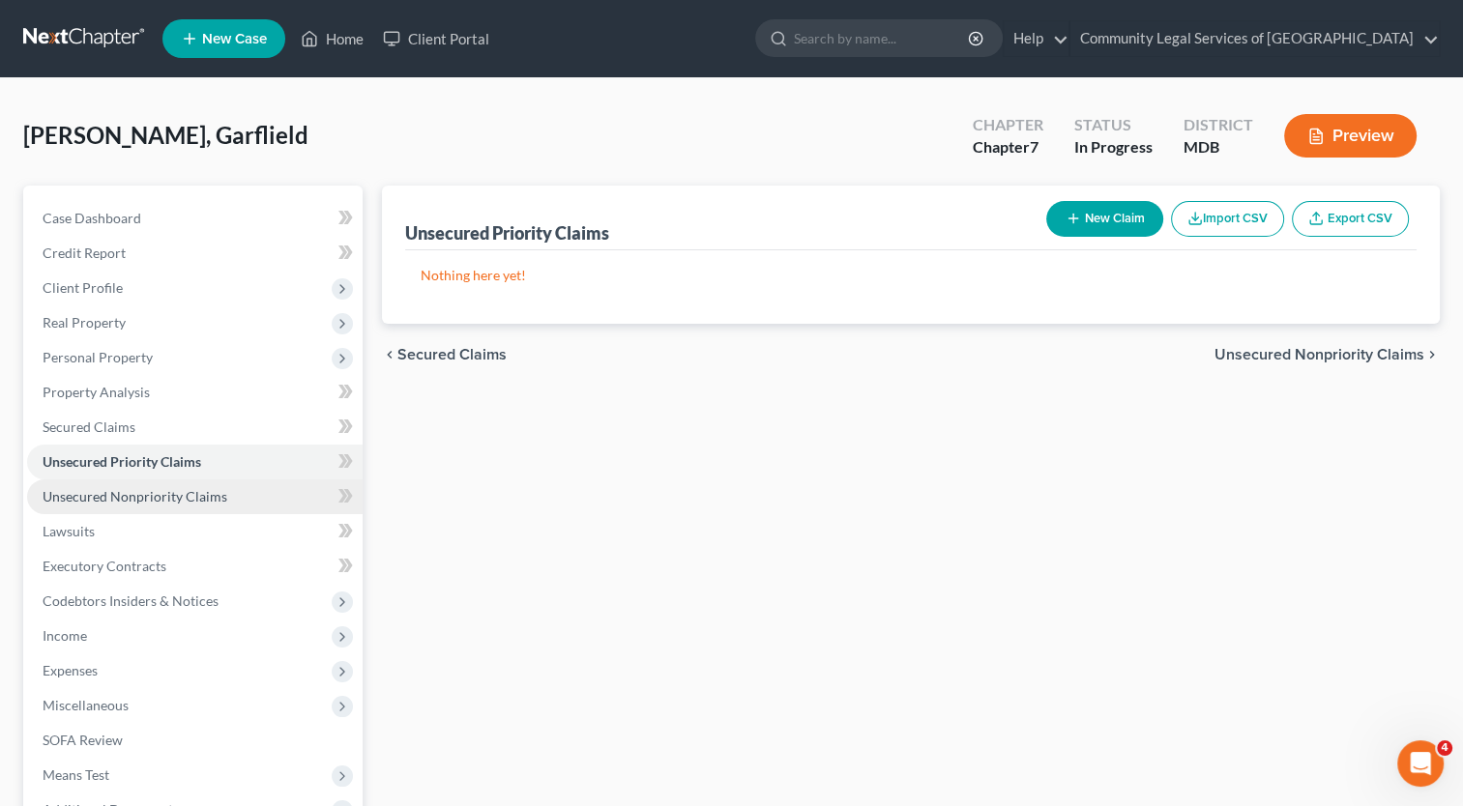
click at [217, 485] on link "Unsecured Nonpriority Claims" at bounding box center [195, 497] width 336 height 35
click at [263, 451] on link "Unsecured Priority Claims" at bounding box center [195, 462] width 336 height 35
click at [274, 487] on link "Unsecured Nonpriority Claims" at bounding box center [195, 497] width 336 height 35
click at [286, 454] on link "Unsecured Priority Claims" at bounding box center [195, 462] width 336 height 35
click at [1002, 627] on div "Unsecured Priority Claims New Claim Import CSV Export CSV Nothing here yet! Pre…" at bounding box center [910, 570] width 1077 height 769
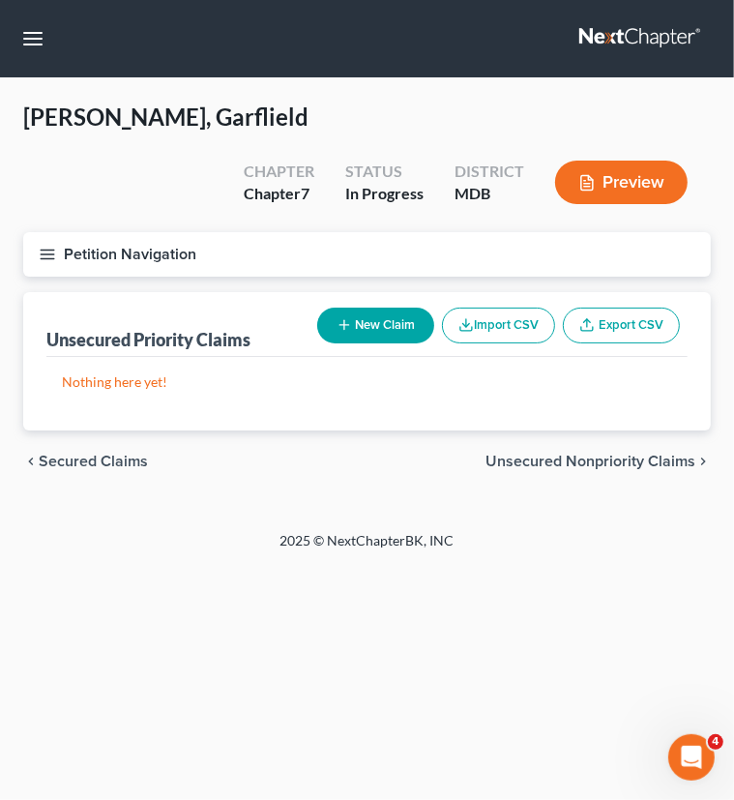
click at [372, 307] on button "New Claim" at bounding box center [375, 325] width 117 height 36
select select "0"
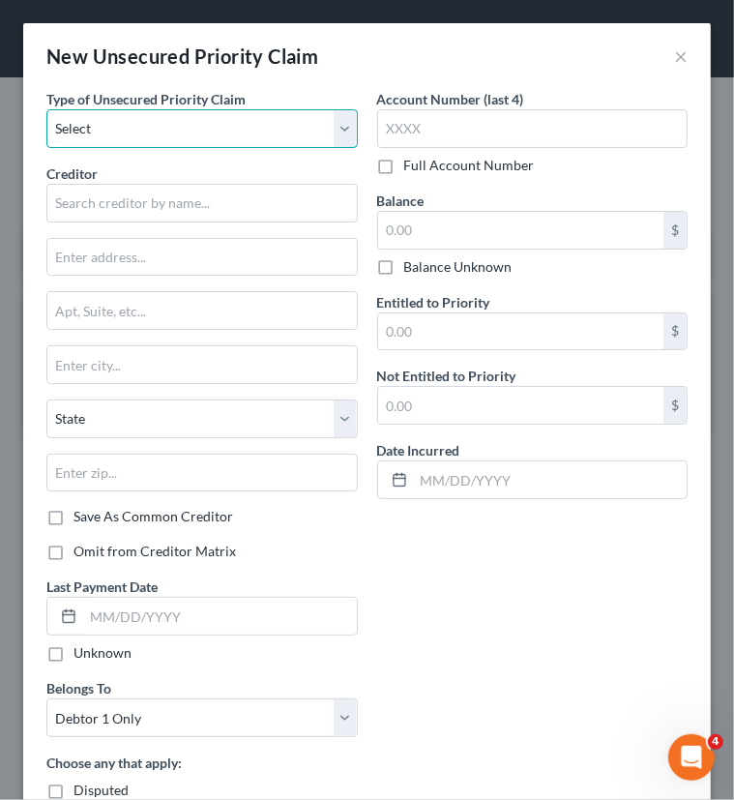
click at [217, 123] on select "Select Taxes & Other Government Units Domestic Support Obligations Extensions o…" at bounding box center [201, 128] width 311 height 39
click at [46, 109] on select "Select Taxes & Other Government Units Domestic Support Obligations Extensions o…" at bounding box center [201, 128] width 311 height 39
click at [677, 75] on div "New Unsecured Priority Claim ×" at bounding box center [366, 56] width 687 height 66
click at [657, 54] on div "New Unsecured Priority Claim ×" at bounding box center [366, 56] width 687 height 66
click at [674, 57] on button "×" at bounding box center [681, 55] width 14 height 23
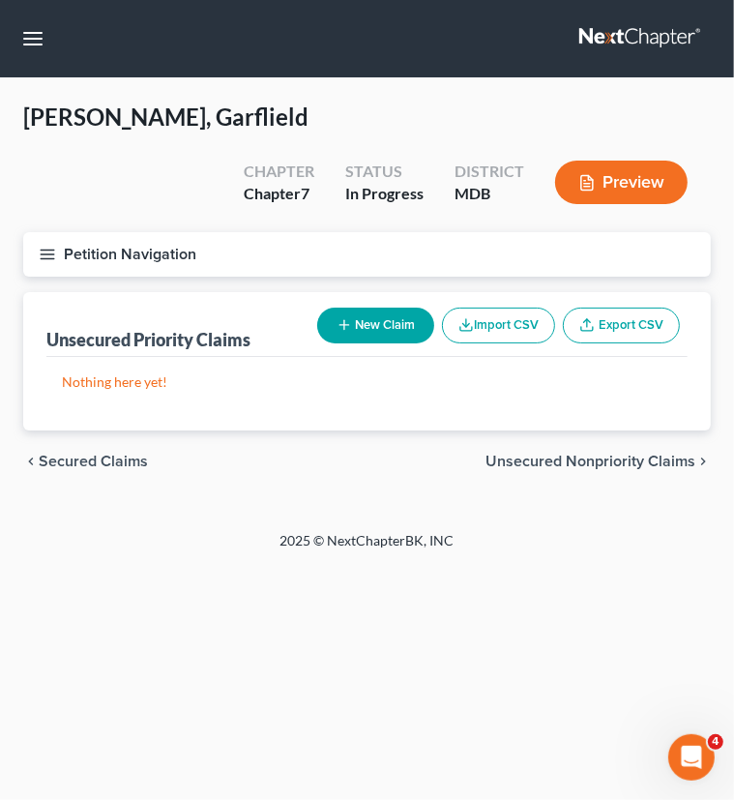
click at [620, 453] on span "Unsecured Nonpriority Claims" at bounding box center [590, 460] width 210 height 15
click at [385, 307] on button "New Claim" at bounding box center [375, 325] width 117 height 36
select select "0"
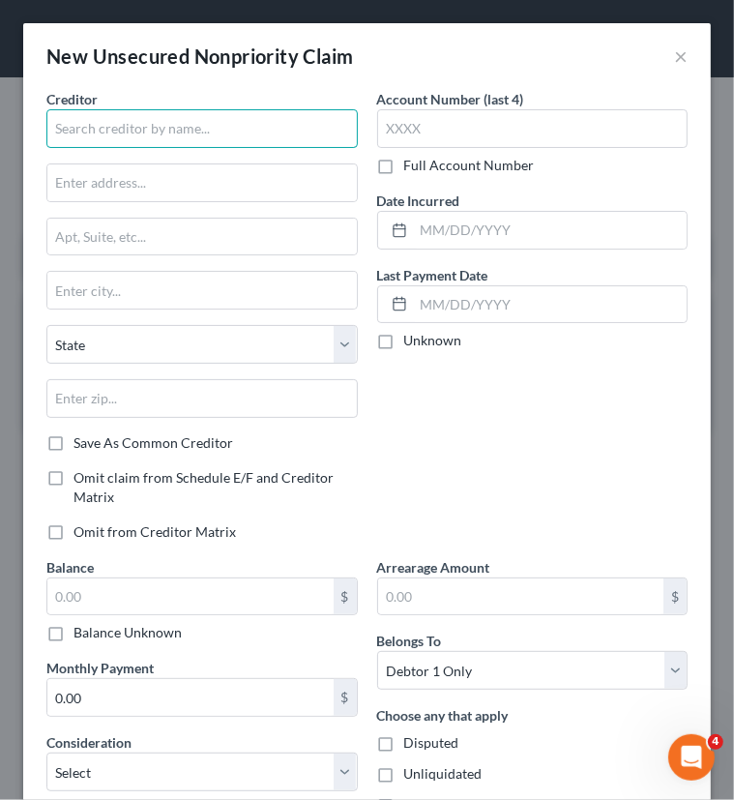
click at [280, 127] on input "text" at bounding box center [201, 128] width 311 height 39
click at [280, 126] on input "Chase Bank" at bounding box center [201, 128] width 311 height 39
type input "Chase Bank"
click at [302, 158] on div "Creditor * Chase Bank State [US_STATE] AK AR AZ CA CO [GEOGRAPHIC_DATA] DE DC […" at bounding box center [201, 261] width 311 height 344
click at [287, 131] on input "Chase Bank" at bounding box center [201, 128] width 311 height 39
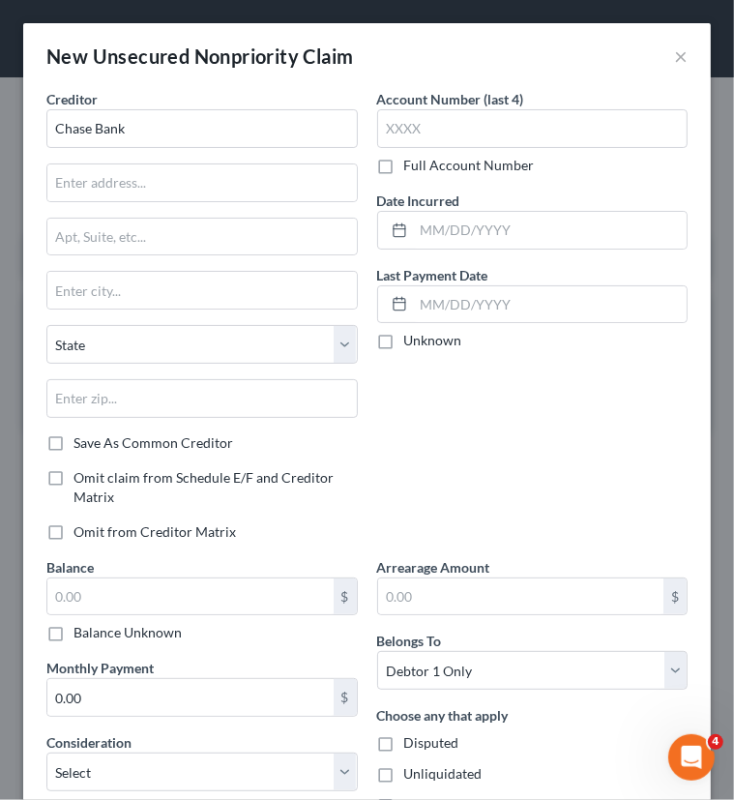
click at [544, 374] on div "Account Number (last 4) Full Account Number Date Incurred Last Payment Date Unk…" at bounding box center [532, 323] width 331 height 468
click at [553, 122] on input "text" at bounding box center [532, 128] width 311 height 39
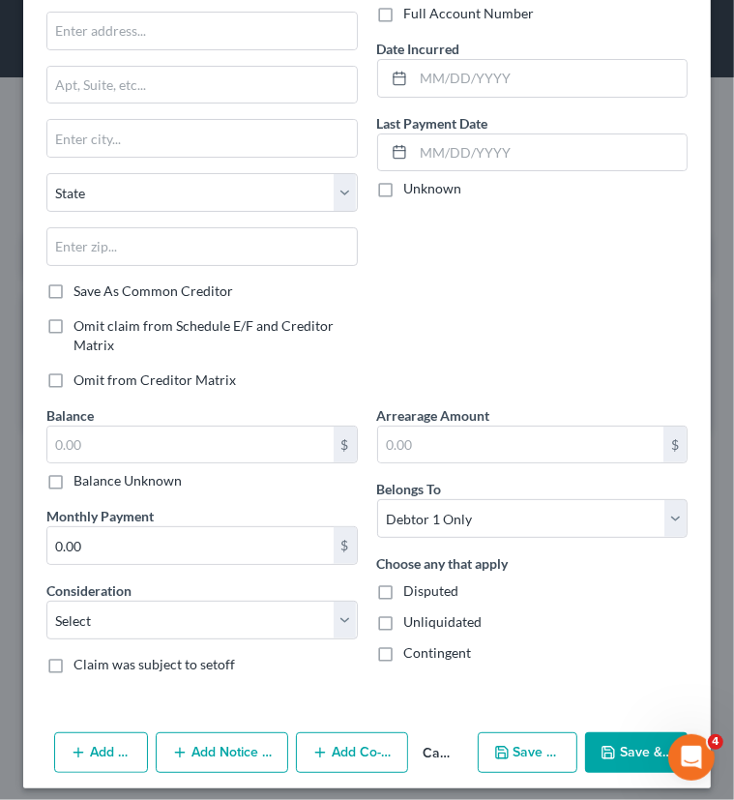
scroll to position [159, 0]
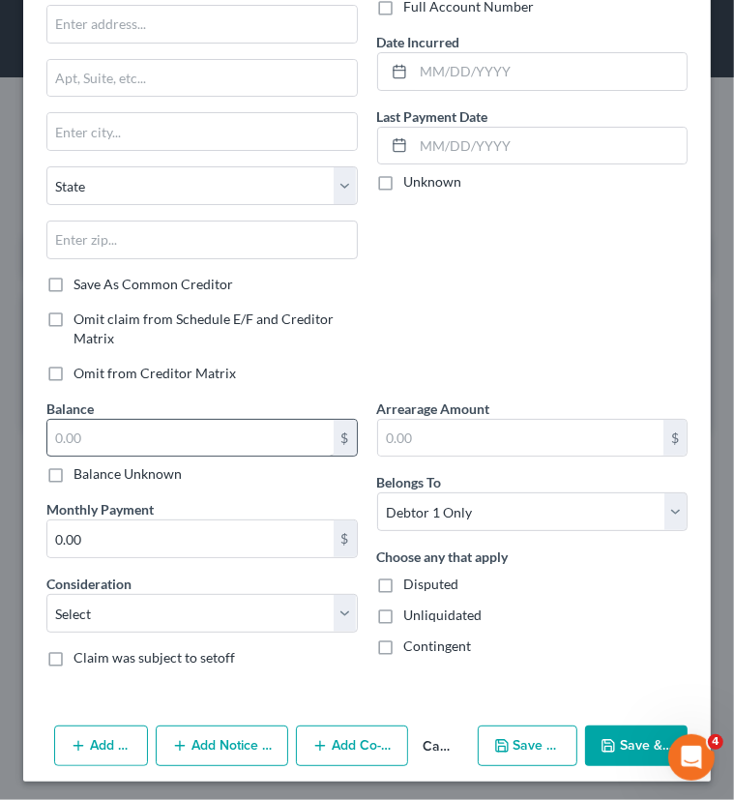
type input "1239"
click at [257, 424] on input "text" at bounding box center [190, 438] width 286 height 37
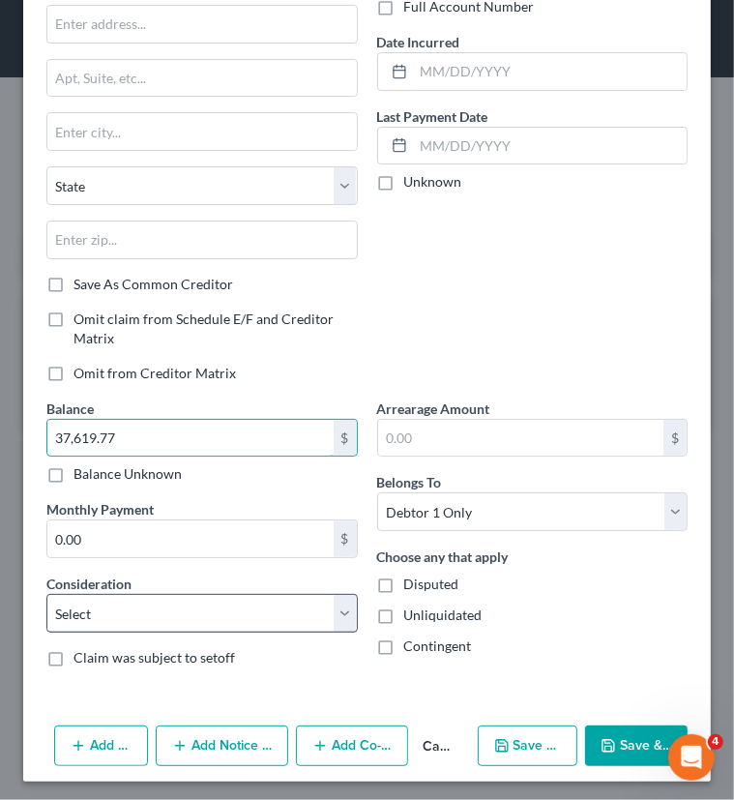
type input "37,619.77"
click at [325, 608] on select "Select Cable / Satellite Services Collection Agency Credit Card Debt Debt Couns…" at bounding box center [201, 613] width 311 height 39
select select "2"
click at [46, 594] on select "Select Cable / Satellite Services Collection Agency Credit Card Debt Debt Couns…" at bounding box center [201, 613] width 311 height 39
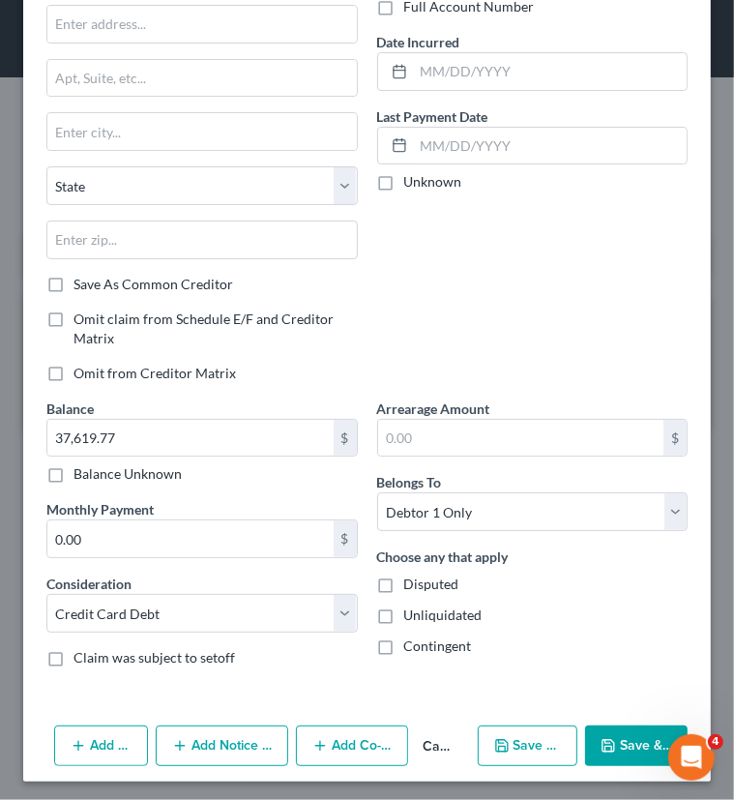
click at [576, 274] on div "Account Number (last 4) 1239 Full Account Number Date Incurred Last Payment Dat…" at bounding box center [532, 164] width 331 height 468
click at [108, 740] on button "Add Action" at bounding box center [101, 745] width 94 height 41
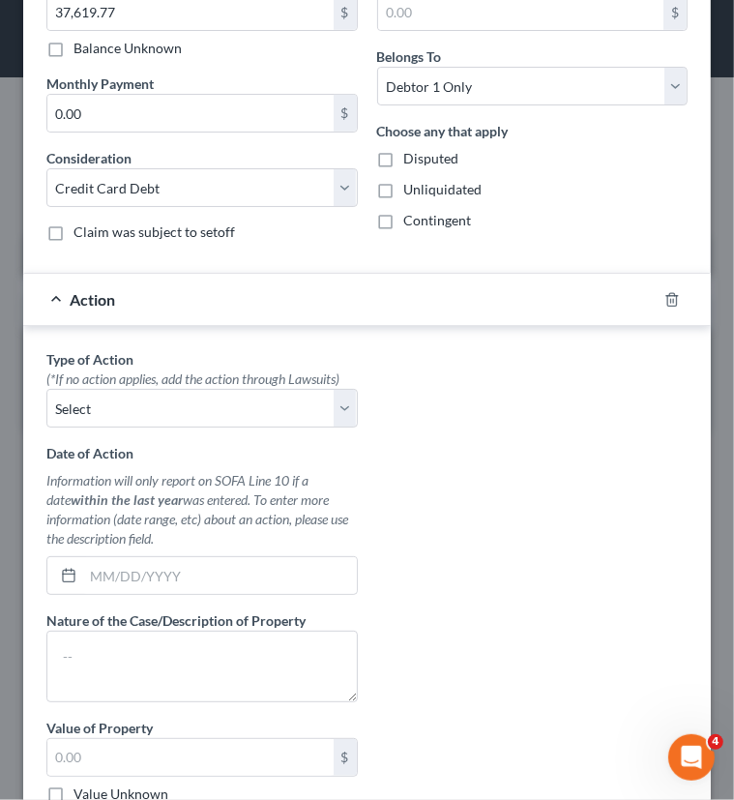
scroll to position [642, 0]
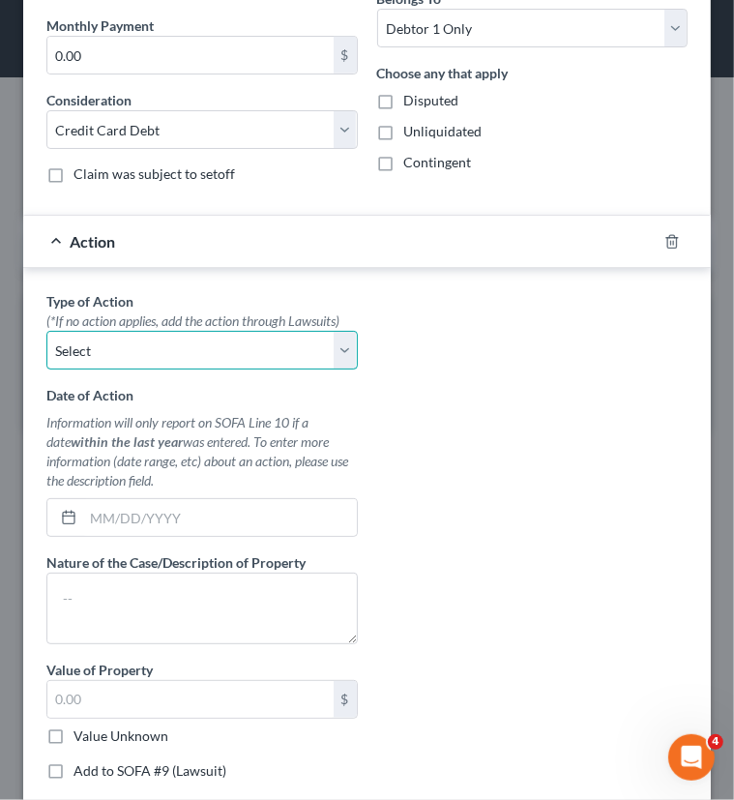
click at [333, 349] on select "Select Repossession Garnishment Foreclosure Personal Injury Attached, Seized, O…" at bounding box center [201, 350] width 311 height 39
click at [588, 355] on div "Type of Action * (*If no action applies, add the action through Lawsuits) Selec…" at bounding box center [367, 543] width 660 height 504
click at [335, 345] on select "Select Repossession Garnishment Foreclosure Personal Injury Attached, Seized, O…" at bounding box center [201, 350] width 311 height 39
click at [514, 297] on div "Type of Action * (*If no action applies, add the action through Lawsuits) Selec…" at bounding box center [367, 543] width 660 height 504
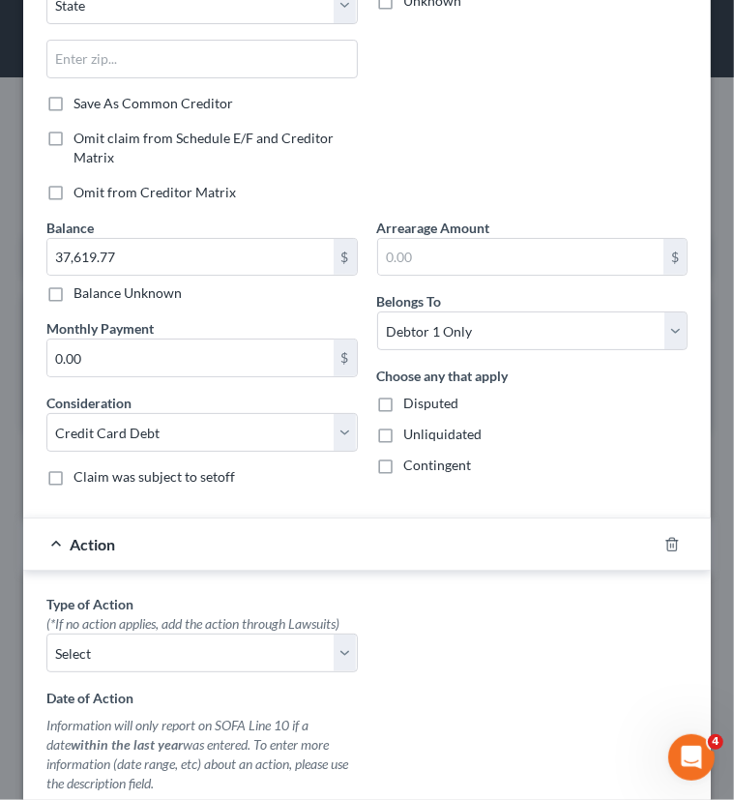
scroll to position [561, 0]
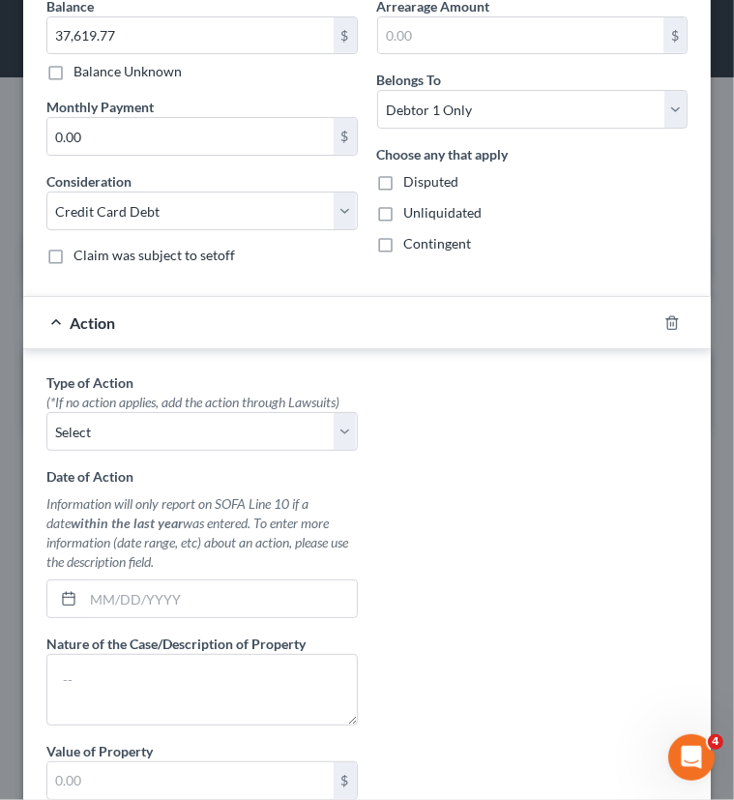
click at [69, 312] on div "Action" at bounding box center [339, 322] width 633 height 51
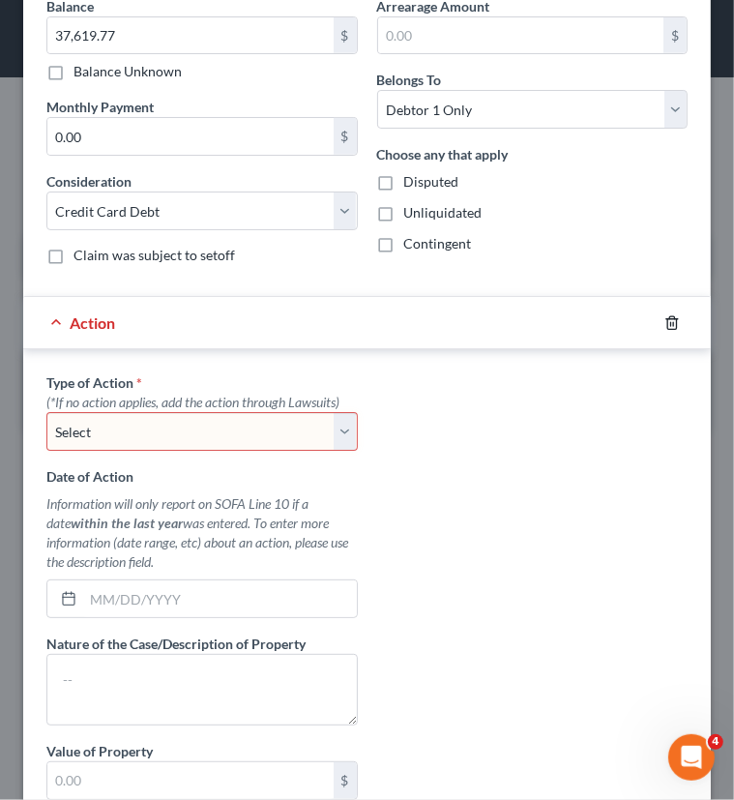
click at [664, 320] on icon "button" at bounding box center [671, 322] width 15 height 15
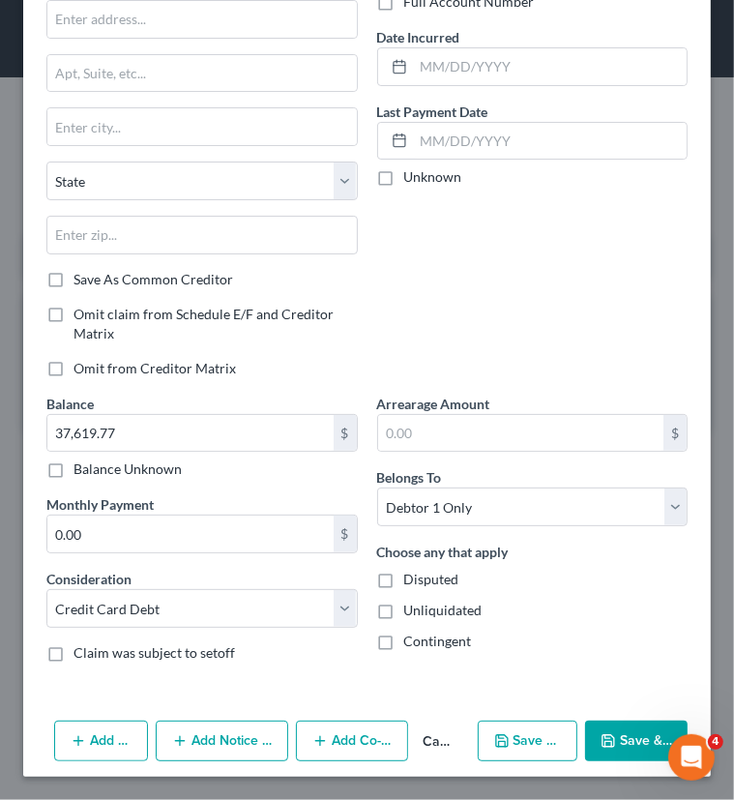
scroll to position [159, 0]
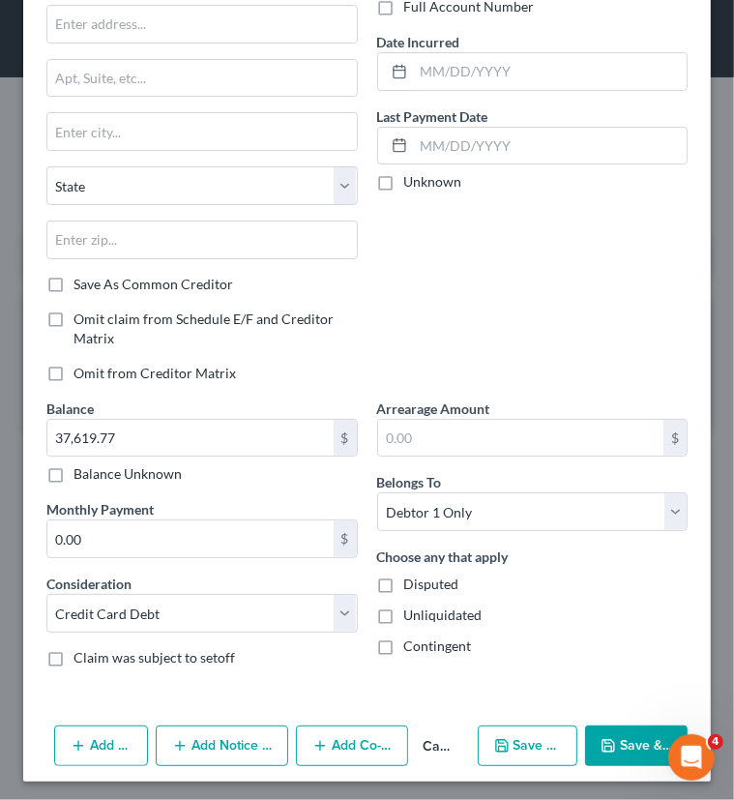
click at [236, 735] on button "Add Notice Address" at bounding box center [222, 745] width 132 height 41
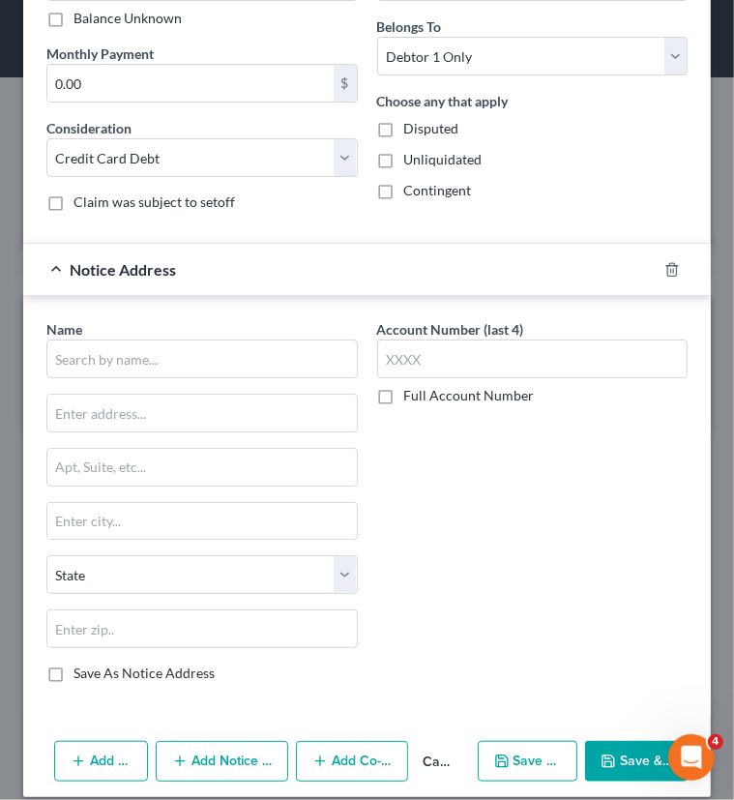
scroll to position [628, 0]
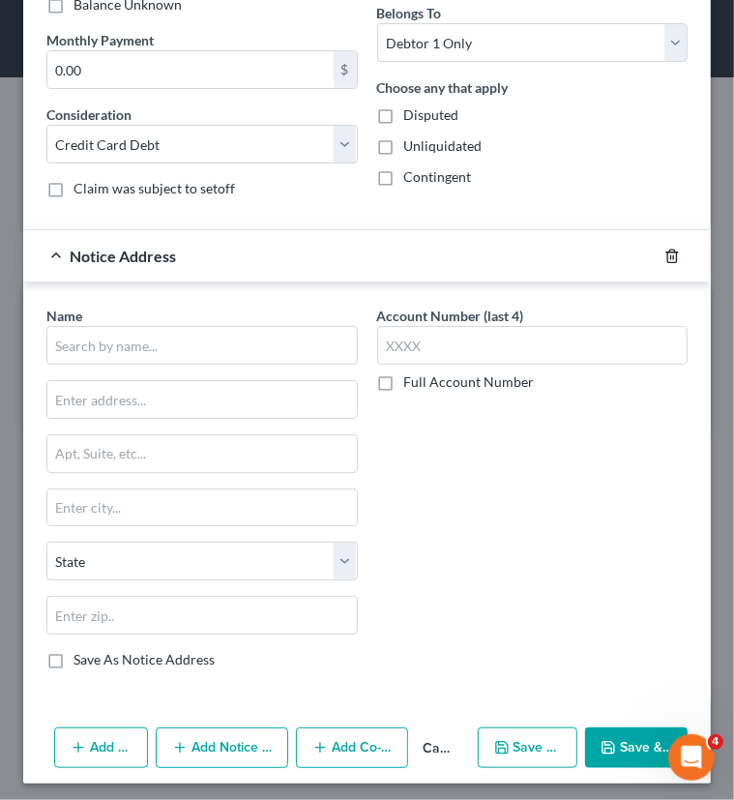
click at [666, 252] on polyline "button" at bounding box center [672, 252] width 12 height 0
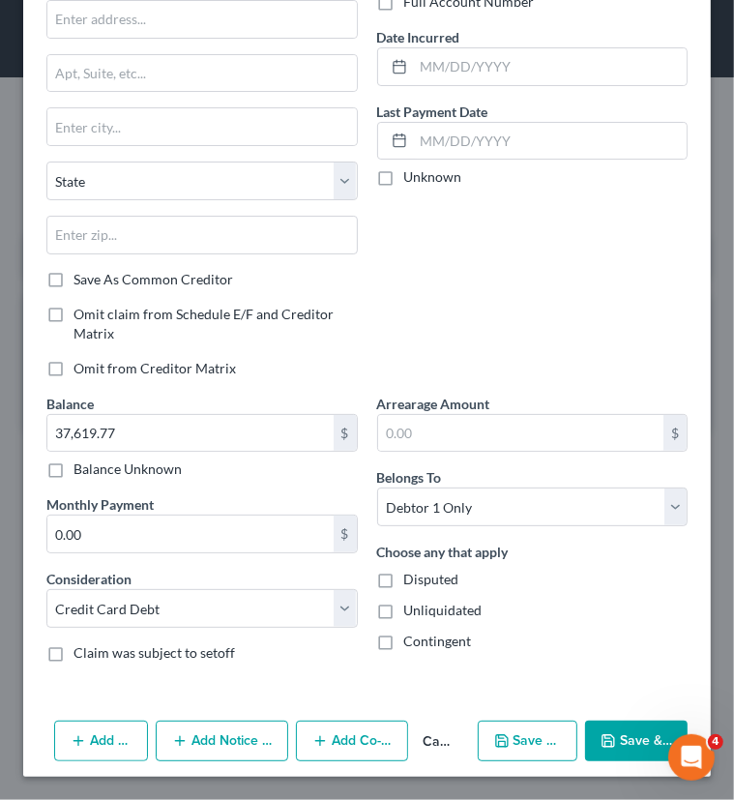
scroll to position [159, 0]
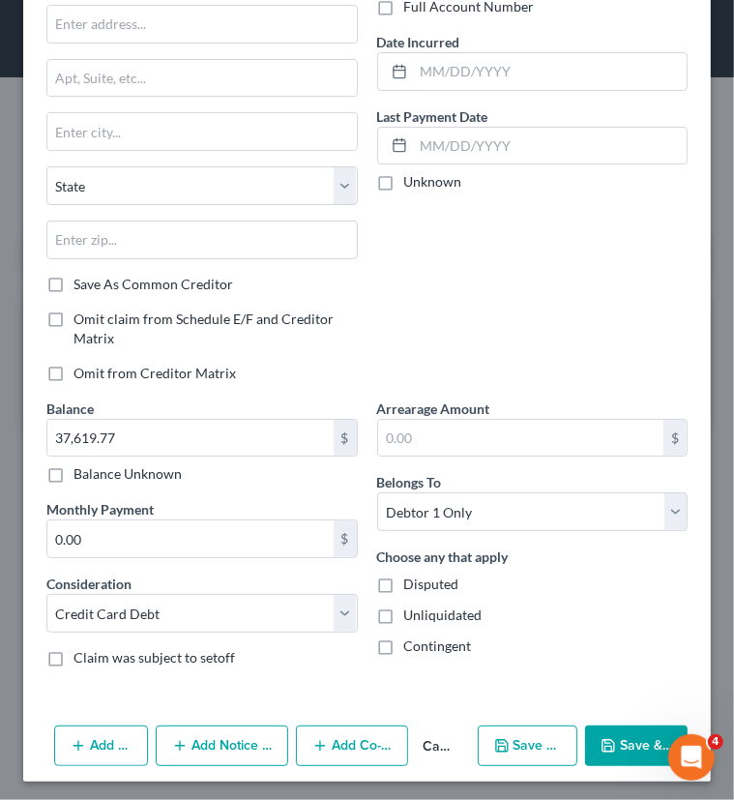
click at [346, 739] on button "Add Co-Debtor" at bounding box center [351, 745] width 111 height 41
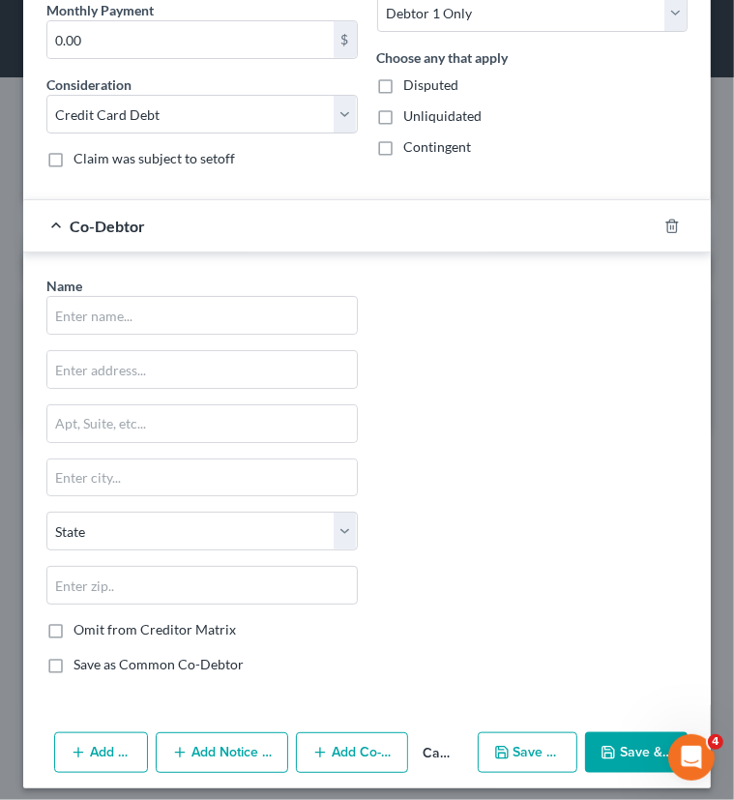
scroll to position [662, 0]
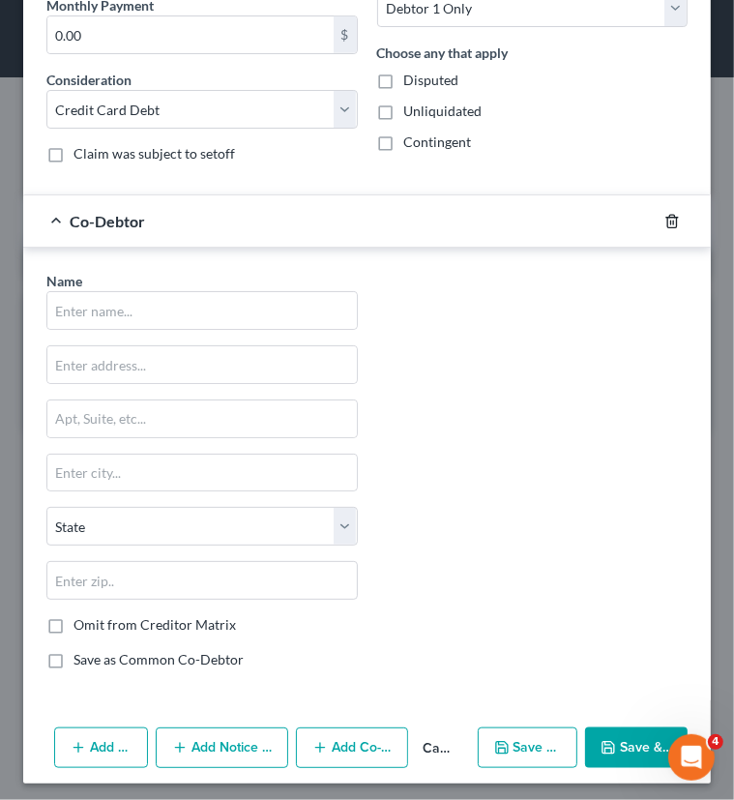
click at [664, 220] on icon "button" at bounding box center [671, 221] width 15 height 15
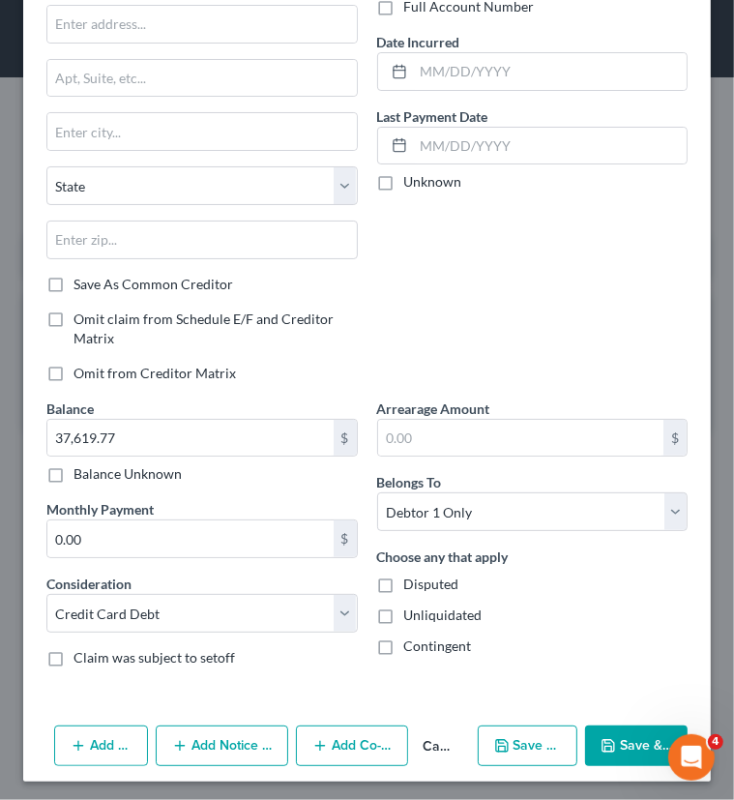
click at [556, 747] on button "Save & New" at bounding box center [528, 745] width 100 height 41
select select "0"
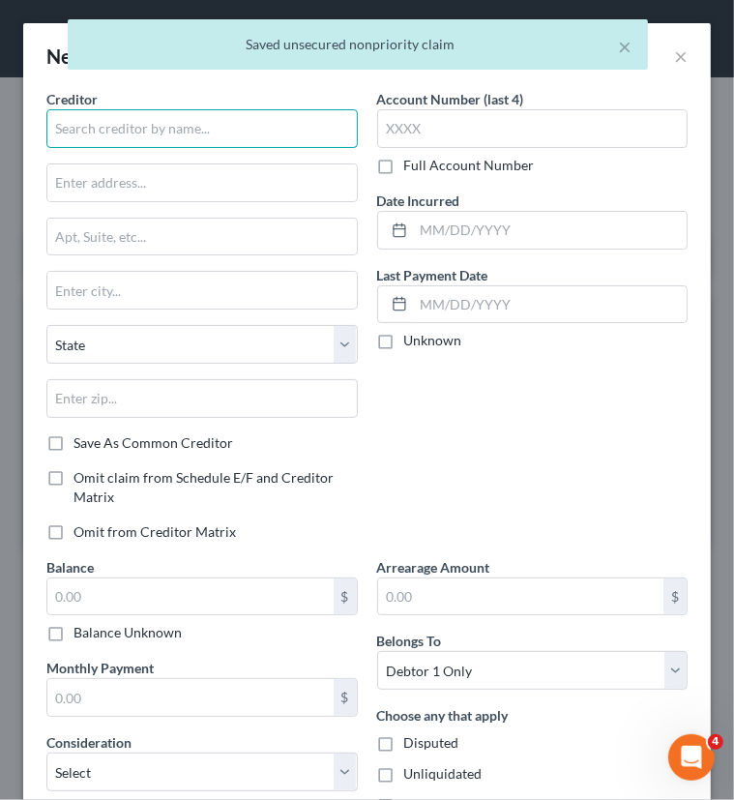
click at [311, 128] on input "text" at bounding box center [201, 128] width 311 height 39
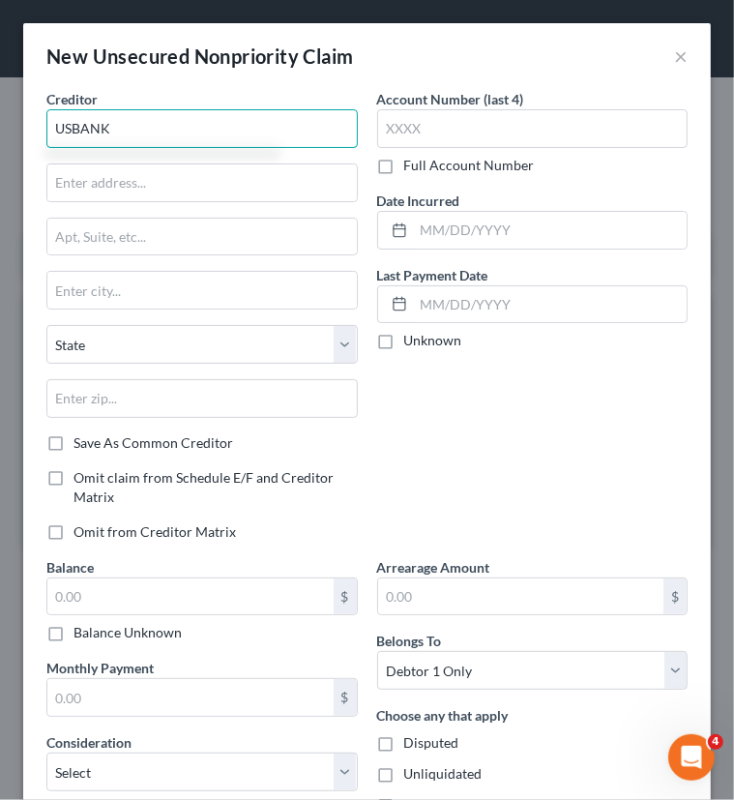
click at [73, 122] on input "USBANK" at bounding box center [201, 128] width 311 height 39
type input "US BANK"
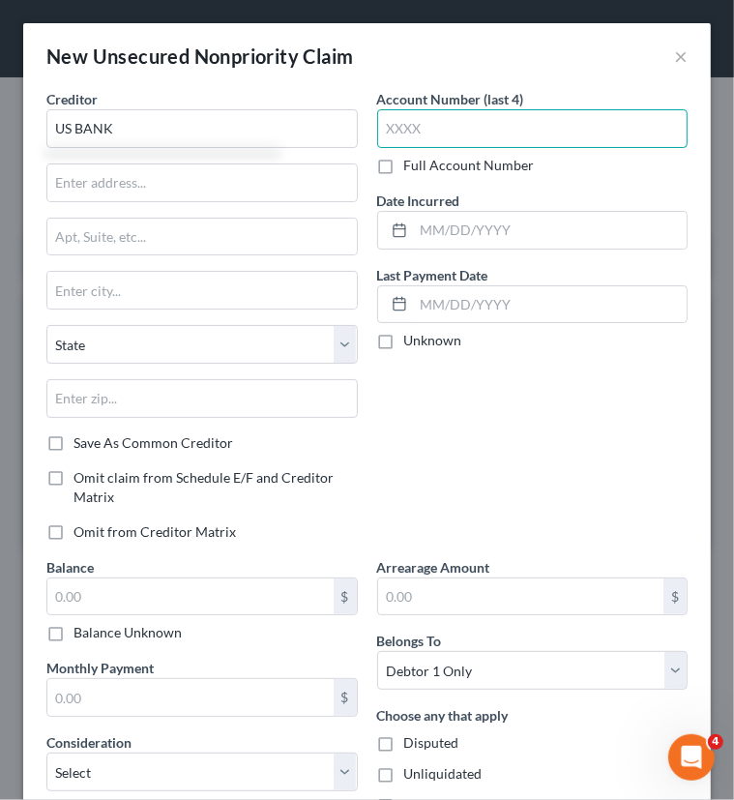
click at [503, 138] on input "text" at bounding box center [532, 128] width 311 height 39
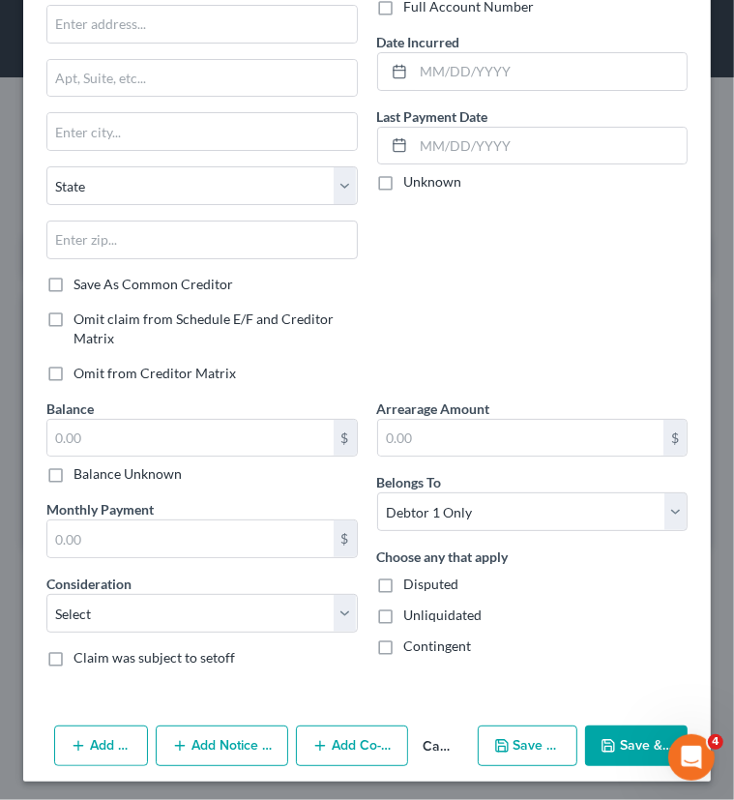
scroll to position [0, 0]
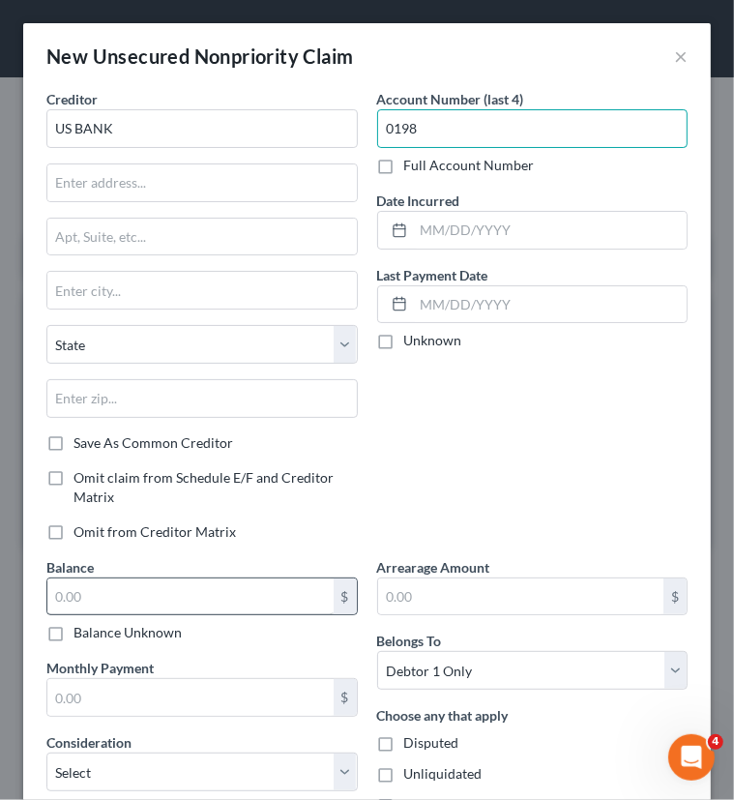
type input "0198"
click at [284, 591] on input "text" at bounding box center [190, 596] width 286 height 37
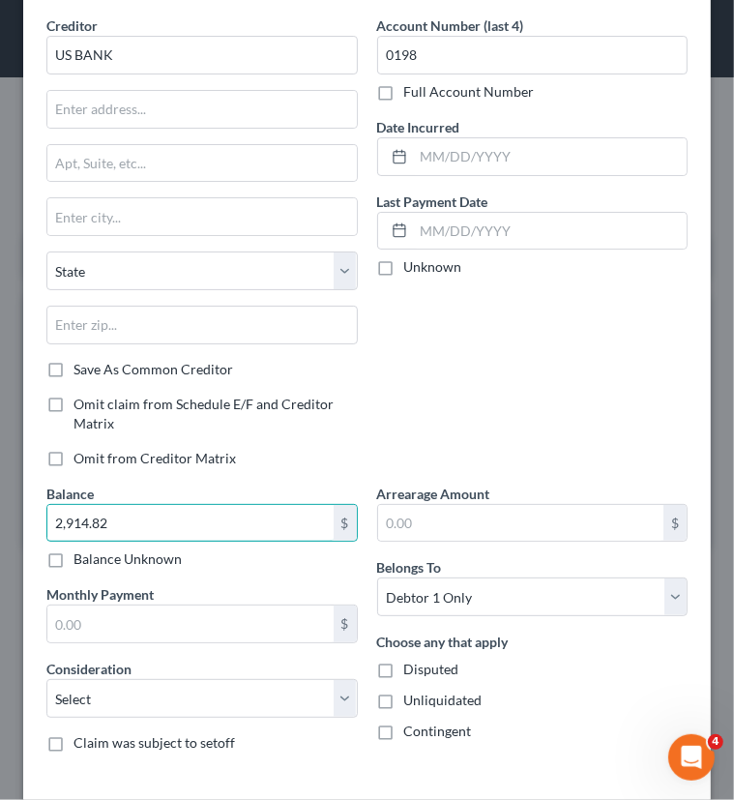
scroll to position [159, 0]
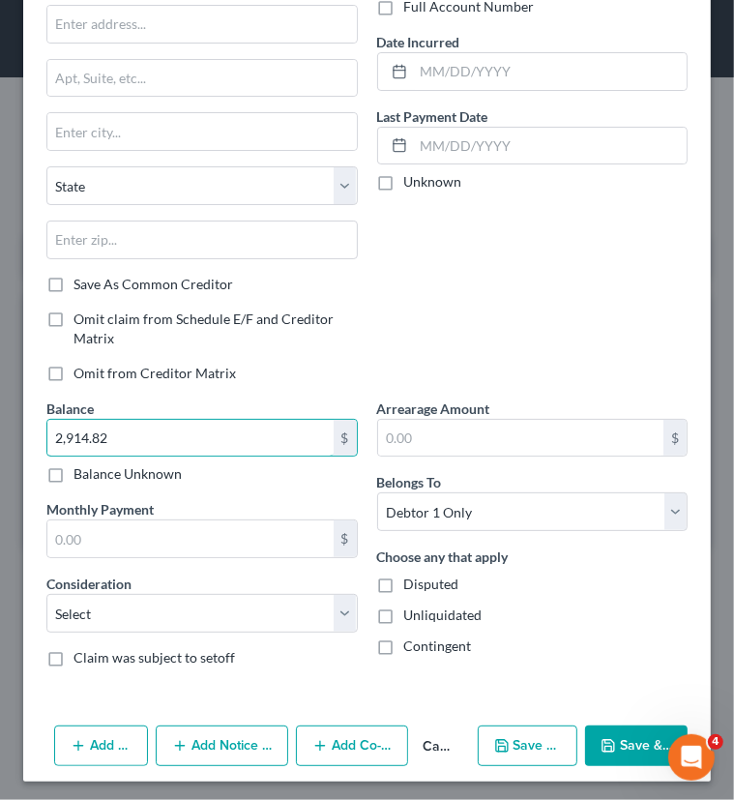
type input "2,914.82"
click at [604, 741] on button "Save & Close" at bounding box center [636, 745] width 102 height 41
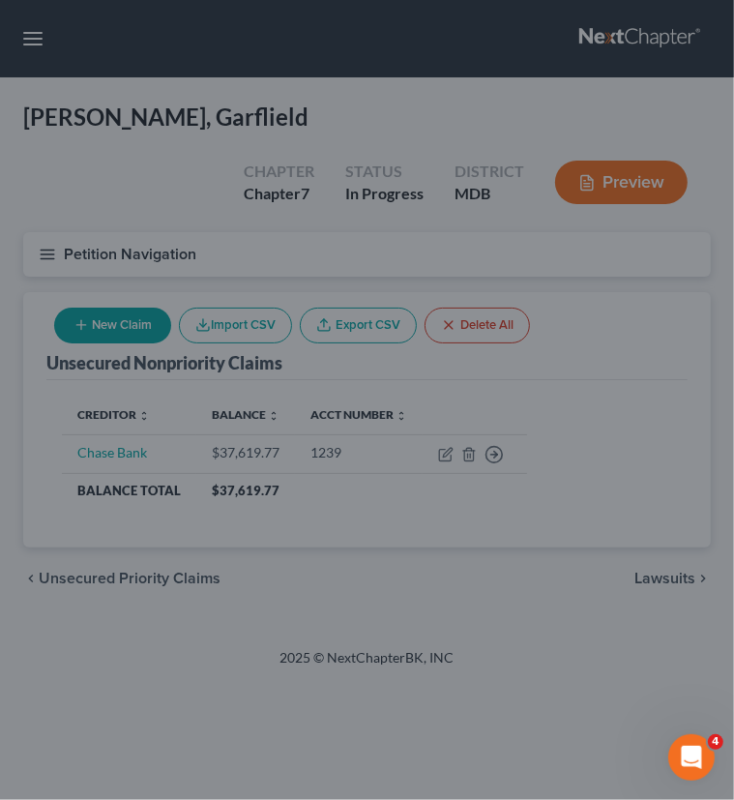
type input "0.00"
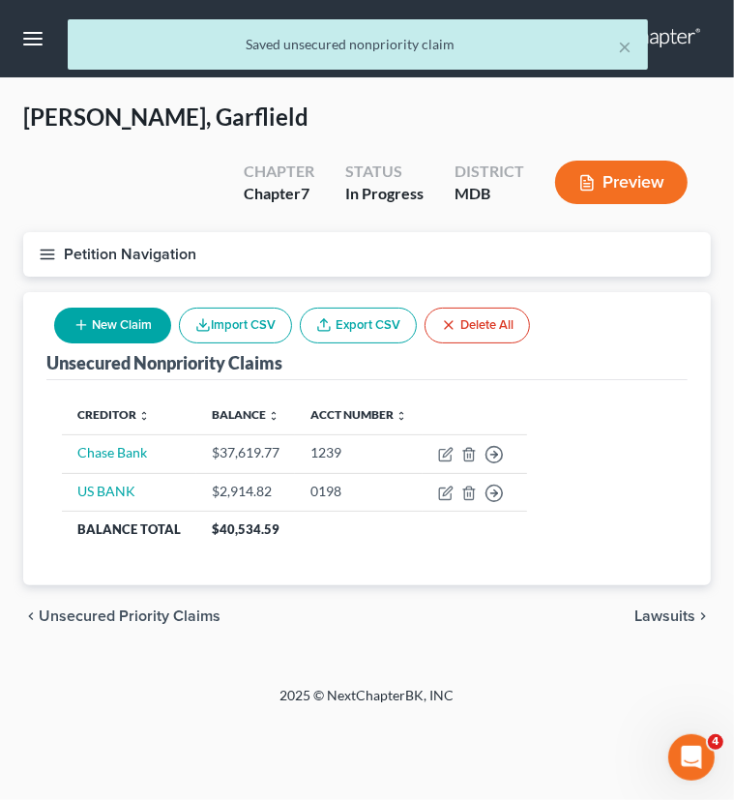
click at [141, 307] on button "New Claim" at bounding box center [112, 325] width 117 height 36
select select "0"
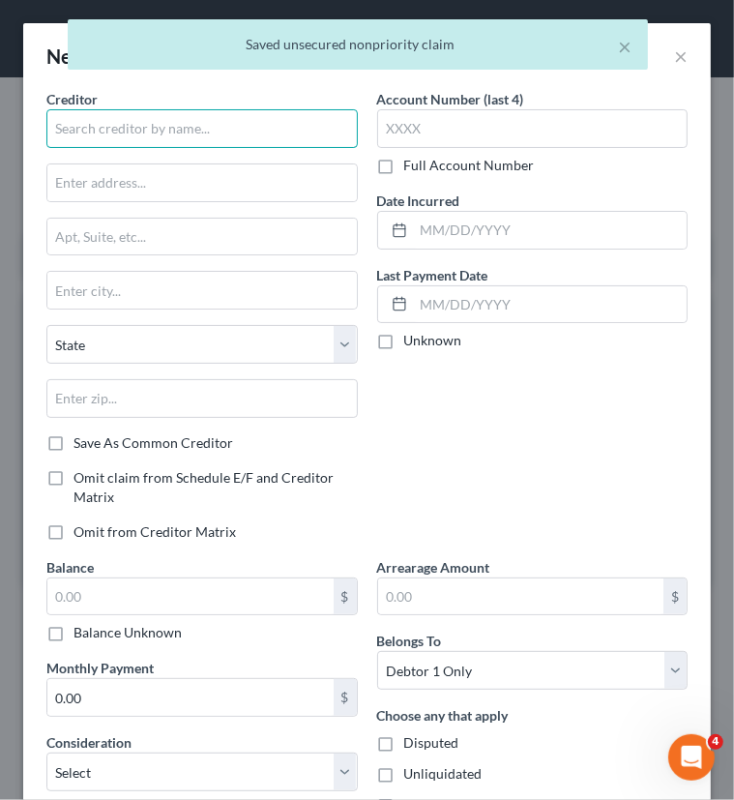
click at [224, 131] on input "text" at bounding box center [201, 128] width 311 height 39
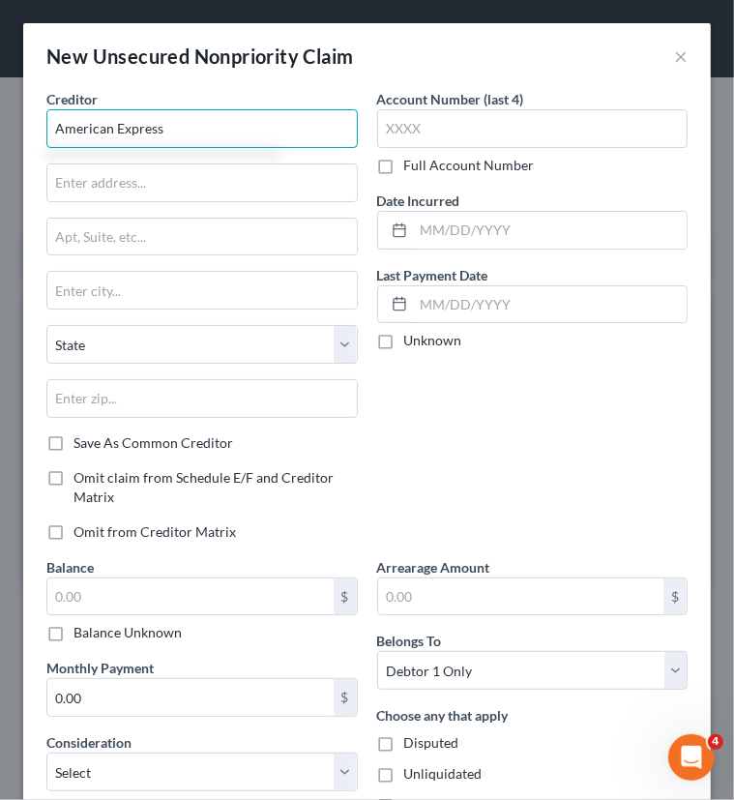
type input "American Express"
click at [404, 170] on label "Full Account Number" at bounding box center [469, 165] width 131 height 19
click at [412, 168] on input "Full Account Number" at bounding box center [418, 162] width 13 height 13
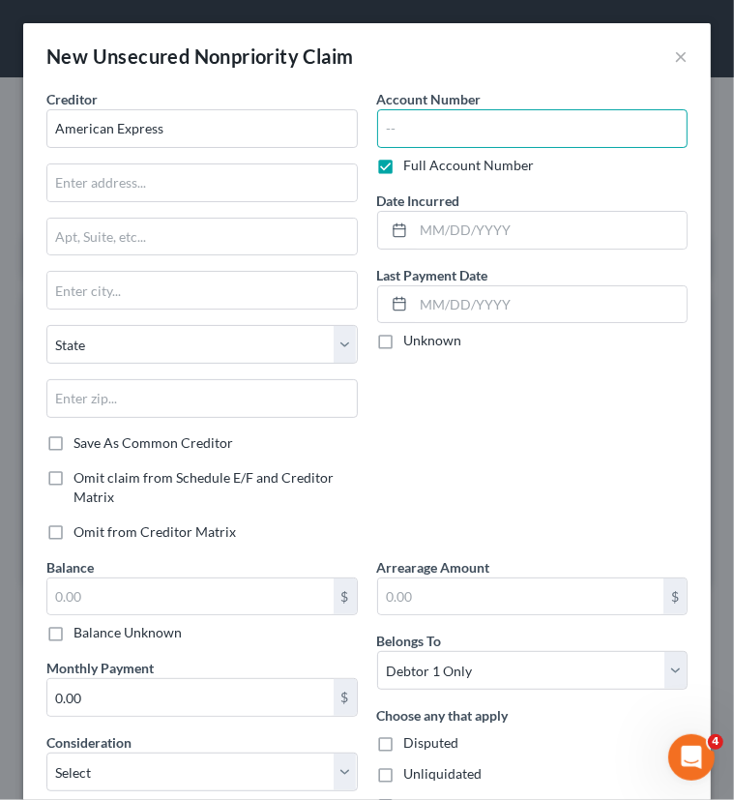
click at [414, 131] on input "text" at bounding box center [532, 128] width 311 height 39
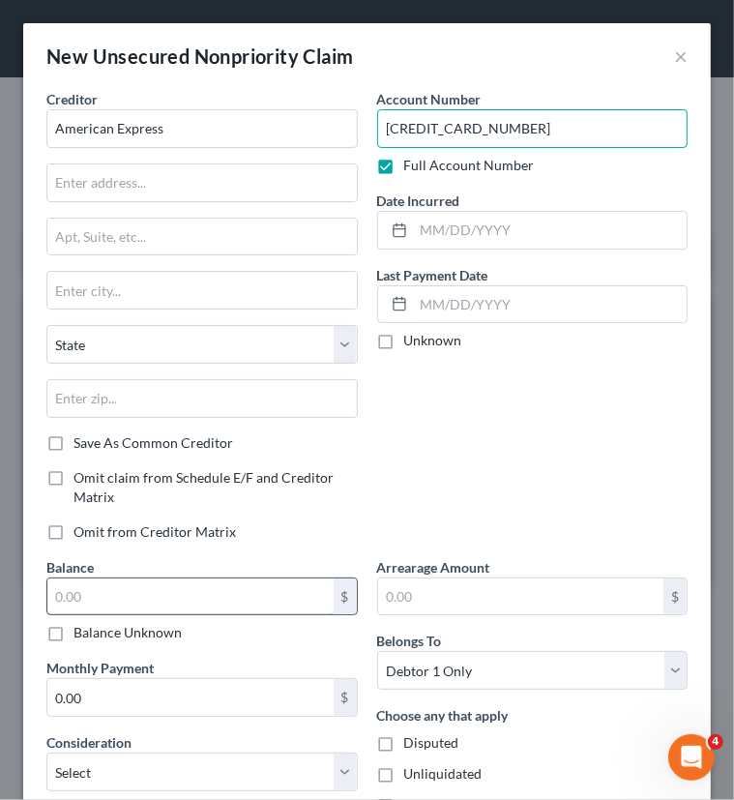
type input "[CREDIT_CARD_NUMBER]"
click at [285, 607] on input "text" at bounding box center [190, 596] width 286 height 37
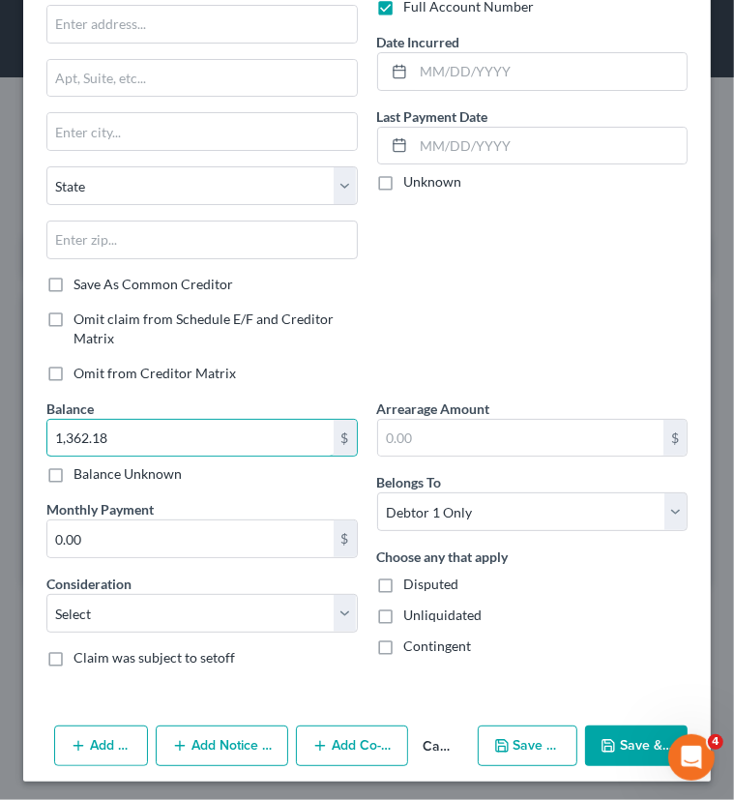
type input "1,362.18"
click at [636, 740] on button "Save & Close" at bounding box center [636, 745] width 102 height 41
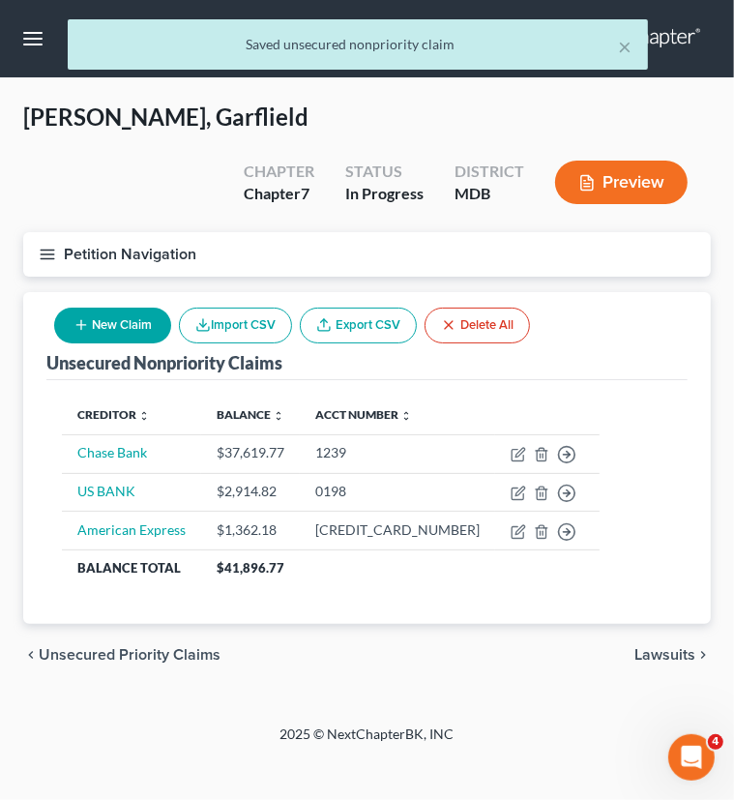
click at [692, 647] on span "Lawsuits" at bounding box center [664, 654] width 61 height 15
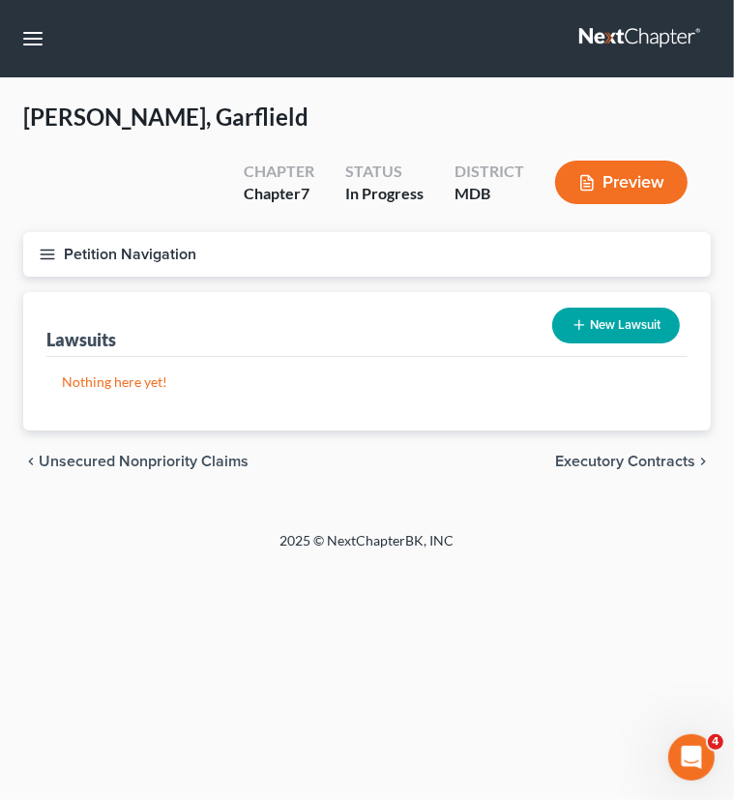
click at [633, 453] on span "Executory Contracts" at bounding box center [625, 460] width 140 height 15
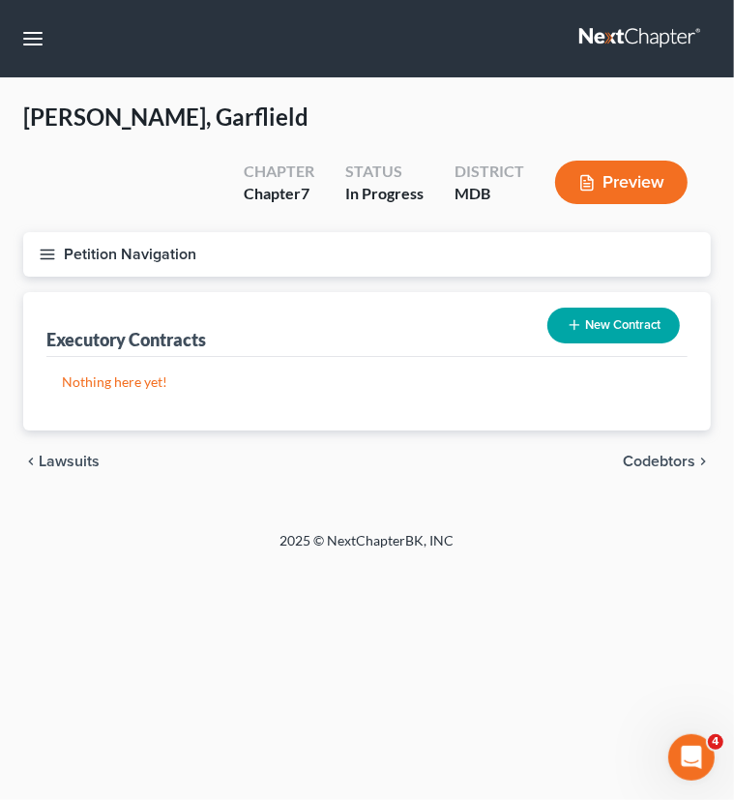
click at [650, 453] on span "Codebtors" at bounding box center [659, 460] width 73 height 15
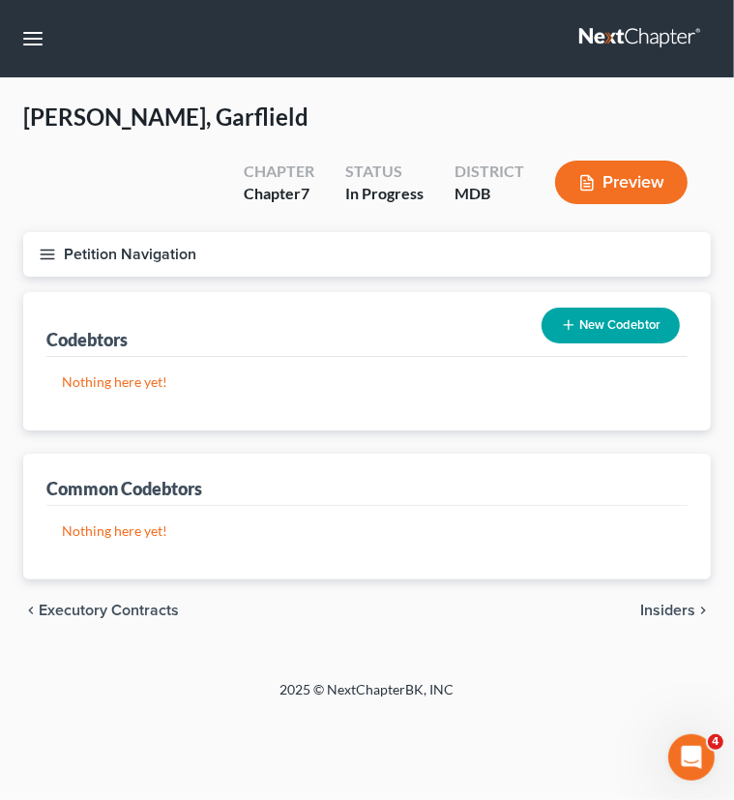
click at [692, 602] on span "Insiders" at bounding box center [667, 609] width 55 height 15
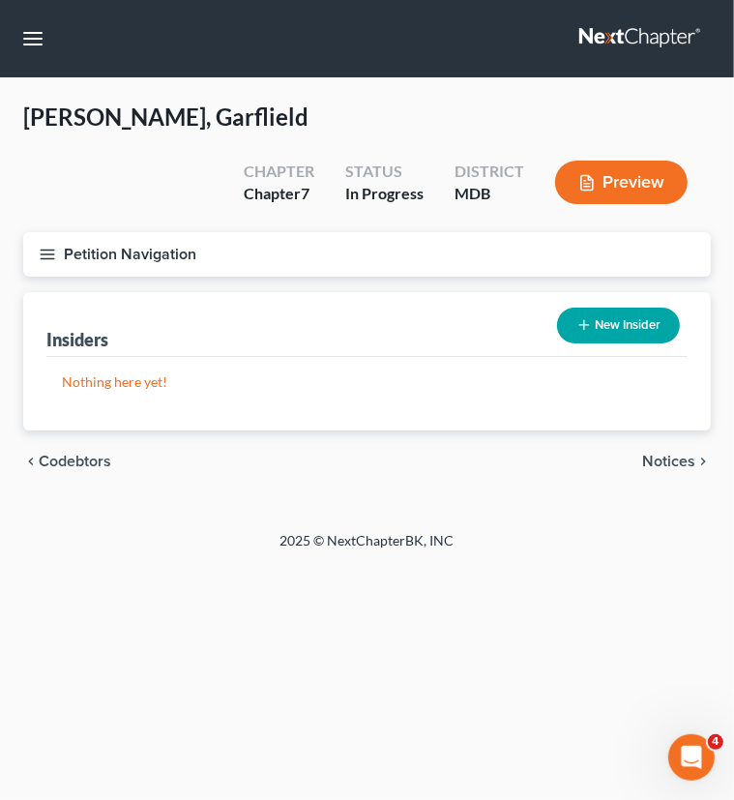
click at [673, 453] on span "Notices" at bounding box center [668, 460] width 53 height 15
click at [659, 453] on span "Employment Income" at bounding box center [625, 460] width 139 height 15
click at [658, 453] on span "Non Employment Income" at bounding box center [609, 460] width 172 height 15
click at [627, 453] on span "Expected Change in Income" at bounding box center [599, 460] width 192 height 15
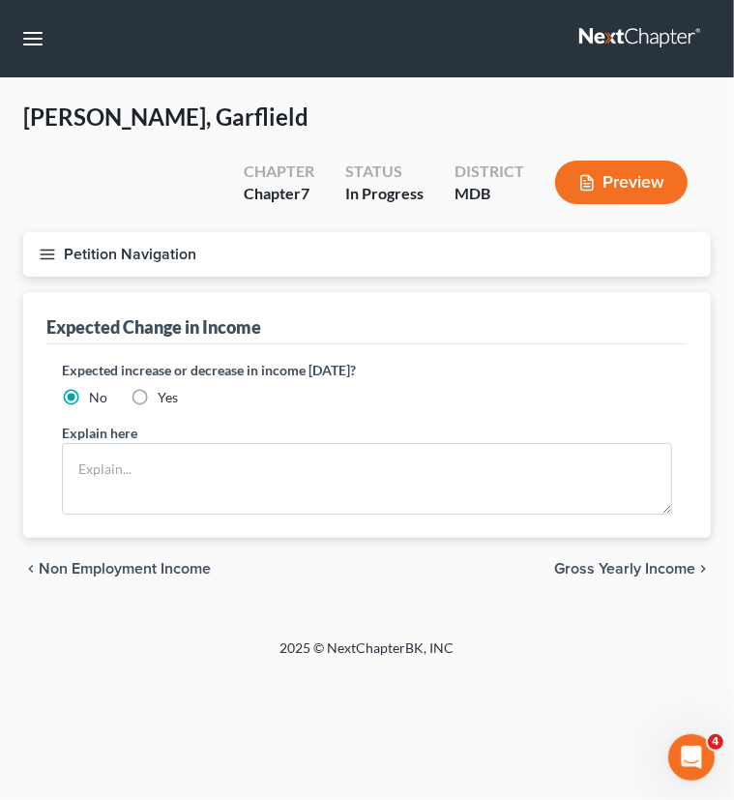
click at [630, 561] on span "Gross Yearly Income" at bounding box center [624, 568] width 141 height 15
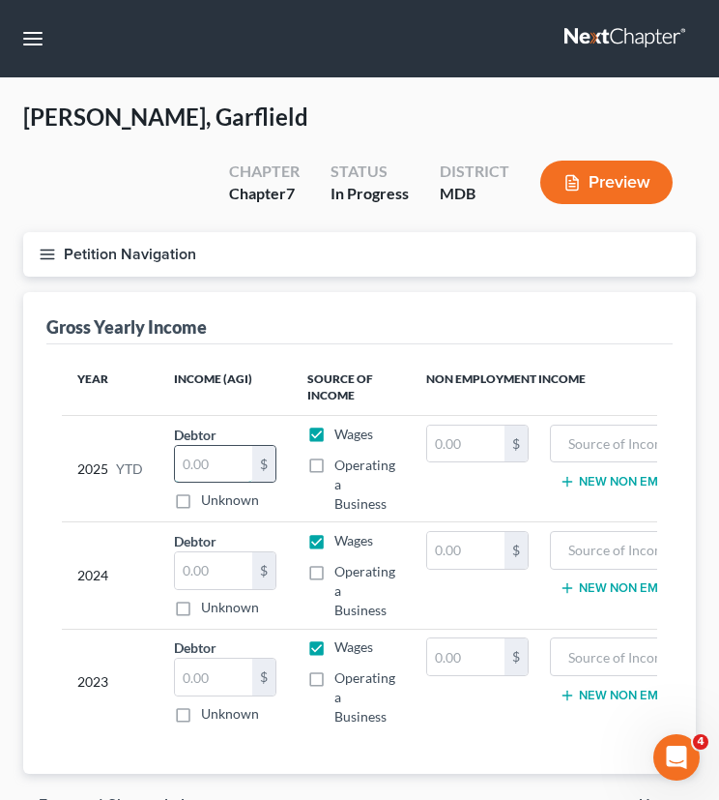
click at [228, 446] on input "text" at bounding box center [213, 464] width 77 height 37
drag, startPoint x: 253, startPoint y: 324, endPoint x: 150, endPoint y: 339, distance: 104.6
click at [150, 360] on tr "Year Income (AGI) Source of Income Non Employment Income" at bounding box center [426, 388] width 729 height 56
click at [150, 360] on th "Year" at bounding box center [110, 388] width 97 height 56
click at [193, 360] on th "Income (AGI)" at bounding box center [225, 388] width 133 height 56
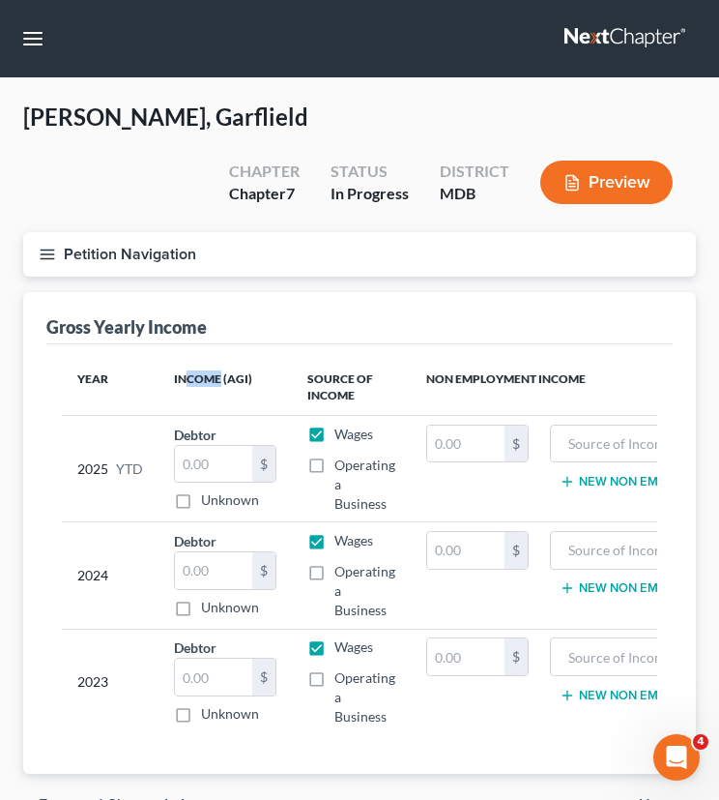
drag, startPoint x: 190, startPoint y: 337, endPoint x: 220, endPoint y: 336, distance: 31.0
click at [220, 360] on th "Income (AGI)" at bounding box center [225, 388] width 133 height 56
click at [221, 360] on th "Income (AGI)" at bounding box center [225, 388] width 133 height 56
drag, startPoint x: 247, startPoint y: 329, endPoint x: 180, endPoint y: 333, distance: 66.8
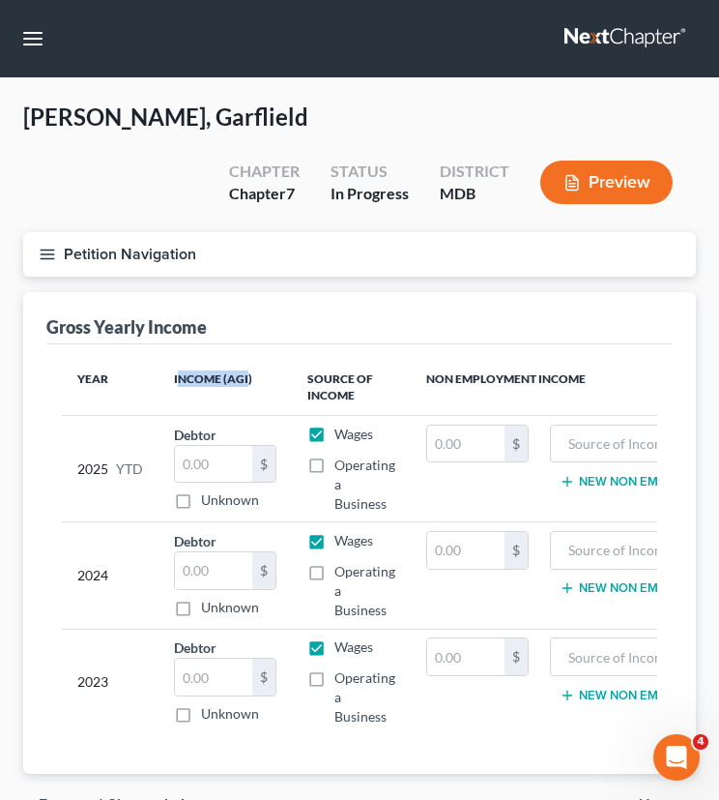
click at [180, 360] on th "Income (AGI)" at bounding box center [225, 388] width 133 height 56
click at [159, 360] on th "Income (AGI)" at bounding box center [225, 388] width 133 height 56
click at [222, 658] on input "text" at bounding box center [213, 676] width 77 height 37
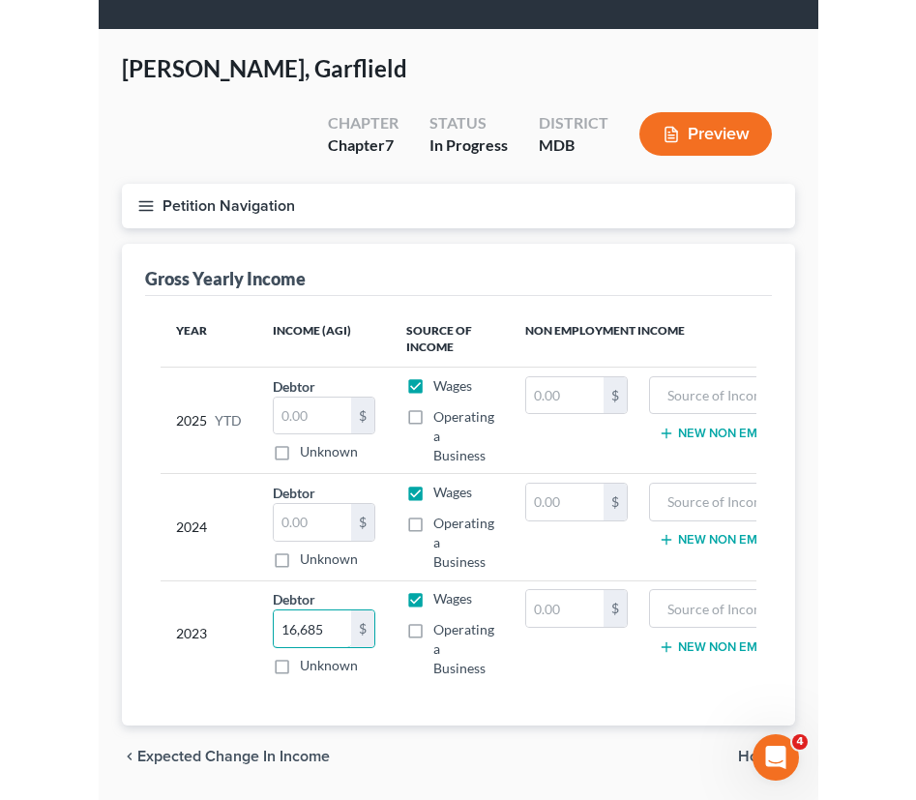
scroll to position [75, 0]
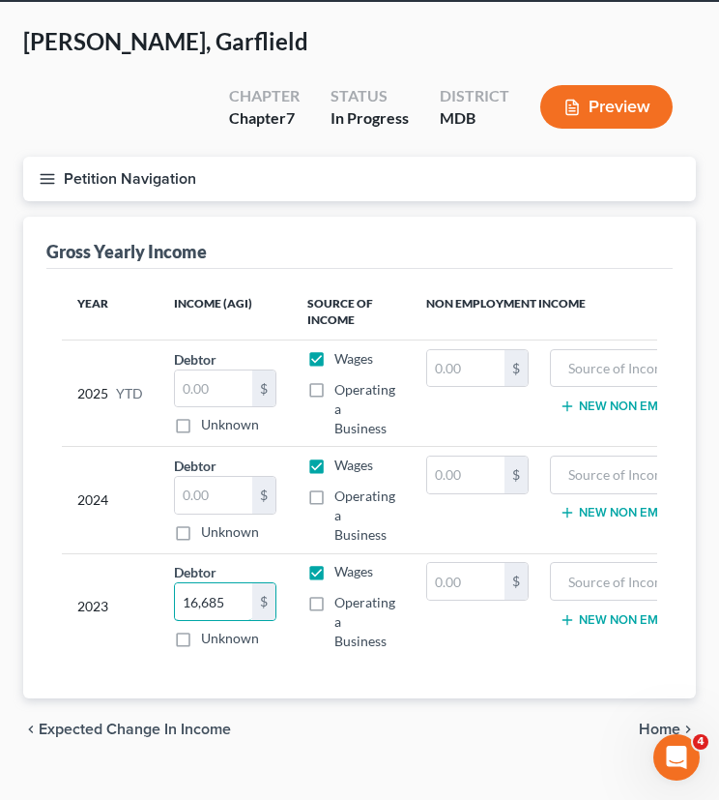
type input "16,685"
click at [639, 398] on button "New Non Employment Income" at bounding box center [668, 405] width 216 height 15
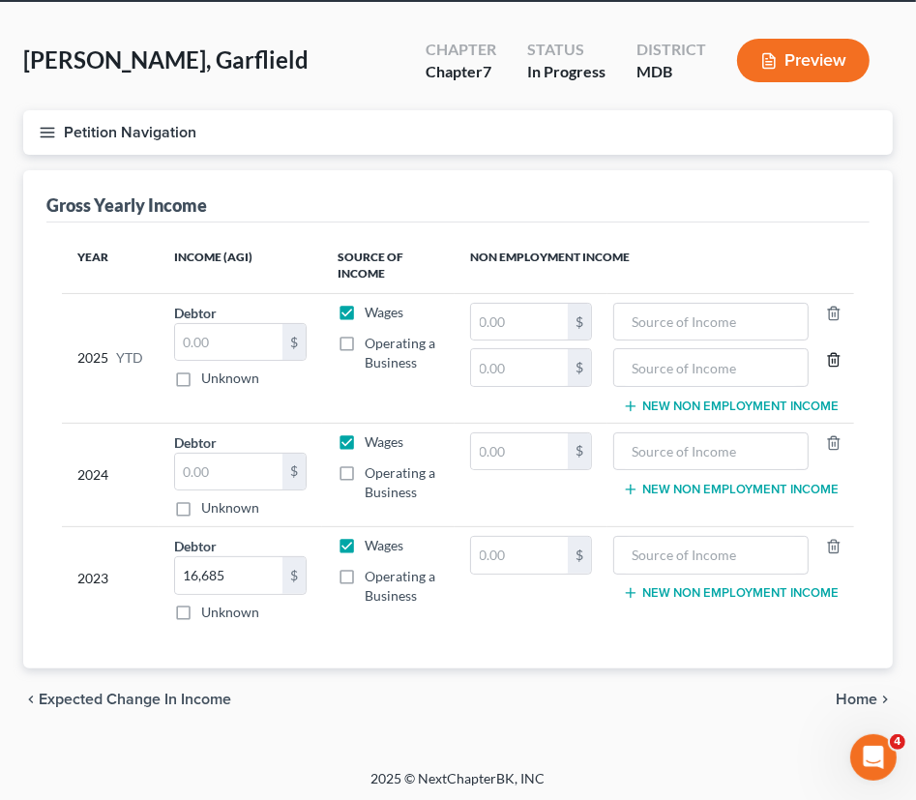
click at [839, 362] on icon "button" at bounding box center [833, 359] width 15 height 15
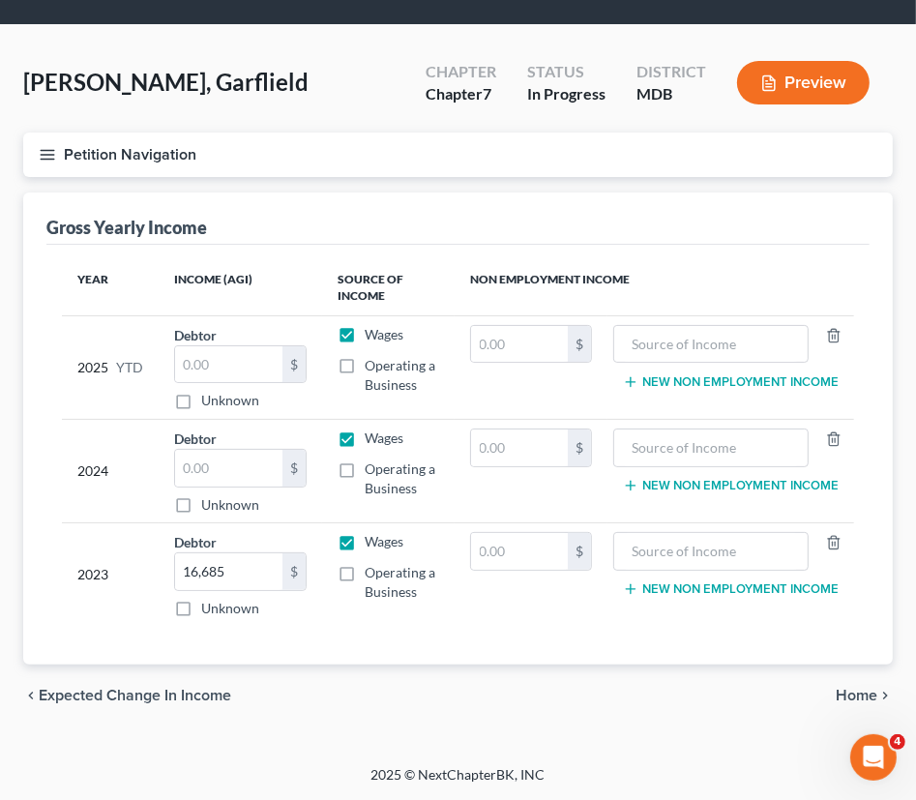
scroll to position [50, 0]
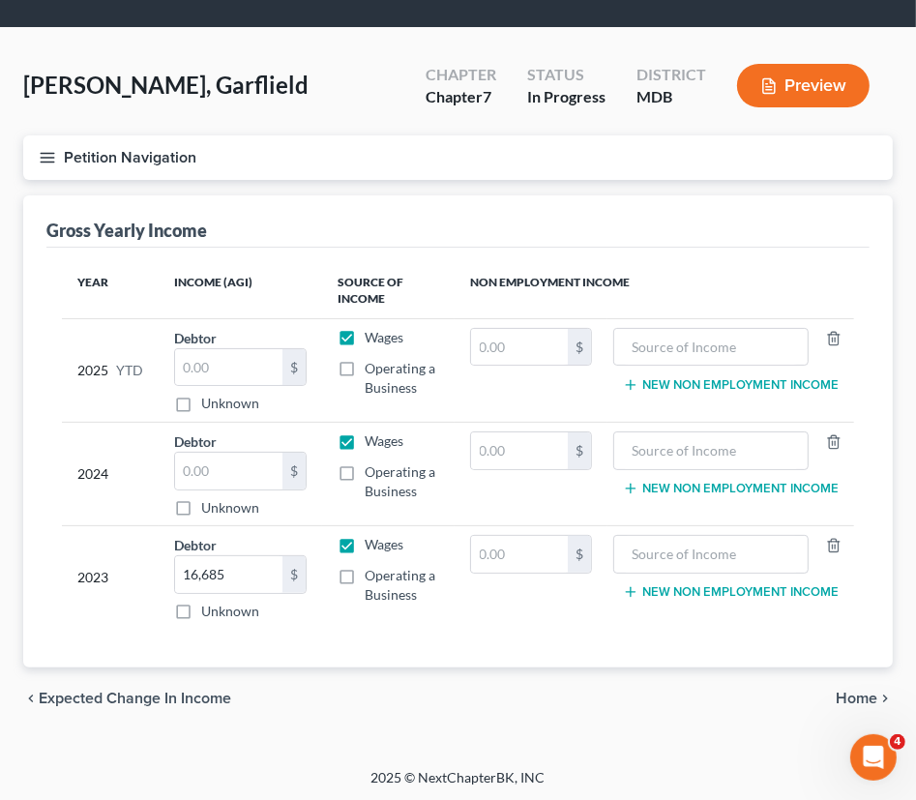
click at [857, 699] on span "Home" at bounding box center [856, 697] width 42 height 15
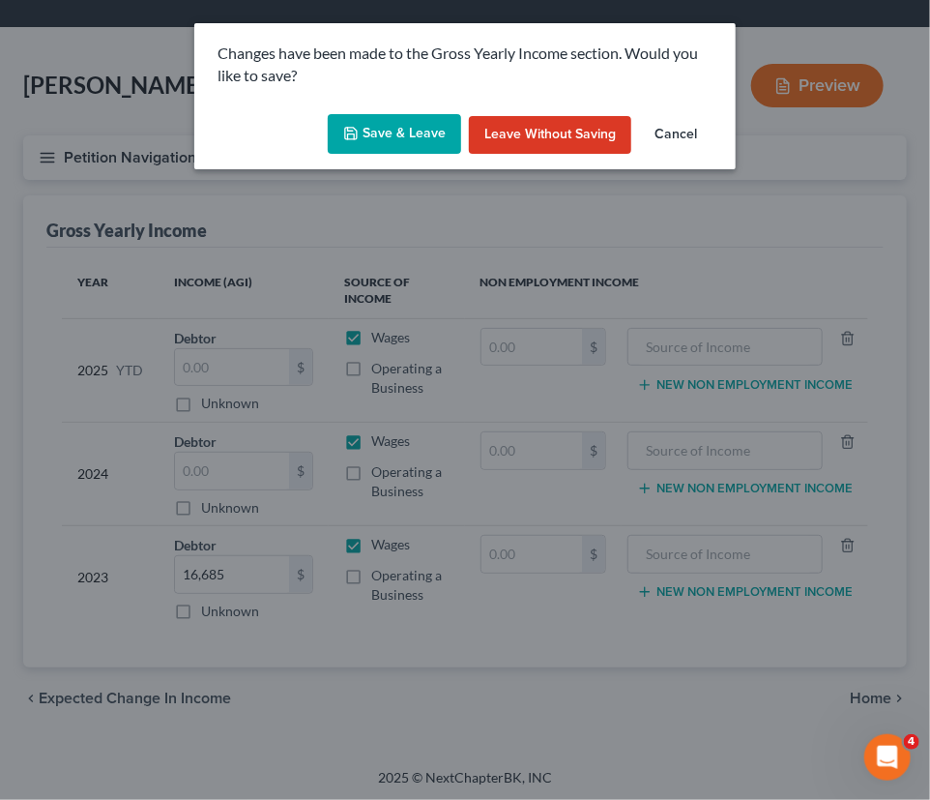
click at [386, 132] on button "Save & Leave" at bounding box center [394, 134] width 133 height 41
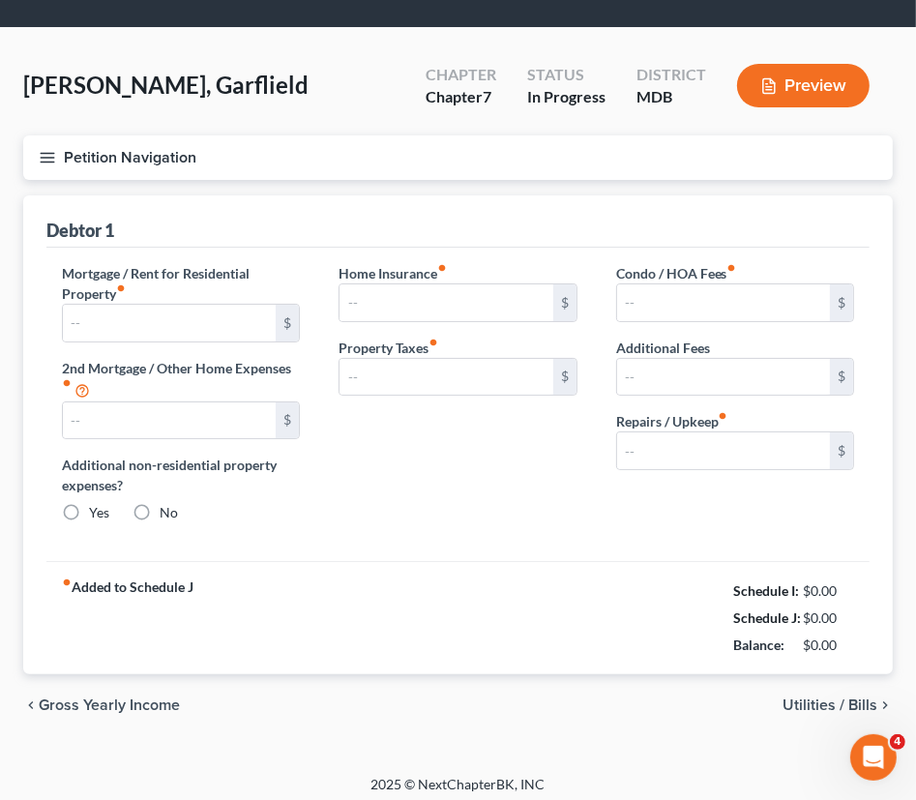
type input "0.00"
radio input "true"
type input "0.00"
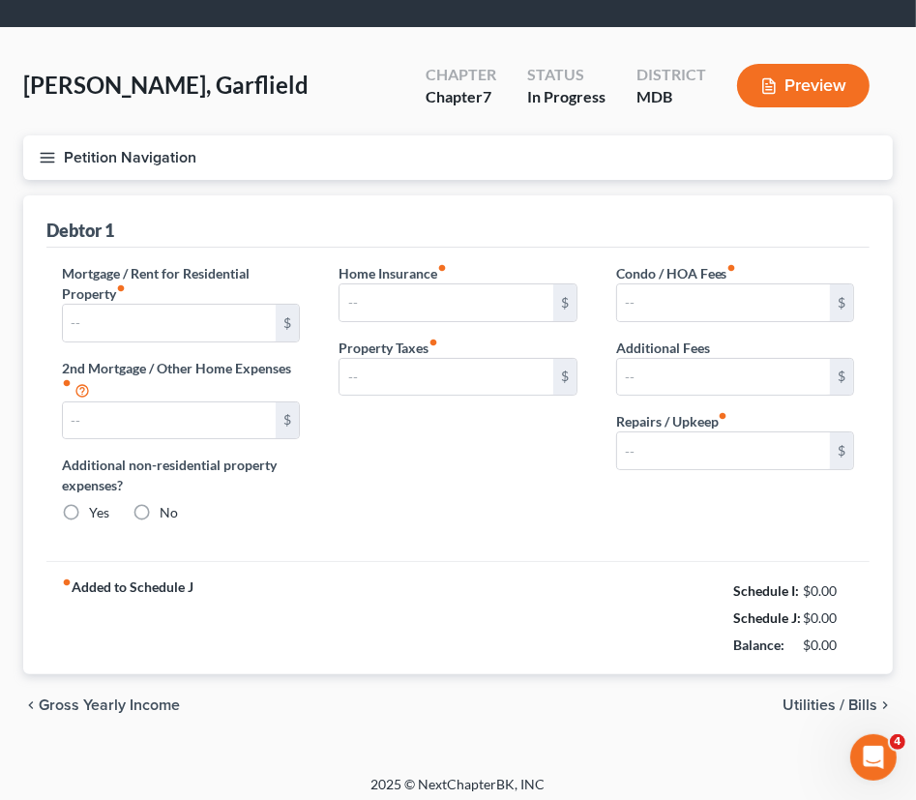
type input "0.00"
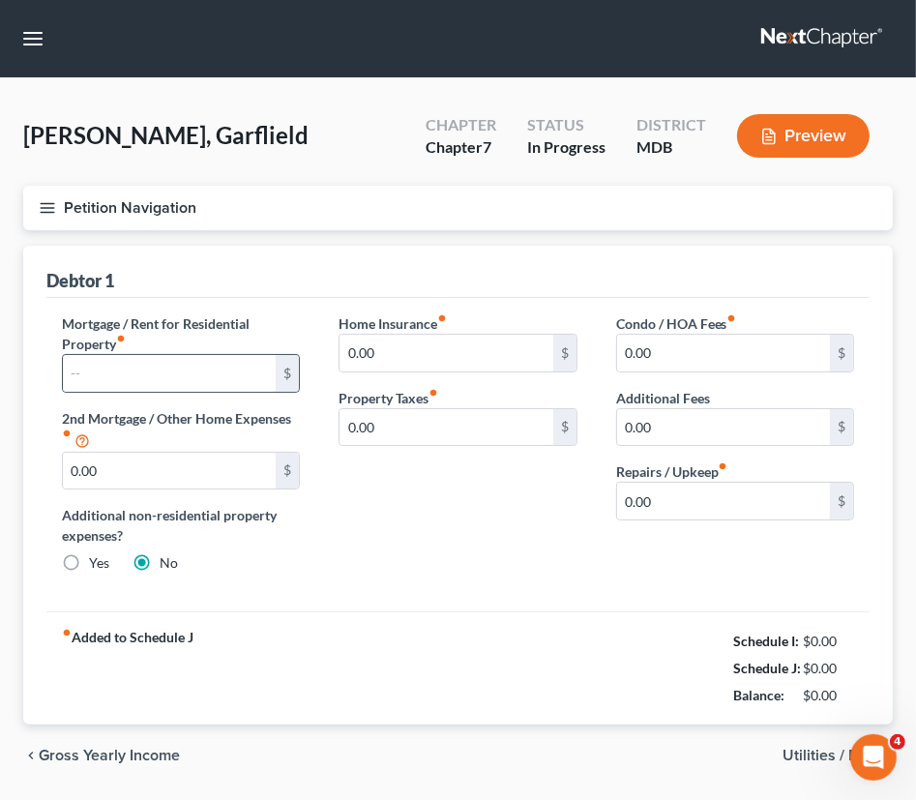
click at [282, 378] on div "$" at bounding box center [287, 373] width 23 height 37
click at [250, 380] on input "text" at bounding box center [169, 373] width 213 height 37
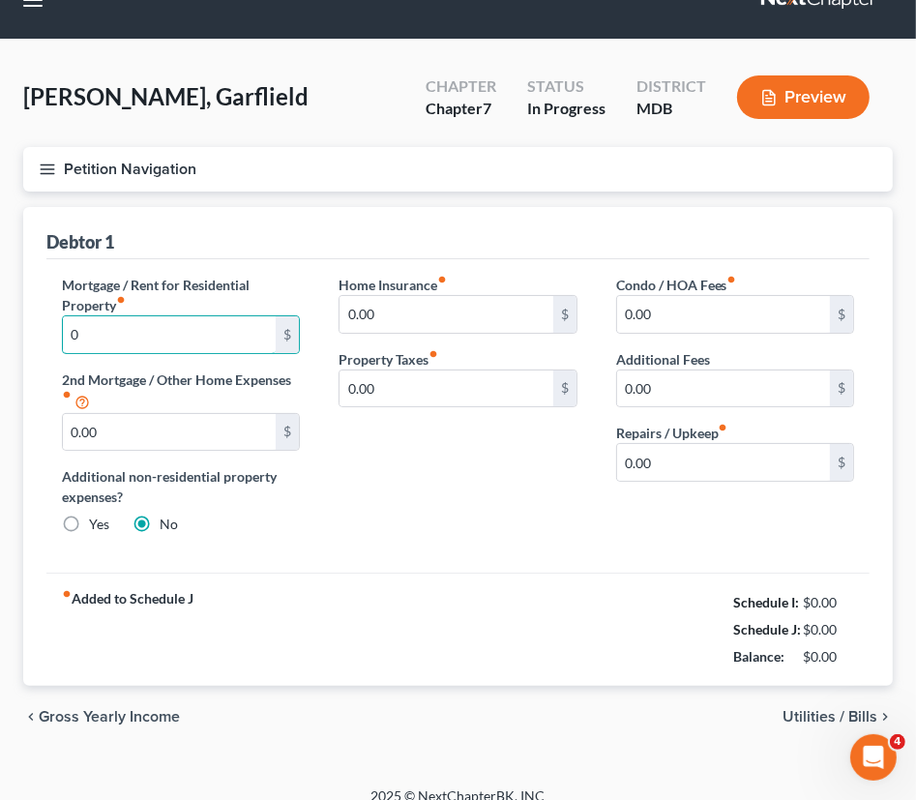
scroll to position [58, 0]
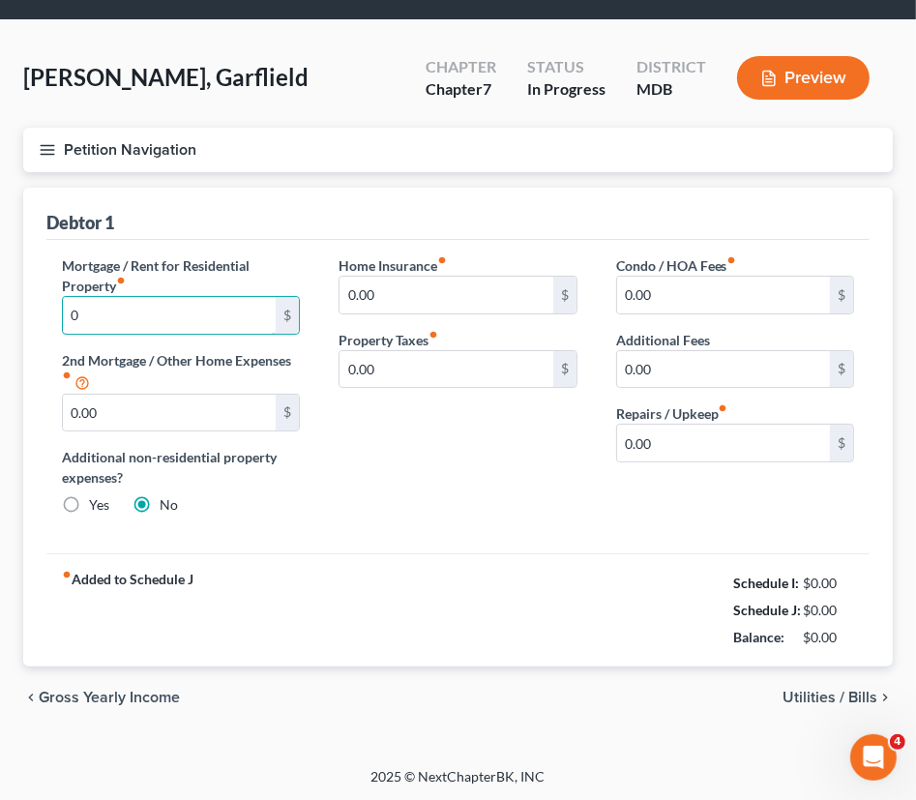
type input "0"
click at [857, 684] on div "chevron_left Gross Yearly Income Utilities / Bills chevron_right" at bounding box center [457, 697] width 869 height 62
click at [855, 691] on span "Utilities / Bills" at bounding box center [829, 696] width 95 height 15
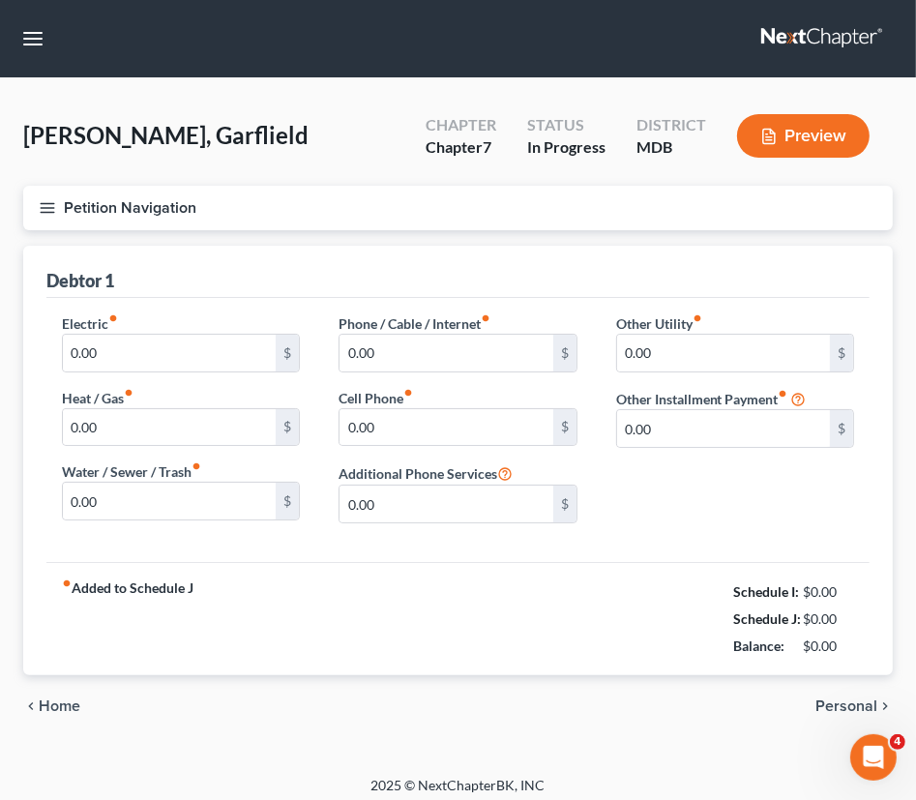
click at [859, 698] on span "Personal" at bounding box center [846, 705] width 62 height 15
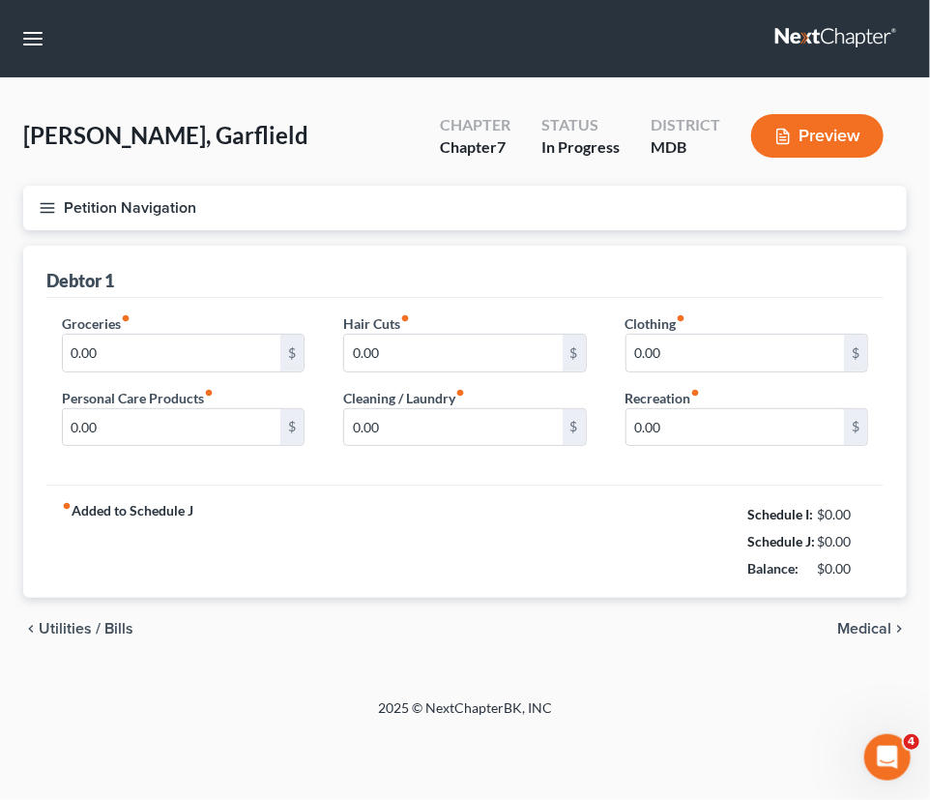
click at [851, 627] on span "Medical" at bounding box center [864, 628] width 54 height 15
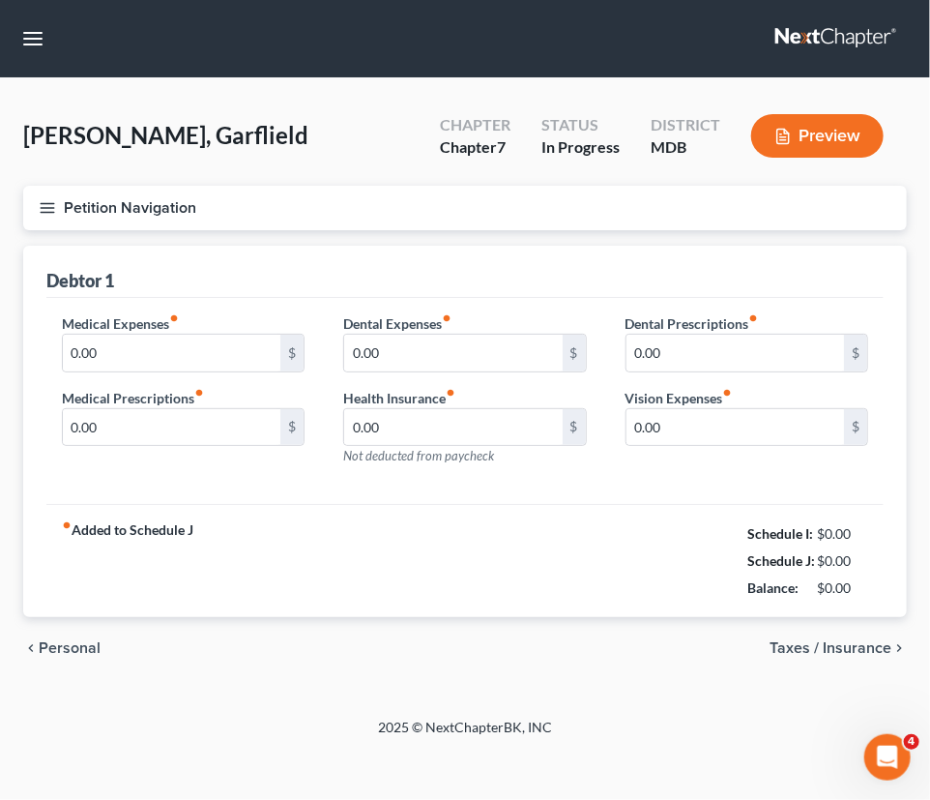
click at [851, 645] on span "Taxes / Insurance" at bounding box center [831, 647] width 122 height 15
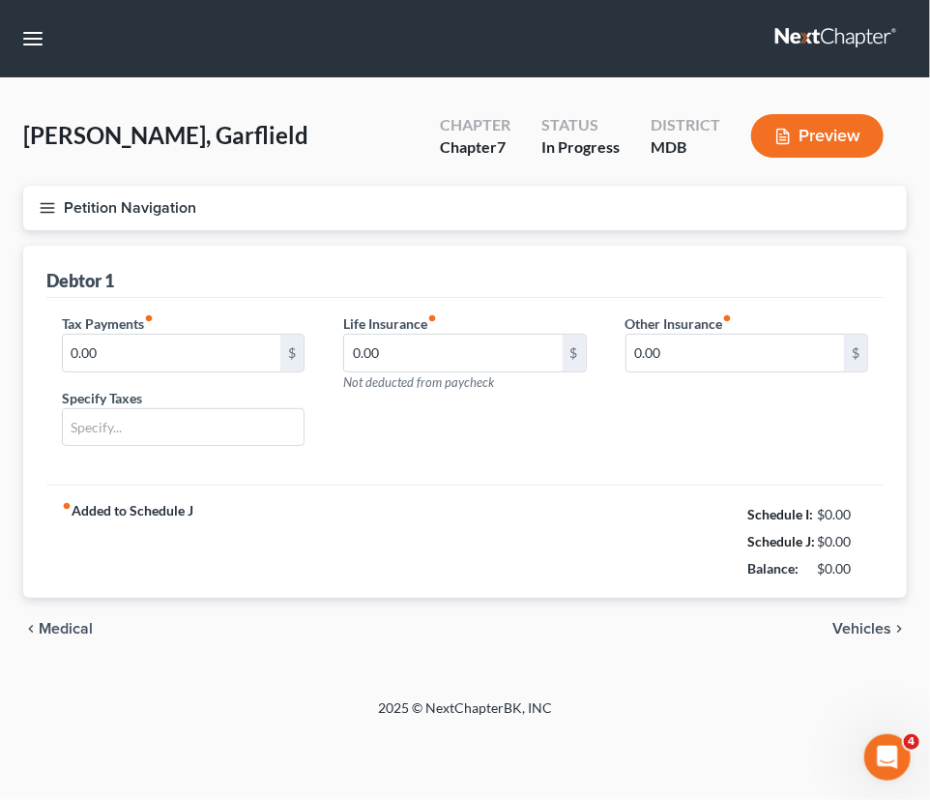
click at [853, 626] on span "Vehicles" at bounding box center [862, 628] width 59 height 15
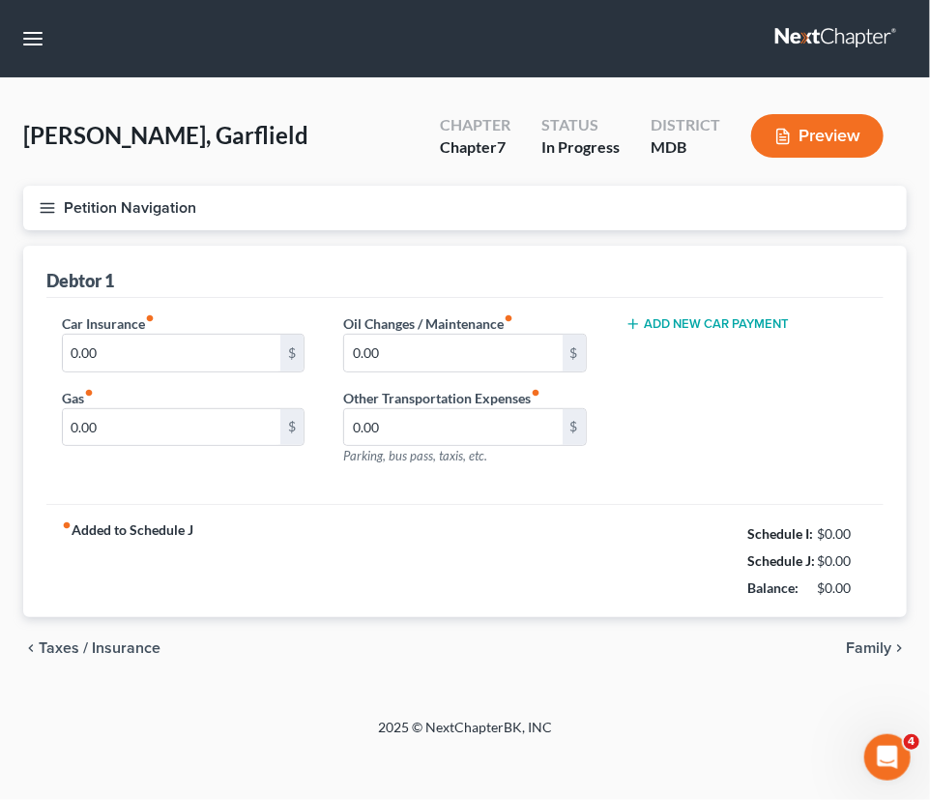
click at [851, 648] on span "Family" at bounding box center [868, 647] width 45 height 15
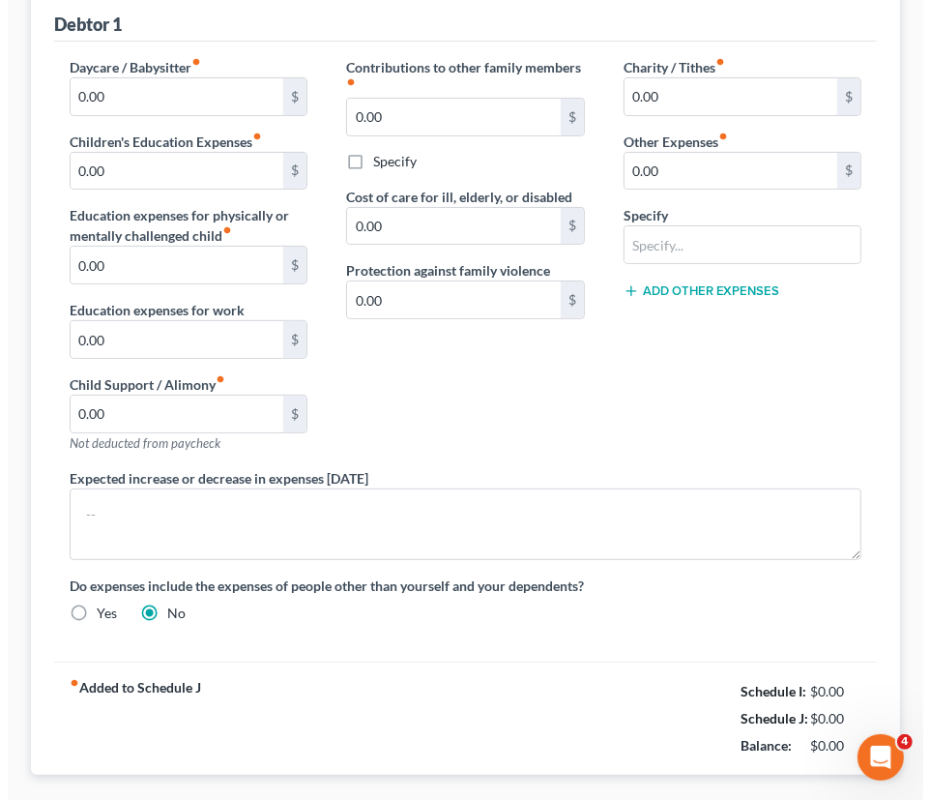
scroll to position [363, 0]
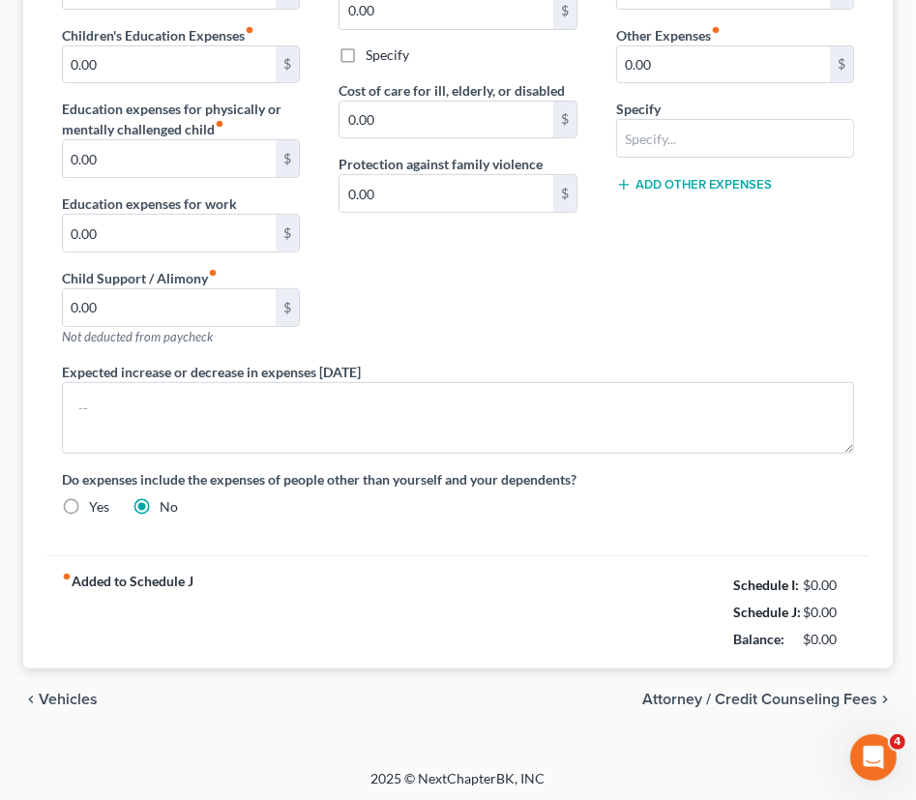
click at [801, 691] on span "Attorney / Credit Counseling Fees" at bounding box center [759, 698] width 235 height 15
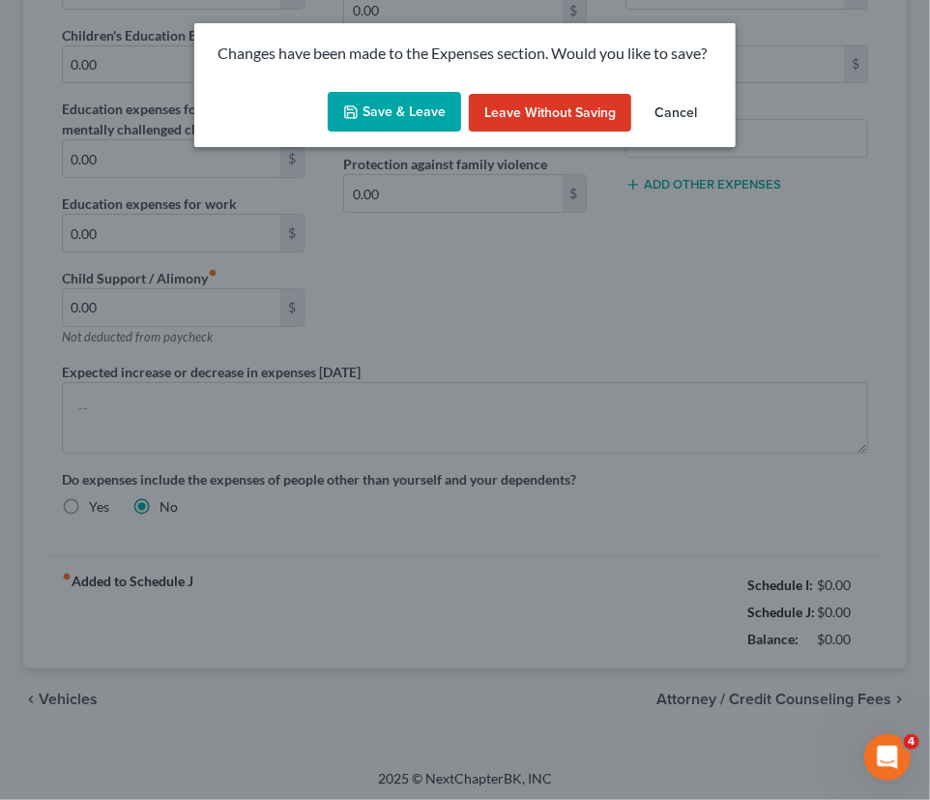
click at [448, 115] on button "Save & Leave" at bounding box center [394, 112] width 133 height 41
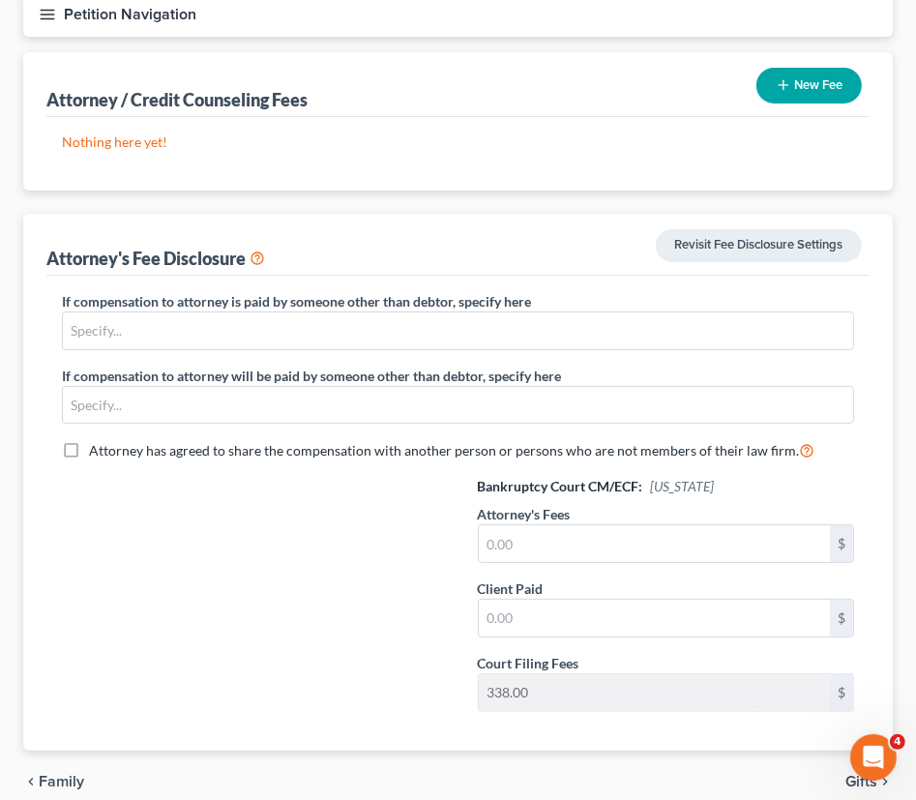
scroll to position [82, 0]
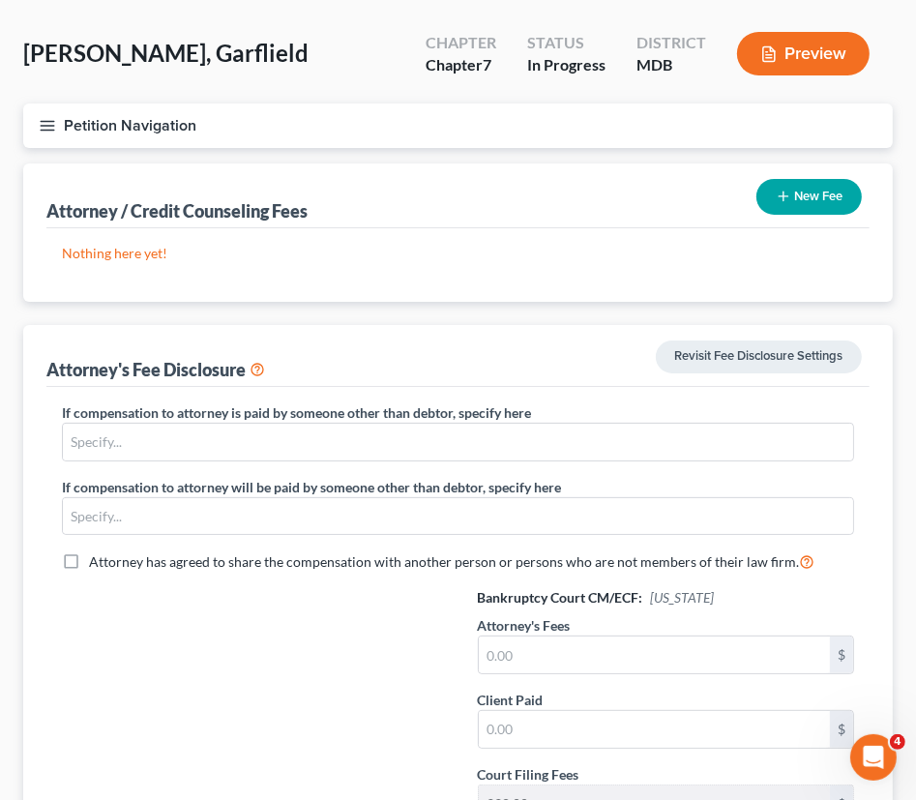
click at [796, 205] on button "New Fee" at bounding box center [808, 197] width 105 height 36
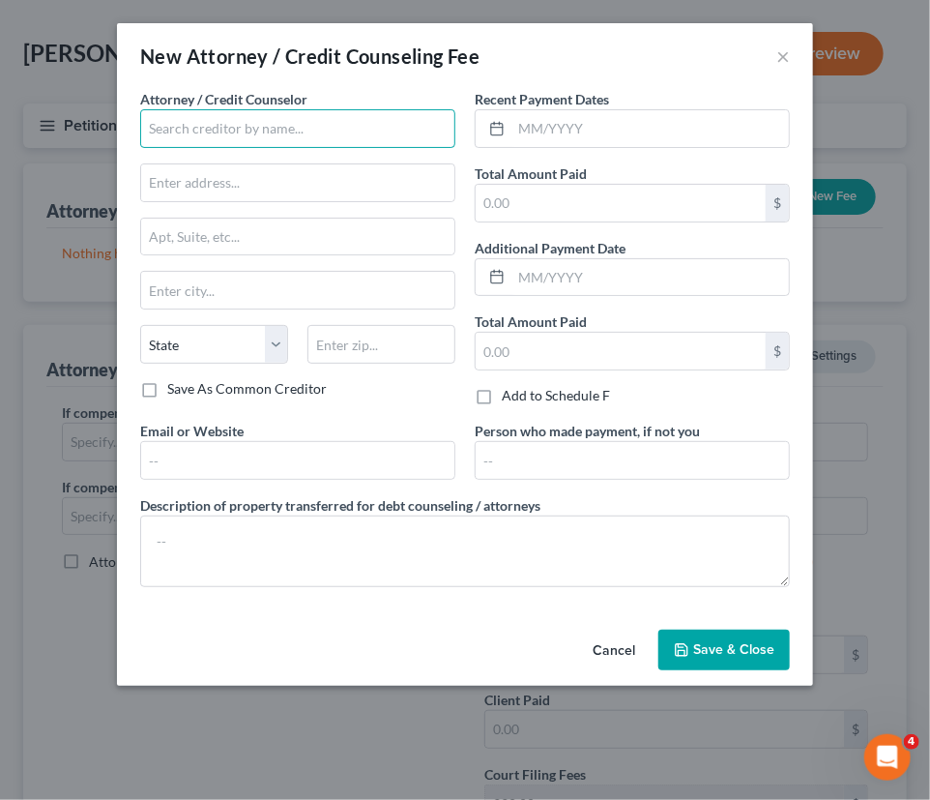
click at [276, 136] on input "text" at bounding box center [297, 128] width 315 height 39
click at [296, 134] on input "text" at bounding box center [297, 128] width 315 height 39
click at [629, 646] on button "Cancel" at bounding box center [613, 650] width 73 height 39
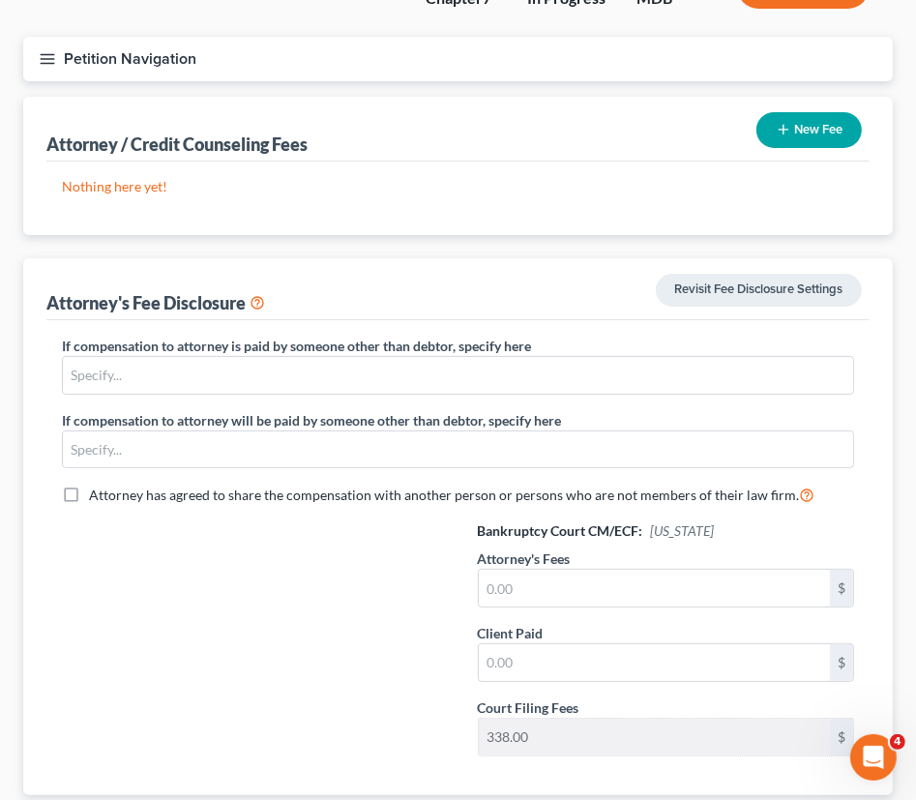
scroll to position [276, 0]
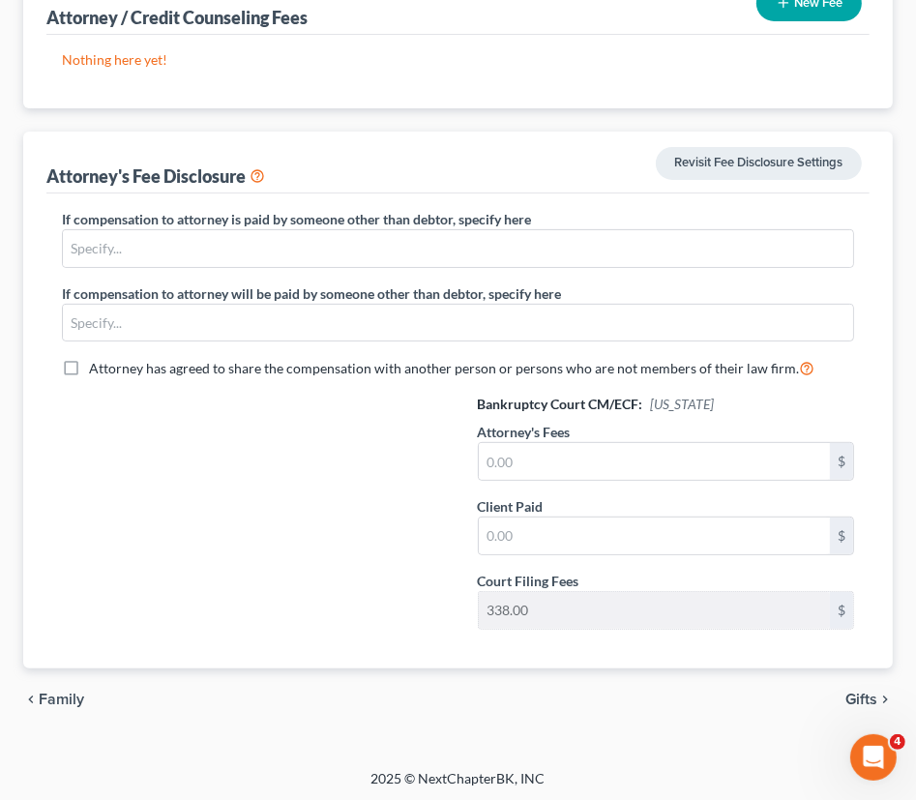
click at [852, 691] on span "Gifts" at bounding box center [861, 698] width 32 height 15
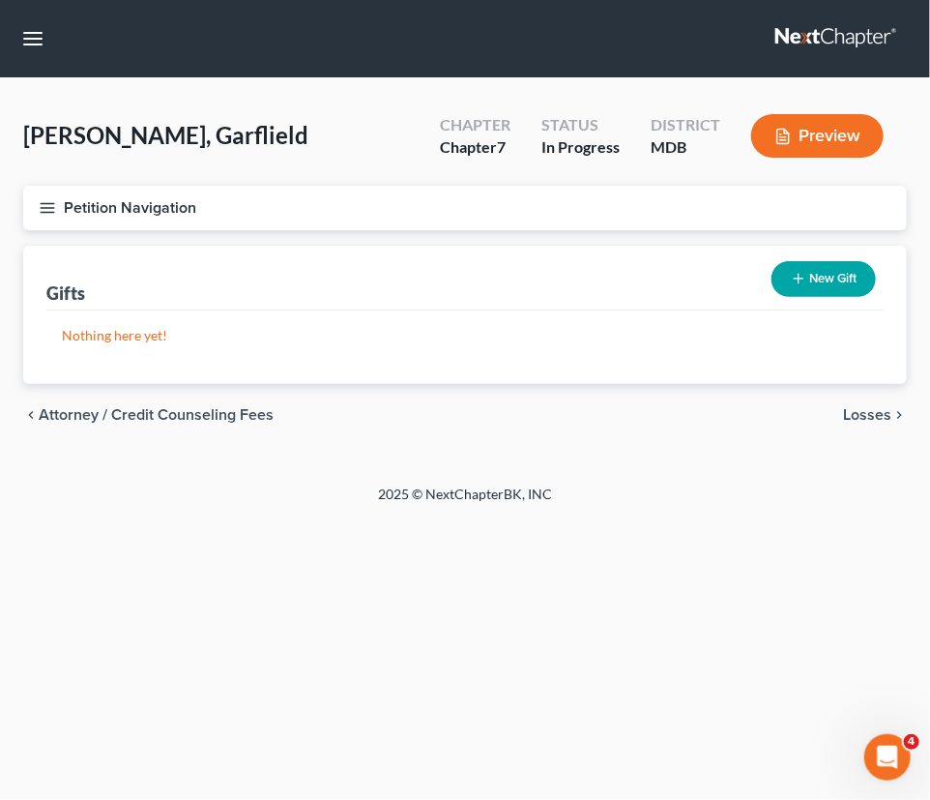
click at [860, 417] on span "Losses" at bounding box center [867, 414] width 48 height 15
click at [857, 266] on button "New Loss" at bounding box center [821, 279] width 110 height 36
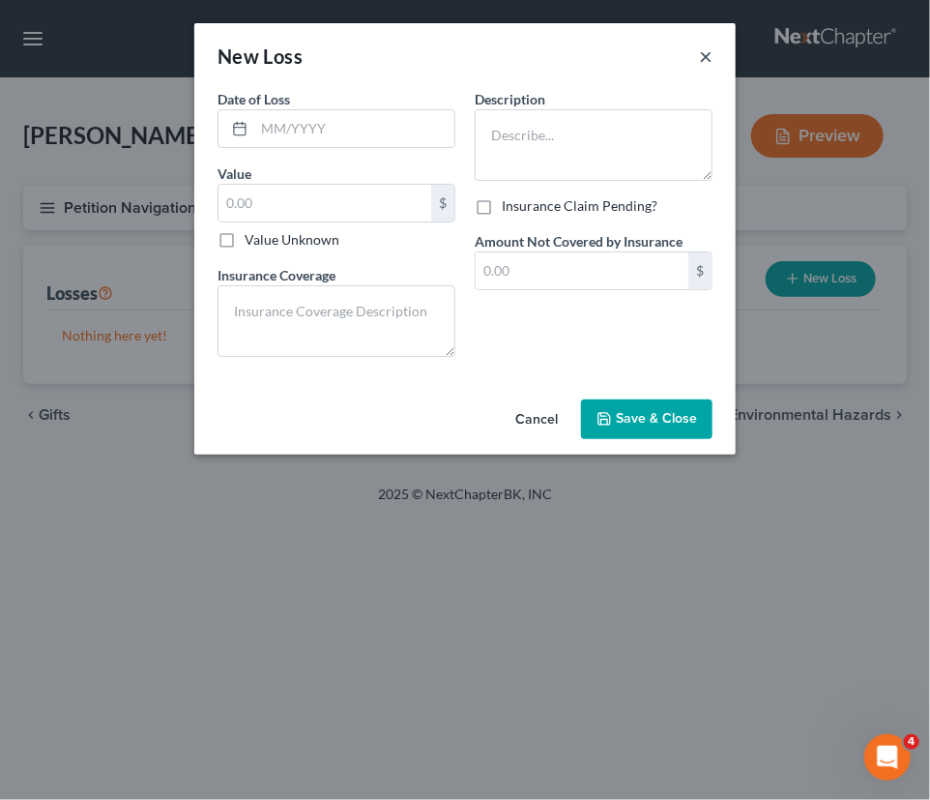
click at [707, 54] on button "×" at bounding box center [706, 55] width 14 height 23
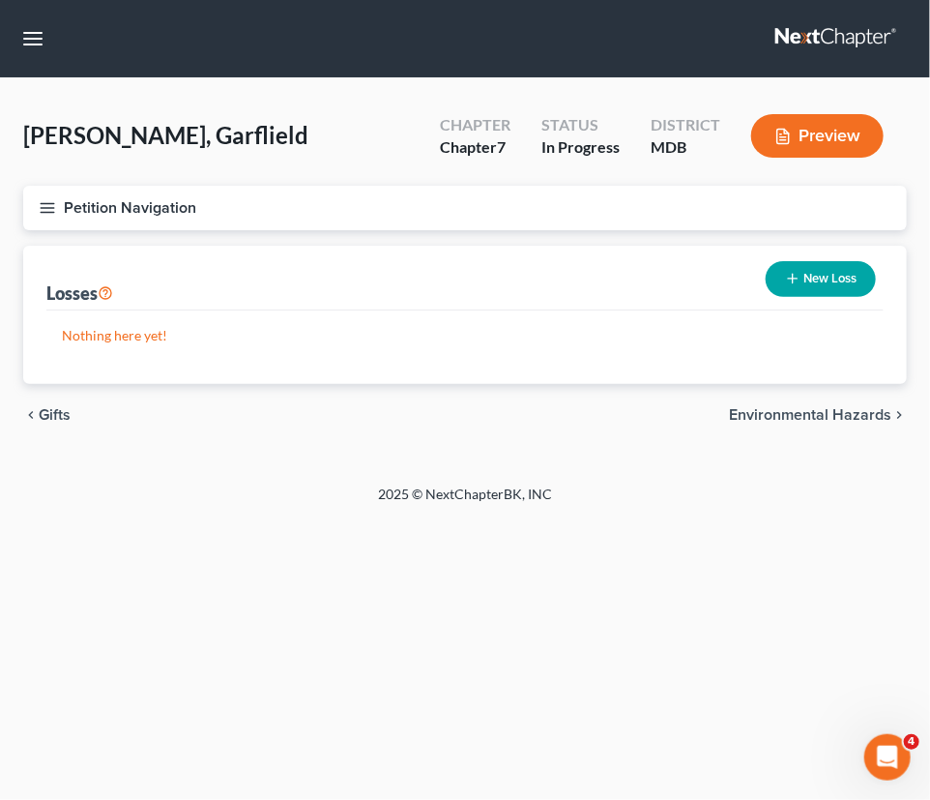
click at [768, 424] on div "chevron_left Gifts Environmental Hazards chevron_right" at bounding box center [465, 415] width 884 height 62
click at [773, 409] on span "Environmental Hazards" at bounding box center [810, 414] width 162 height 15
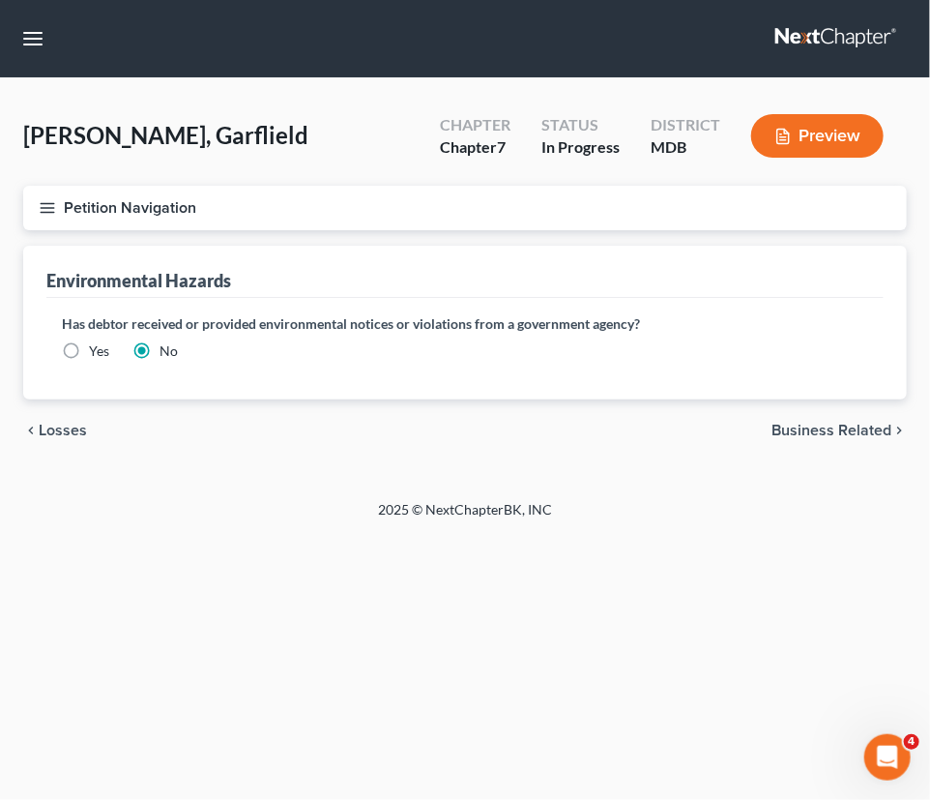
click at [808, 426] on span "Business Related" at bounding box center [832, 430] width 120 height 15
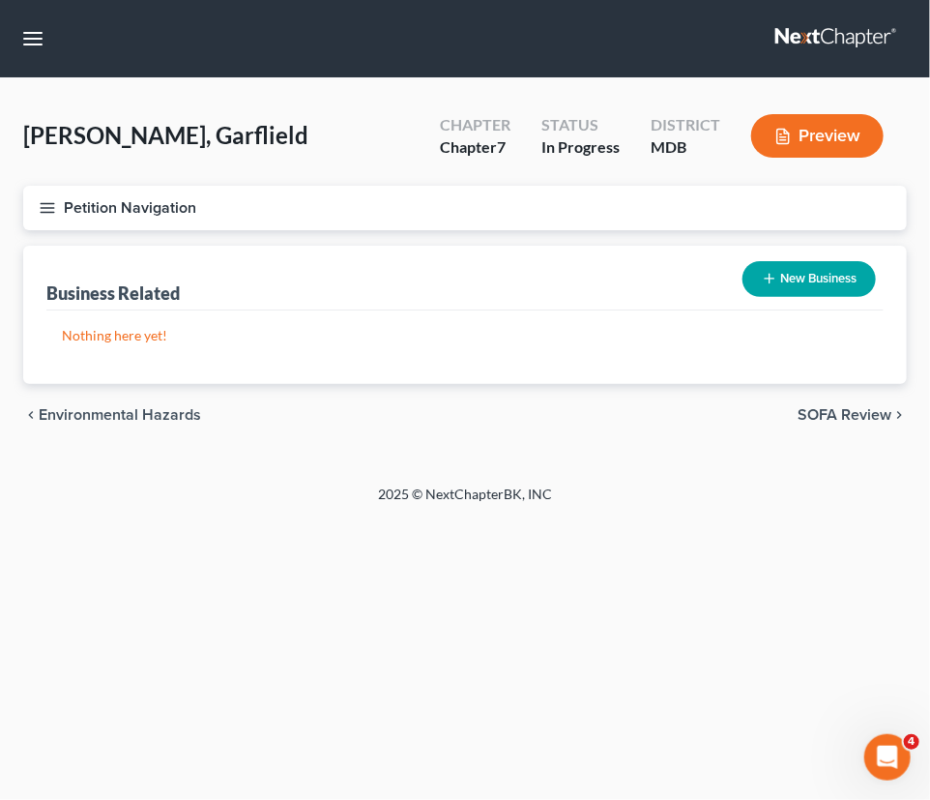
click at [789, 271] on button "New Business" at bounding box center [809, 279] width 133 height 36
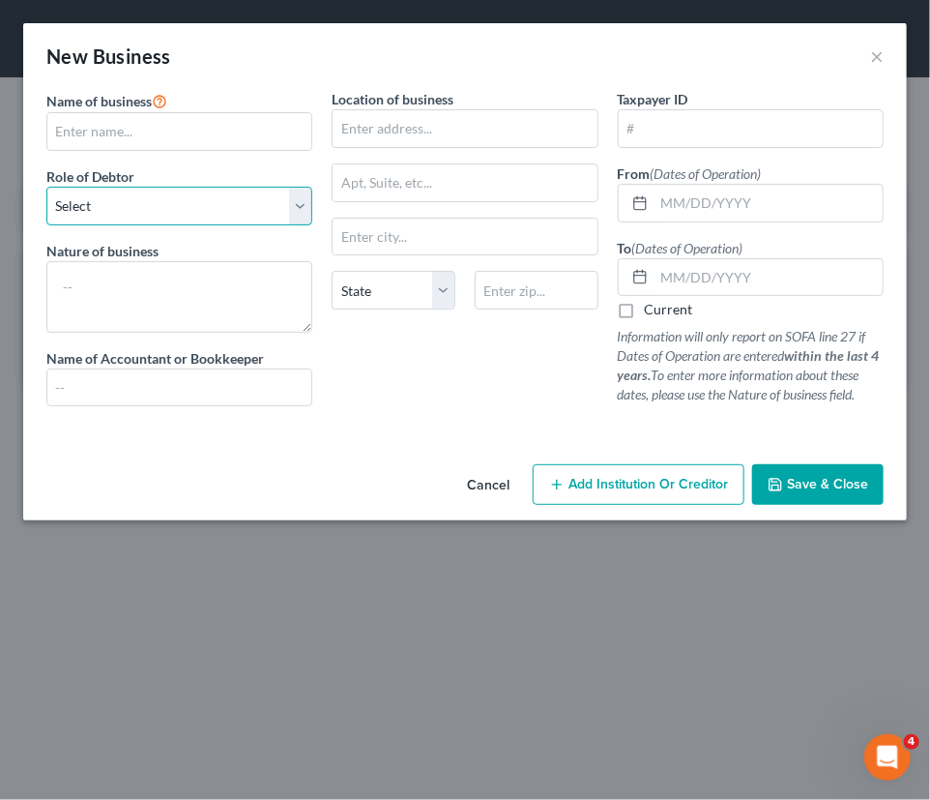
click at [280, 209] on select "Select A member of a limited liability company (LLC) or limited liability partn…" at bounding box center [179, 206] width 266 height 39
select select "sole_proprietor"
click at [46, 187] on select "Select A member of a limited liability company (LLC) or limited liability partn…" at bounding box center [179, 206] width 266 height 39
click at [453, 398] on div "Location of business State [US_STATE][GEOGRAPHIC_DATA] [GEOGRAPHIC_DATA] [GEOGR…" at bounding box center [464, 255] width 285 height 333
